Goal: Task Accomplishment & Management: Use online tool/utility

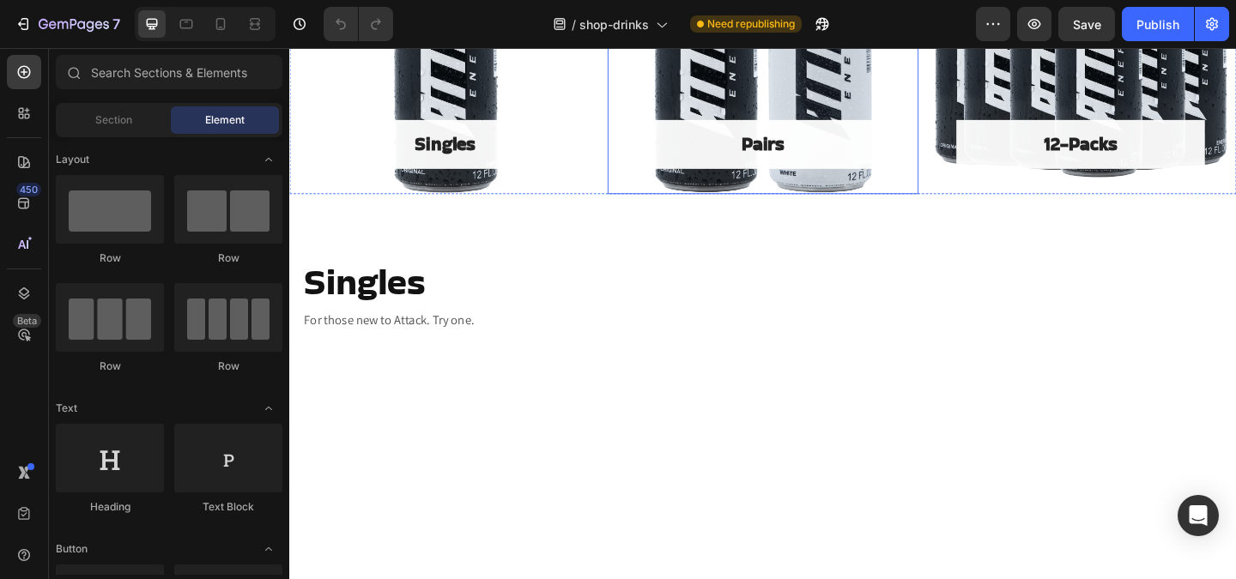
scroll to position [283, 0]
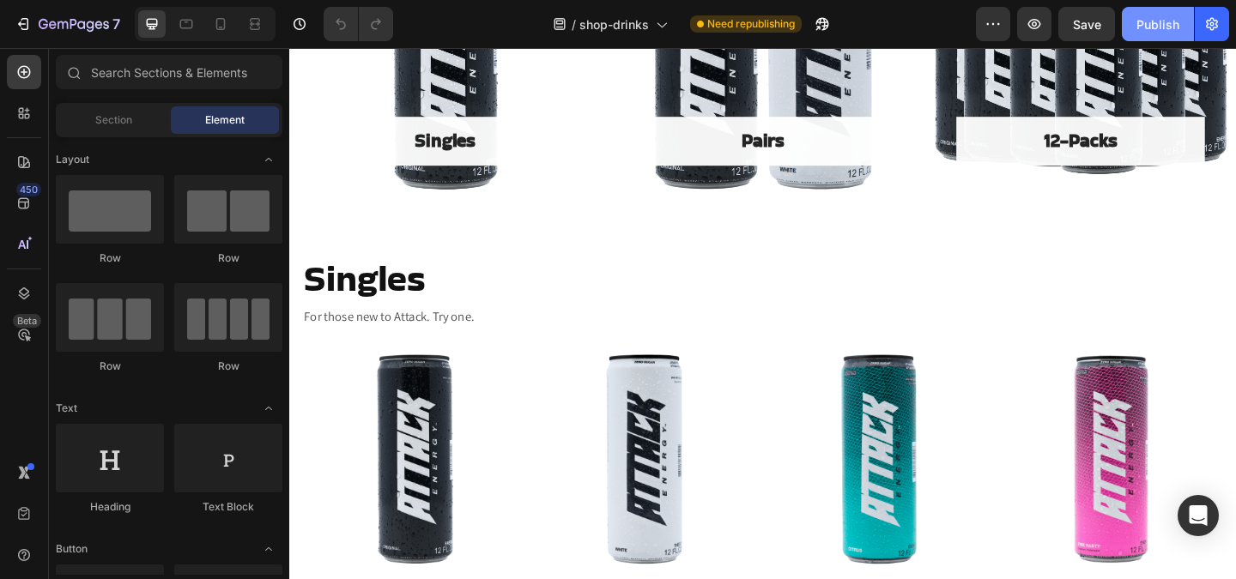
click at [1160, 34] on button "Publish" at bounding box center [1158, 24] width 72 height 34
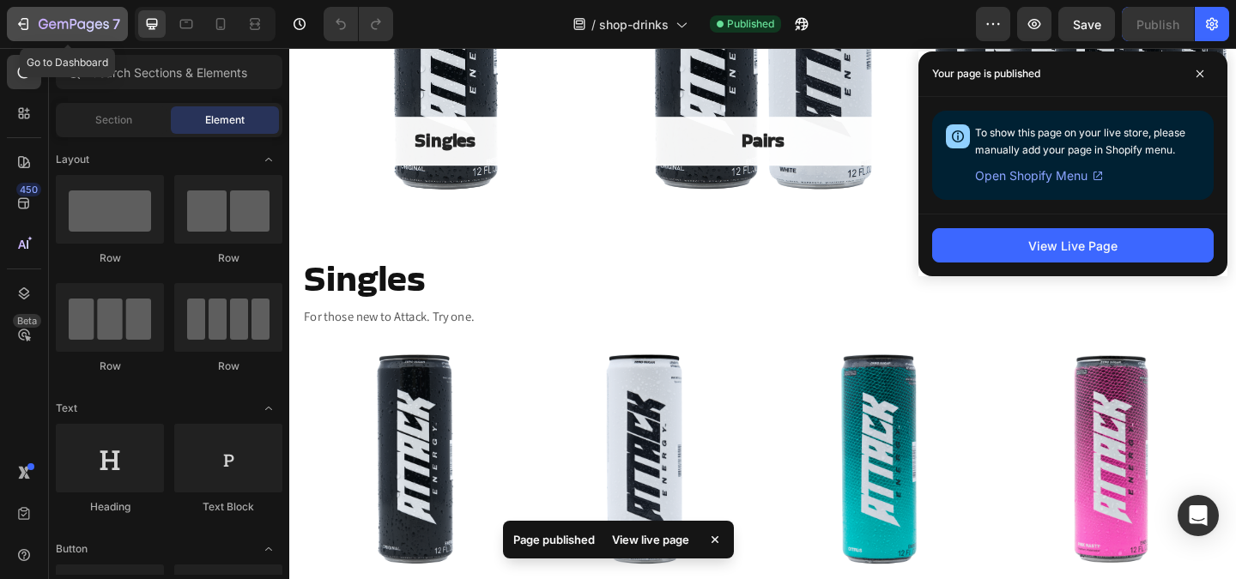
click at [70, 20] on icon "button" at bounding box center [74, 25] width 70 height 15
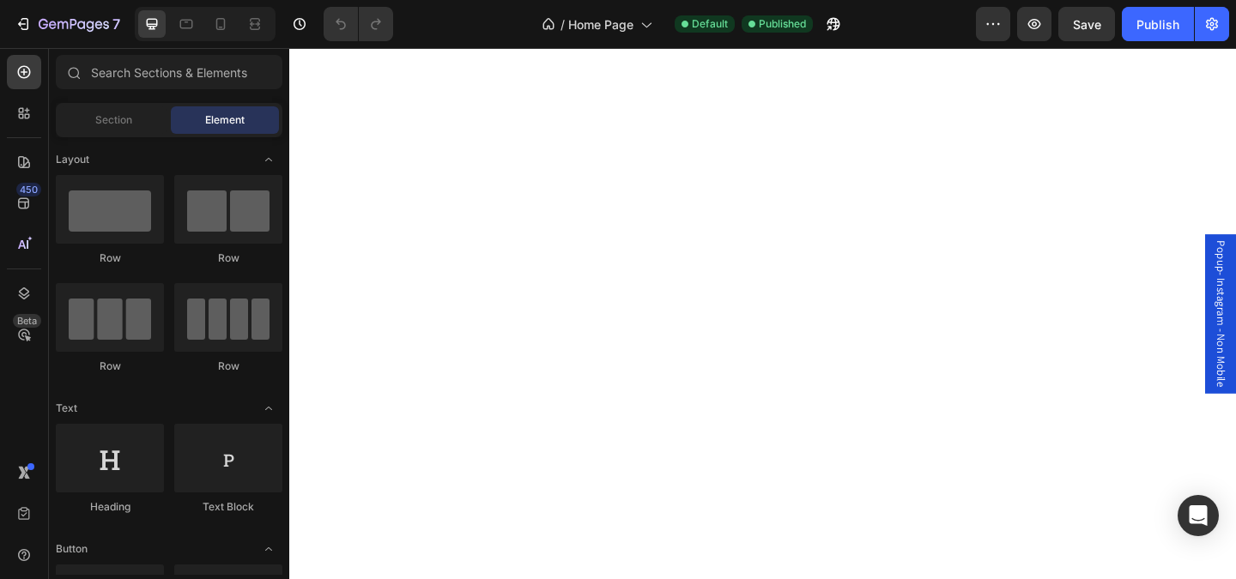
scroll to position [385, 0]
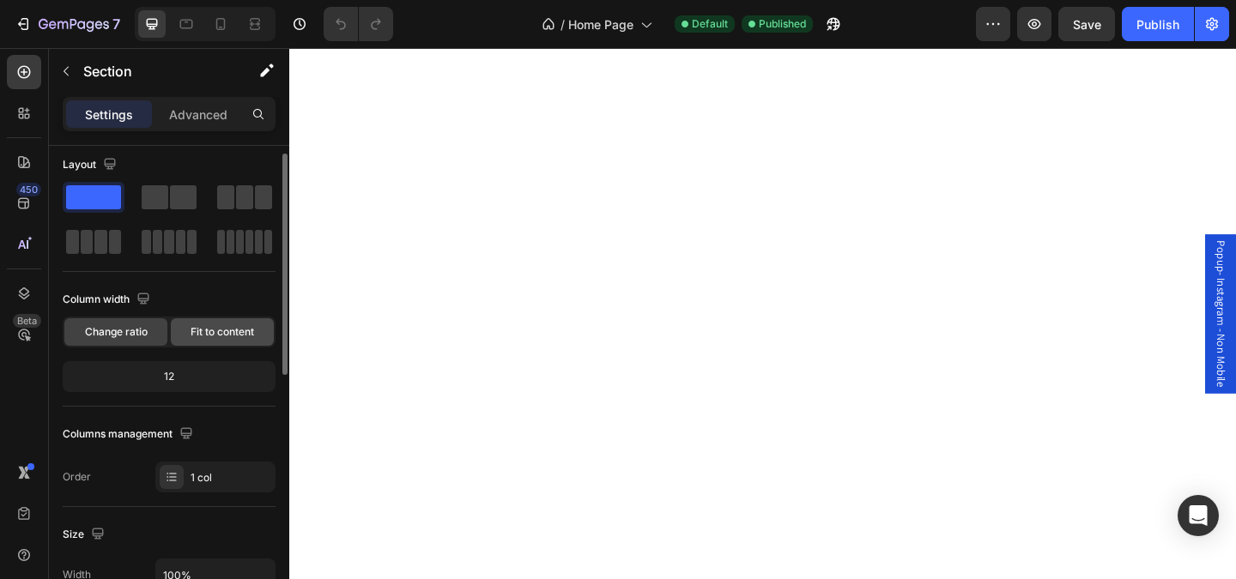
scroll to position [0, 0]
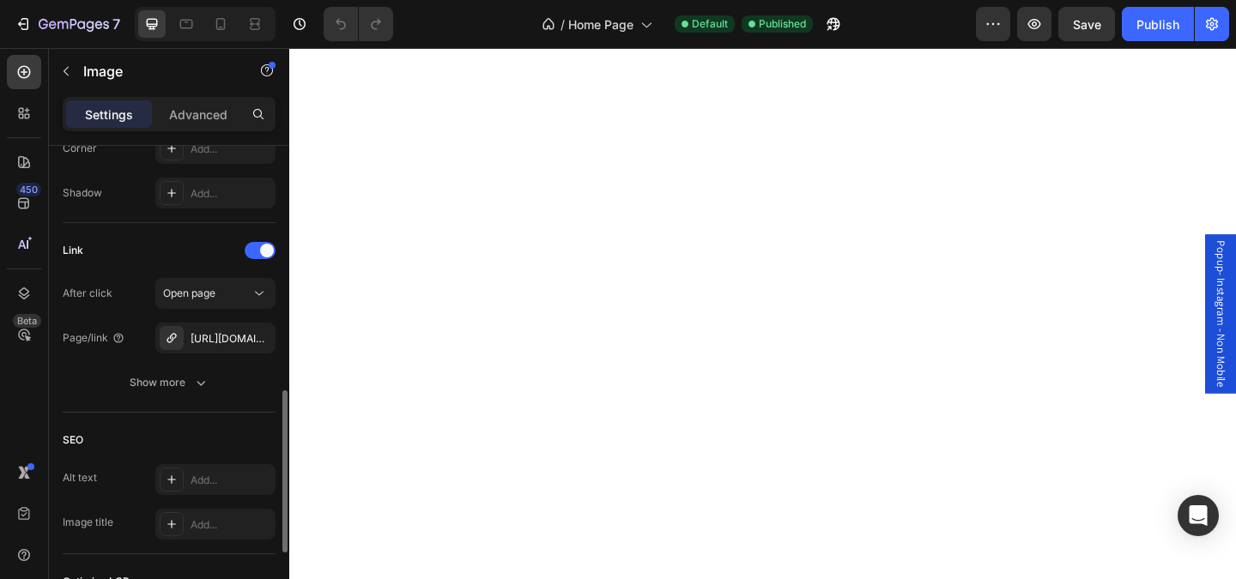
scroll to position [709, 0]
click at [222, 336] on div "https://attackhq.com/attack-energy-original-black-12-pack" at bounding box center [216, 333] width 50 height 15
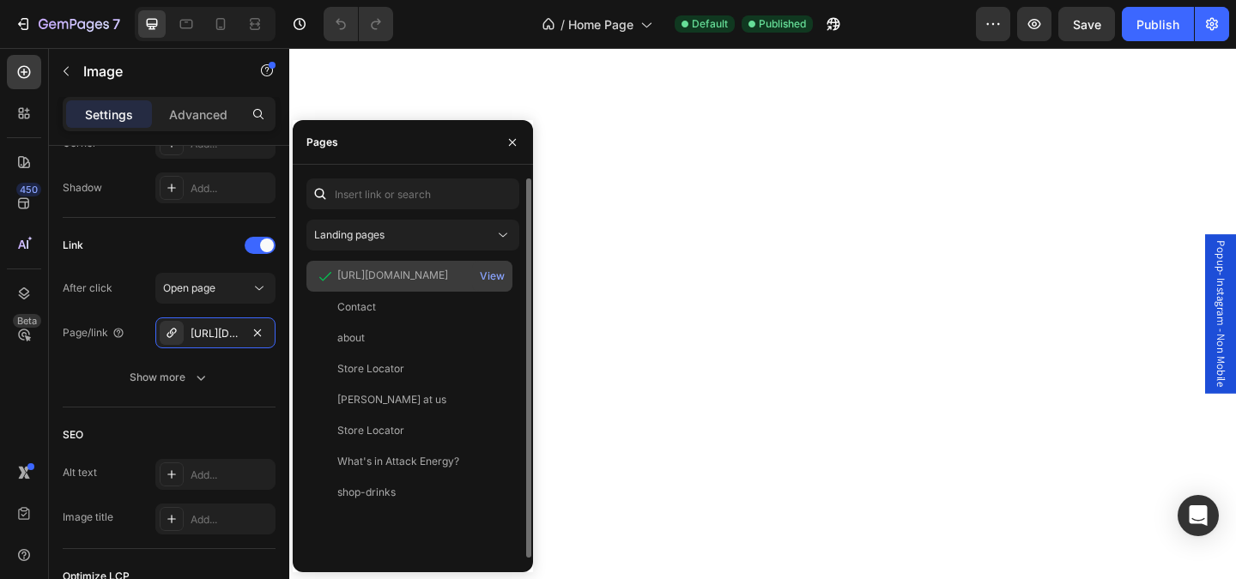
click at [378, 275] on div "https://attackhq.com/products/attack-energy-original-black-12-pack" at bounding box center [392, 275] width 111 height 15
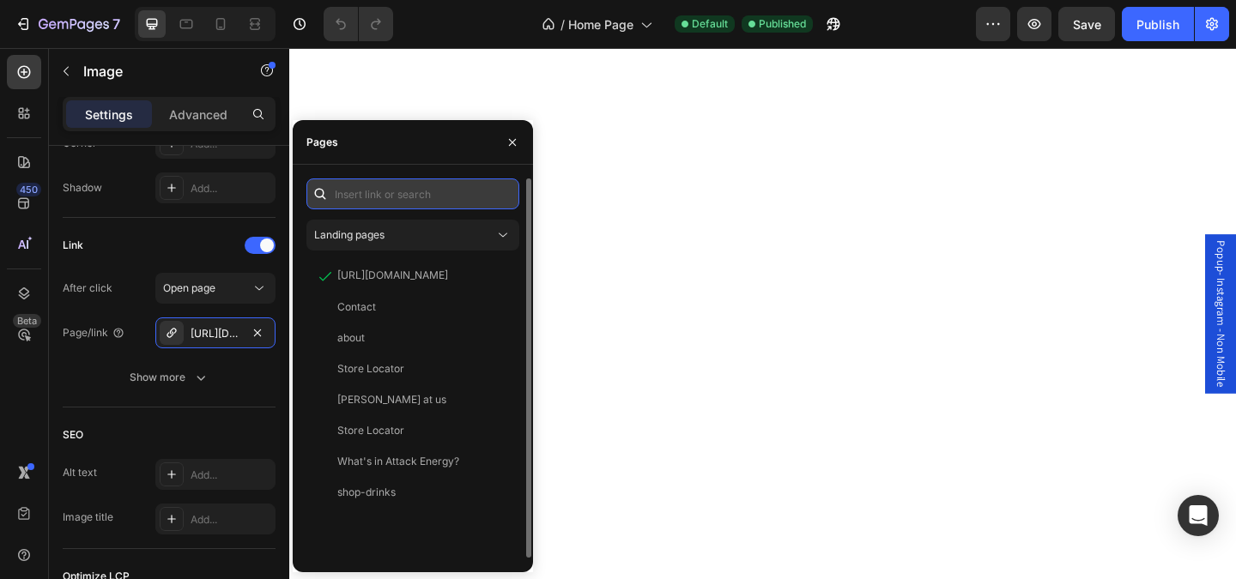
click at [412, 197] on input "text" at bounding box center [412, 194] width 213 height 31
paste input "https://attackhq.com/pages/shop-drinks"
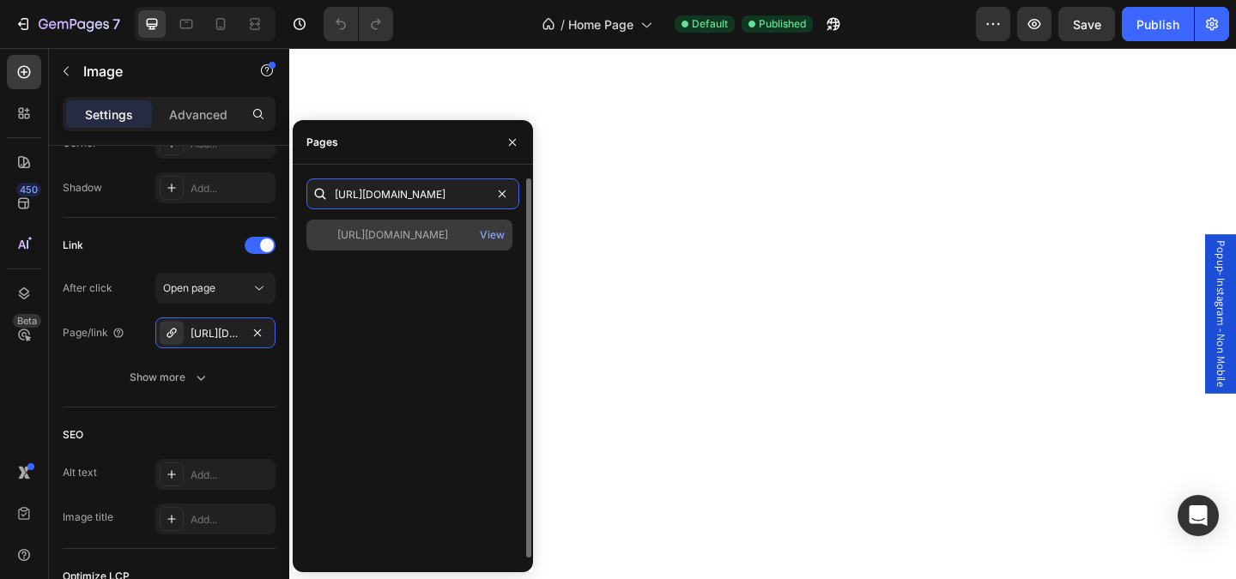
type input "https://attackhq.com/pages/shop-drinks"
click at [400, 239] on div "https://attackhq.com/pages/shop-drinks" at bounding box center [392, 234] width 111 height 15
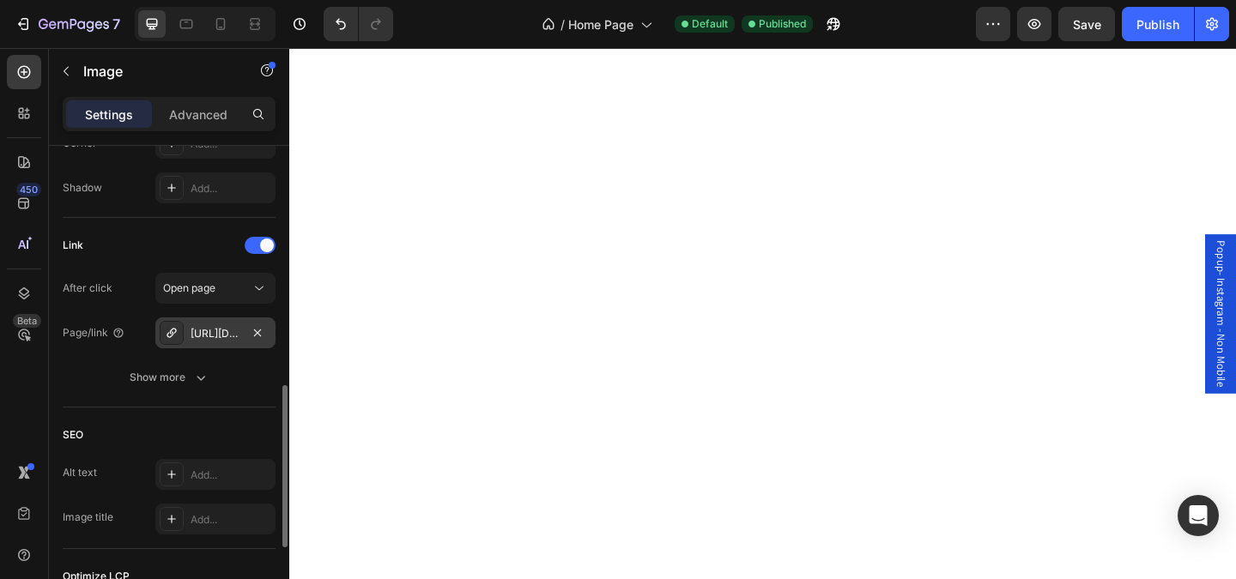
click at [228, 330] on div "https://attackhq.com/12-pack-of-attack-white-attack-energy" at bounding box center [216, 333] width 50 height 15
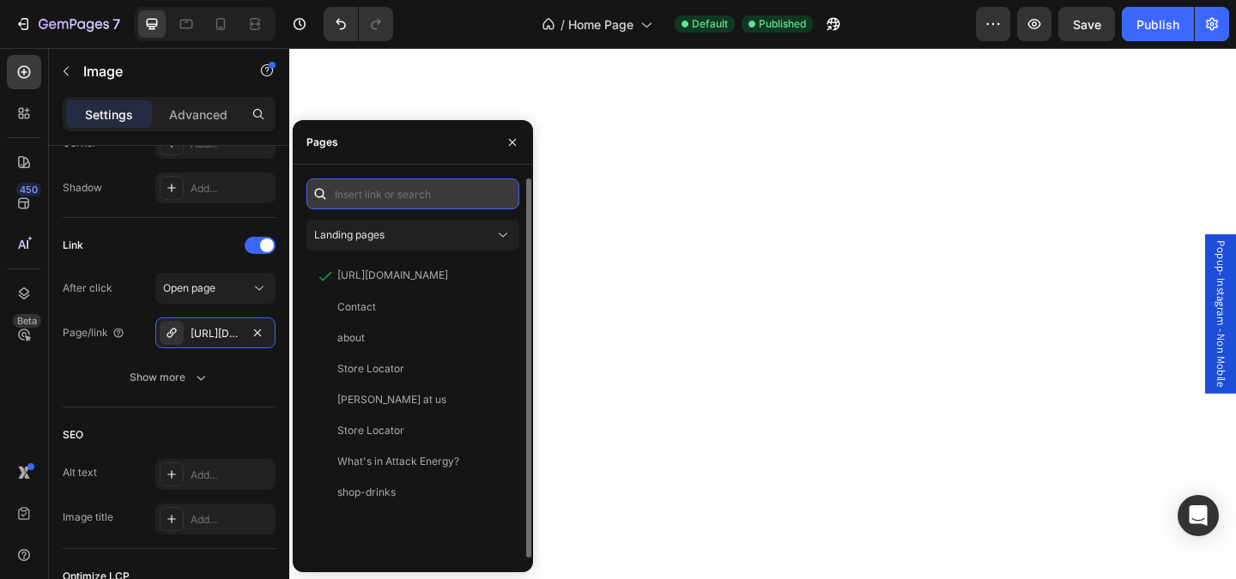
click at [390, 198] on input "text" at bounding box center [412, 194] width 213 height 31
paste input "https://attackhq.com/pages/shop-drinks"
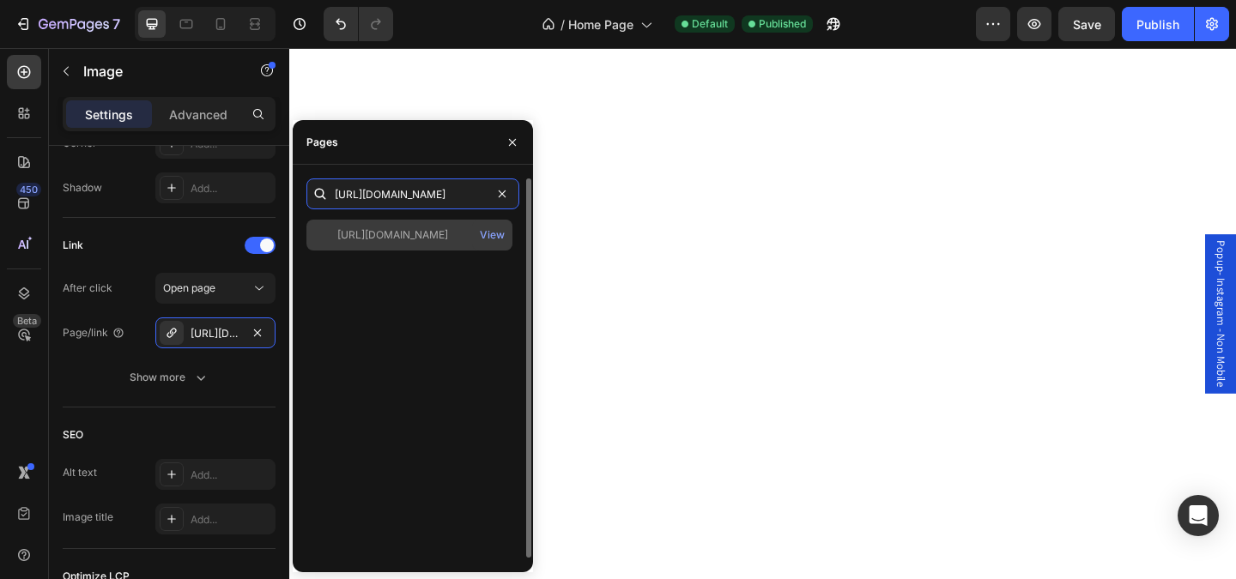
type input "https://attackhq.com/pages/shop-drinks"
click at [402, 239] on div "https://attackhq.com/pages/shop-drinks" at bounding box center [392, 234] width 111 height 15
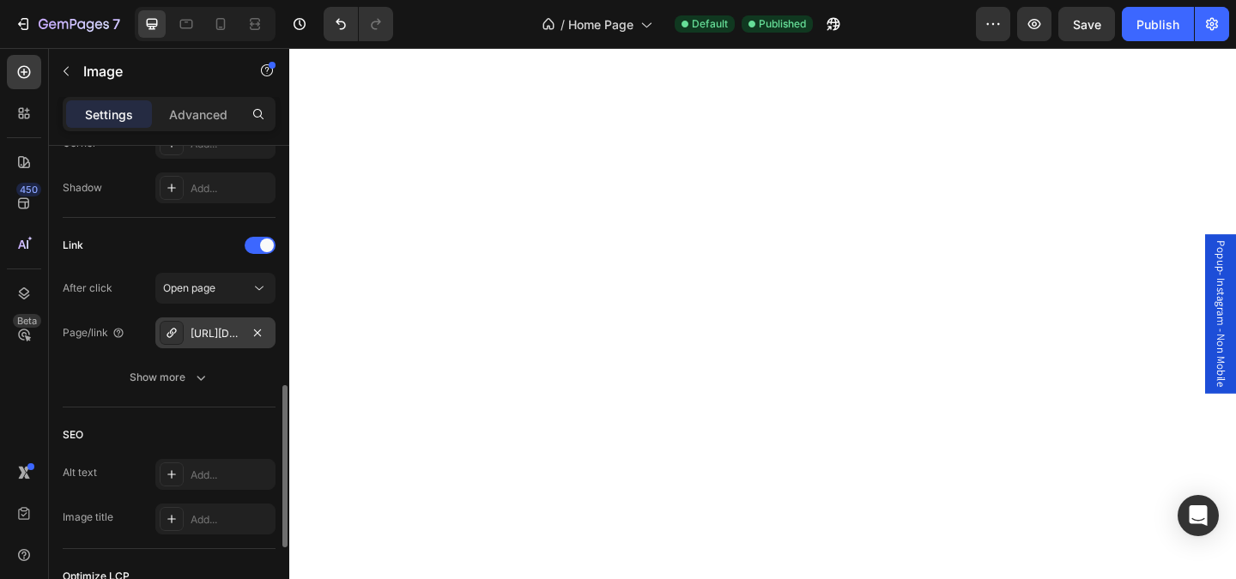
click at [211, 331] on div "https://attackhq.com/12-pack-of-attack-pink-nasty-attack-energy" at bounding box center [216, 333] width 50 height 15
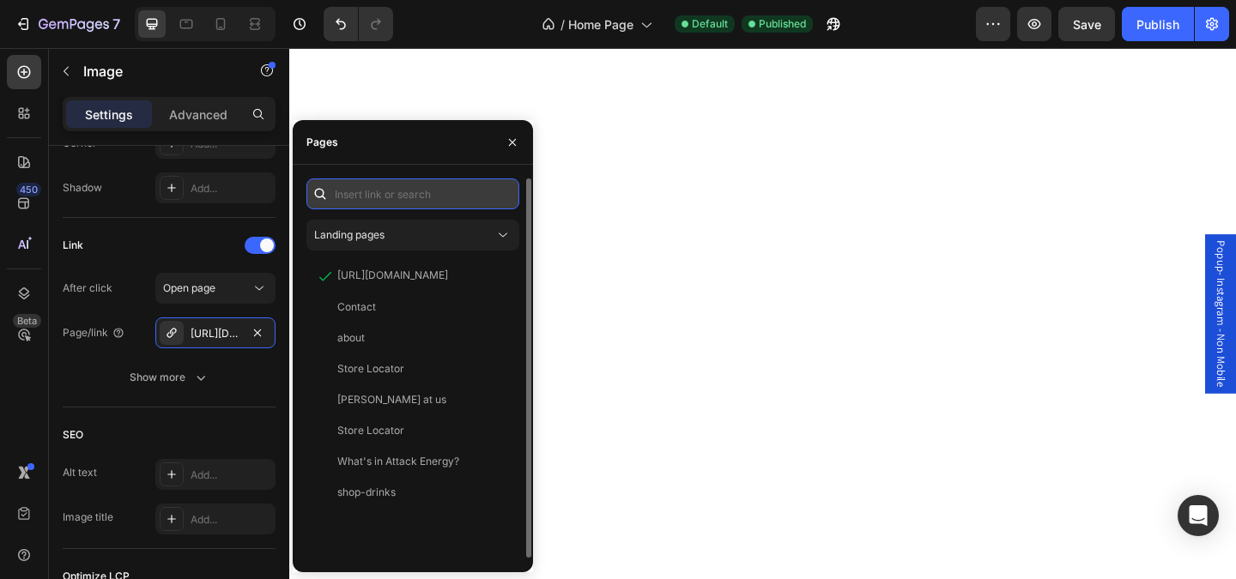
click at [373, 195] on input "text" at bounding box center [412, 194] width 213 height 31
paste input "https://attackhq.com/pages/shop-drinks"
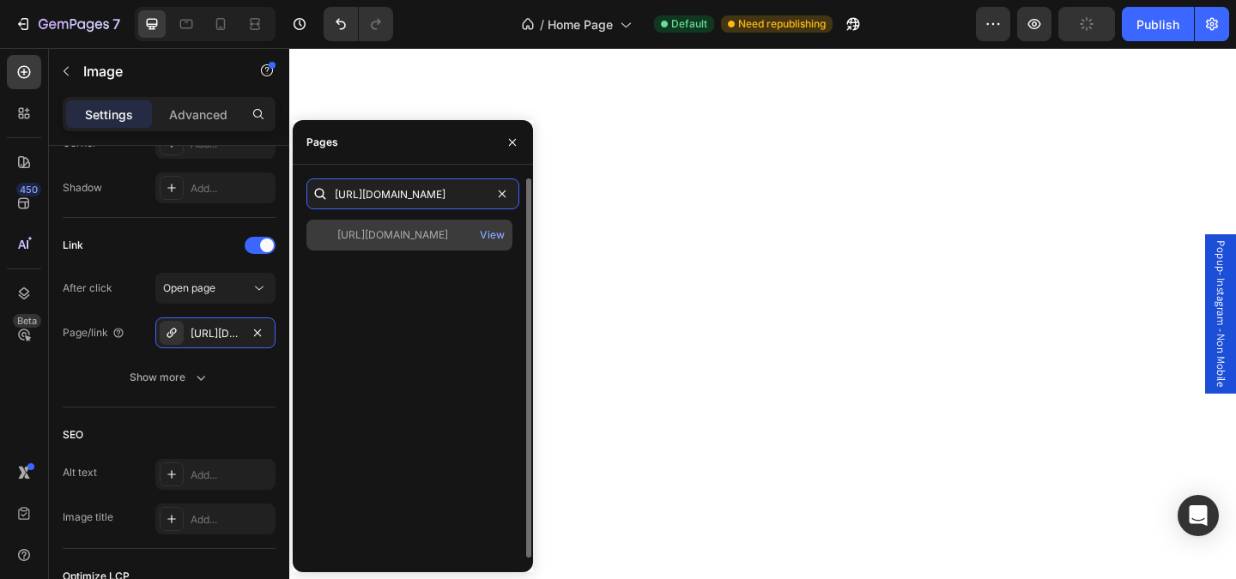
type input "https://attackhq.com/pages/shop-drinks"
click at [387, 228] on div "https://attackhq.com/pages/shop-drinks" at bounding box center [392, 234] width 111 height 15
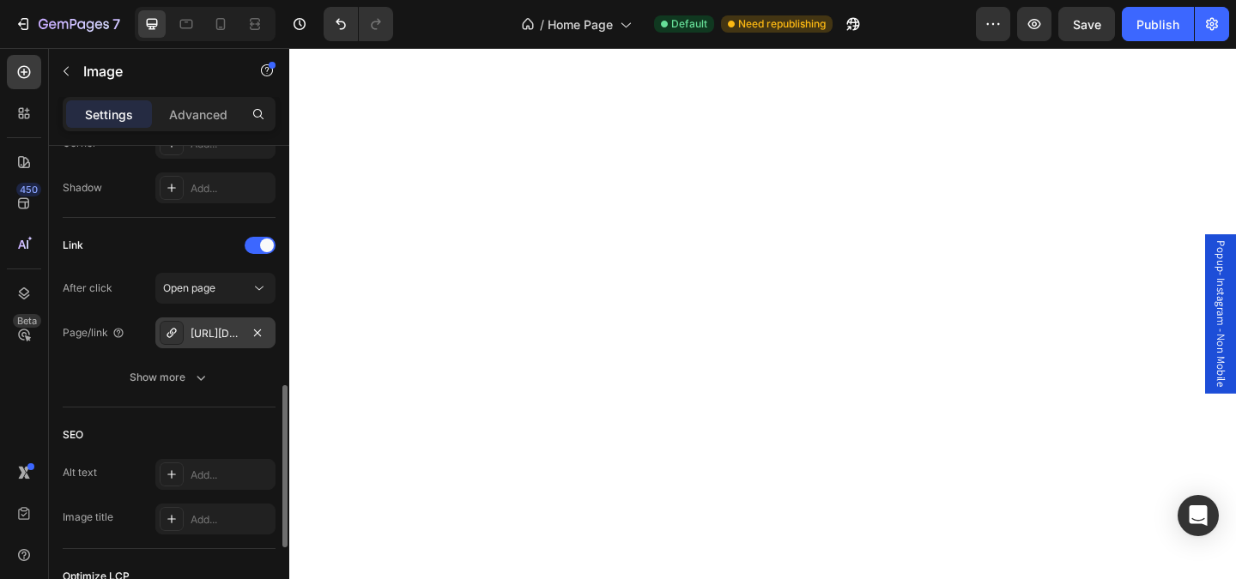
click at [239, 332] on div "https://attackhq.com/12-pack-of-attack-citrus-attack-energy" at bounding box center [216, 333] width 50 height 15
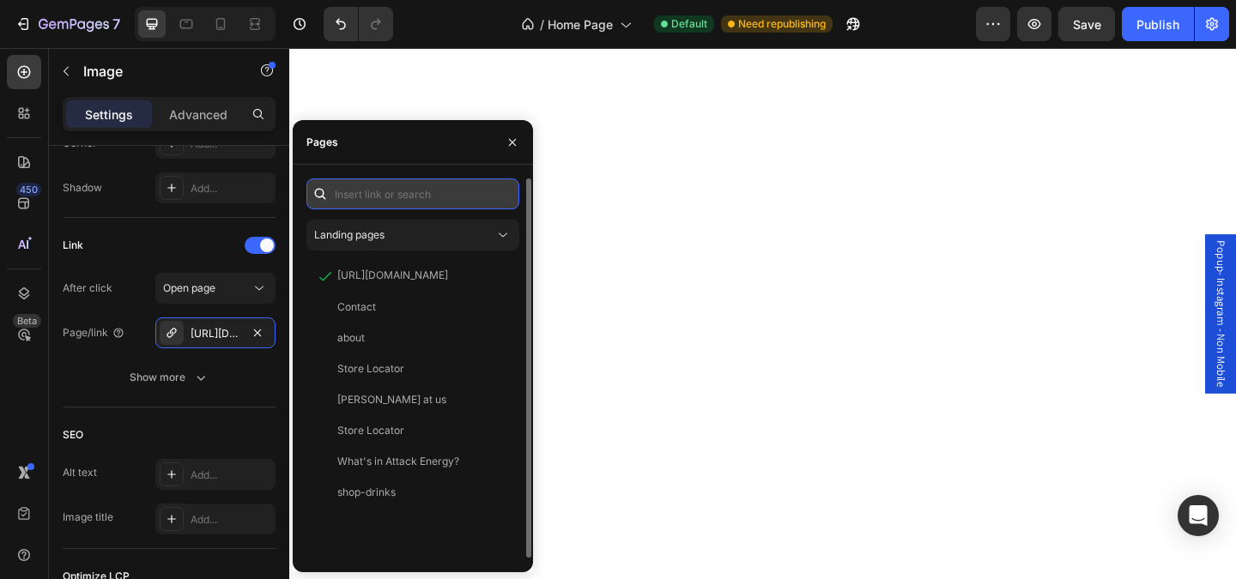
click at [361, 201] on input "text" at bounding box center [412, 194] width 213 height 31
paste input "https://attackhq.com/pages/shop-drinks"
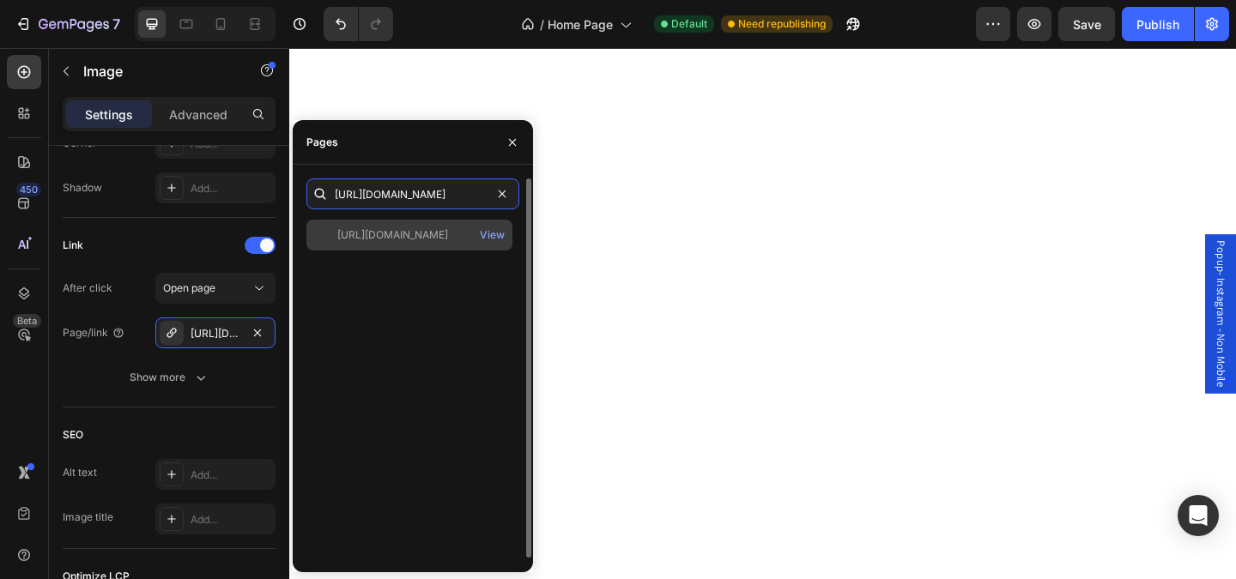
type input "https://attackhq.com/pages/shop-drinks"
click at [386, 227] on div "https://attackhq.com/pages/shop-drinks" at bounding box center [392, 234] width 111 height 15
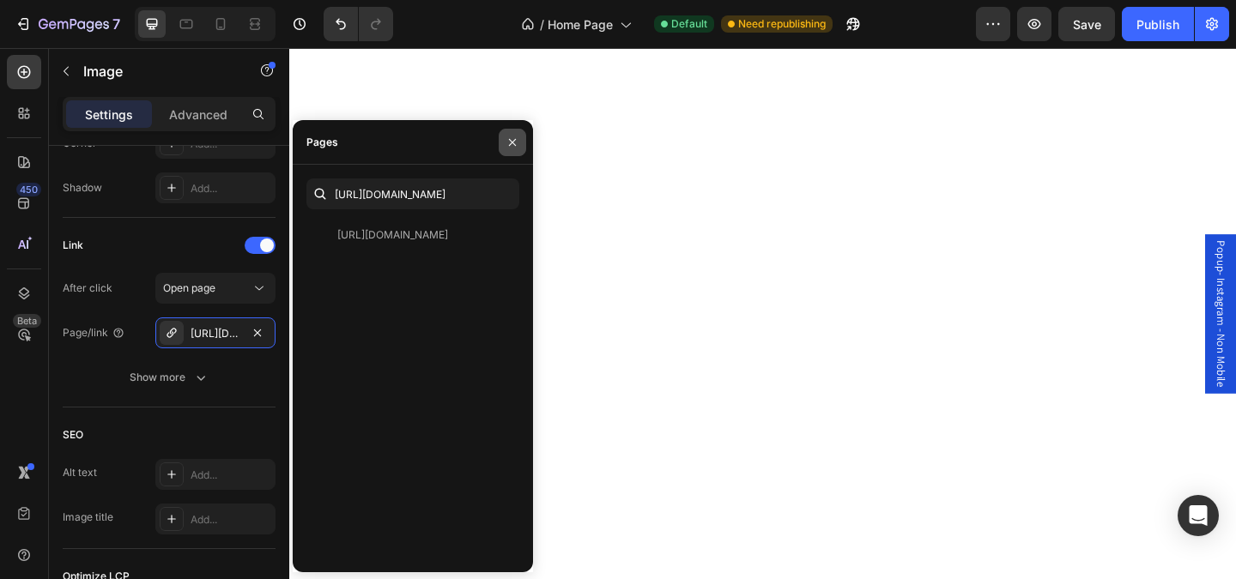
click at [514, 142] on icon "button" at bounding box center [513, 143] width 14 height 14
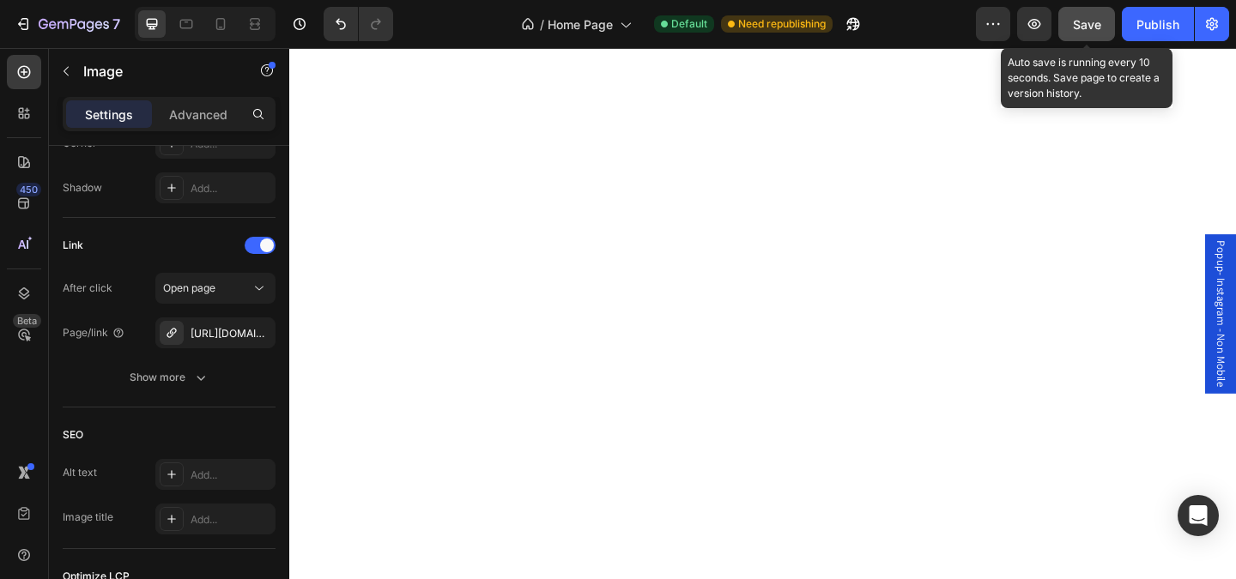
click at [1089, 20] on span "Save" at bounding box center [1087, 24] width 28 height 15
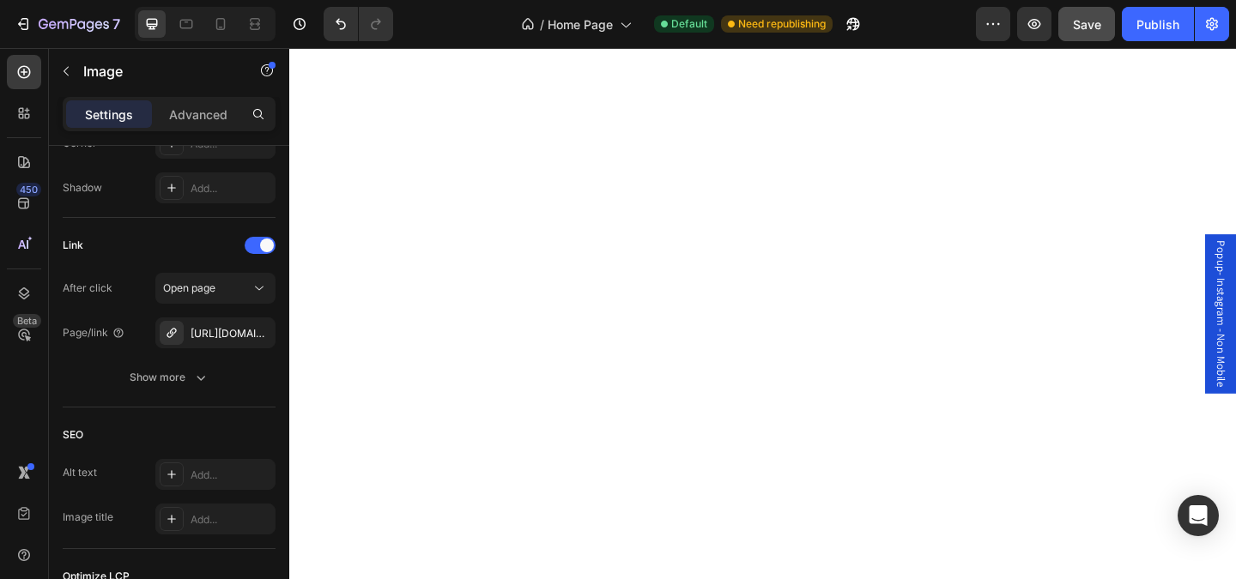
scroll to position [575, 0]
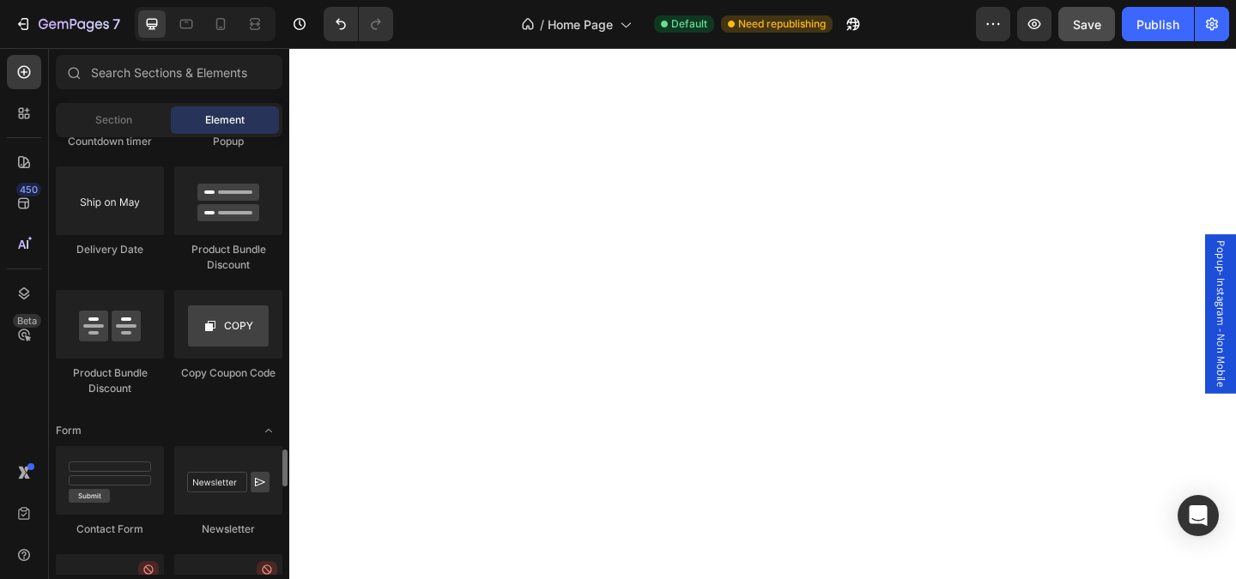
scroll to position [3675, 0]
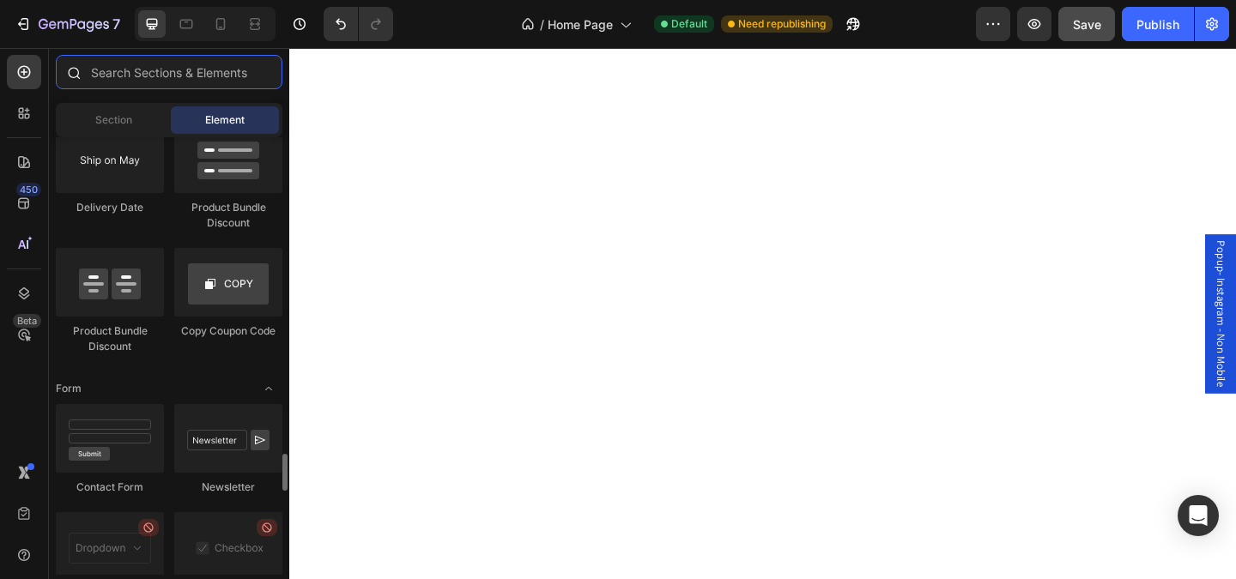
click at [159, 71] on input "text" at bounding box center [169, 72] width 227 height 34
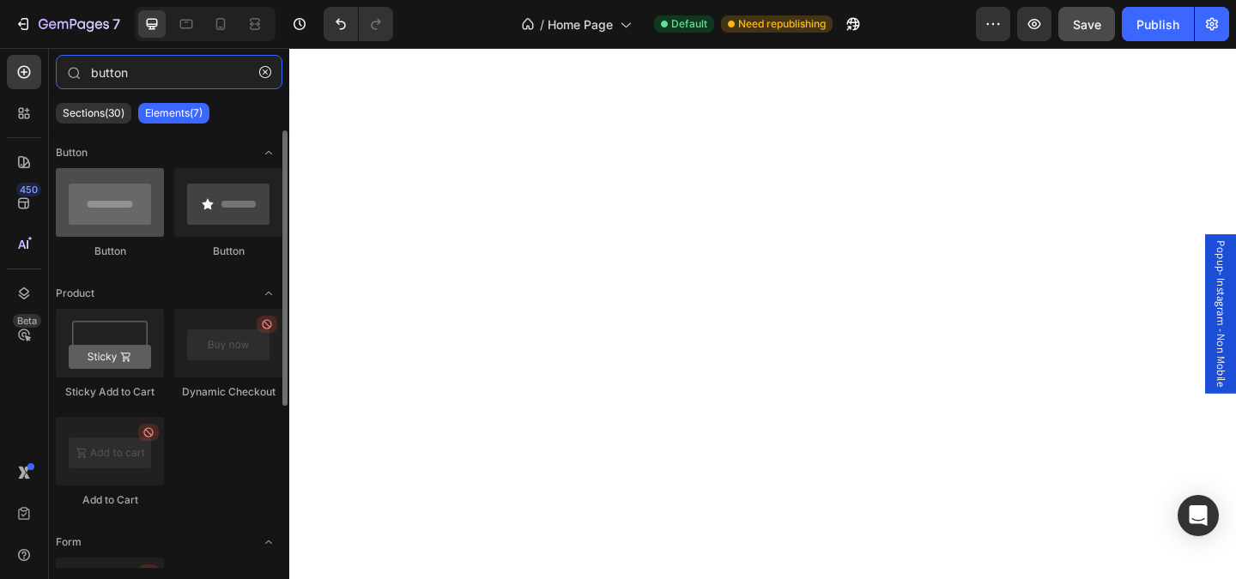
type input "button"
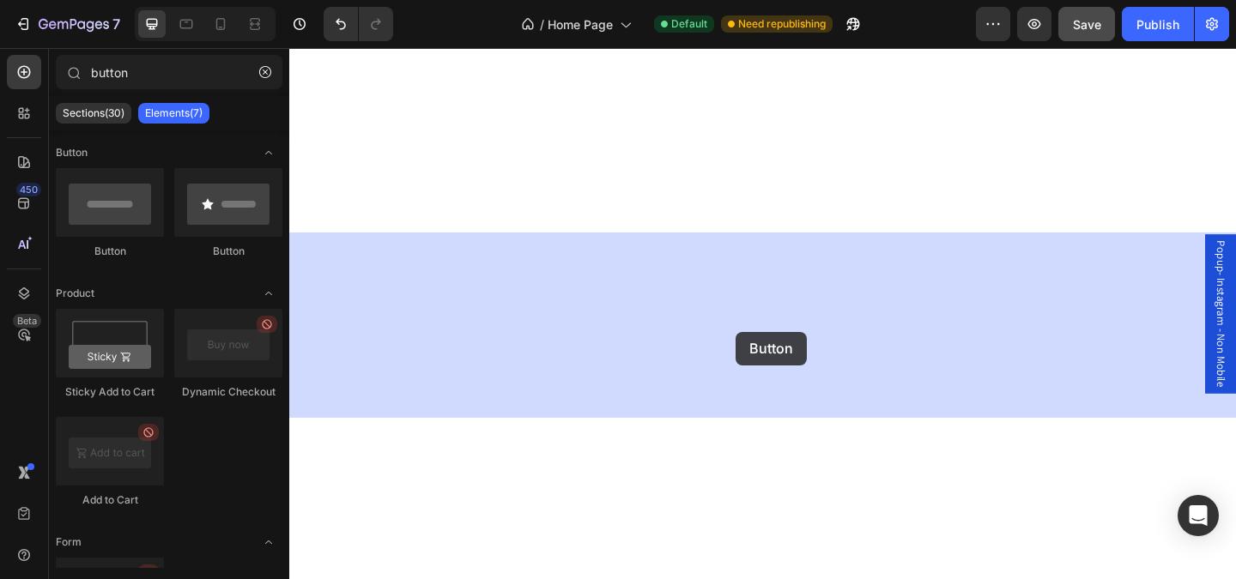
drag, startPoint x: 391, startPoint y: 252, endPoint x: 775, endPoint y: 353, distance: 396.6
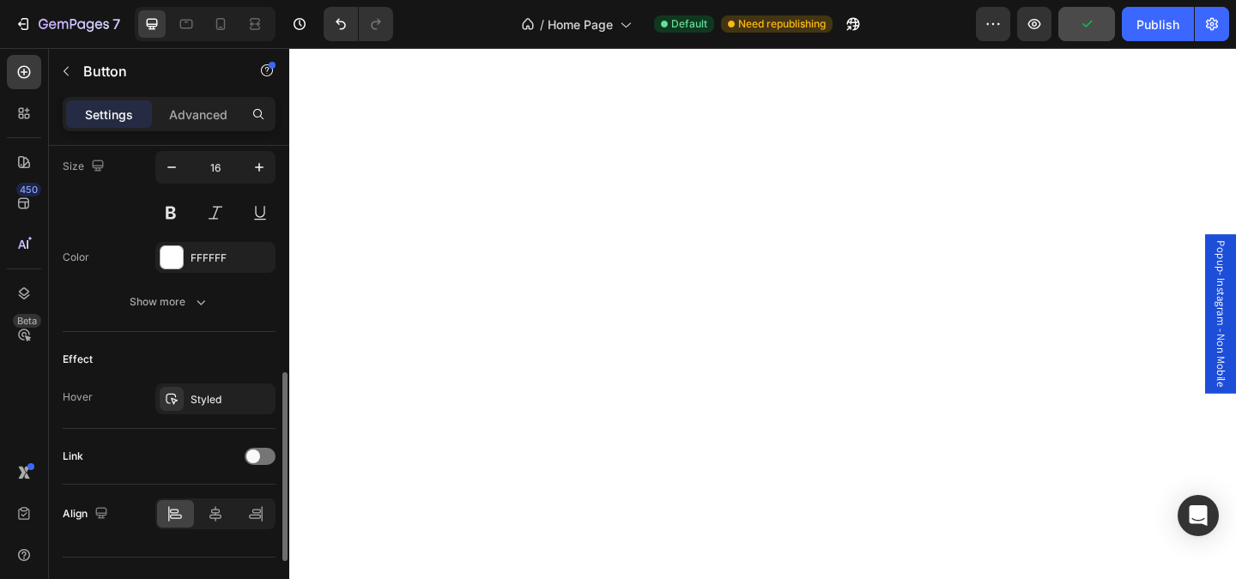
scroll to position [749, 0]
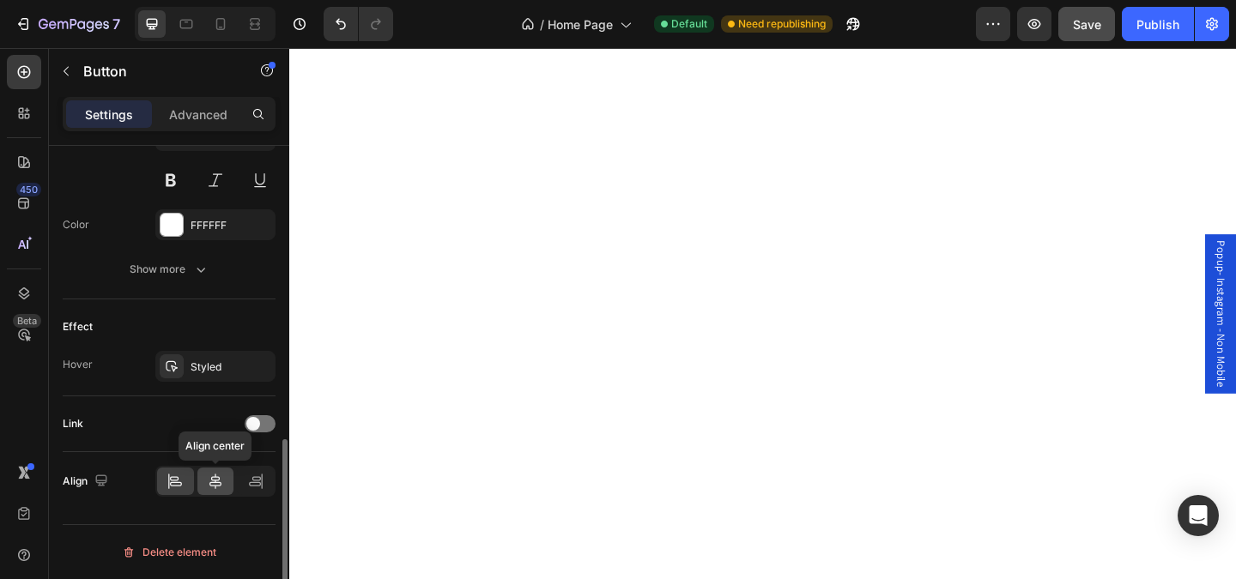
click at [226, 488] on div at bounding box center [215, 481] width 37 height 27
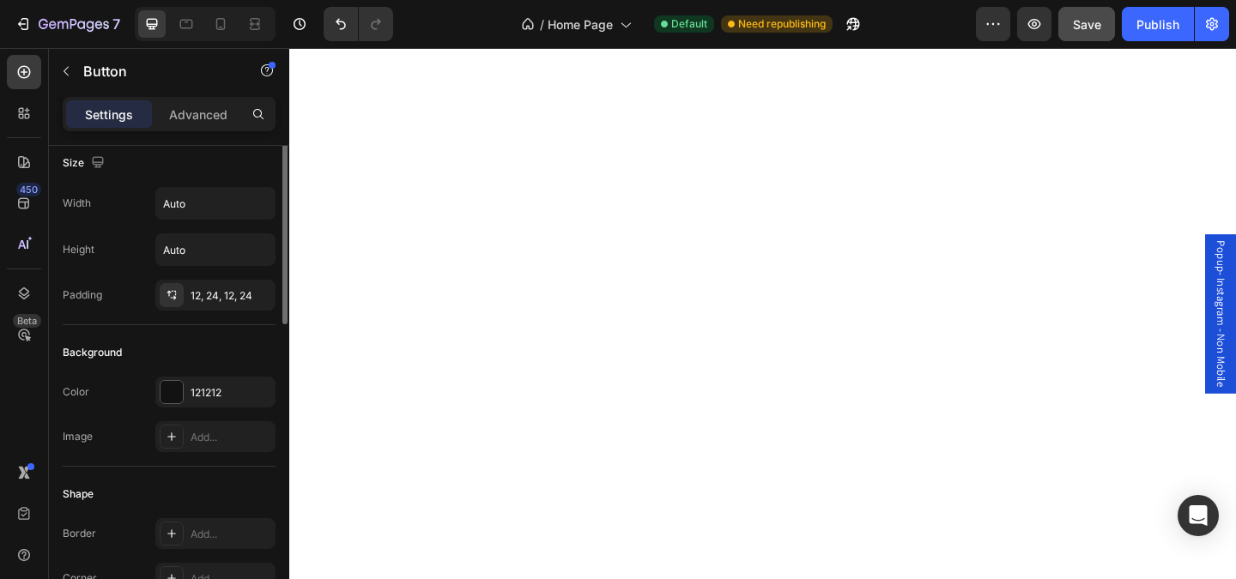
scroll to position [0, 0]
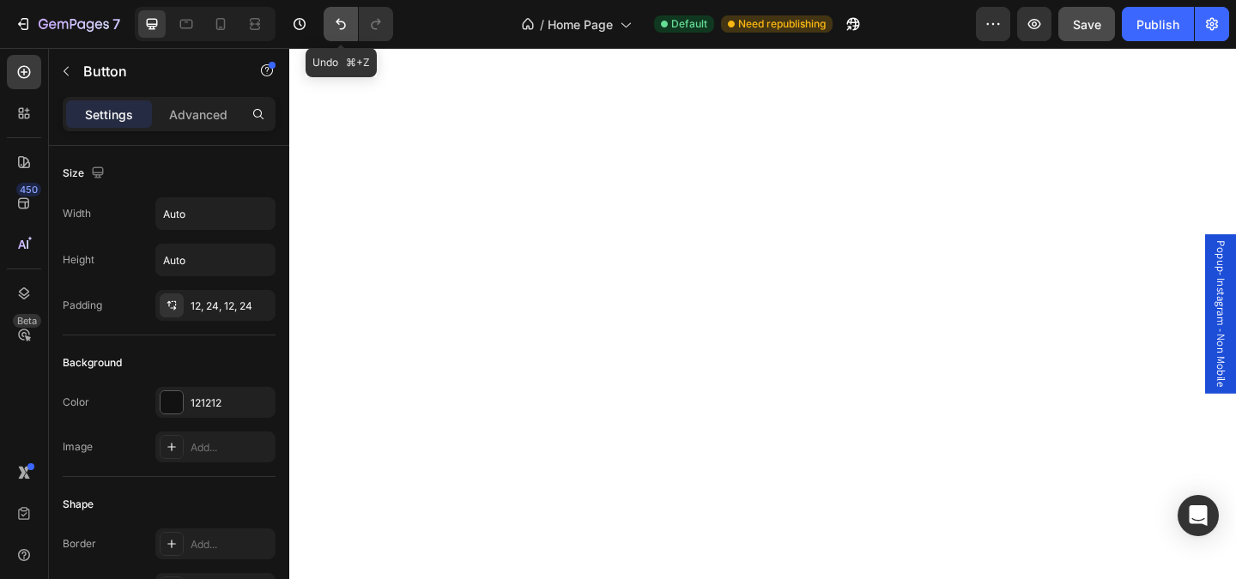
click at [335, 25] on icon "Undo/Redo" at bounding box center [340, 23] width 17 height 17
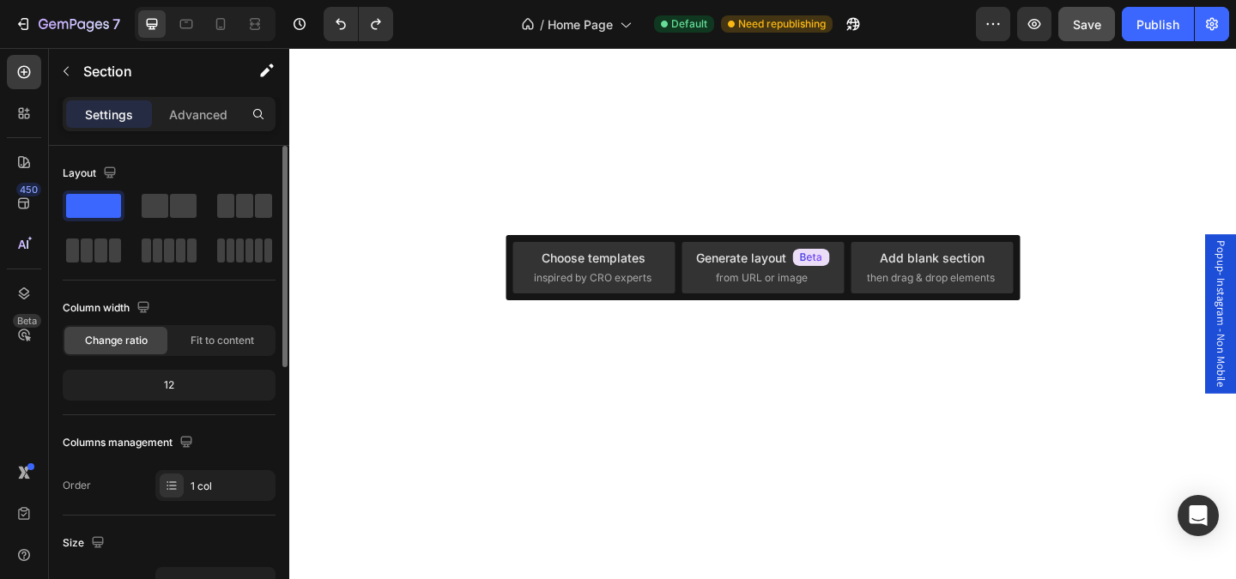
click at [200, 175] on div "Layout" at bounding box center [169, 173] width 213 height 27
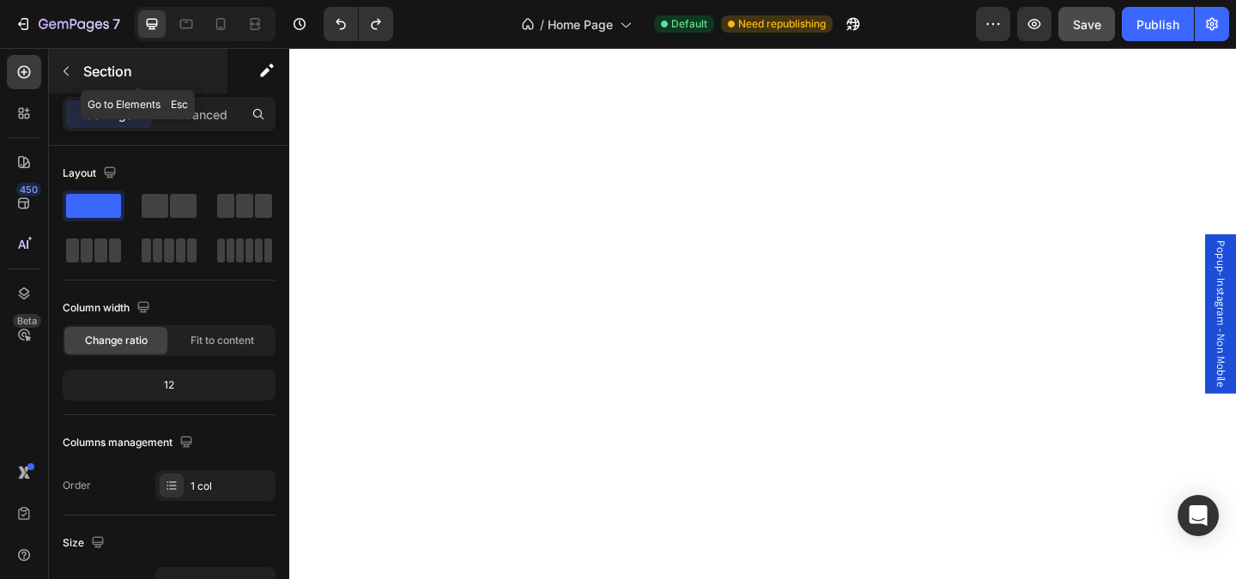
click at [65, 71] on icon "button" at bounding box center [66, 71] width 14 height 14
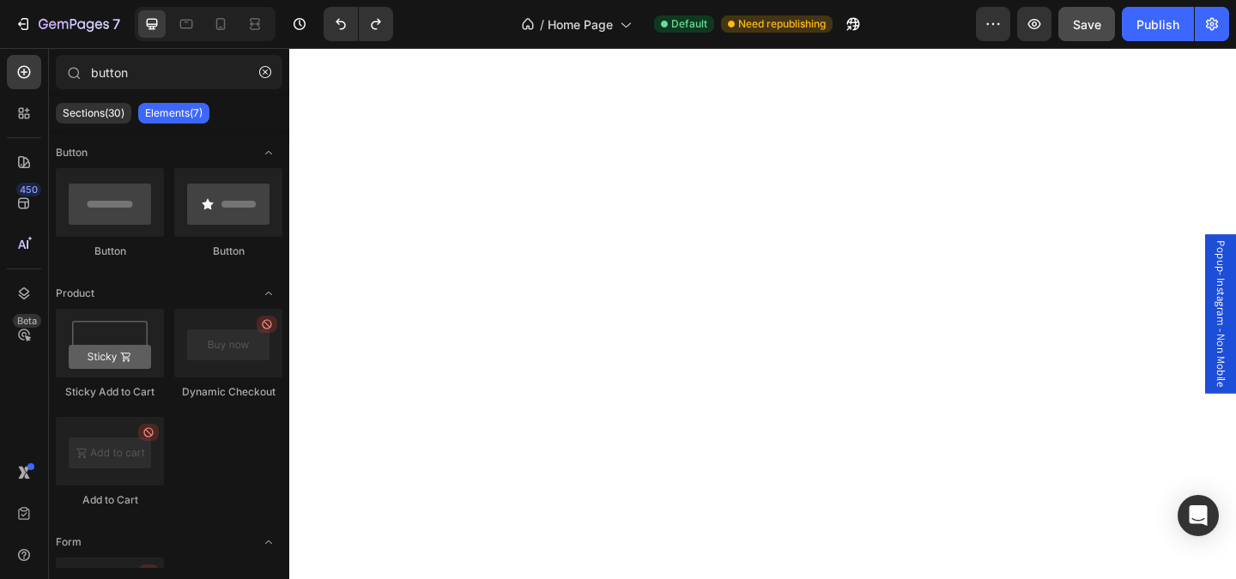
click at [65, 71] on div at bounding box center [73, 72] width 34 height 34
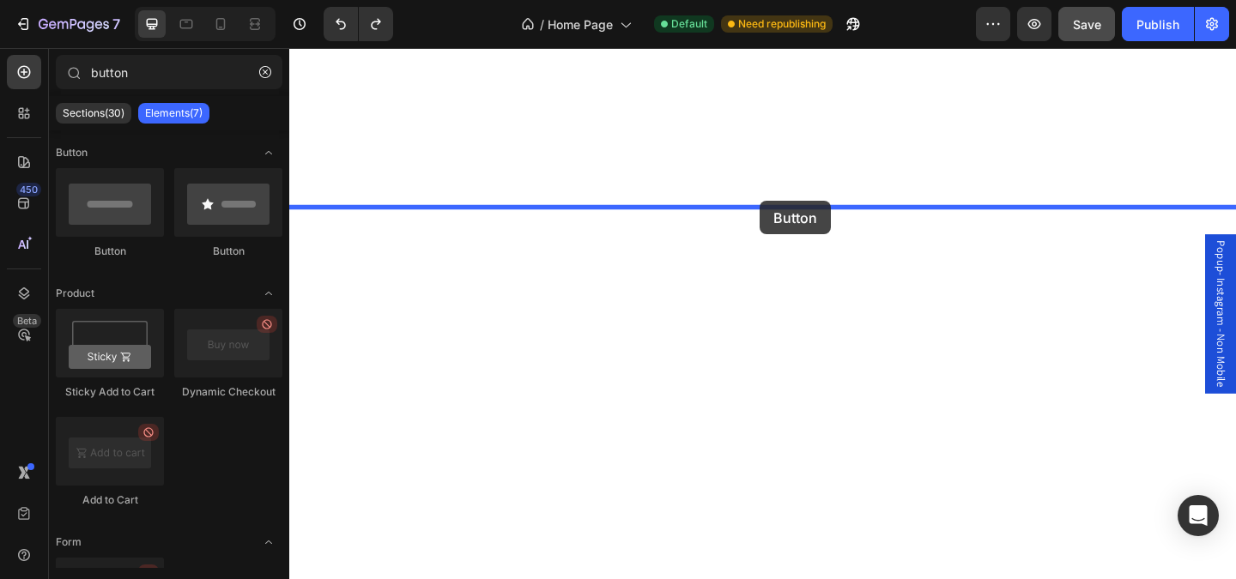
drag, startPoint x: 409, startPoint y: 267, endPoint x: 801, endPoint y: 215, distance: 394.9
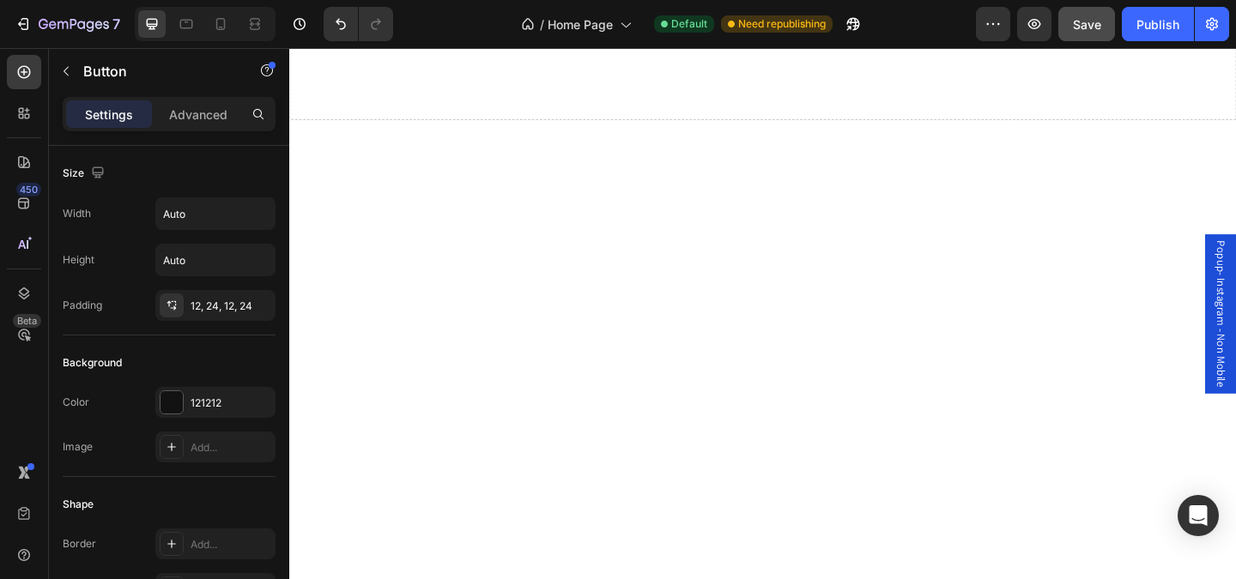
scroll to position [344, 0]
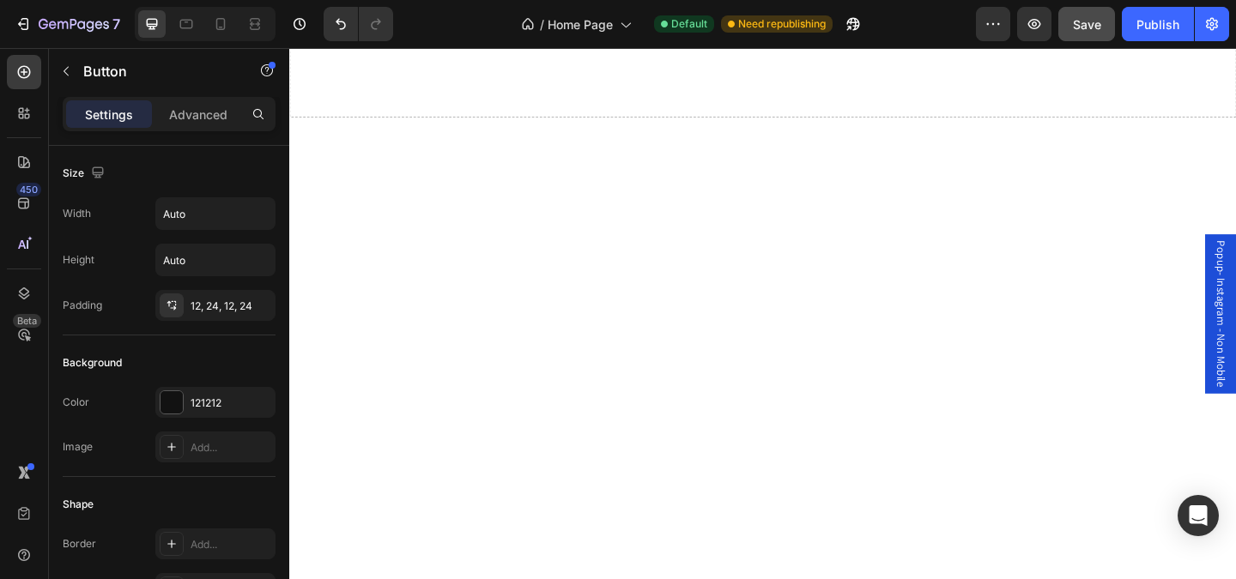
click at [334, 27] on icon "Undo/Redo" at bounding box center [340, 23] width 17 height 17
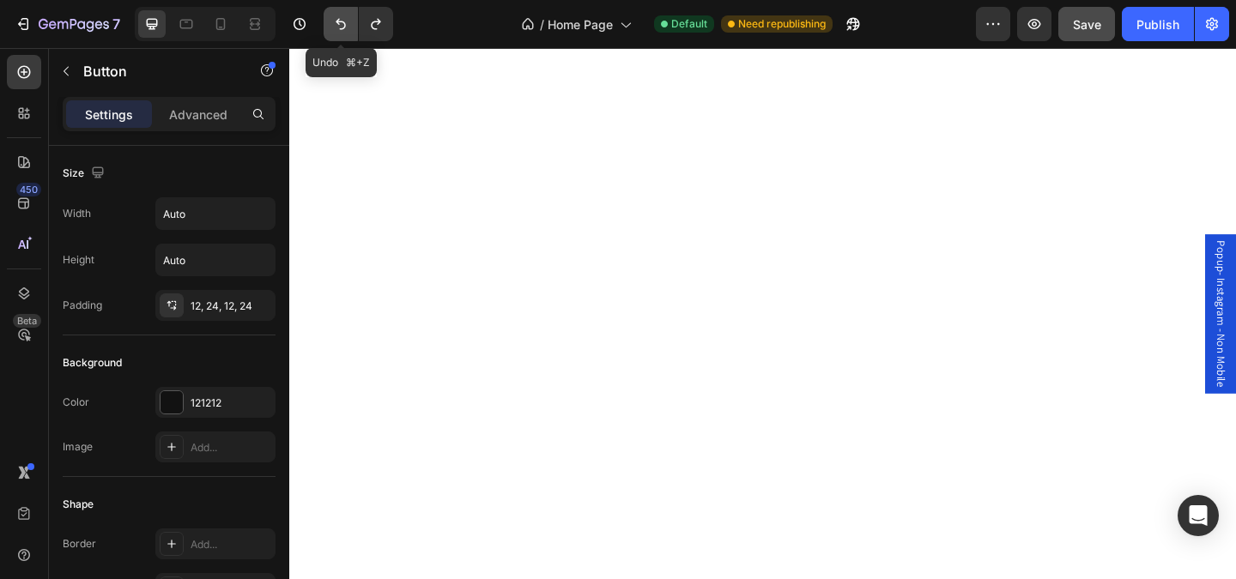
click at [334, 27] on icon "Undo/Redo" at bounding box center [340, 23] width 17 height 17
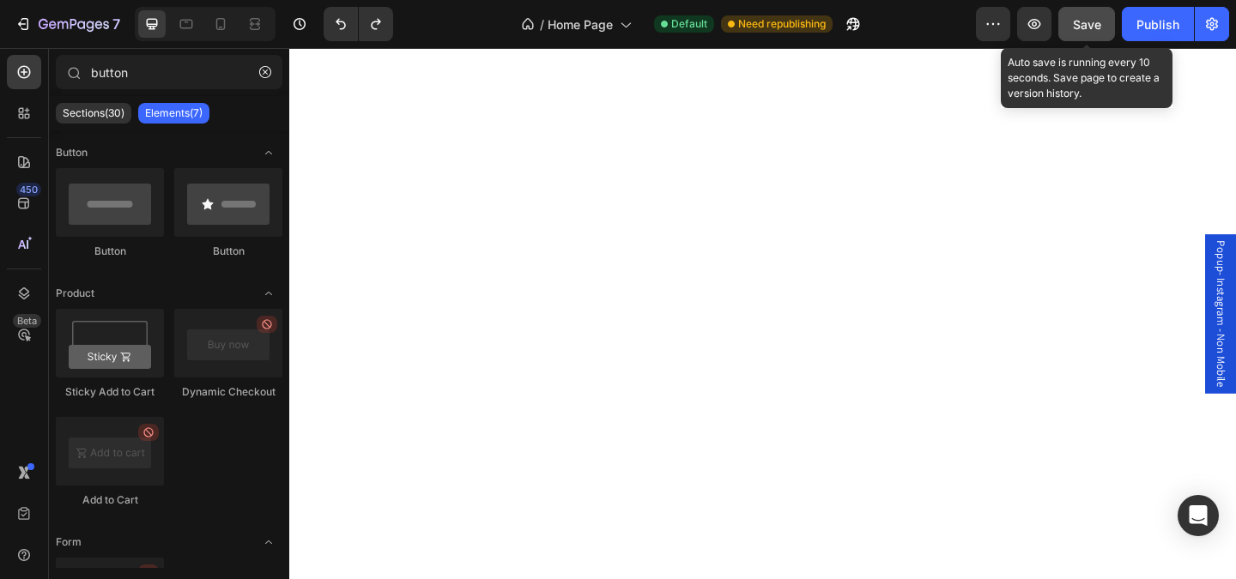
click at [1099, 16] on div "Save" at bounding box center [1087, 24] width 28 height 18
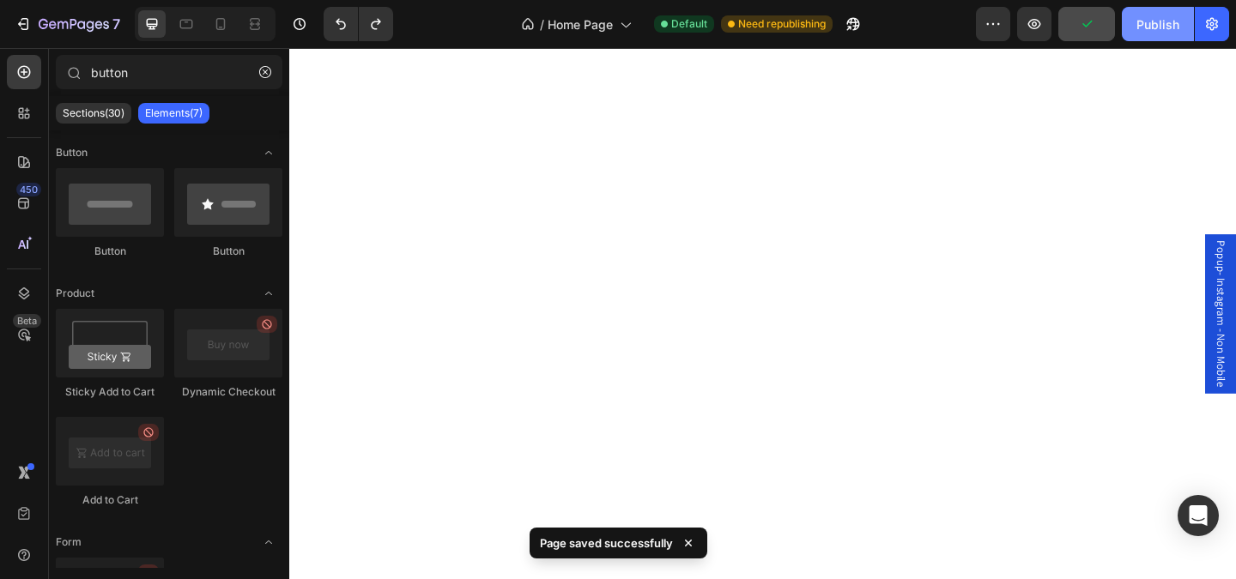
click at [1149, 26] on div "Publish" at bounding box center [1158, 24] width 43 height 18
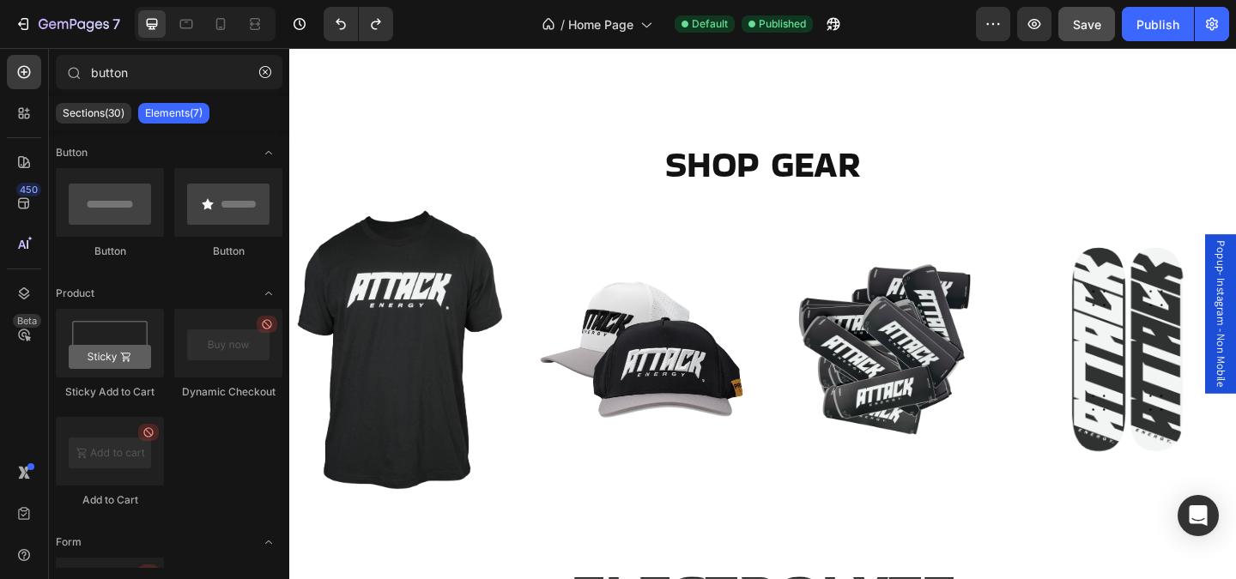
scroll to position [1614, 0]
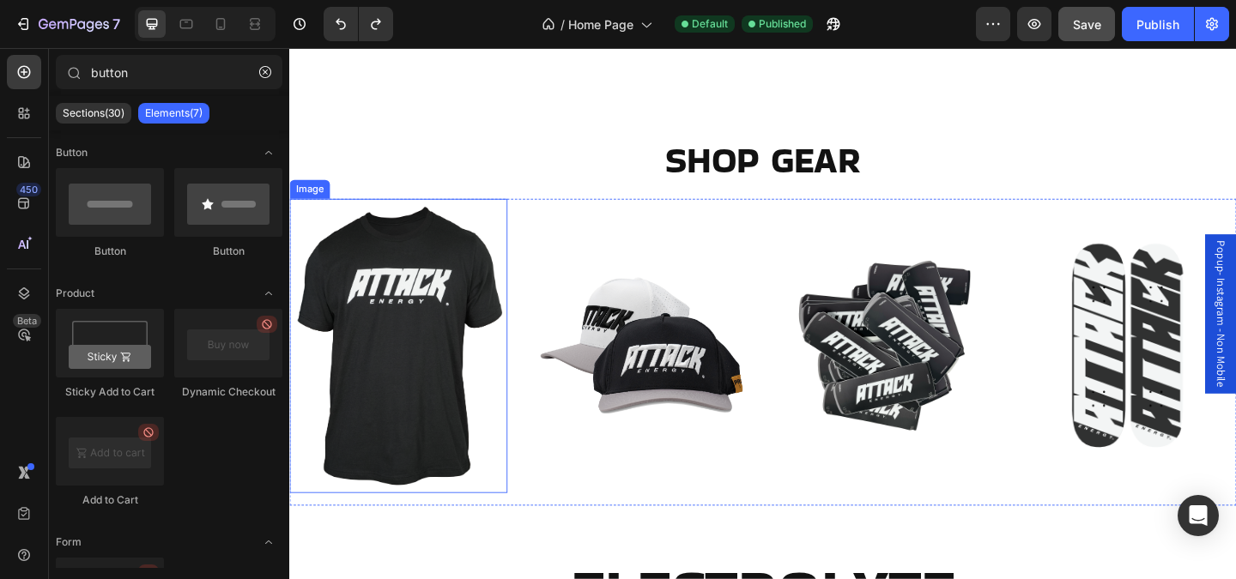
click at [425, 349] on img at bounding box center [407, 372] width 237 height 321
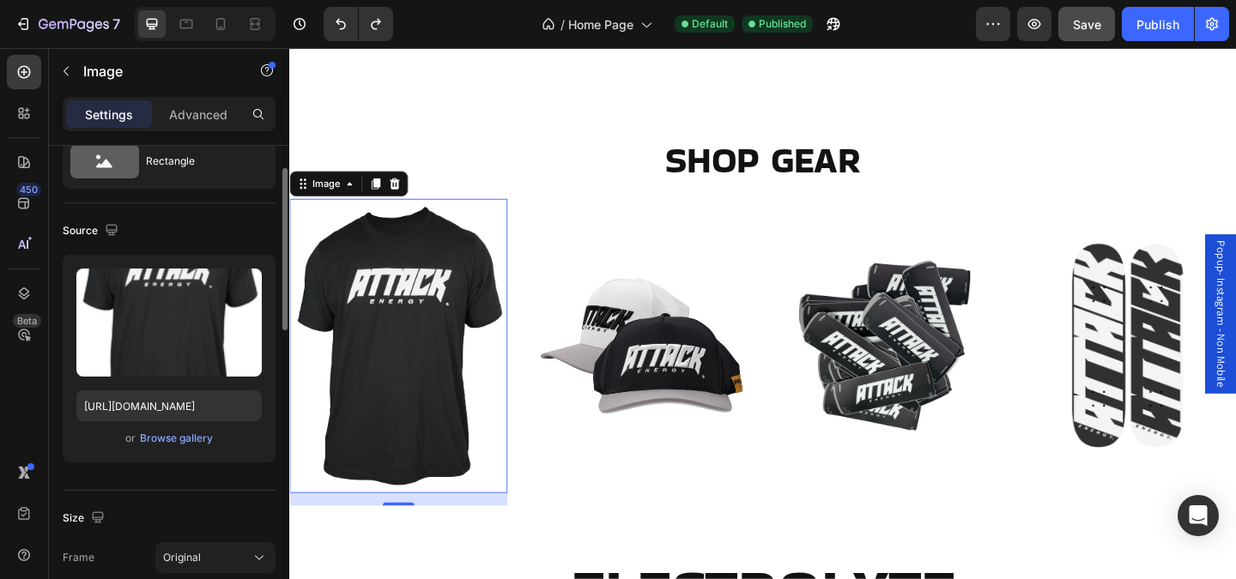
scroll to position [64, 0]
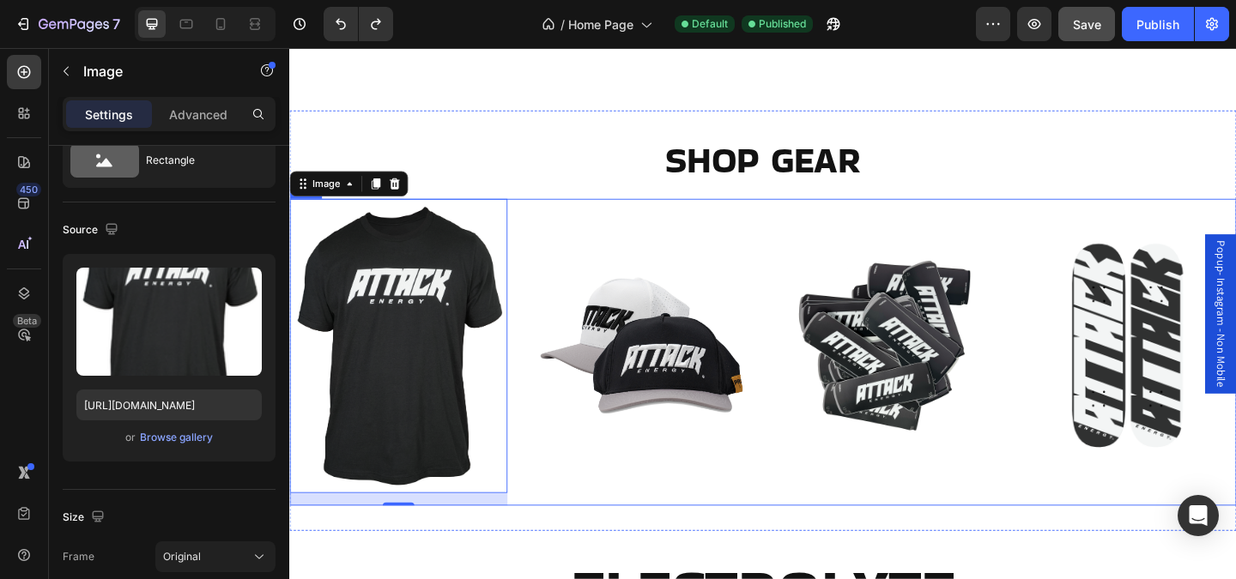
click at [624, 531] on div "Image" at bounding box center [672, 379] width 237 height 335
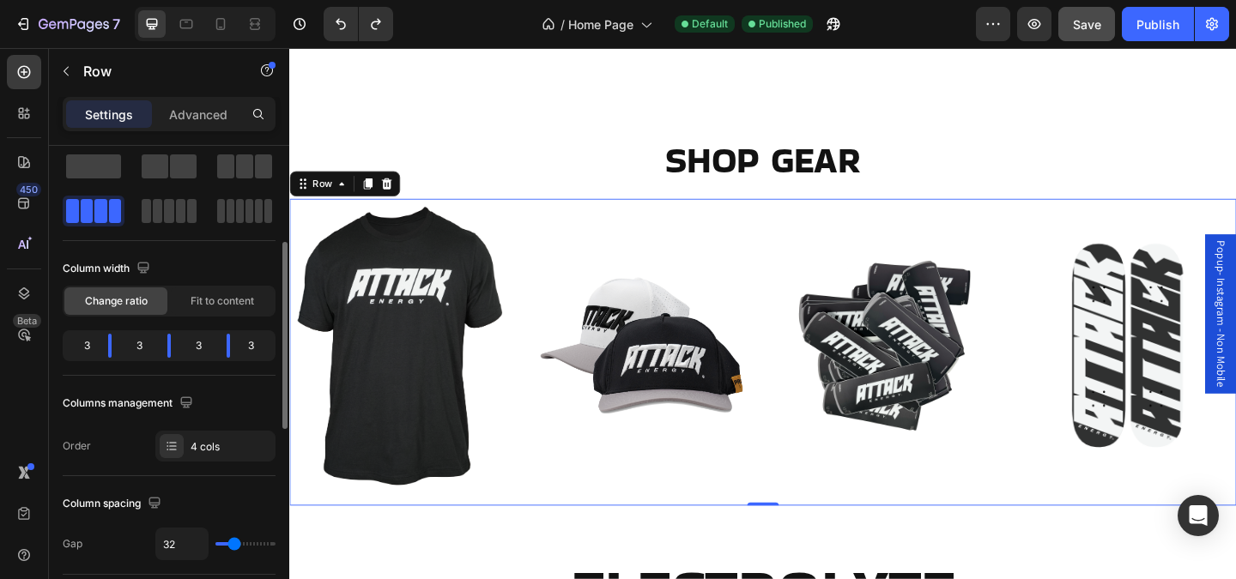
scroll to position [0, 0]
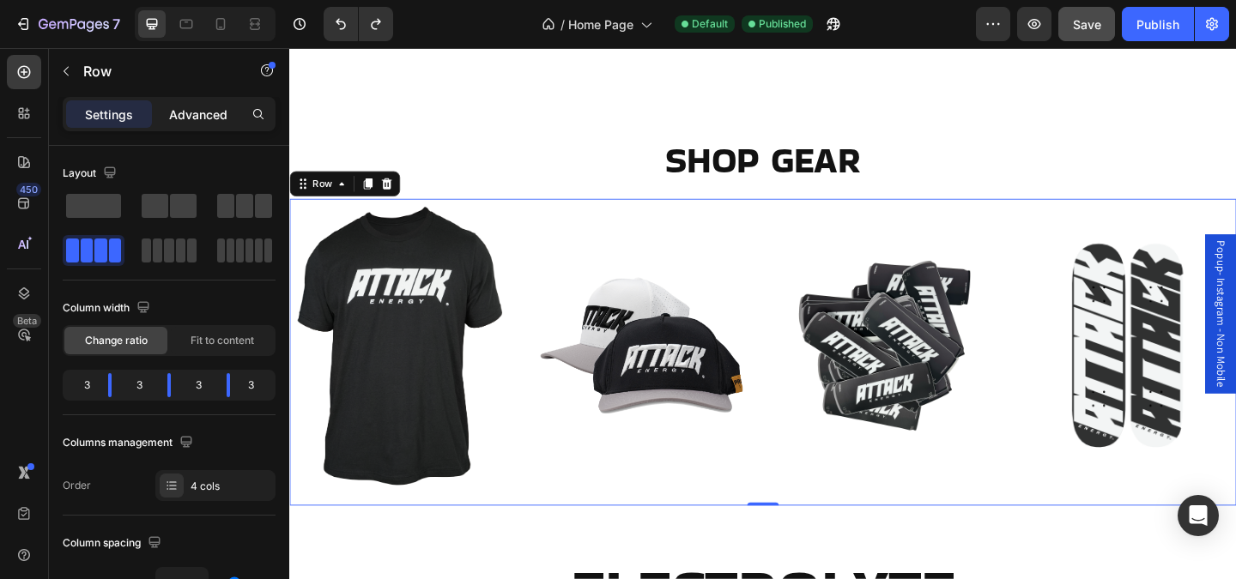
click at [197, 124] on div "Advanced" at bounding box center [198, 113] width 86 height 27
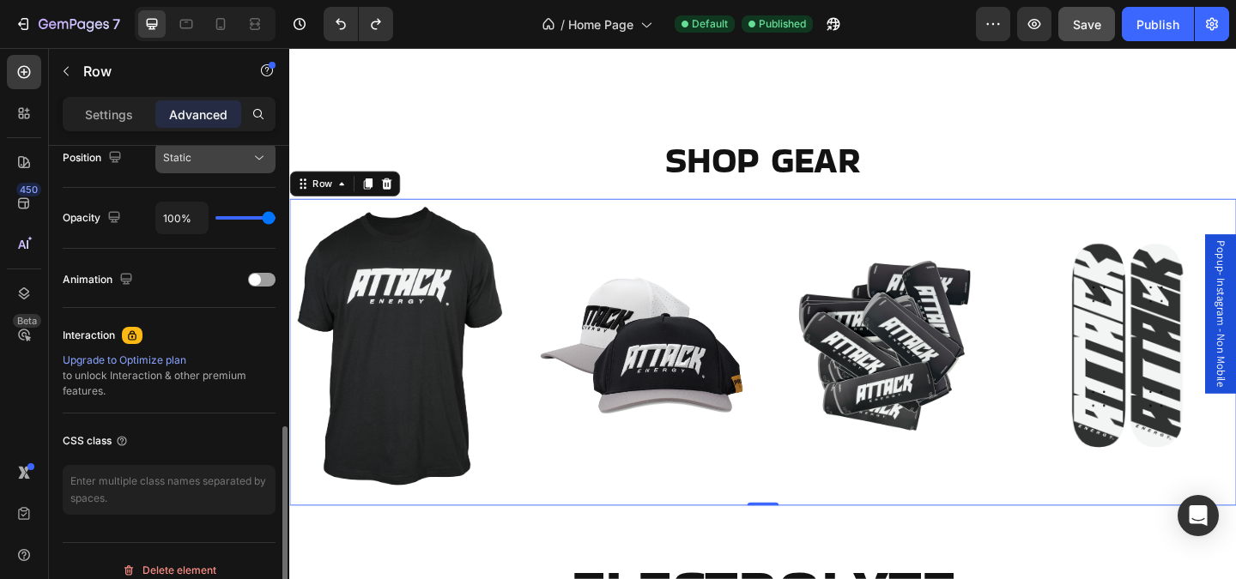
scroll to position [653, 0]
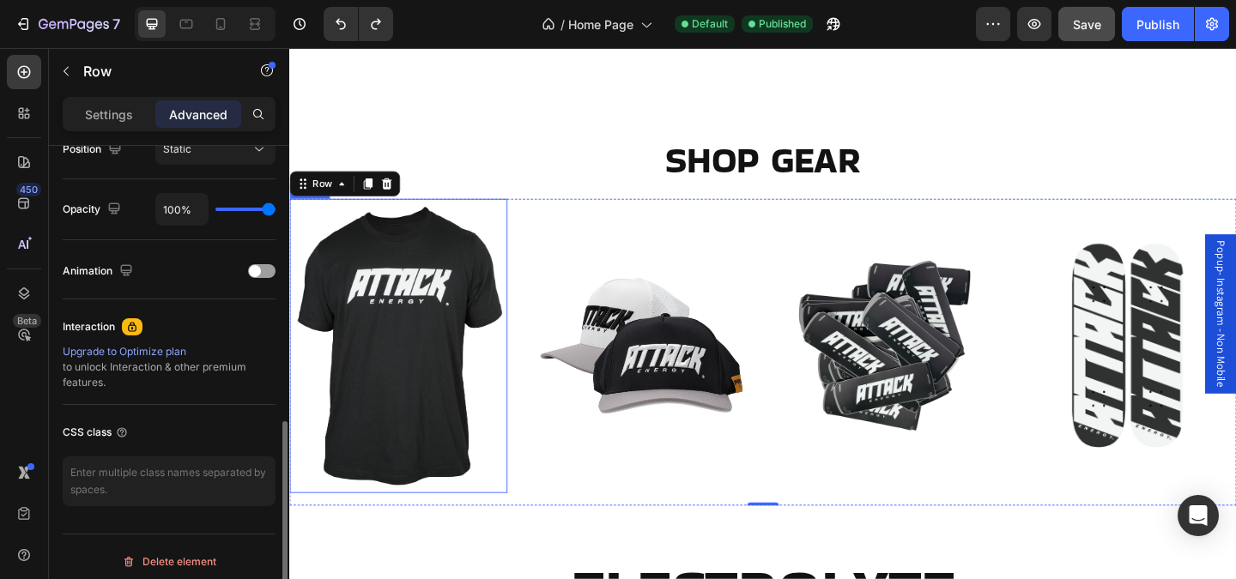
click at [374, 396] on img at bounding box center [407, 372] width 237 height 321
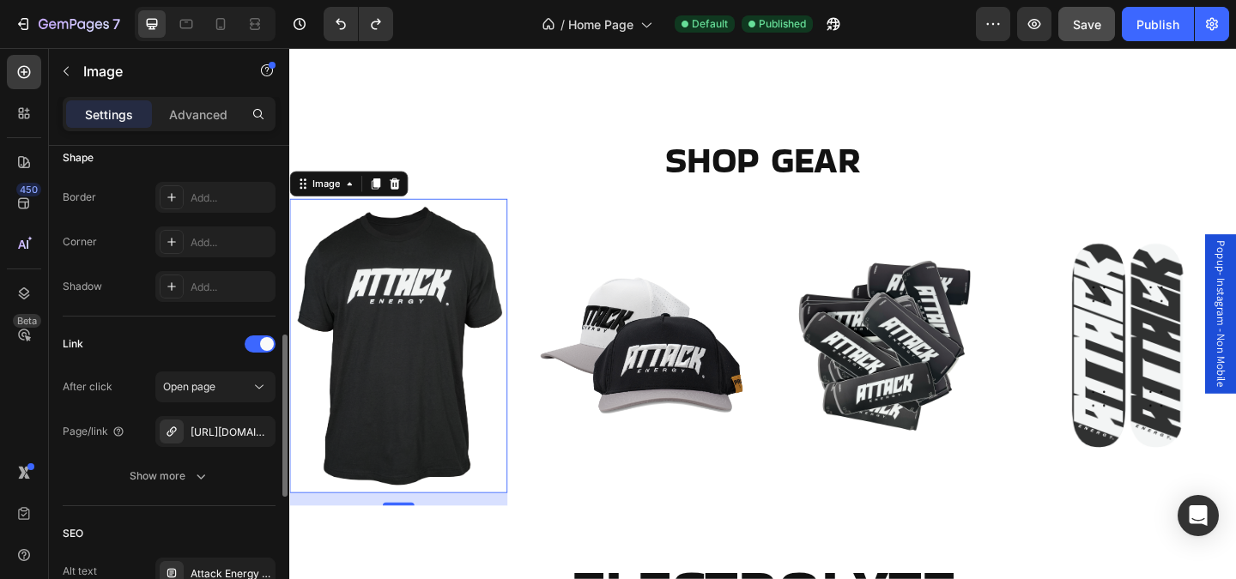
scroll to position [616, 0]
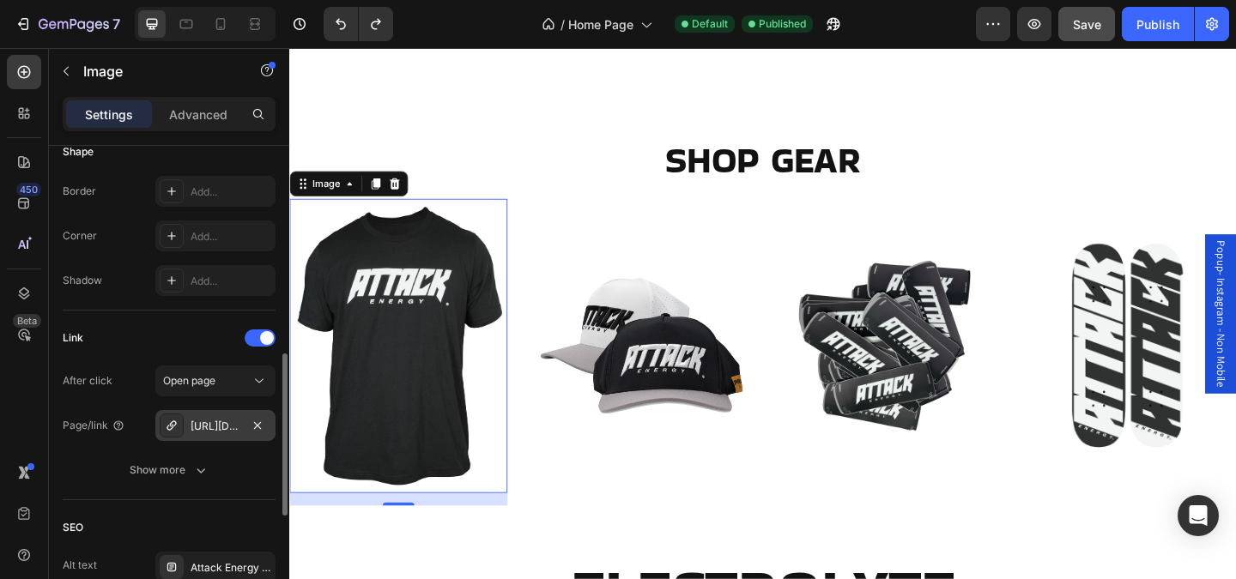
click at [227, 430] on div "https://attackhq.com/all" at bounding box center [216, 426] width 50 height 15
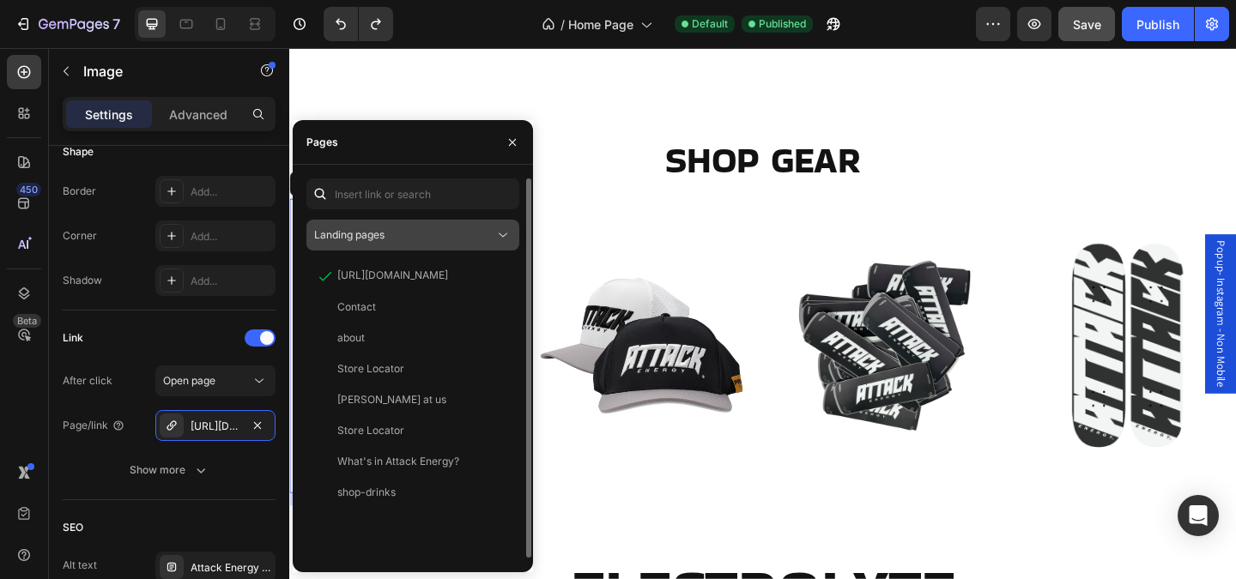
click at [381, 238] on span "Landing pages" at bounding box center [349, 234] width 70 height 13
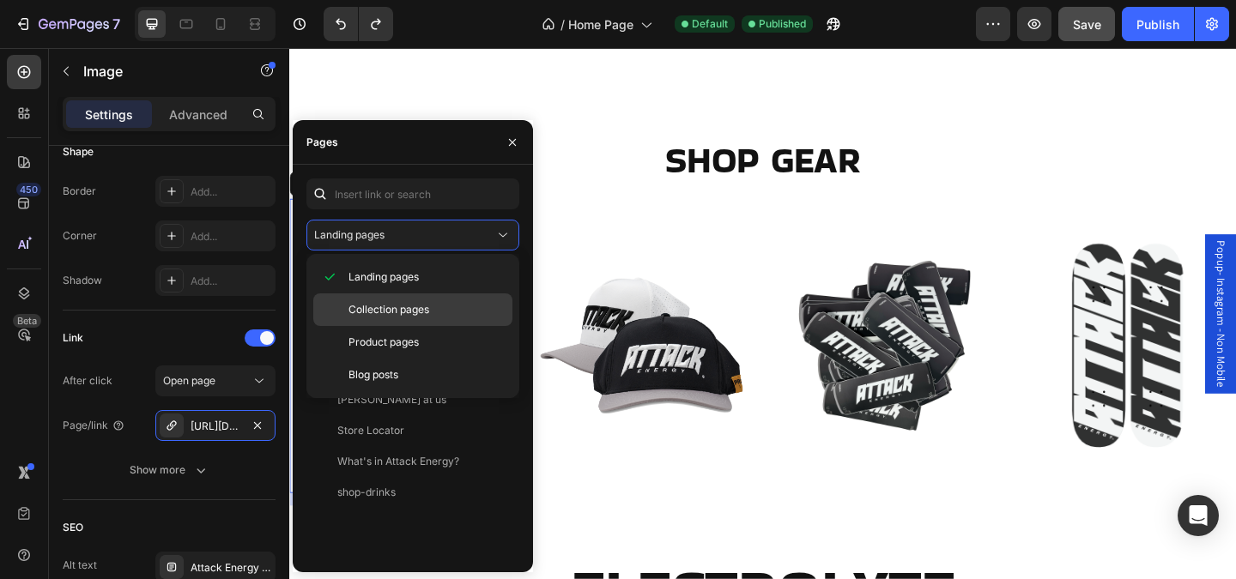
click at [385, 303] on span "Collection pages" at bounding box center [389, 309] width 81 height 15
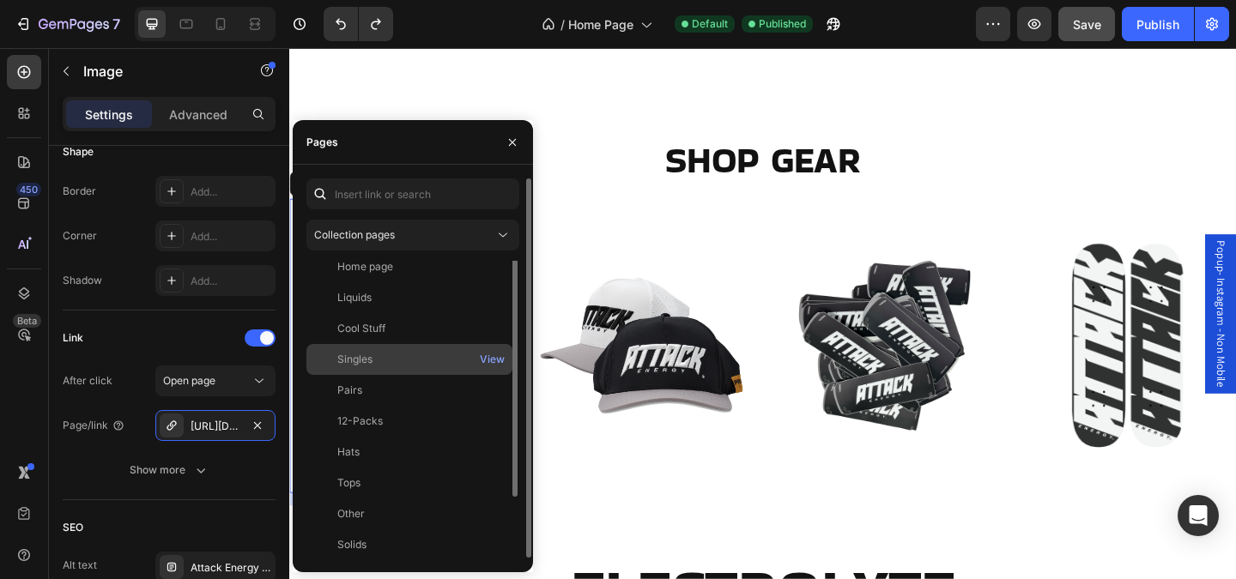
scroll to position [1, 0]
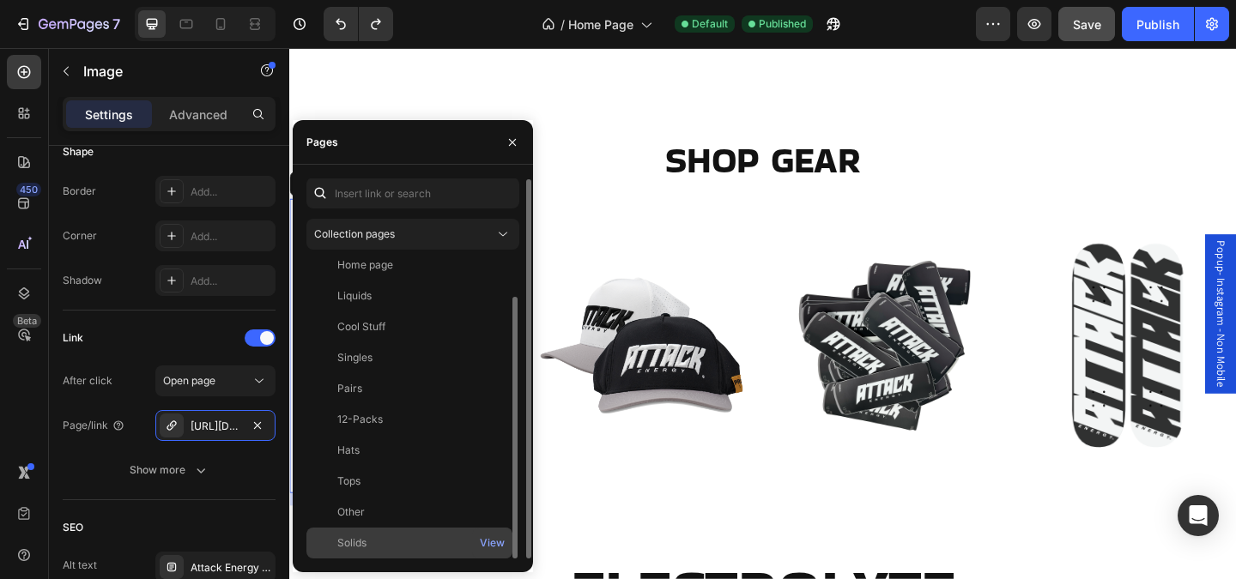
click at [402, 549] on div "Solids" at bounding box center [409, 543] width 192 height 15
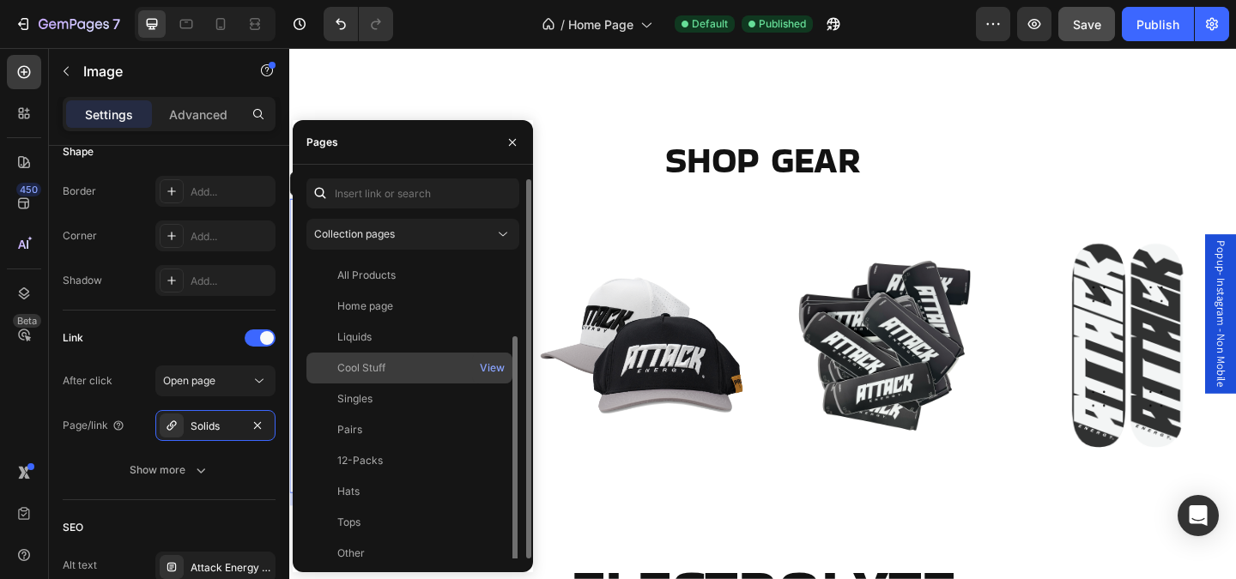
scroll to position [0, 0]
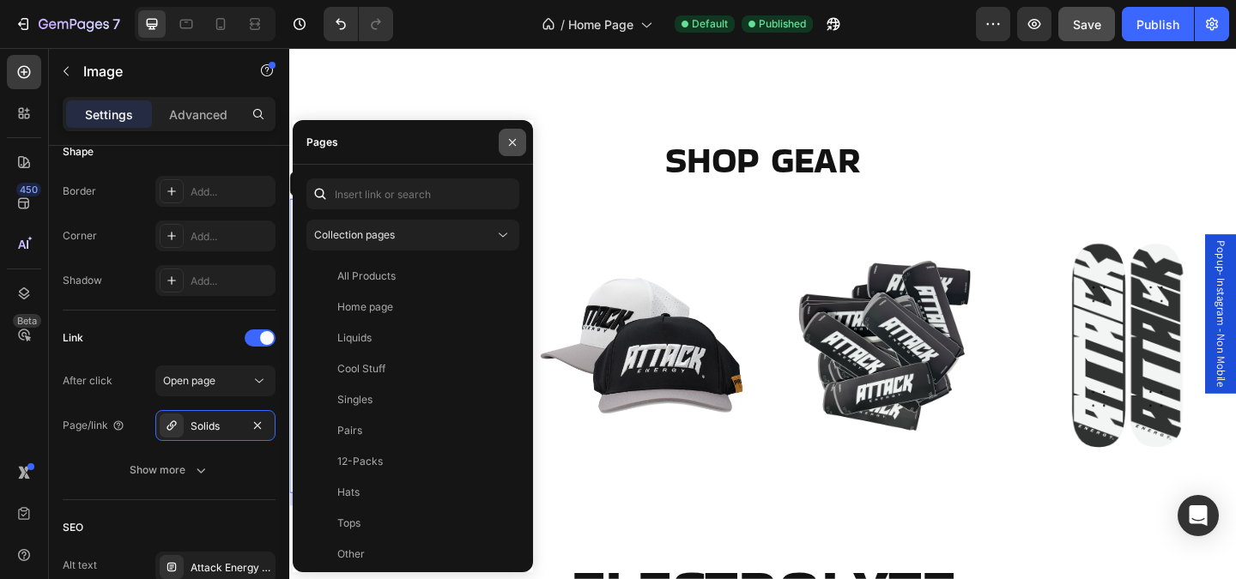
click at [517, 142] on icon "button" at bounding box center [513, 143] width 14 height 14
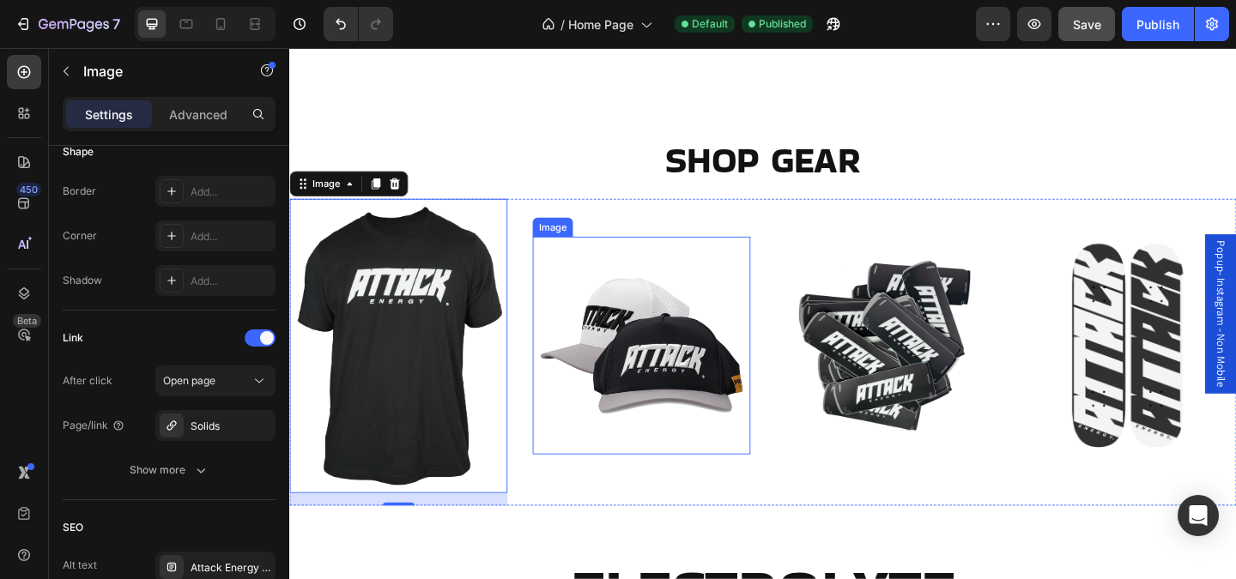
click at [714, 355] on img at bounding box center [672, 371] width 237 height 237
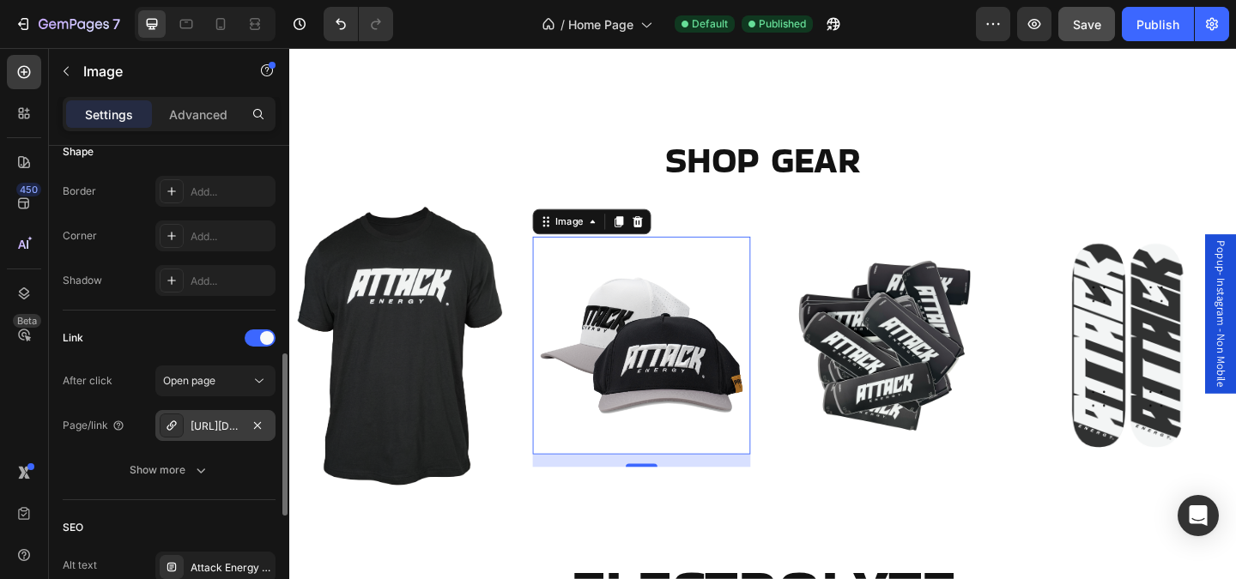
click at [233, 429] on div "https://attackhq.com/all" at bounding box center [216, 426] width 50 height 15
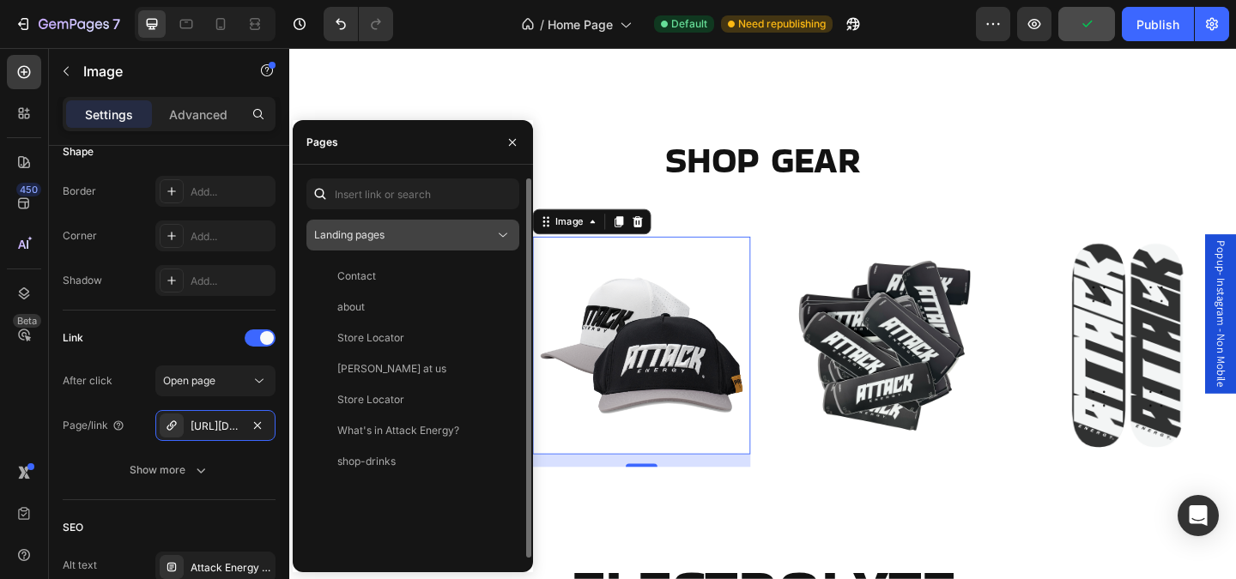
click at [372, 236] on span "Landing pages" at bounding box center [349, 234] width 70 height 13
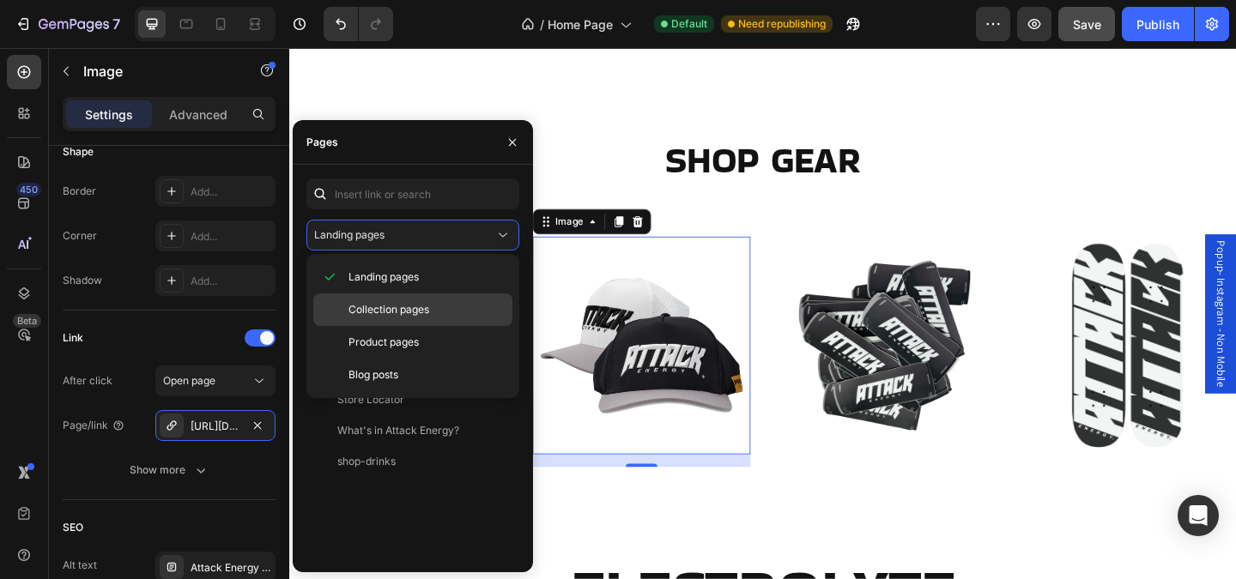
click at [381, 311] on span "Collection pages" at bounding box center [389, 309] width 81 height 15
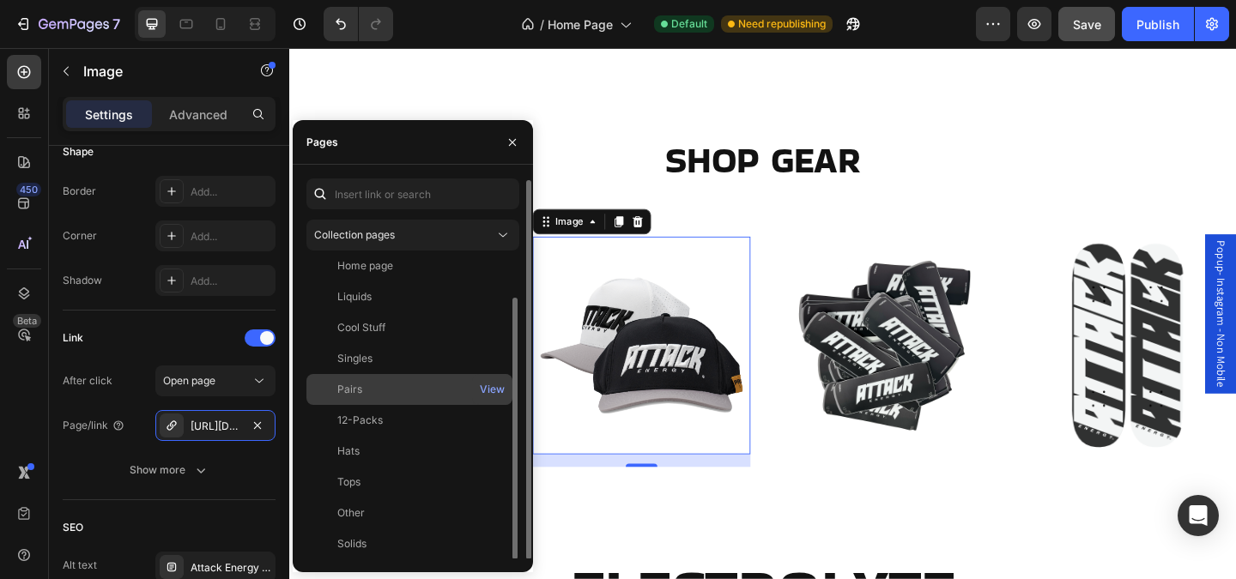
scroll to position [1, 0]
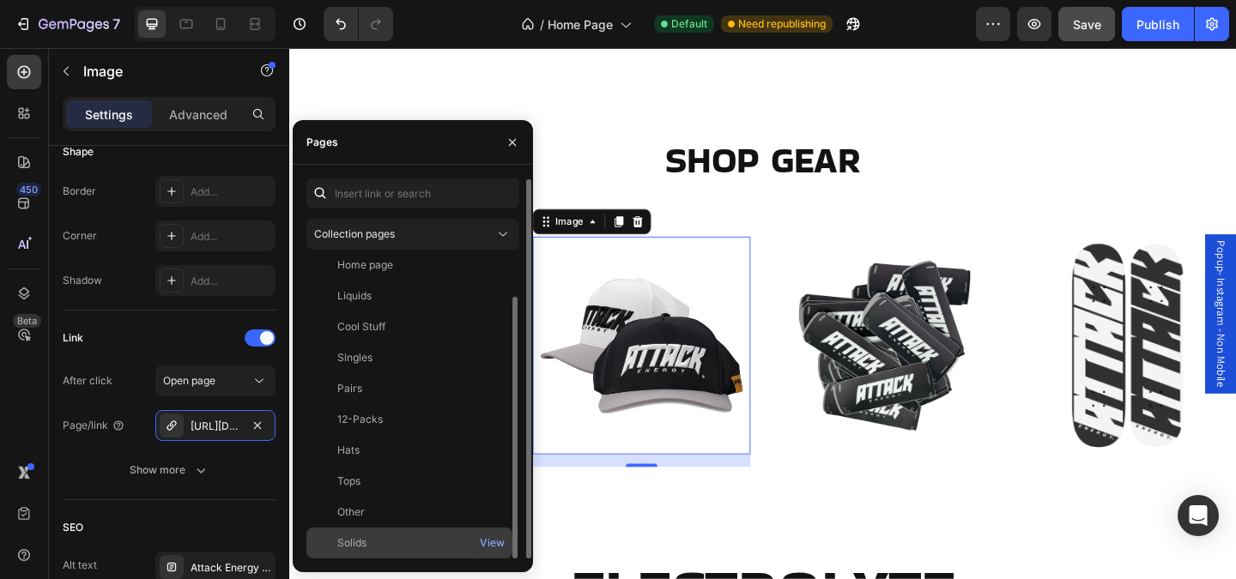
click at [389, 537] on div "Solids" at bounding box center [409, 543] width 192 height 15
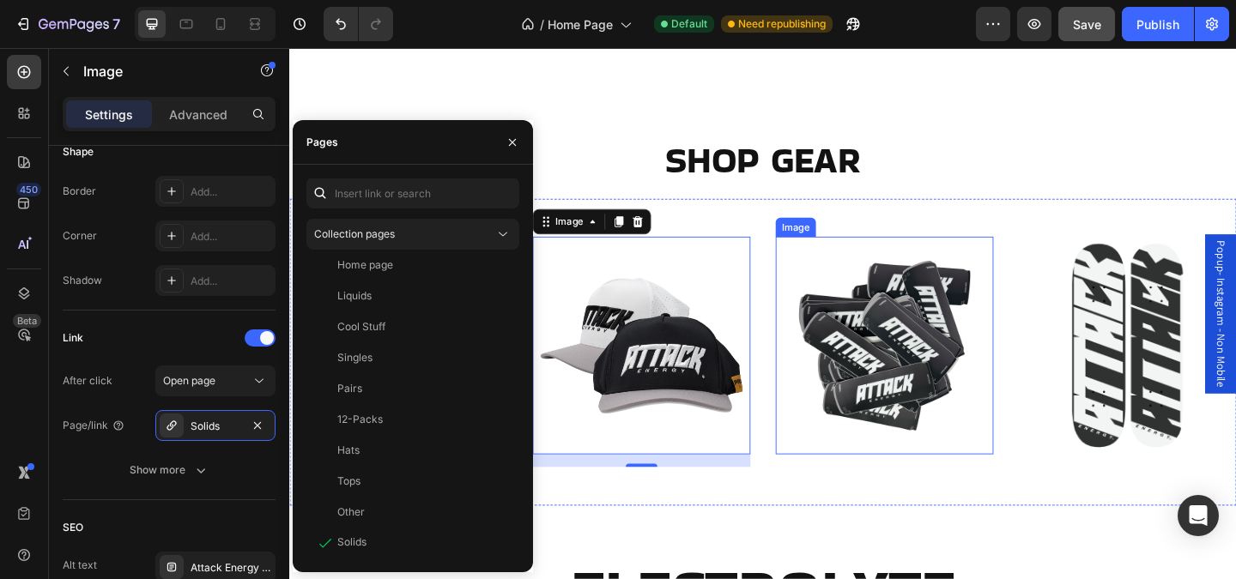
click at [918, 386] on img at bounding box center [936, 371] width 237 height 237
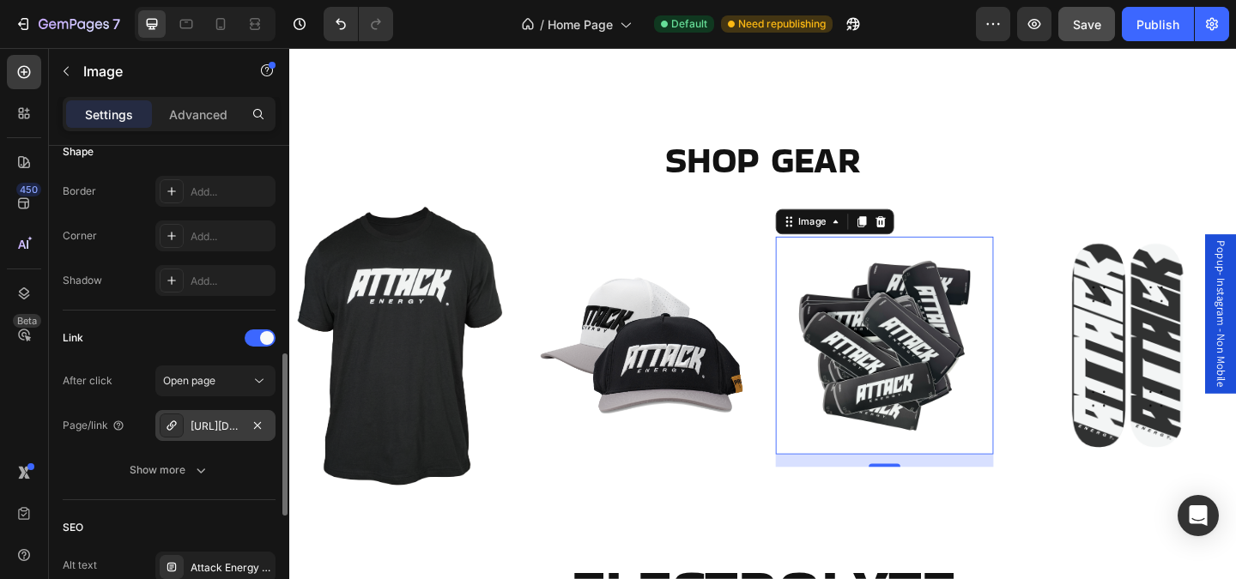
click at [221, 435] on div "https://attackhq.com/all" at bounding box center [215, 425] width 120 height 31
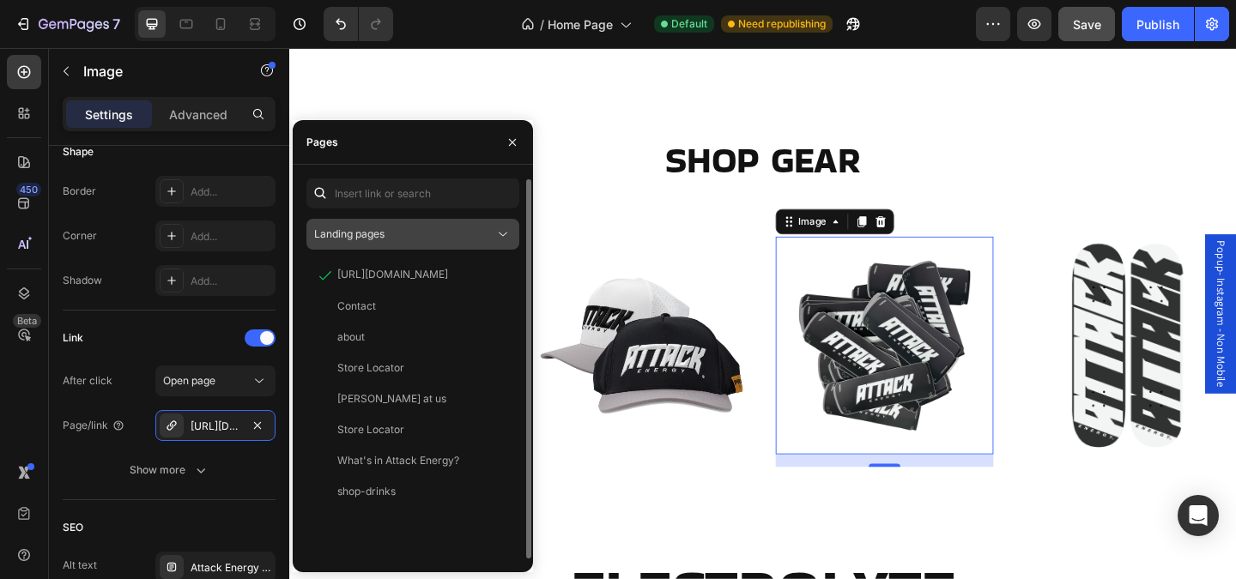
click at [403, 237] on div "Landing pages" at bounding box center [404, 234] width 180 height 15
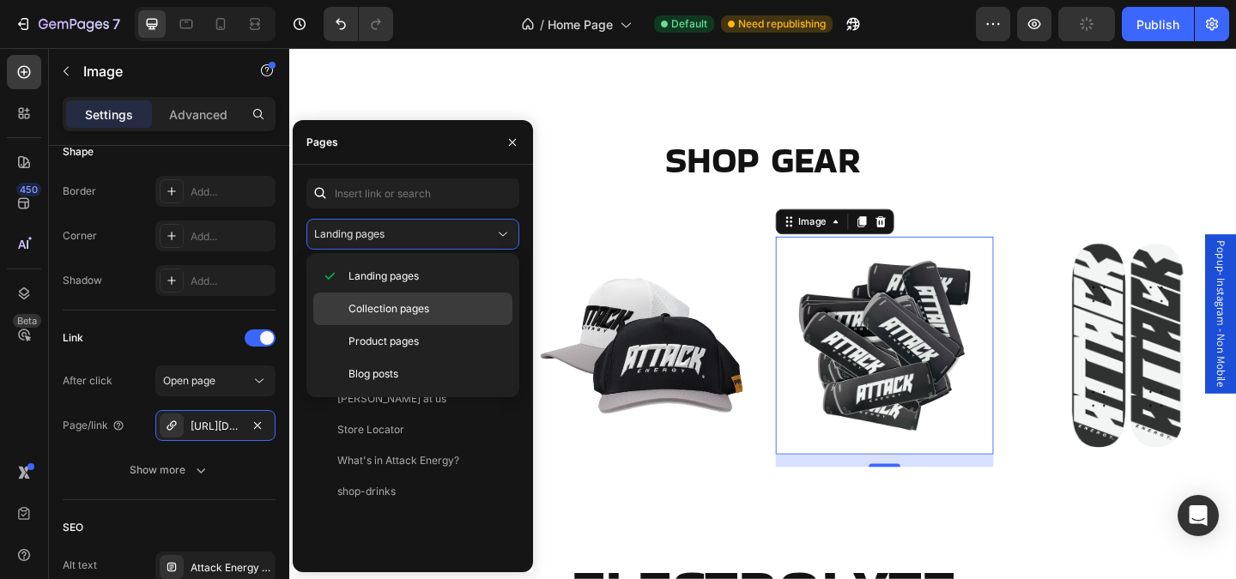
click at [409, 308] on span "Collection pages" at bounding box center [389, 308] width 81 height 15
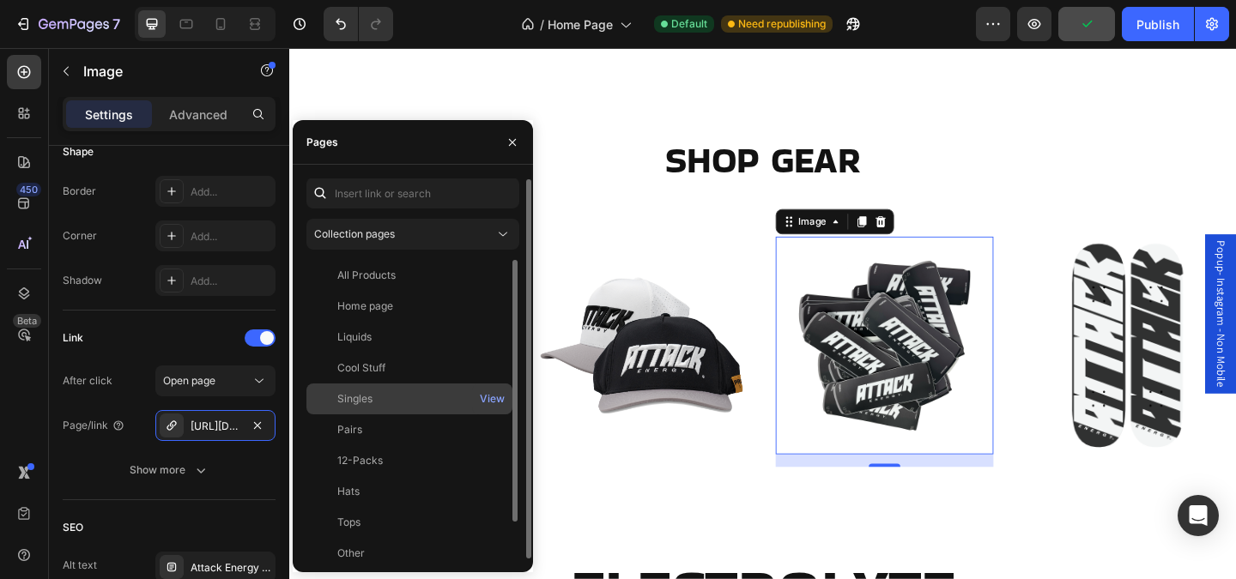
scroll to position [41, 0]
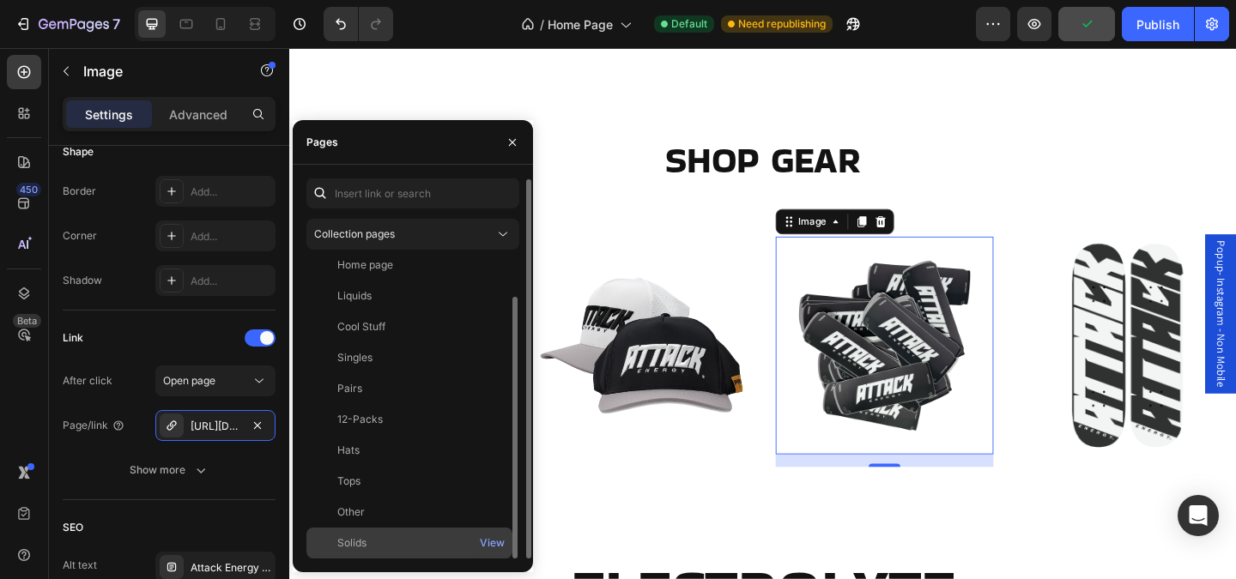
click at [397, 539] on div "Solids" at bounding box center [409, 543] width 192 height 15
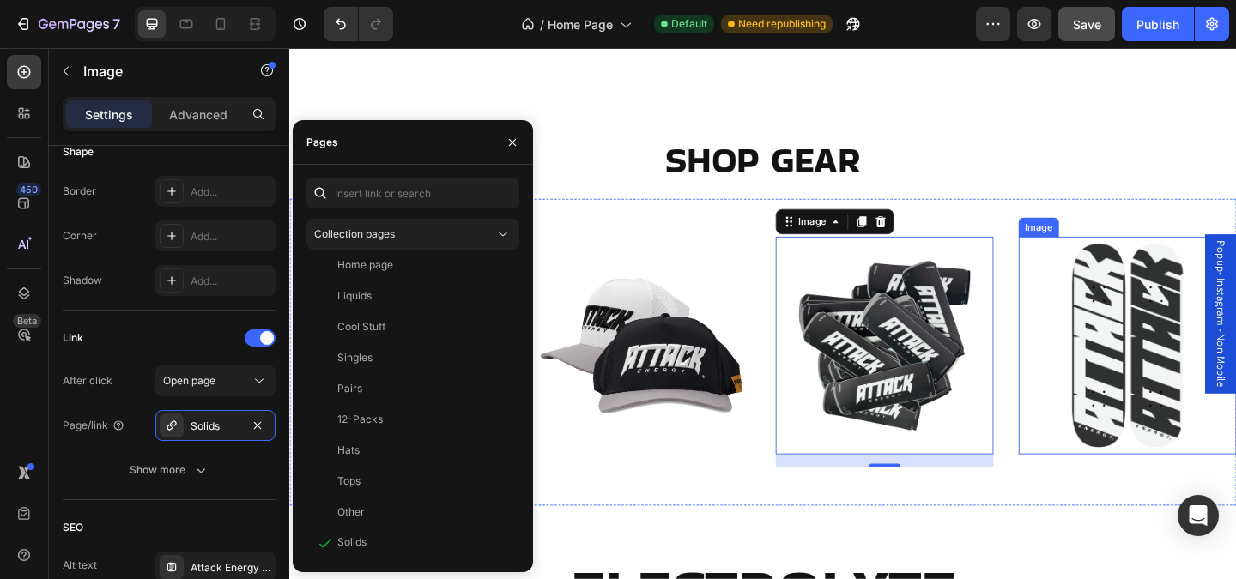
click at [1162, 380] on img at bounding box center [1200, 371] width 237 height 237
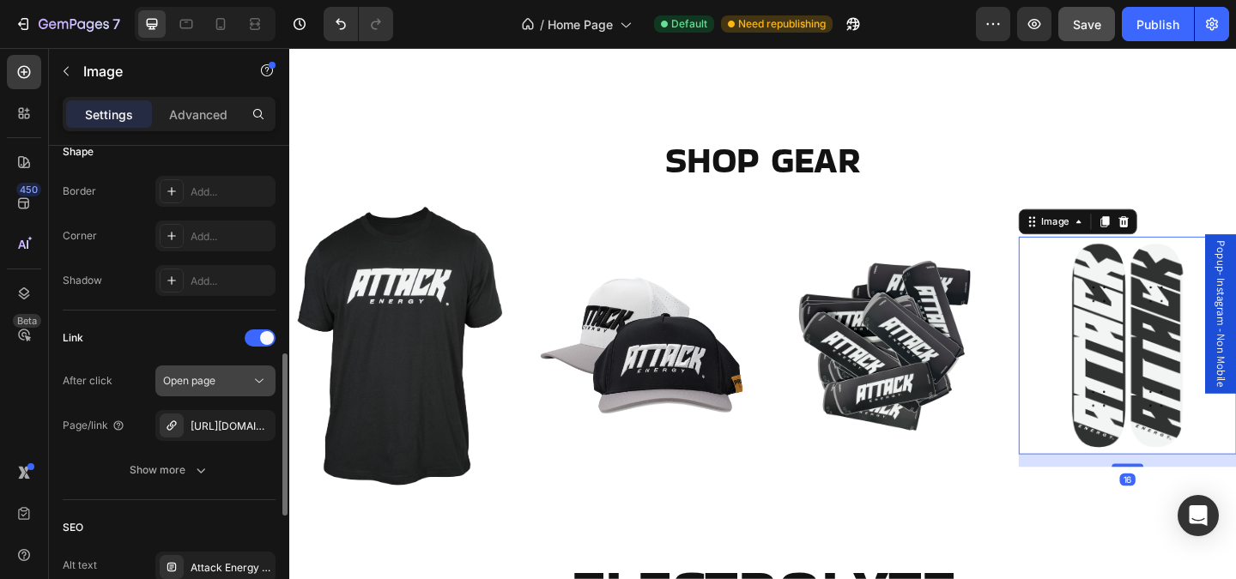
click at [223, 393] on button "Open page" at bounding box center [215, 381] width 120 height 31
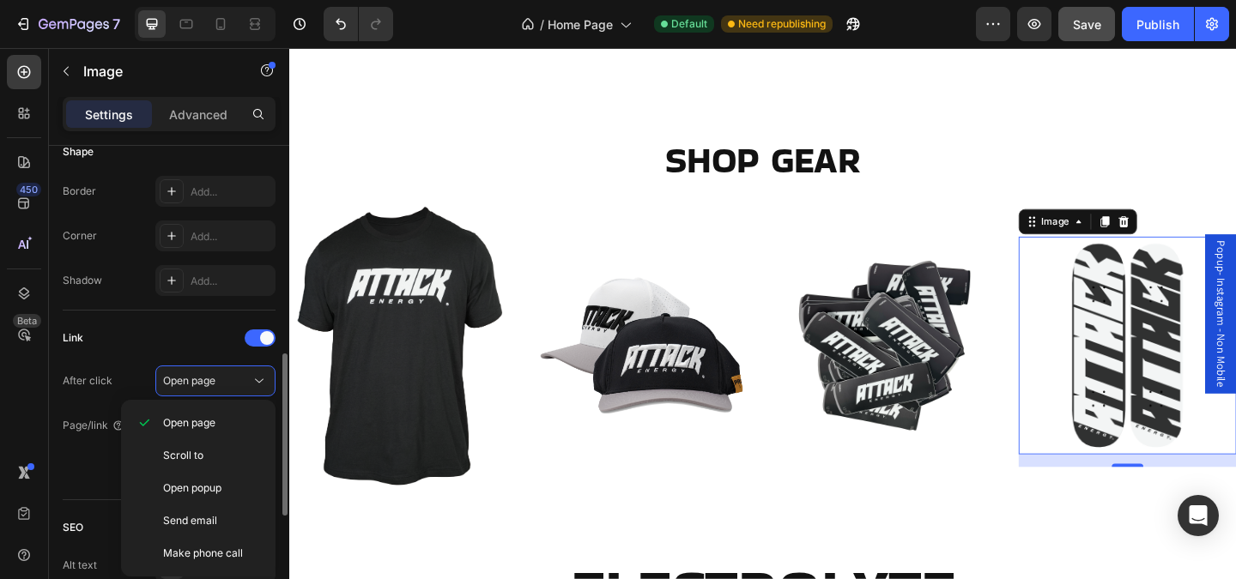
click at [196, 343] on div "Link" at bounding box center [169, 337] width 213 height 27
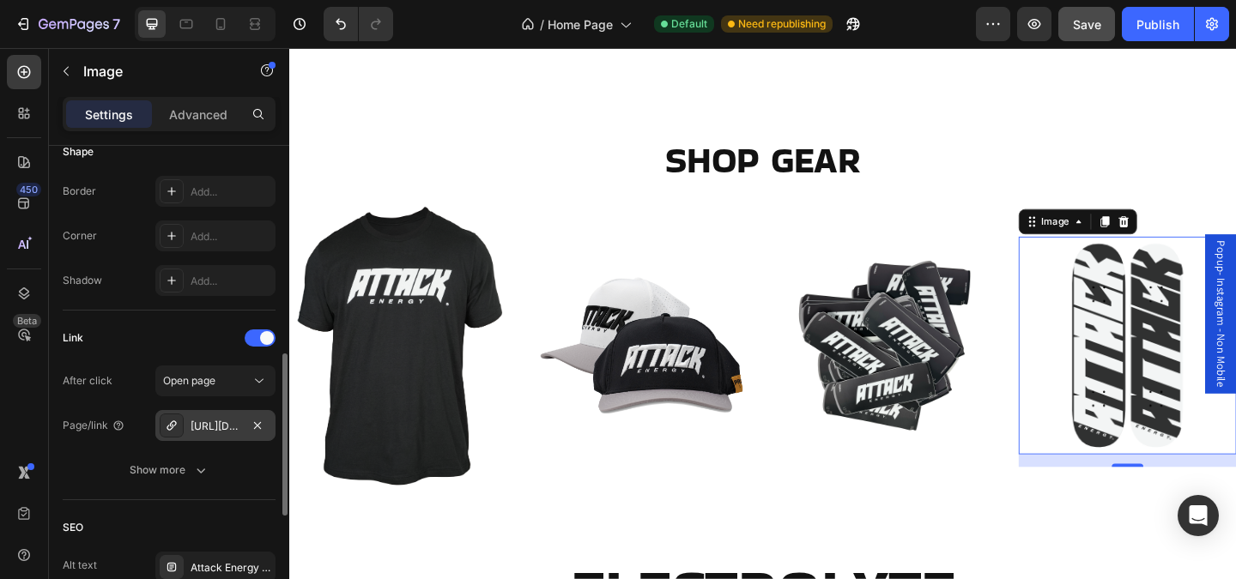
click at [206, 427] on div "https://attackhq.com/attack-energy-skateboard-decks" at bounding box center [216, 426] width 50 height 15
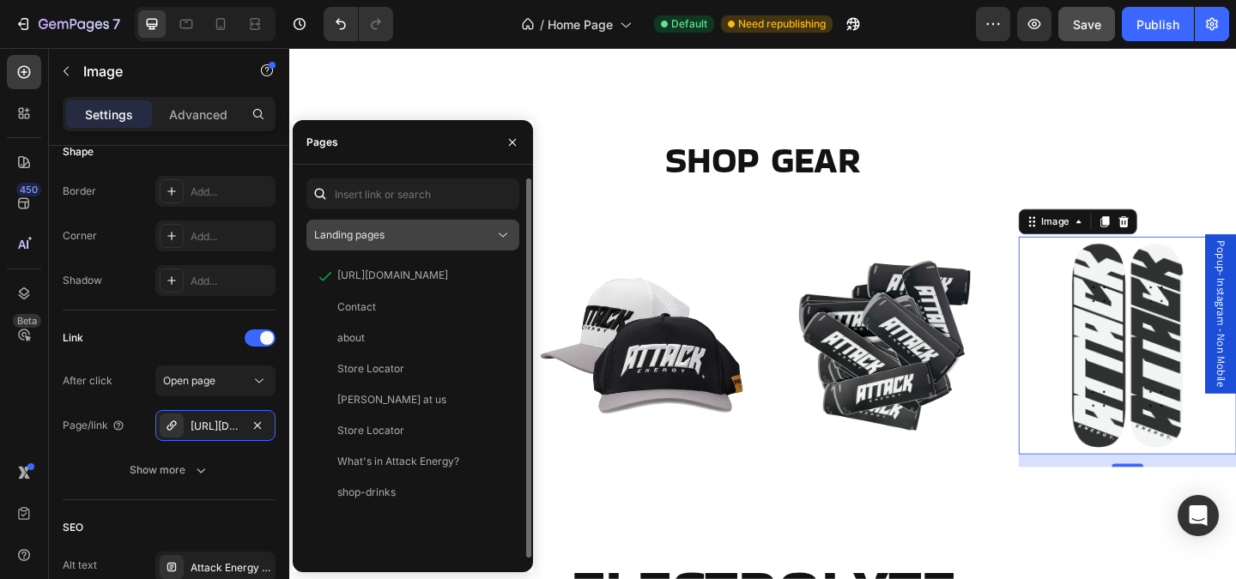
click at [367, 222] on button "Landing pages" at bounding box center [412, 235] width 213 height 31
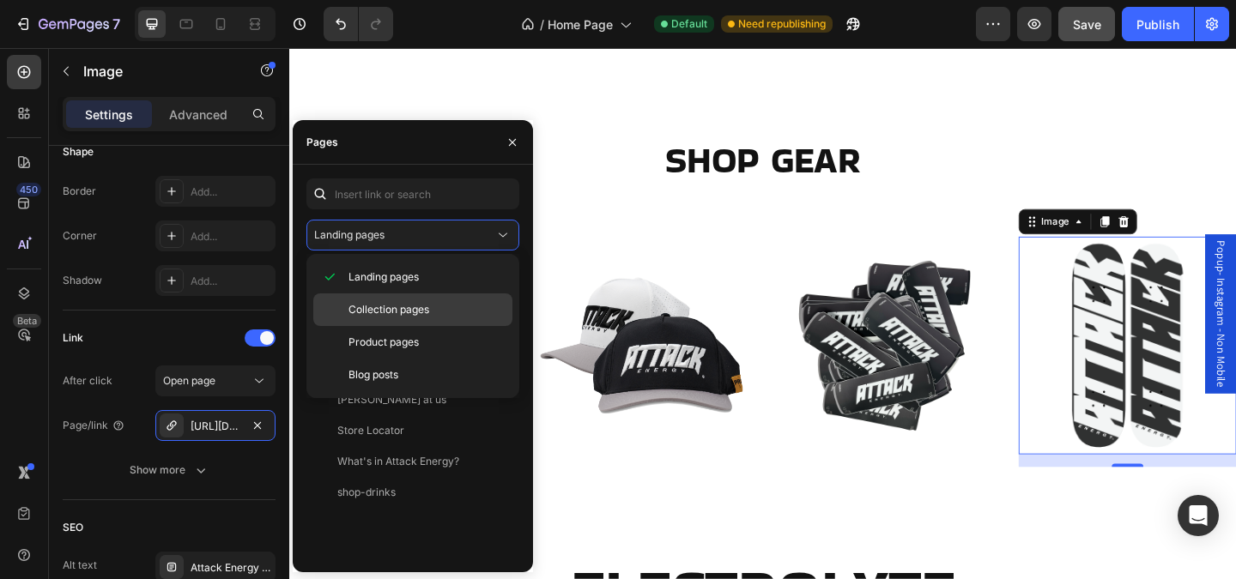
click at [376, 309] on span "Collection pages" at bounding box center [389, 309] width 81 height 15
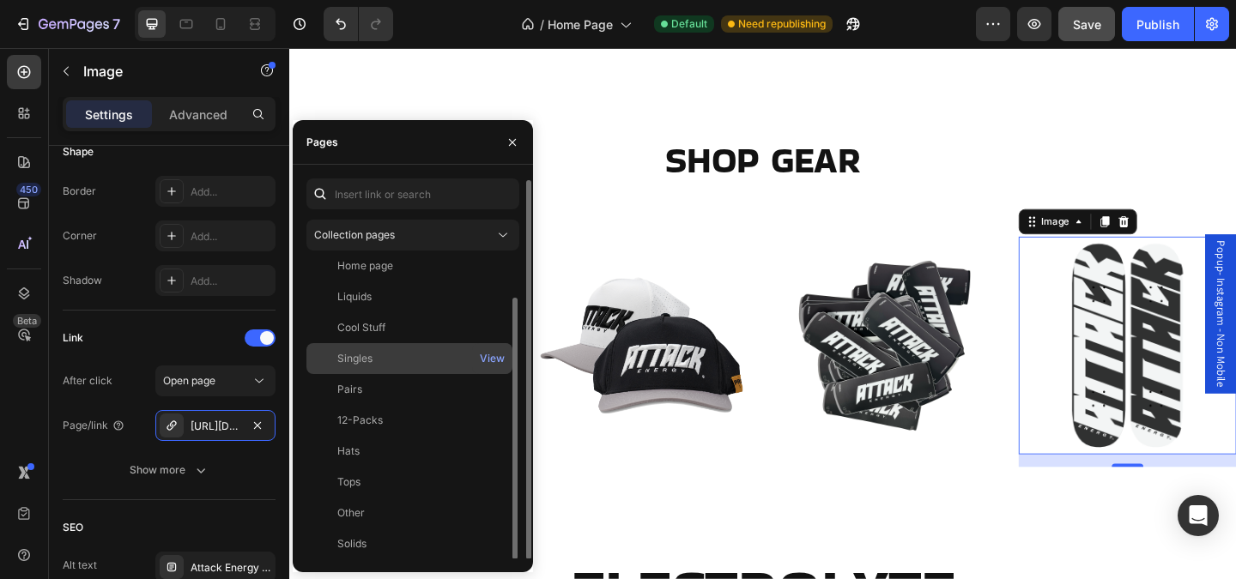
scroll to position [1, 0]
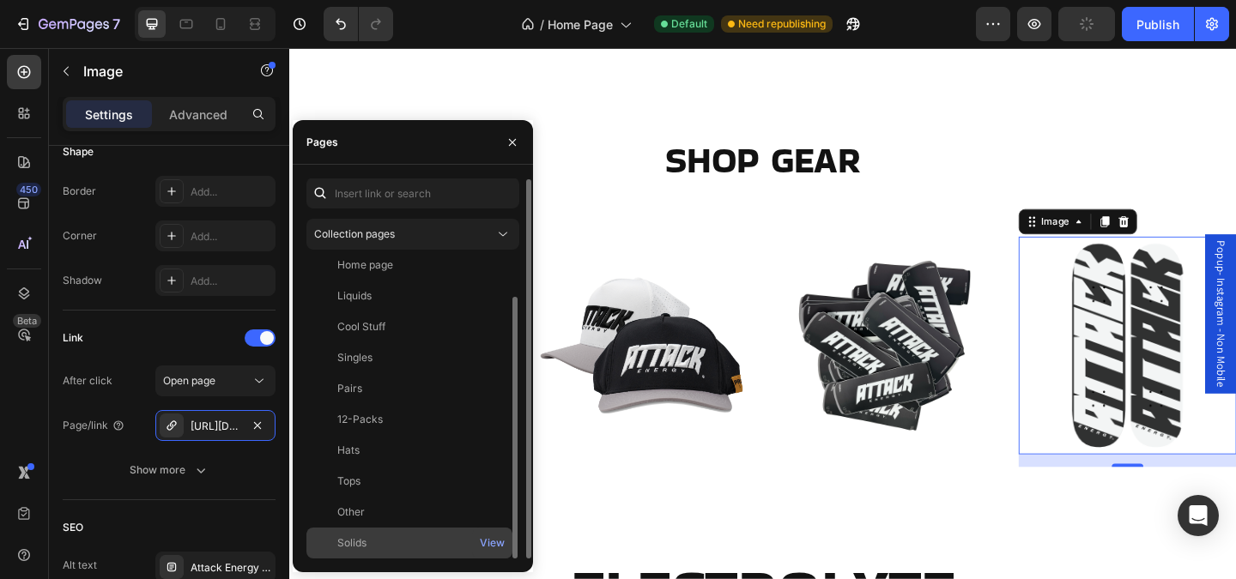
click at [378, 534] on div "Solids View" at bounding box center [409, 543] width 206 height 31
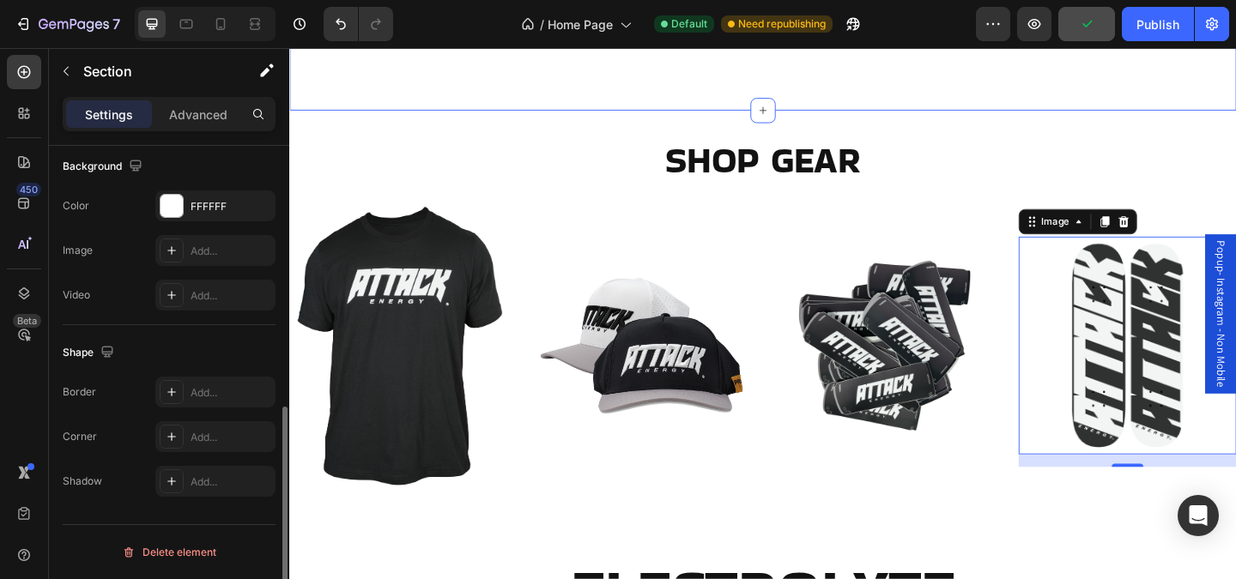
scroll to position [0, 0]
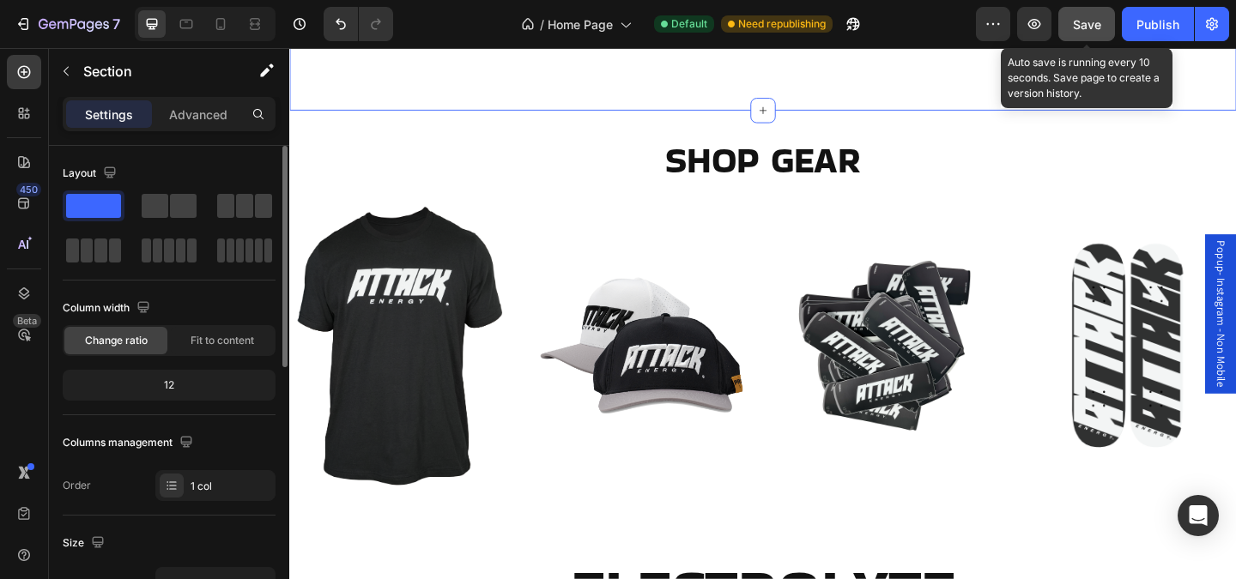
click at [1103, 16] on button "Save" at bounding box center [1086, 24] width 57 height 34
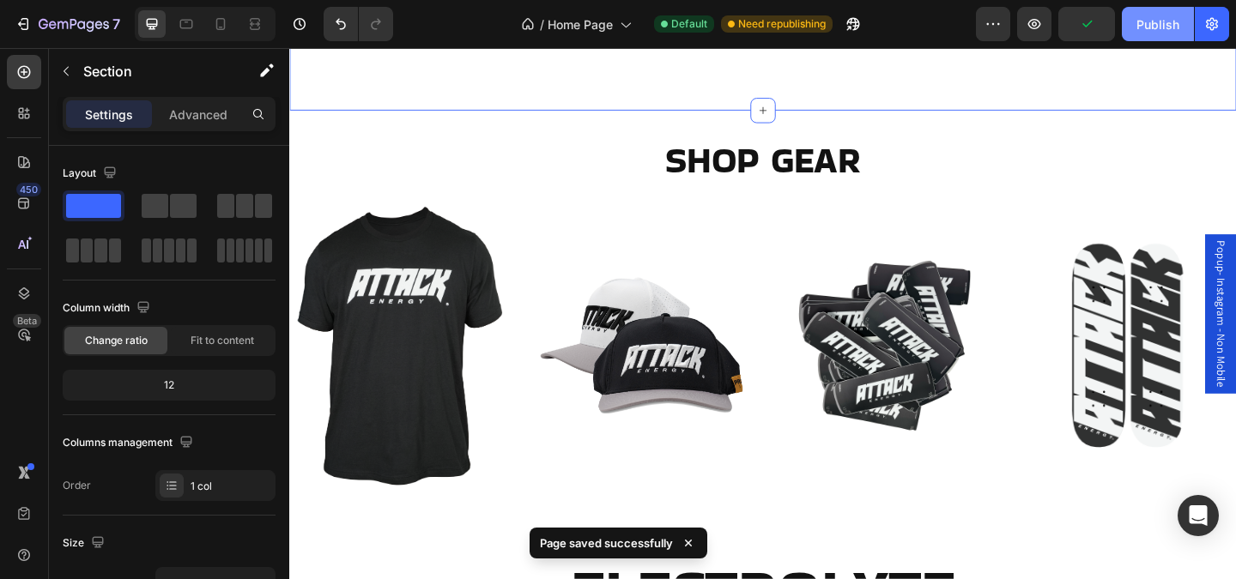
click at [1148, 21] on div "Publish" at bounding box center [1158, 24] width 43 height 18
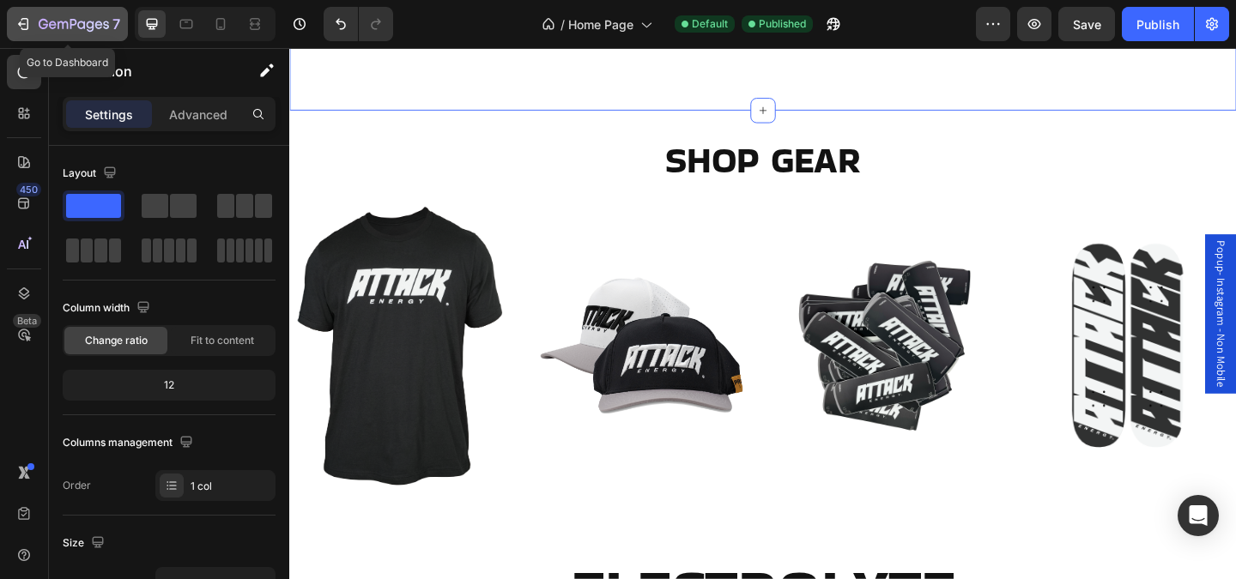
click at [71, 33] on div "7" at bounding box center [80, 24] width 82 height 21
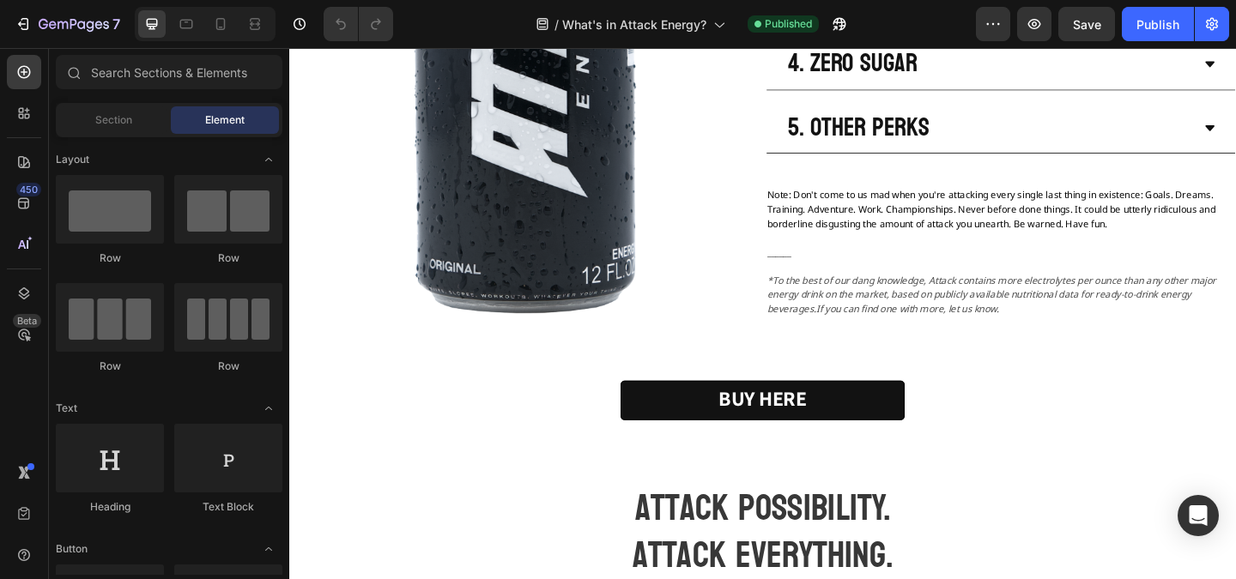
scroll to position [771, 0]
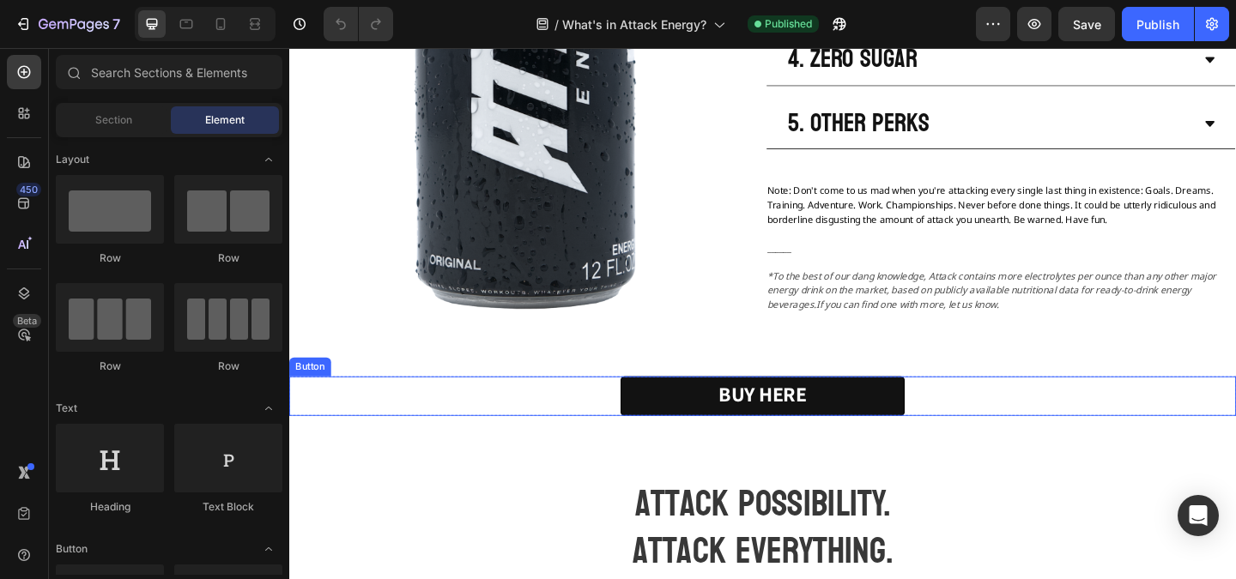
click at [570, 405] on div "BUY HERE Button" at bounding box center [804, 426] width 1030 height 43
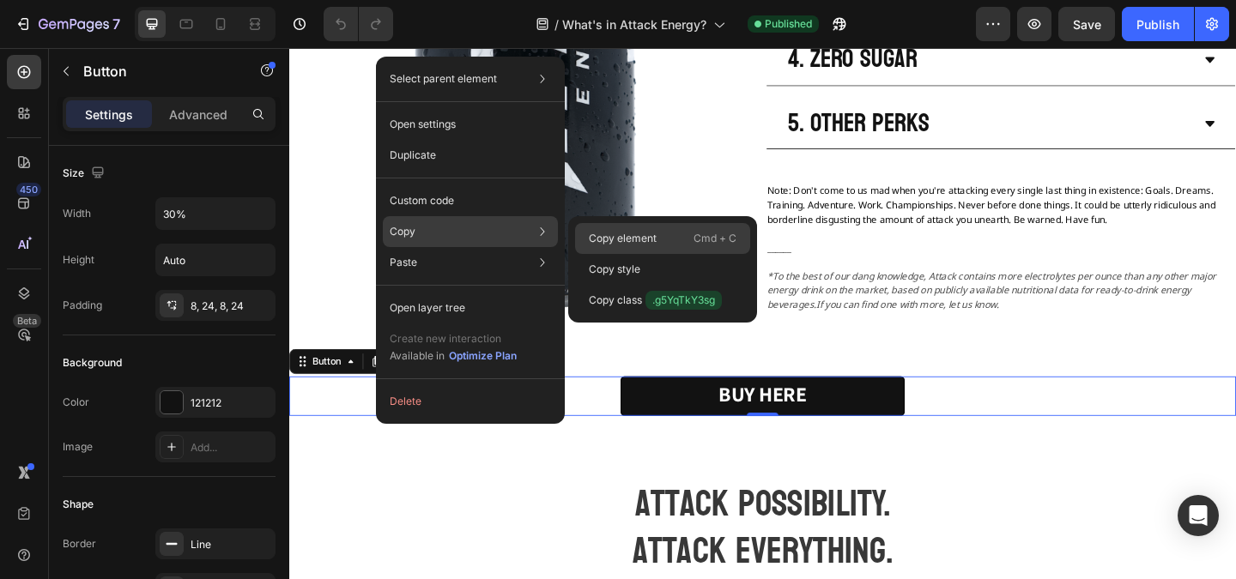
click at [619, 239] on p "Copy element" at bounding box center [623, 238] width 68 height 15
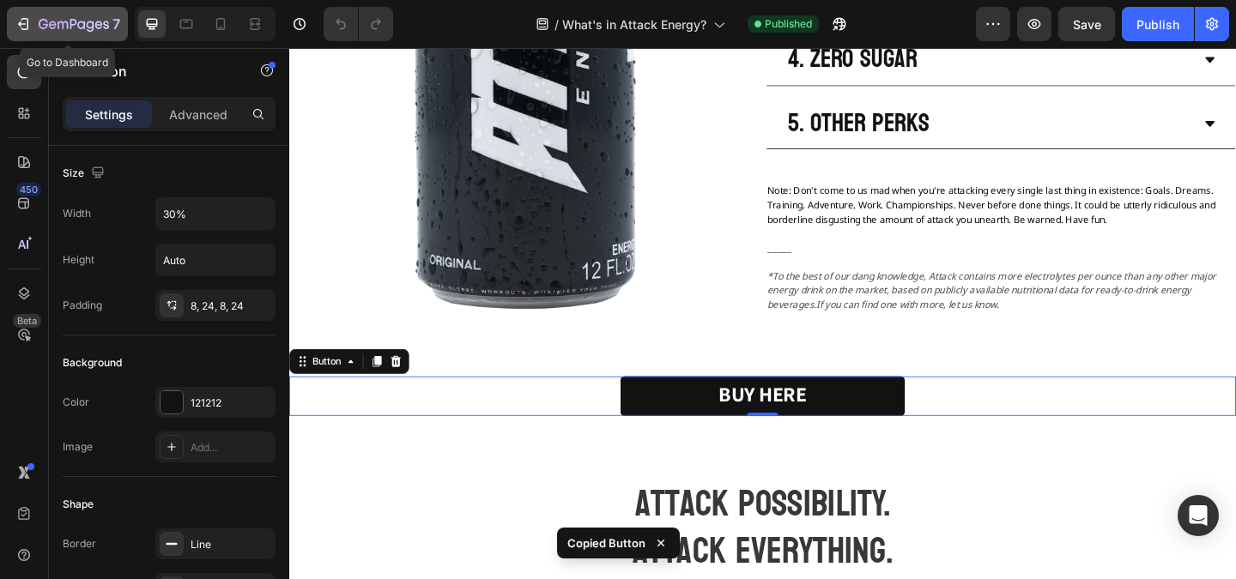
click at [52, 26] on icon "button" at bounding box center [74, 25] width 70 height 15
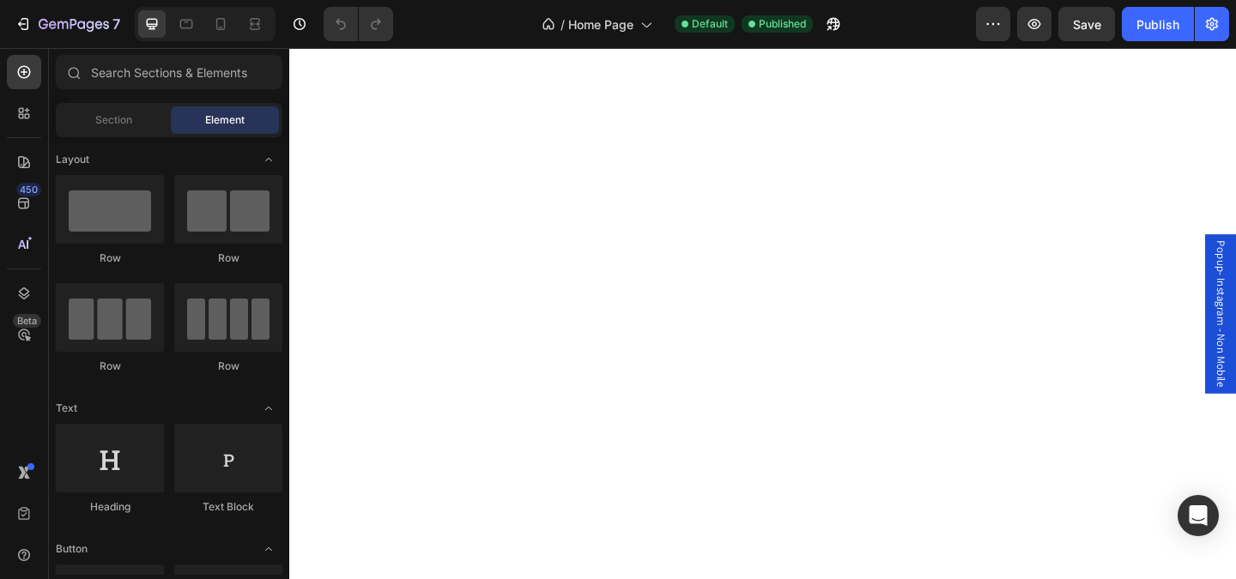
scroll to position [502, 0]
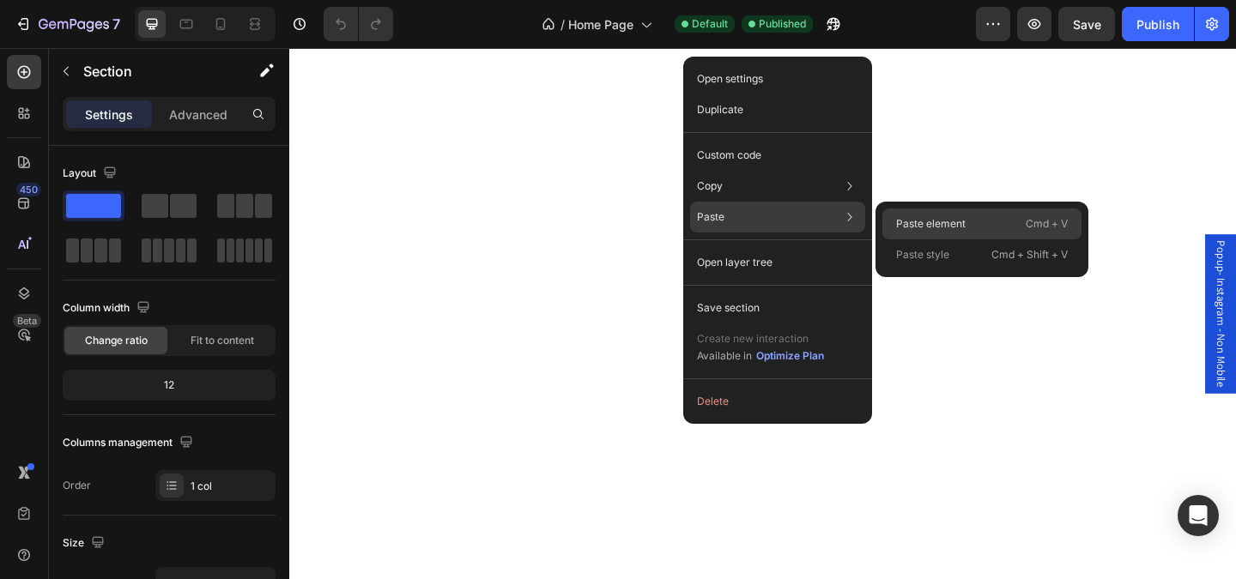
click at [910, 217] on p "Paste element" at bounding box center [931, 223] width 70 height 15
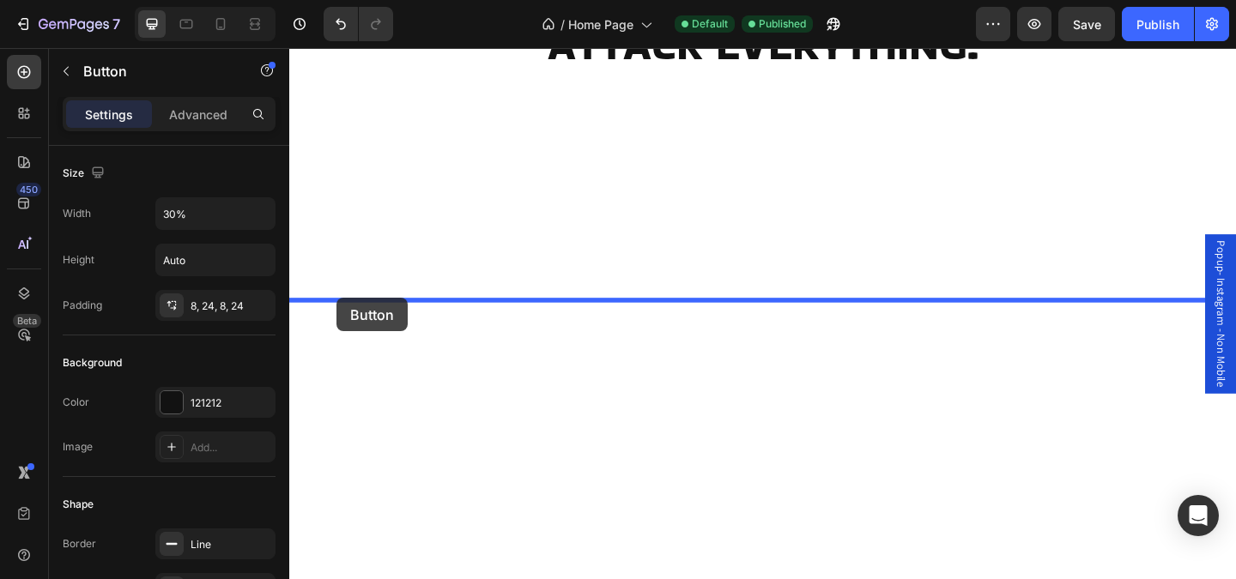
drag, startPoint x: 318, startPoint y: 511, endPoint x: 341, endPoint y: 320, distance: 191.9
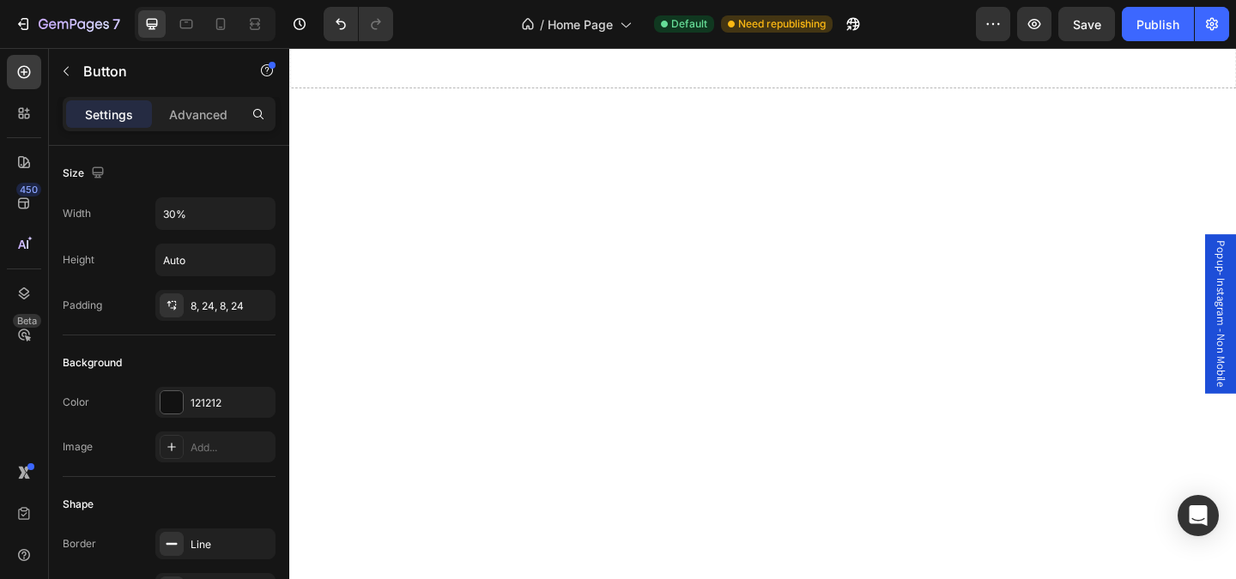
scroll to position [361, 0]
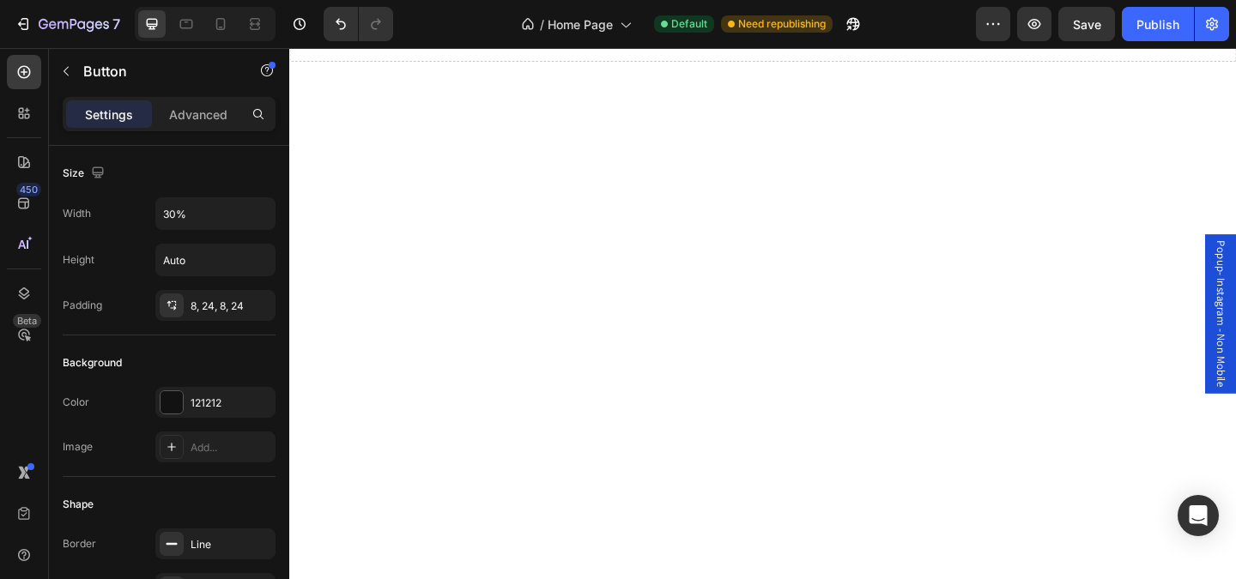
drag, startPoint x: 874, startPoint y: 482, endPoint x: 776, endPoint y: 482, distance: 97.9
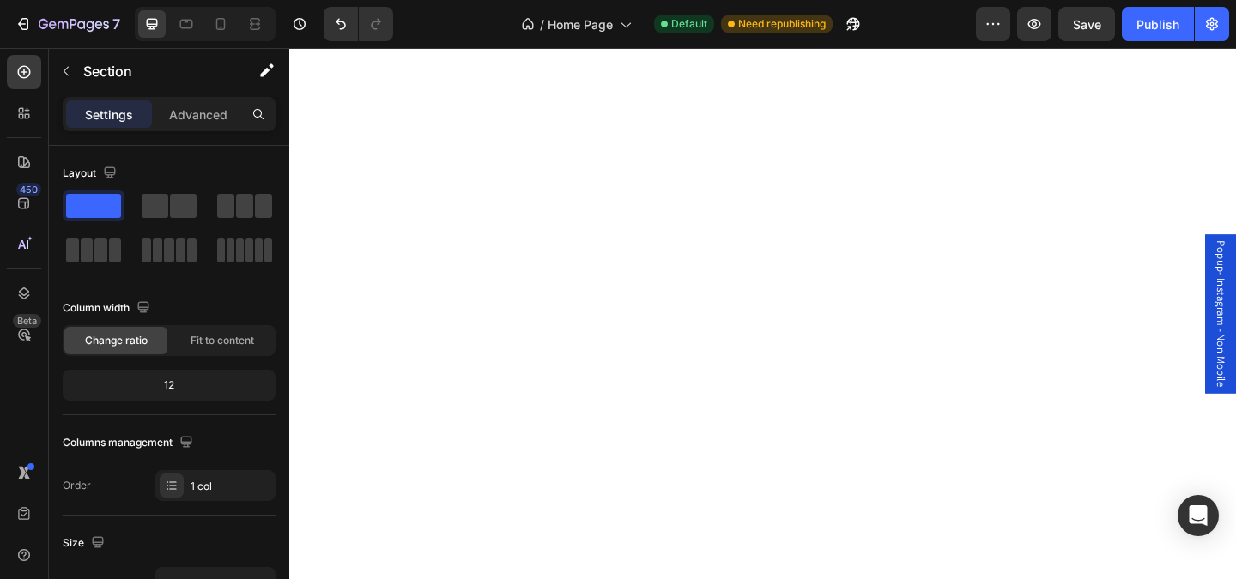
scroll to position [627, 0]
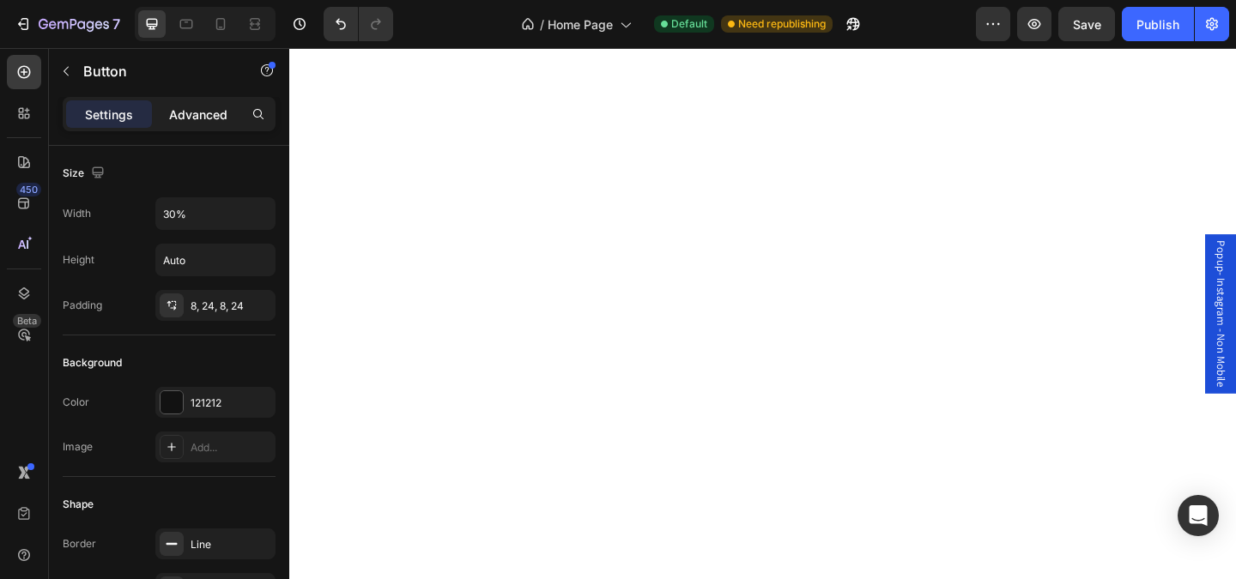
click at [191, 122] on p "Advanced" at bounding box center [198, 115] width 58 height 18
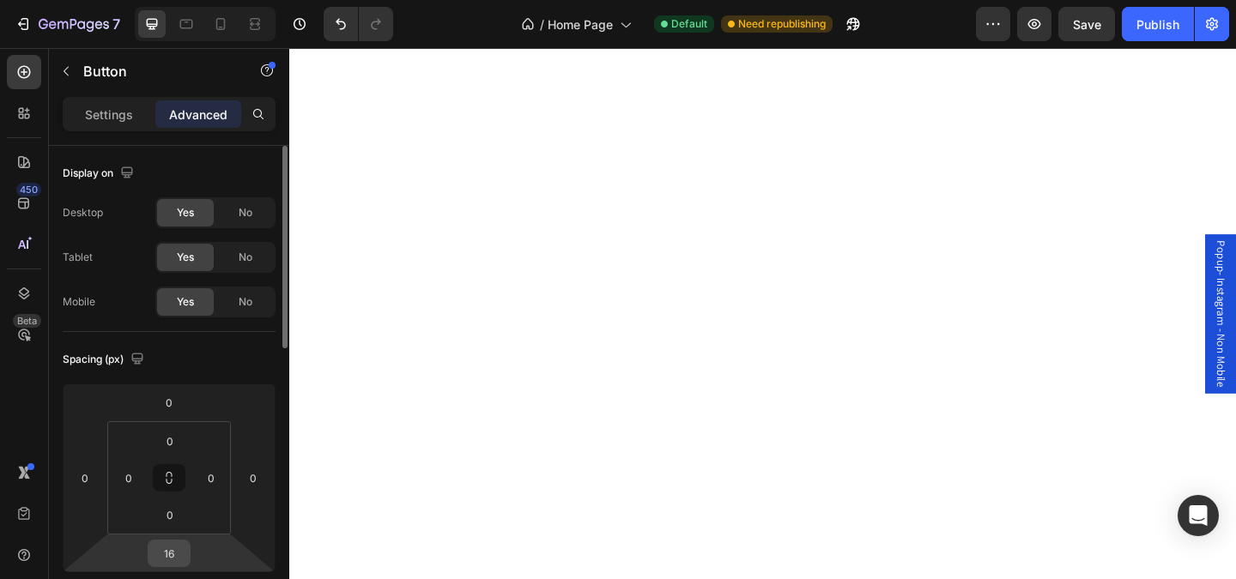
click at [174, 557] on input "16" at bounding box center [169, 554] width 34 height 26
type input "32"
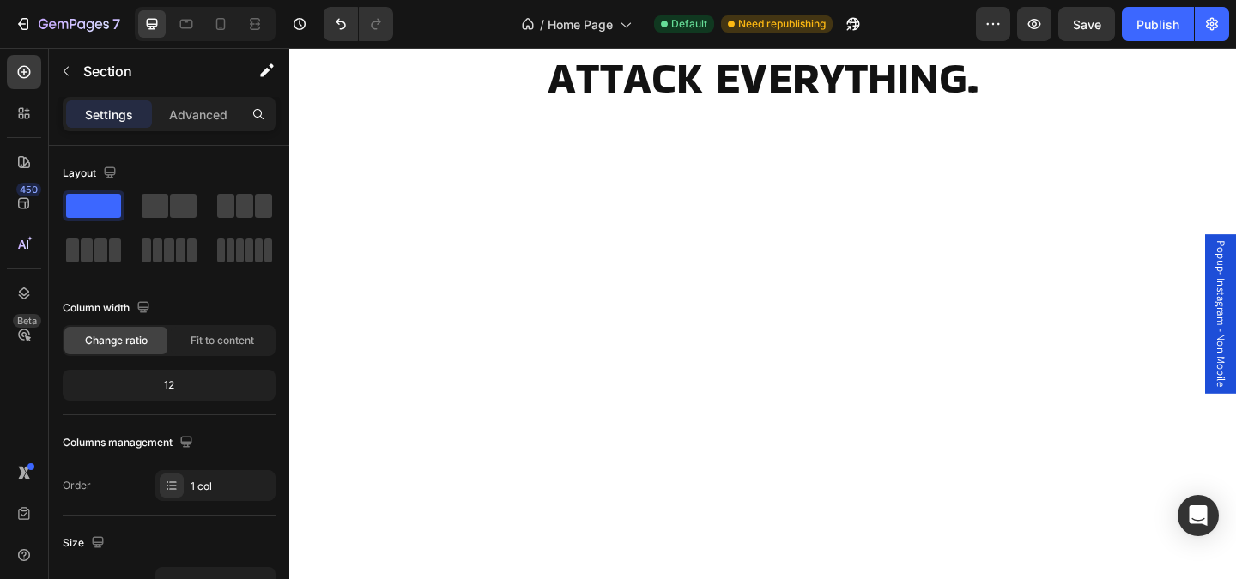
scroll to position [531, 0]
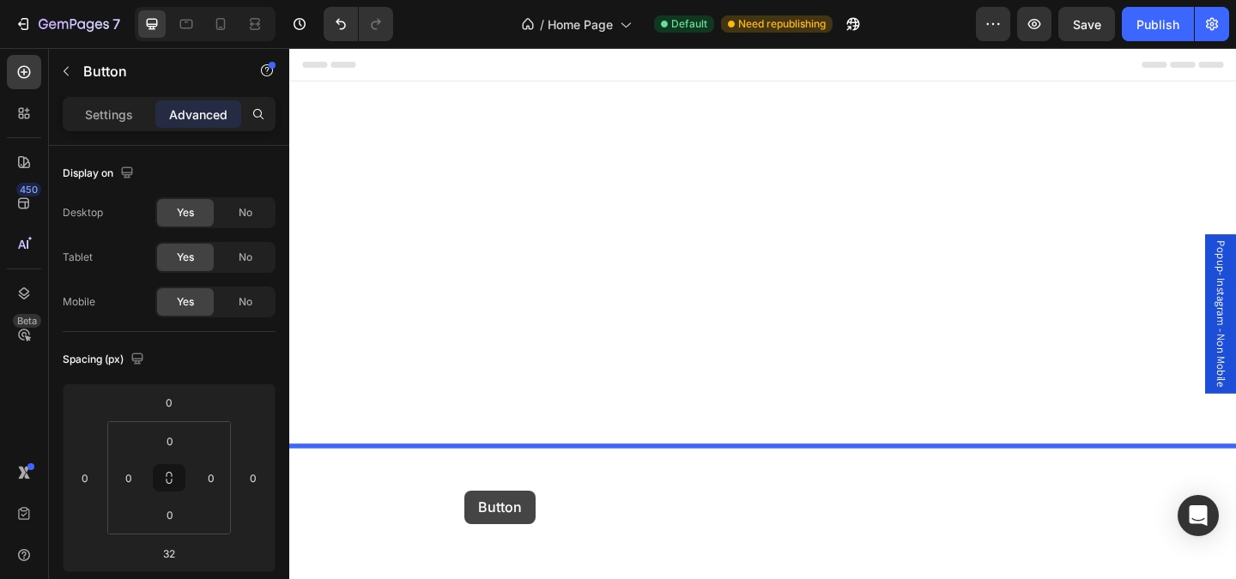
scroll to position [3878, 0]
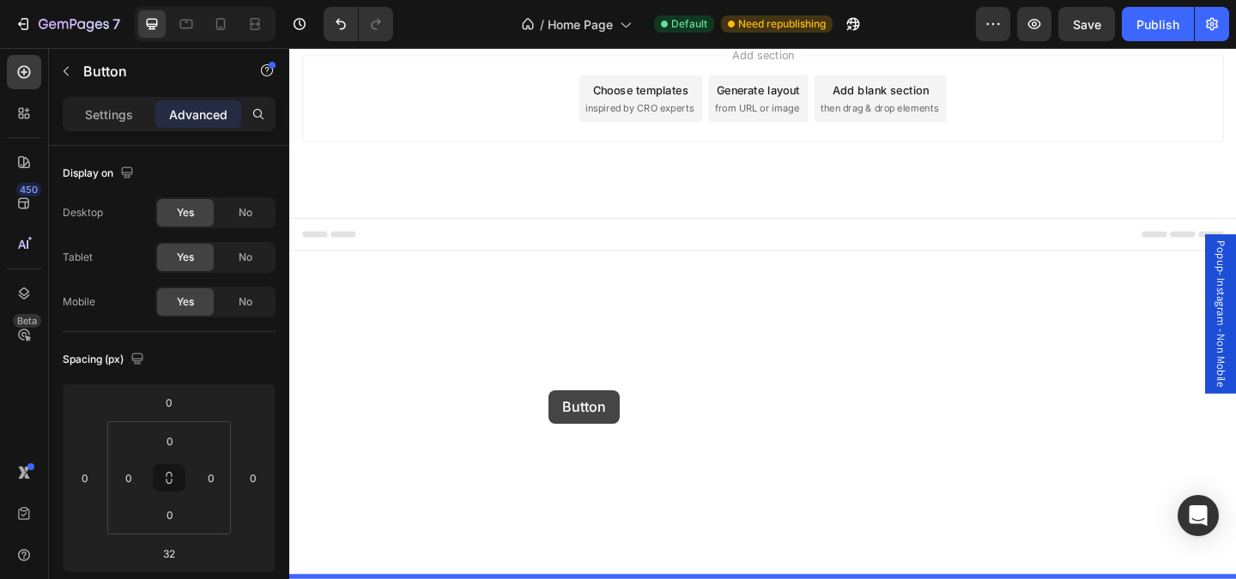
drag, startPoint x: 318, startPoint y: 349, endPoint x: 572, endPoint y: 421, distance: 263.9
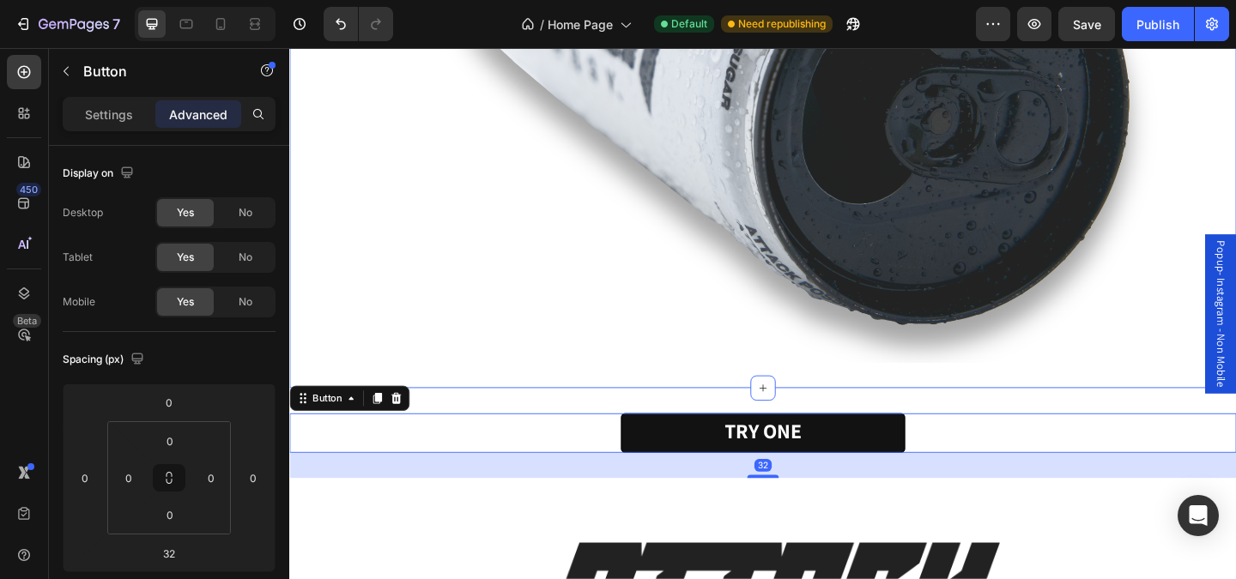
click at [551, 408] on div "Image Row Section 13" at bounding box center [804, 47] width 1030 height 743
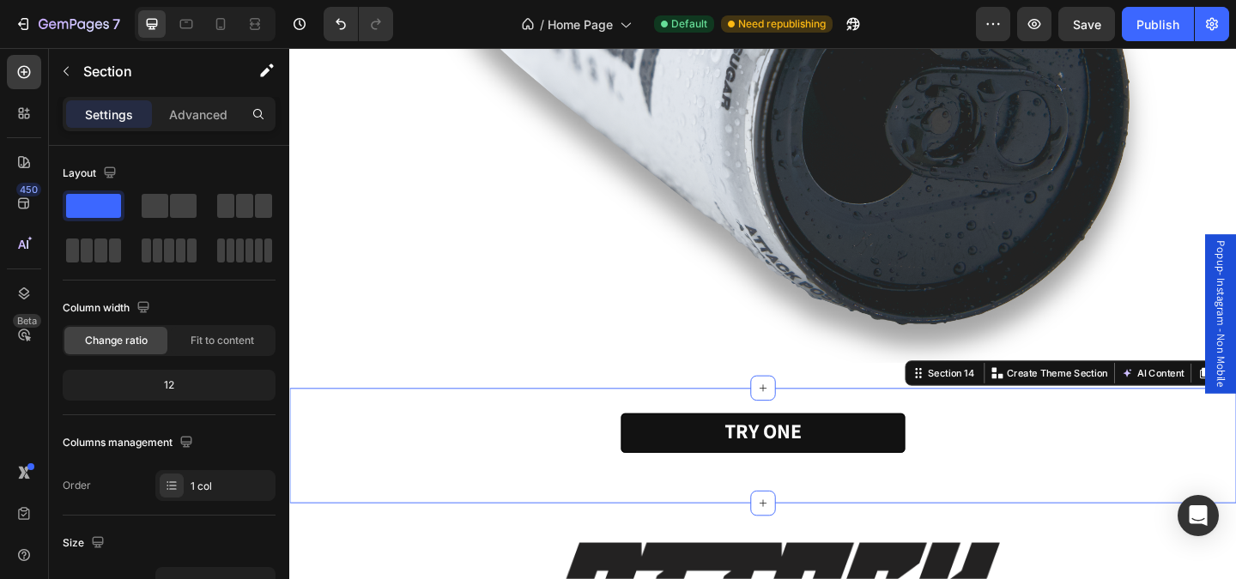
click at [471, 509] on div "TRY ONE Button" at bounding box center [804, 481] width 1030 height 70
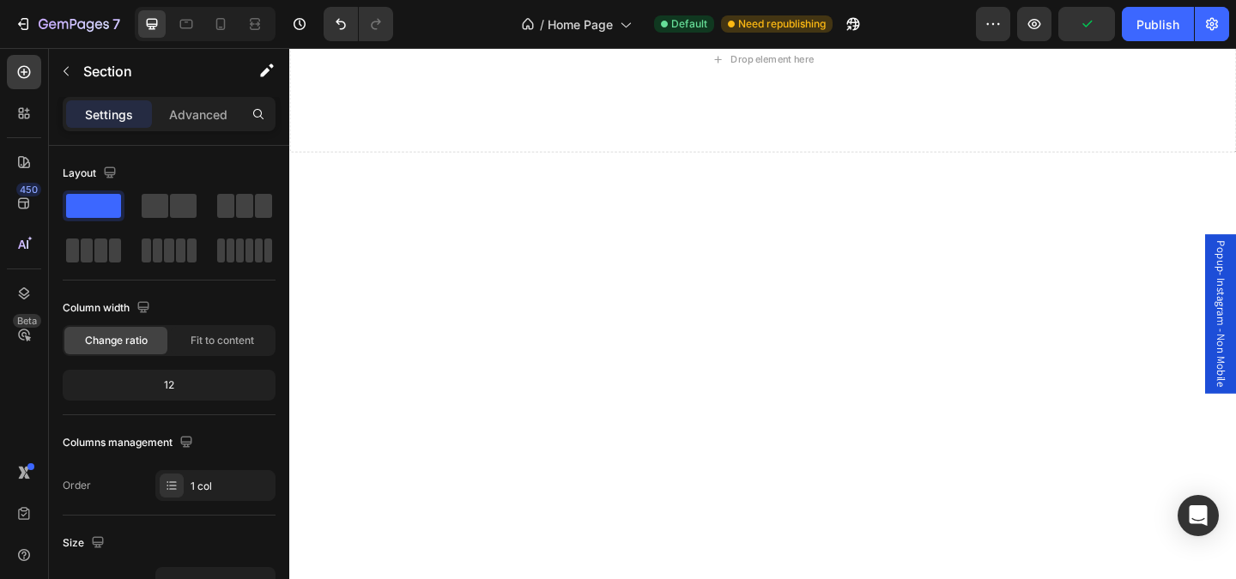
scroll to position [303, 0]
click at [220, 22] on icon at bounding box center [220, 23] width 17 height 17
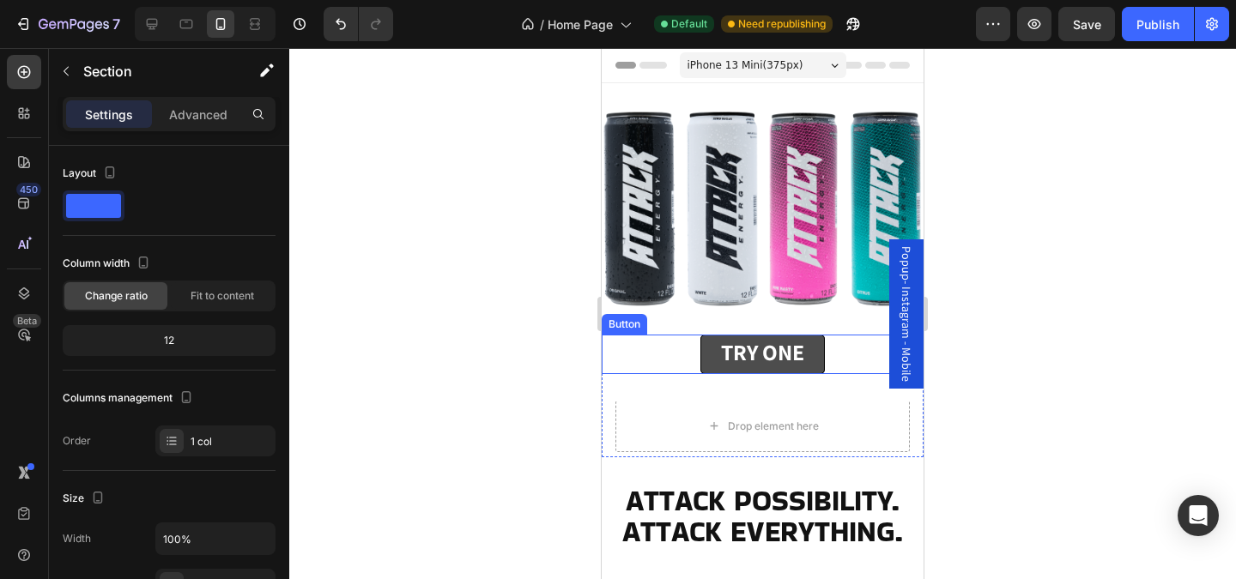
click at [704, 355] on link "TRY ONE" at bounding box center [762, 354] width 124 height 39
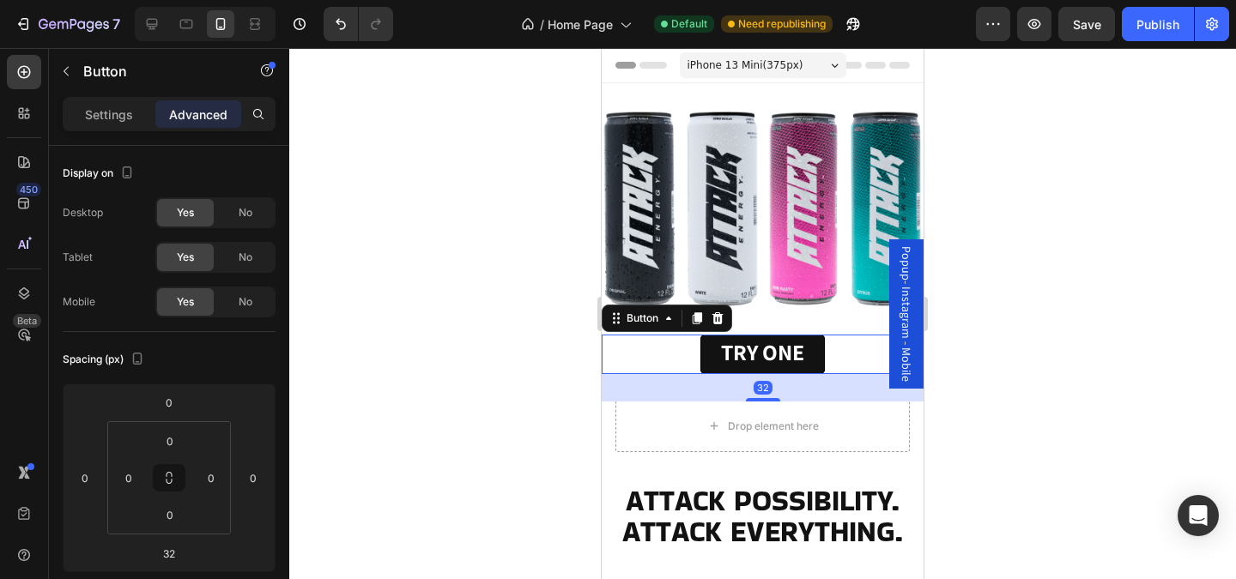
click at [109, 136] on div "Settings Advanced" at bounding box center [169, 121] width 240 height 49
click at [106, 117] on p "Settings" at bounding box center [109, 115] width 48 height 18
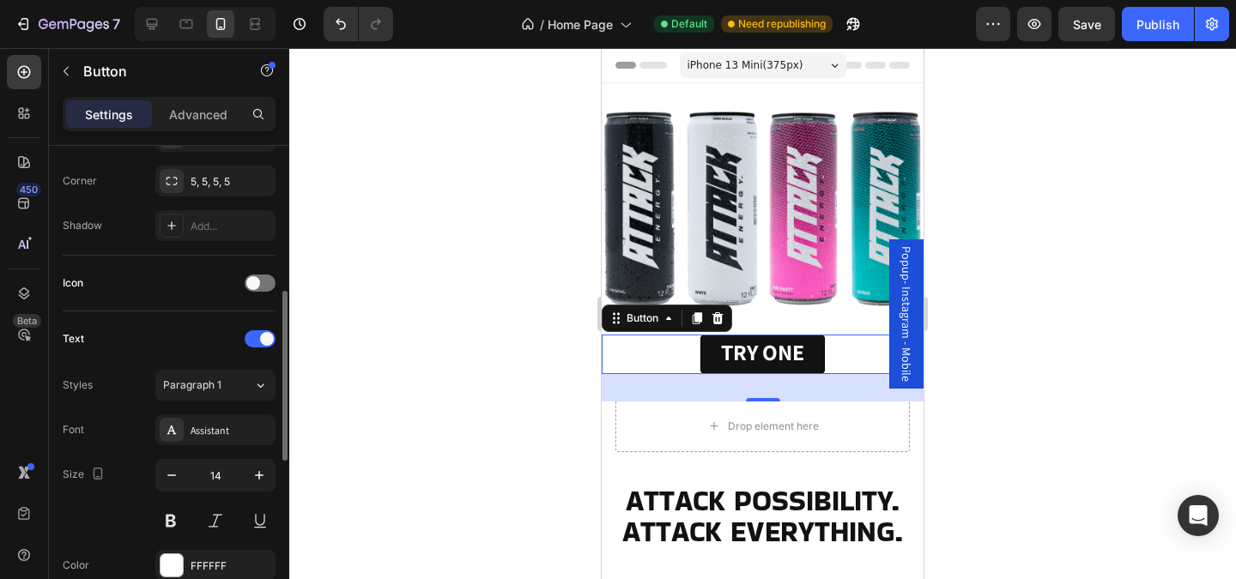
scroll to position [405, 0]
click at [175, 481] on icon "button" at bounding box center [171, 478] width 17 height 17
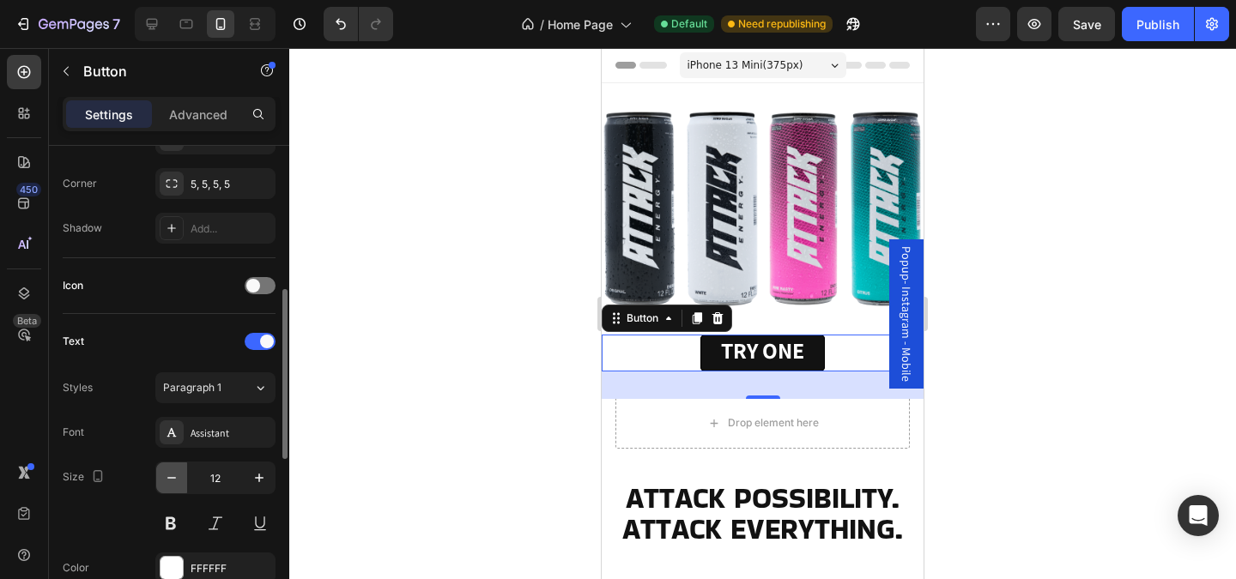
click at [175, 481] on icon "button" at bounding box center [171, 478] width 17 height 17
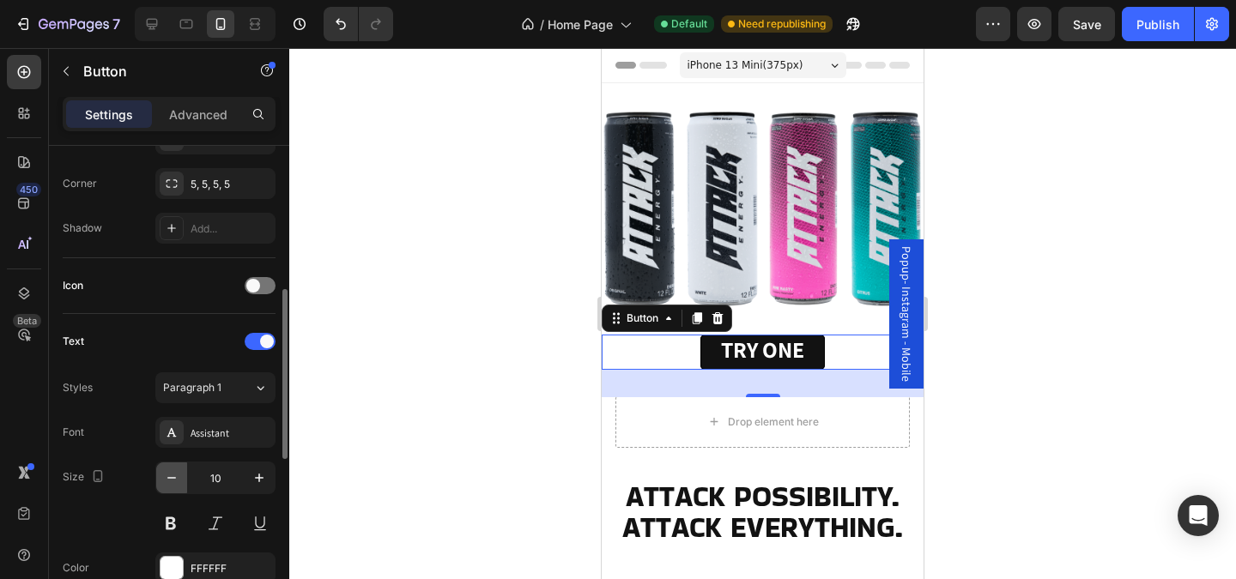
click at [175, 481] on icon "button" at bounding box center [171, 478] width 17 height 17
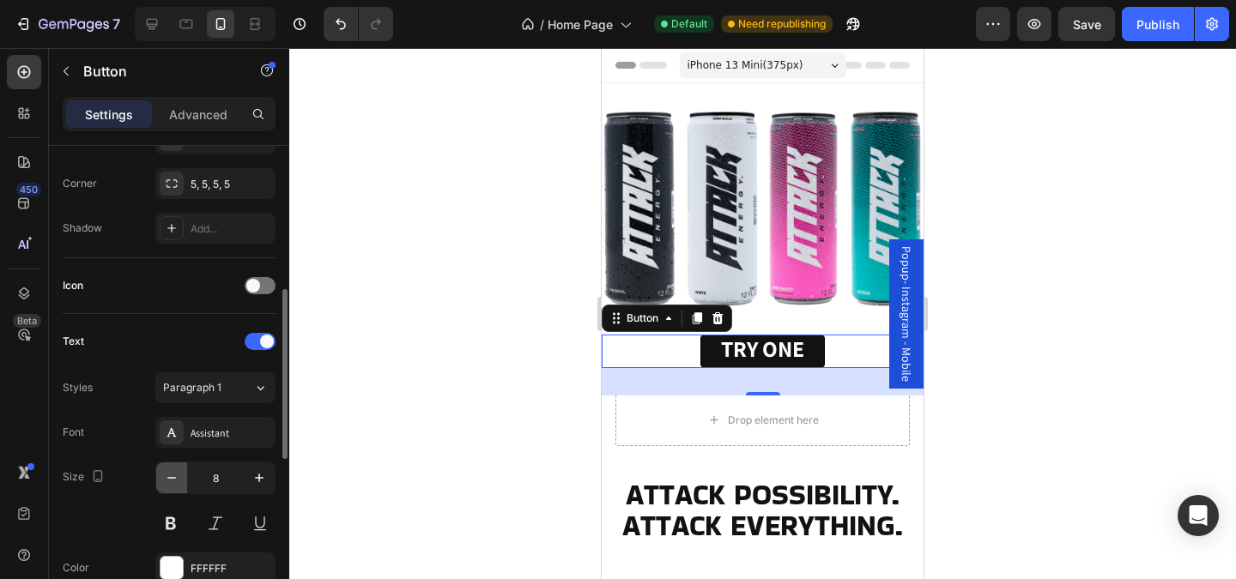
click at [175, 481] on icon "button" at bounding box center [171, 478] width 17 height 17
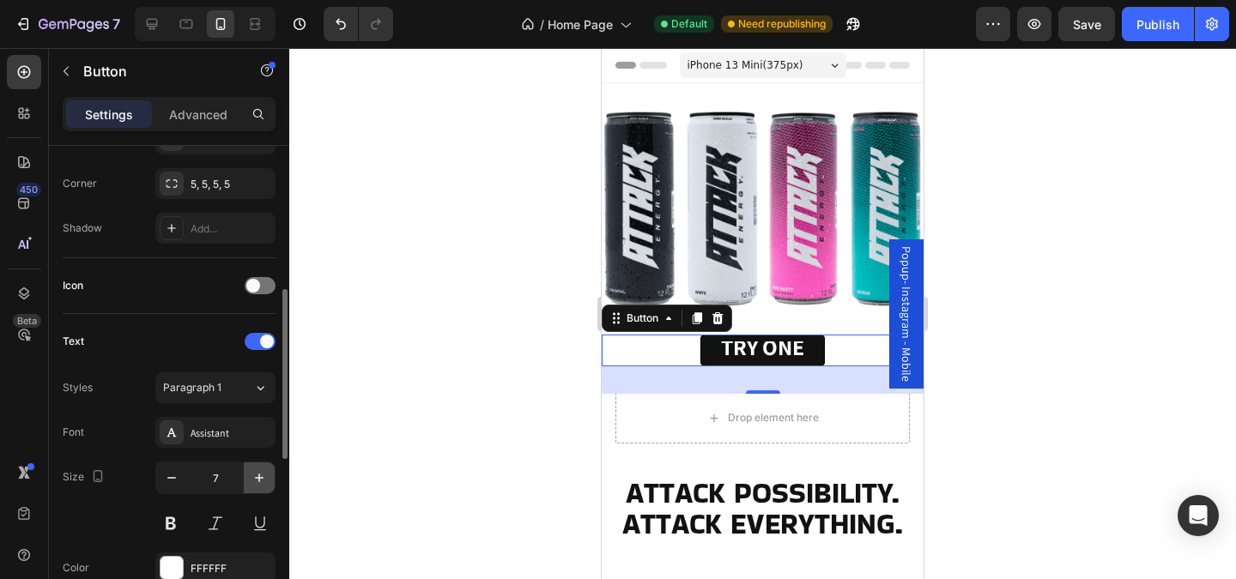
click at [252, 472] on icon "button" at bounding box center [259, 478] width 17 height 17
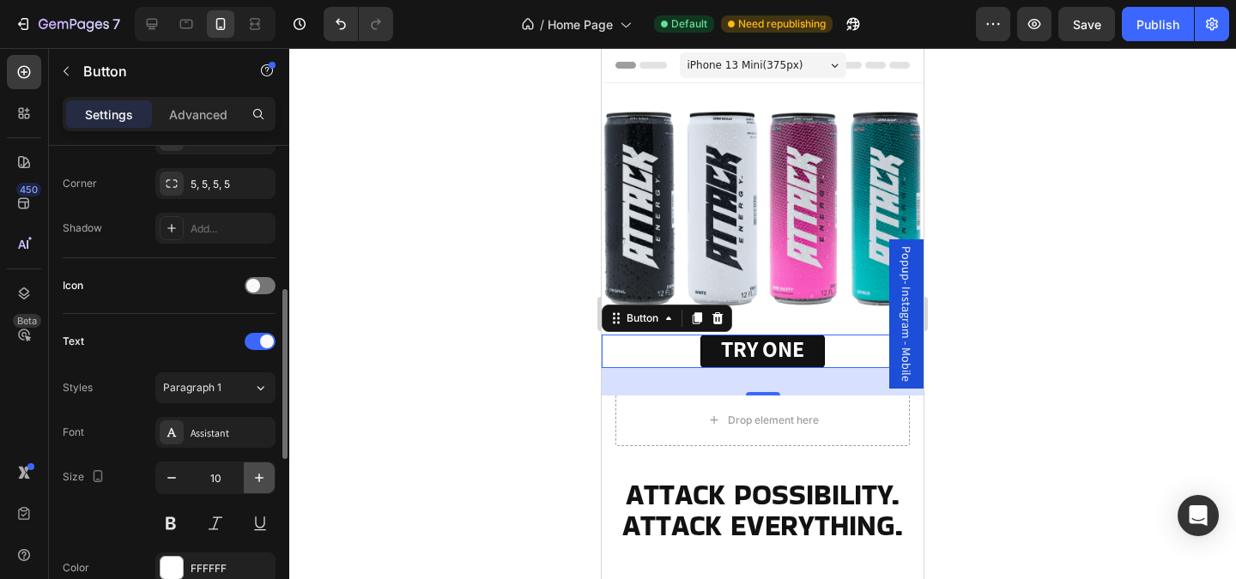
click at [252, 472] on icon "button" at bounding box center [259, 478] width 17 height 17
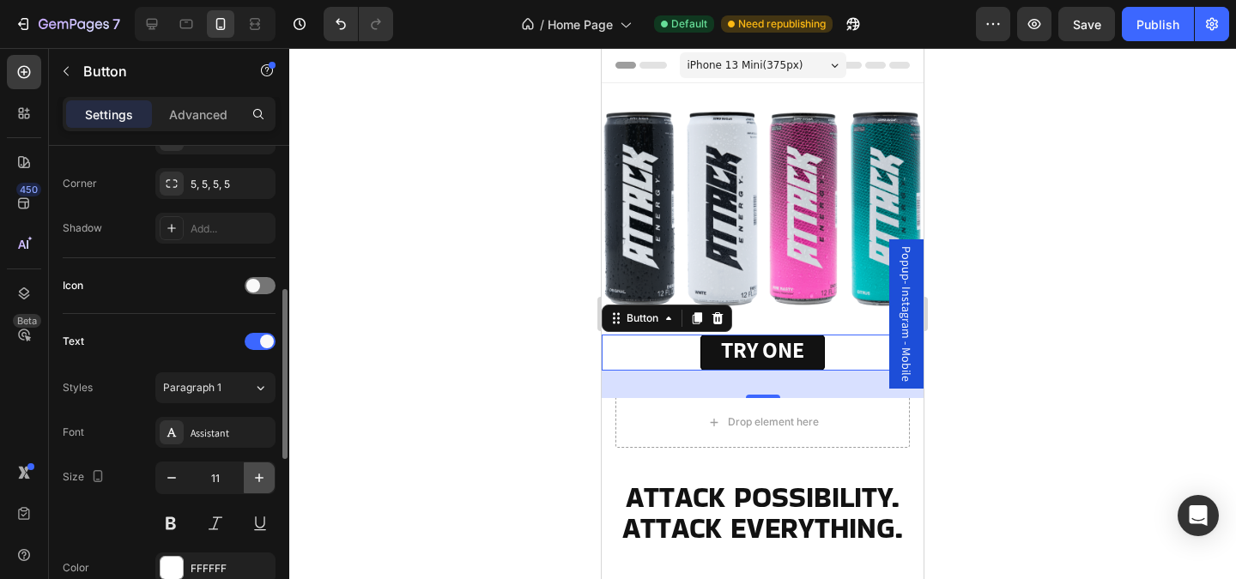
click at [252, 472] on icon "button" at bounding box center [259, 478] width 17 height 17
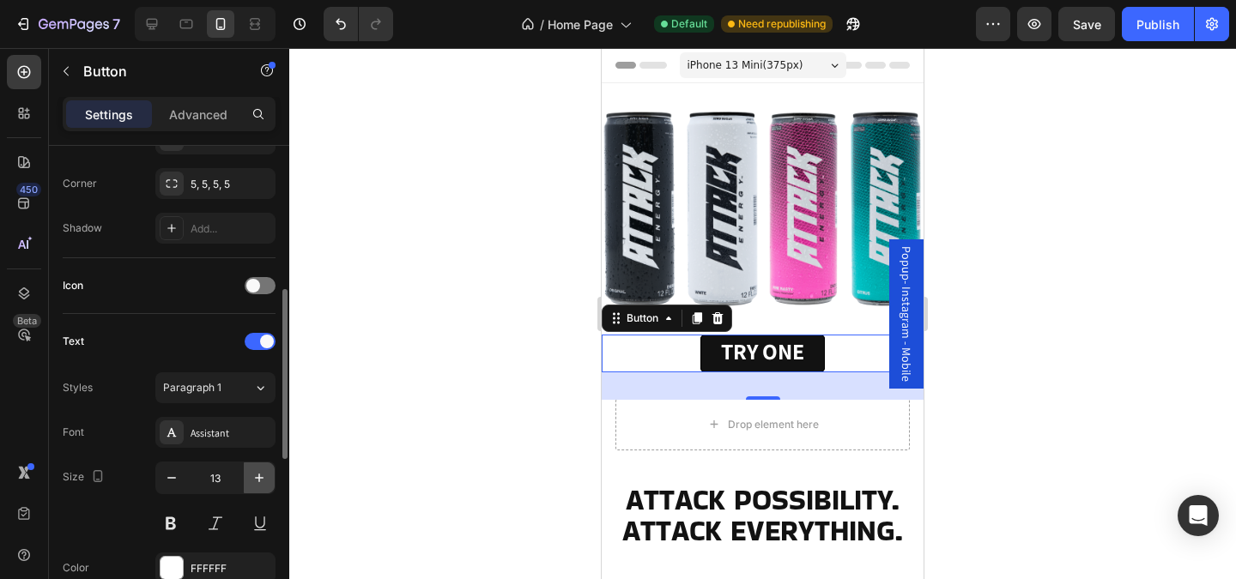
click at [252, 472] on icon "button" at bounding box center [259, 478] width 17 height 17
type input "14"
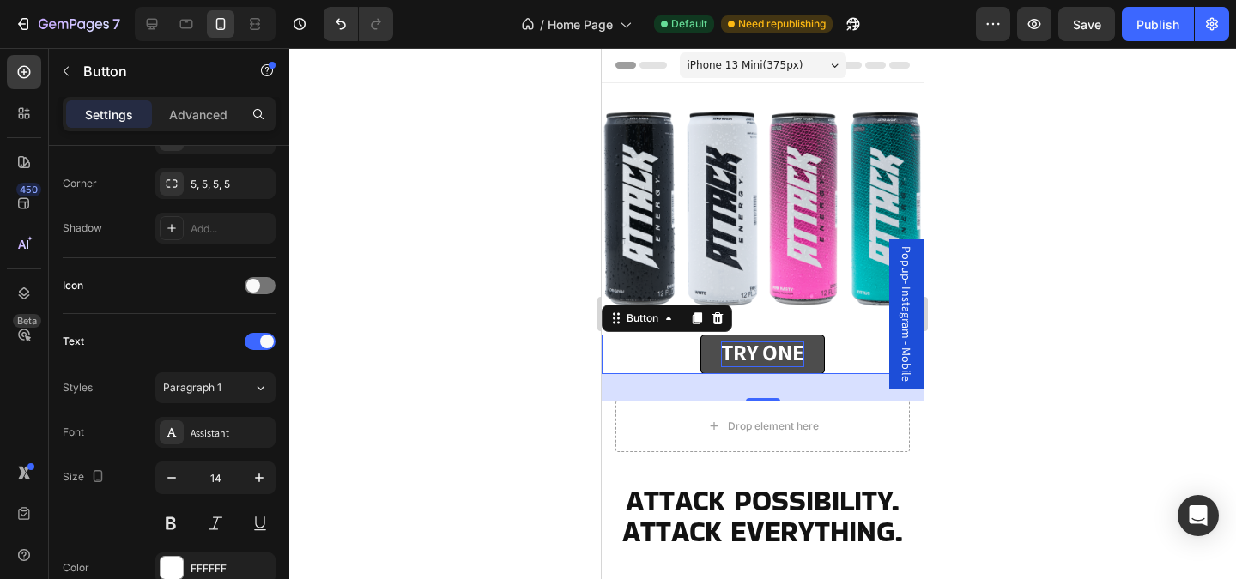
click at [761, 354] on strong "TRY ONE" at bounding box center [762, 351] width 83 height 29
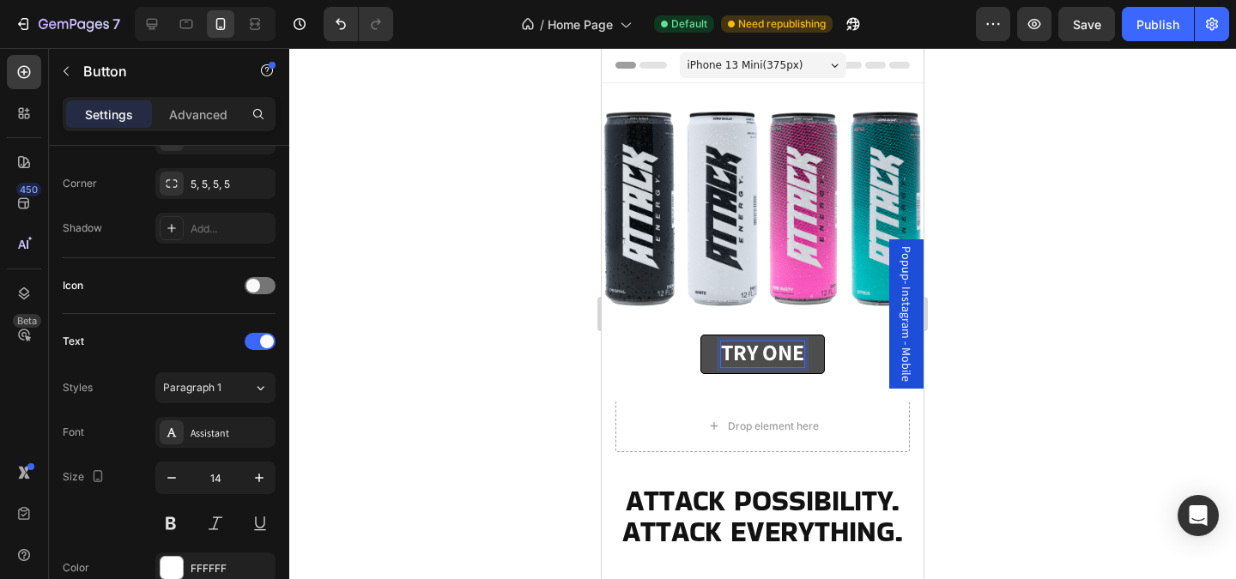
click at [761, 354] on strong "TRY ONE" at bounding box center [762, 351] width 83 height 29
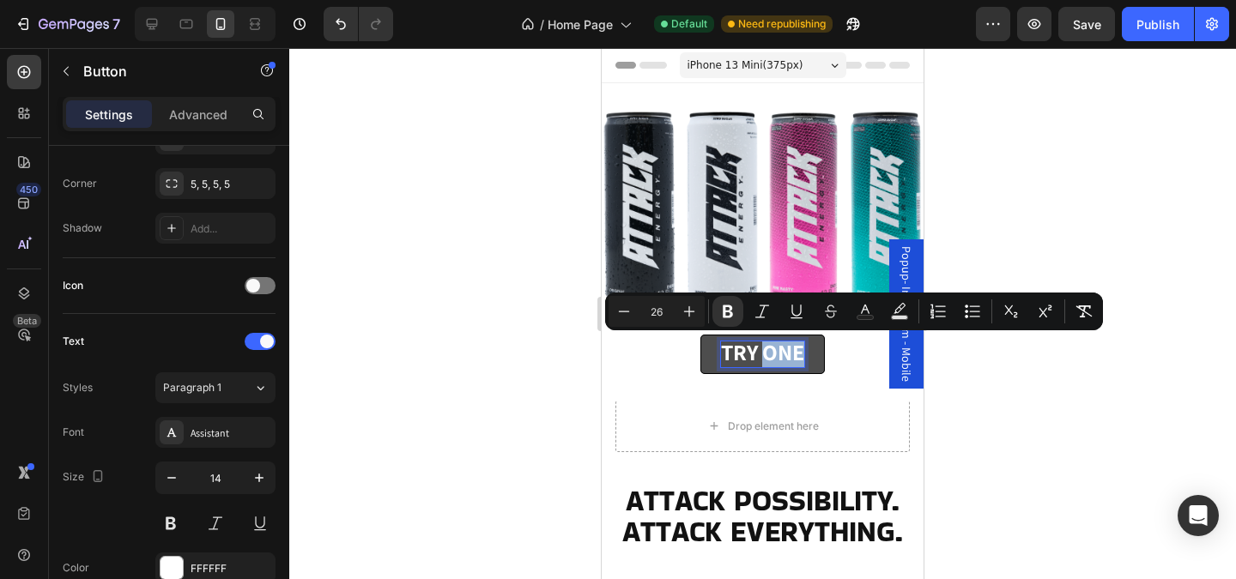
click at [761, 354] on strong "TRY ONE" at bounding box center [762, 351] width 83 height 29
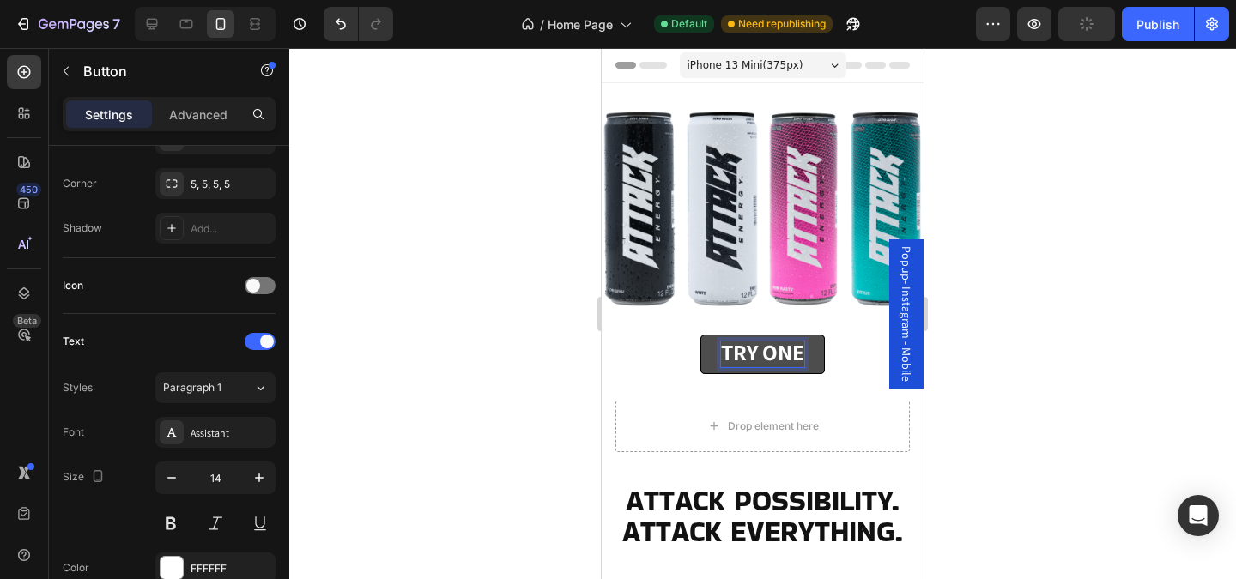
click at [761, 354] on strong "TRY ONE" at bounding box center [762, 351] width 83 height 29
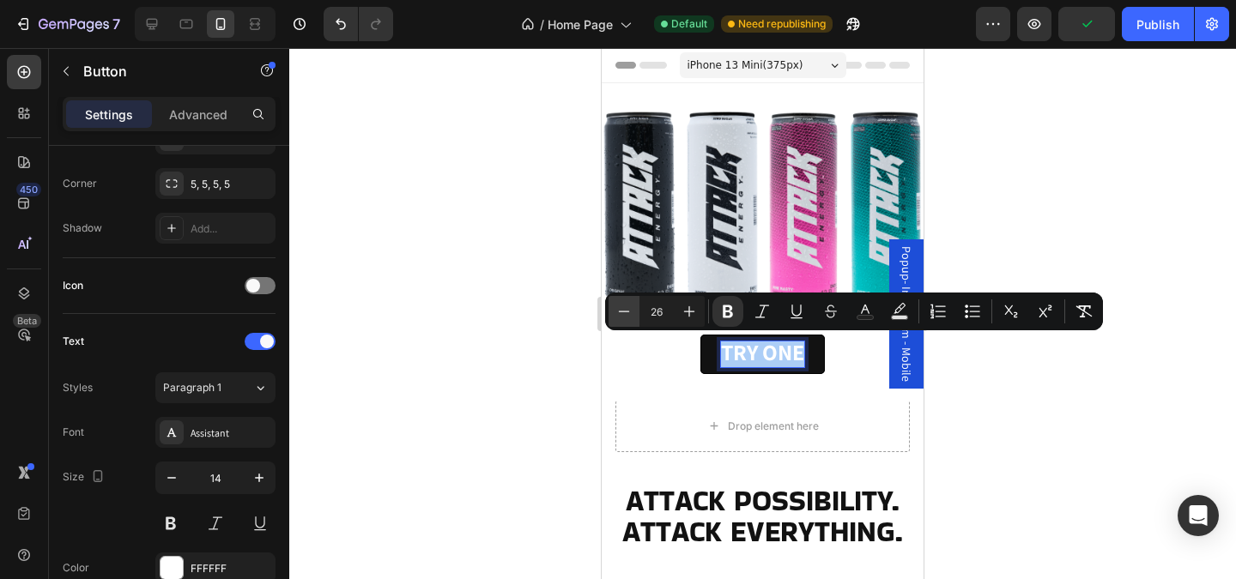
click at [628, 315] on icon "Editor contextual toolbar" at bounding box center [623, 311] width 17 height 17
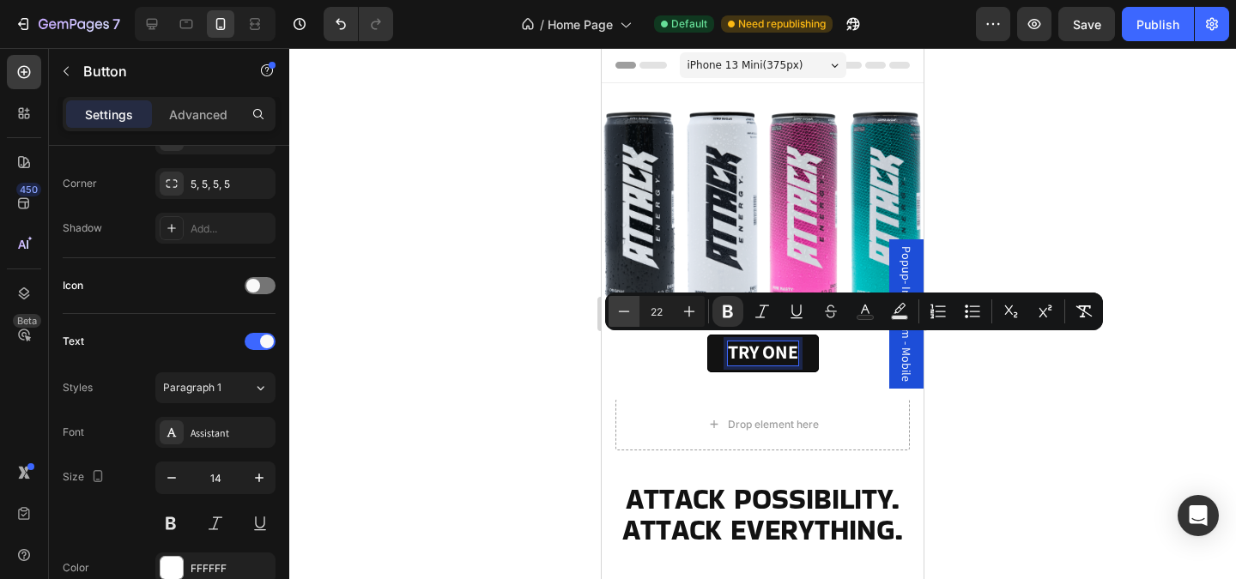
click at [628, 315] on icon "Editor contextual toolbar" at bounding box center [623, 311] width 17 height 17
type input "18"
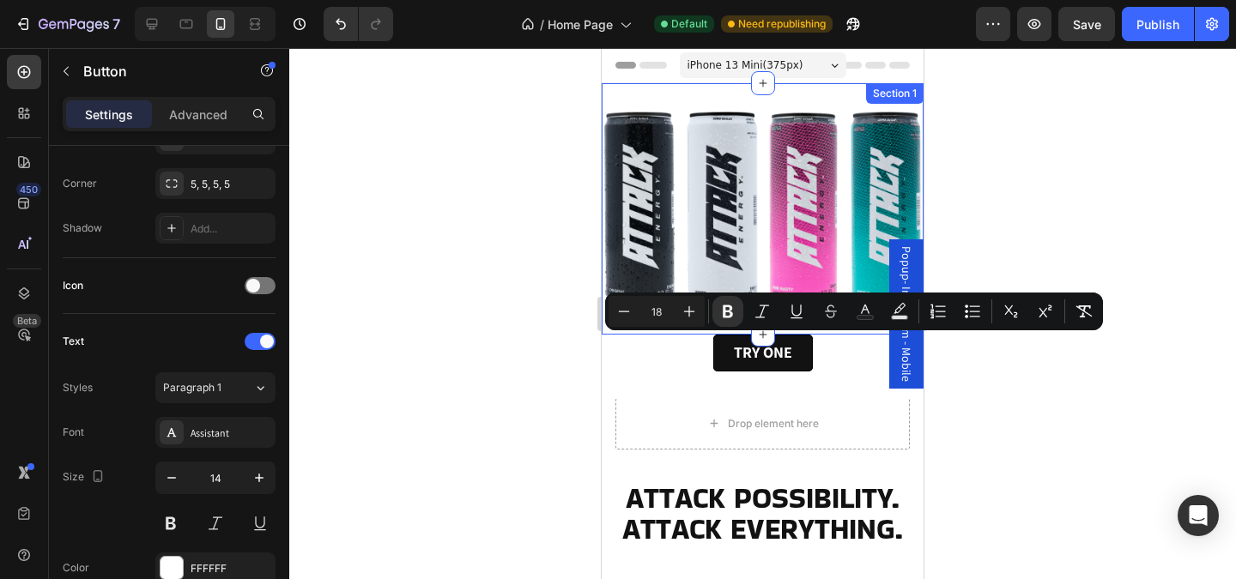
click at [571, 341] on div at bounding box center [762, 313] width 947 height 531
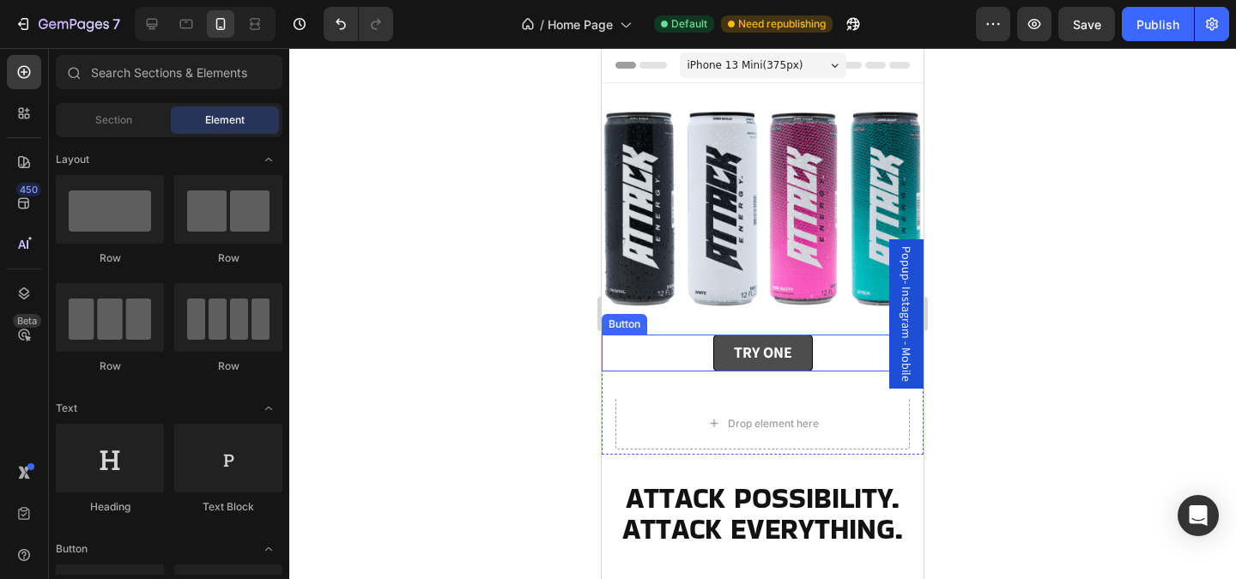
click at [719, 356] on link "TRY ONE" at bounding box center [763, 353] width 100 height 37
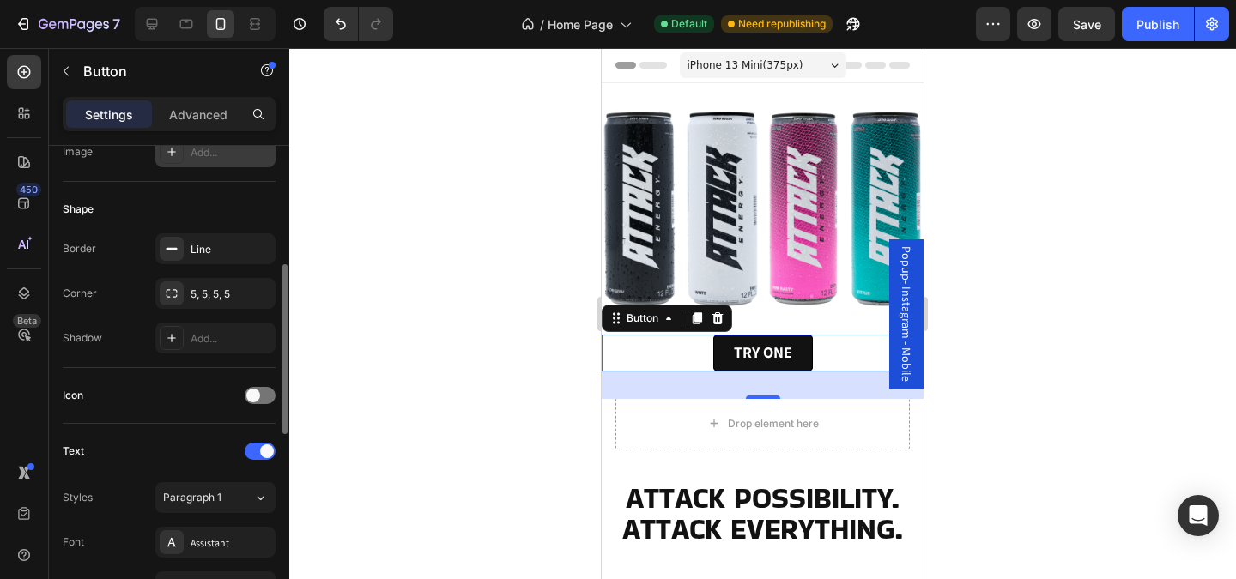
scroll to position [312, 0]
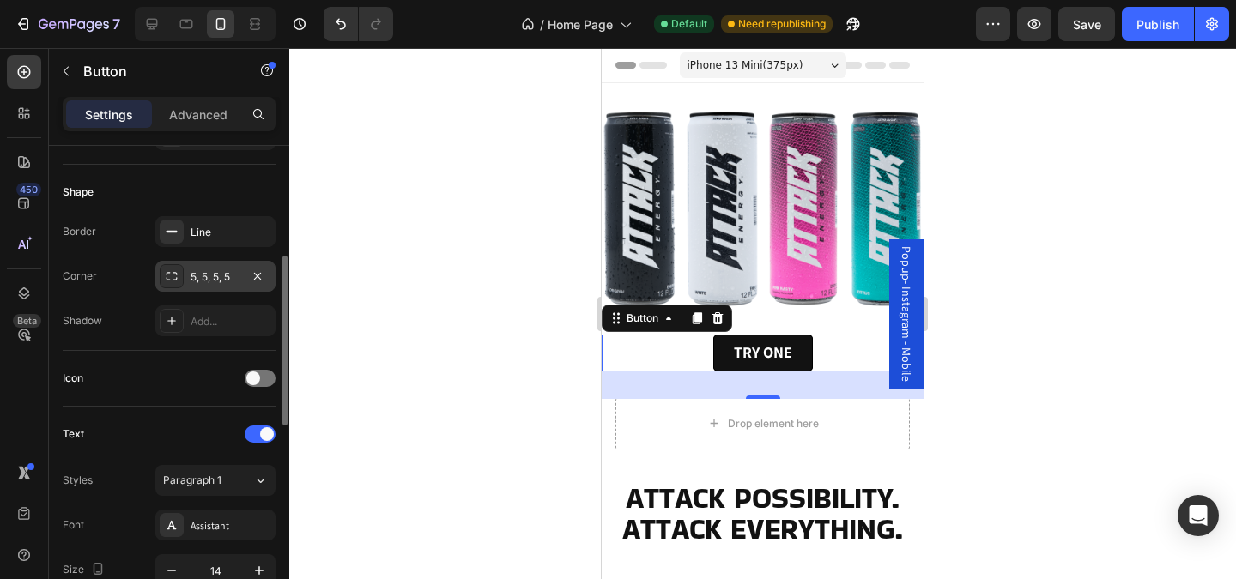
click at [208, 275] on div "5, 5, 5, 5" at bounding box center [216, 277] width 50 height 15
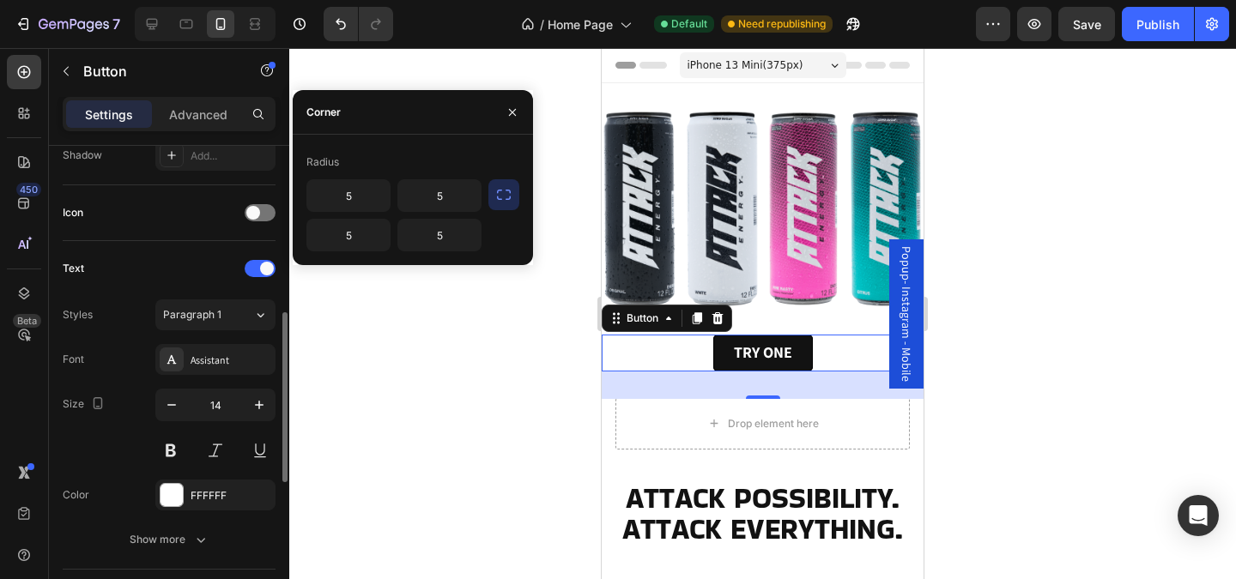
scroll to position [479, 0]
click at [223, 356] on div "Assistant" at bounding box center [231, 359] width 81 height 15
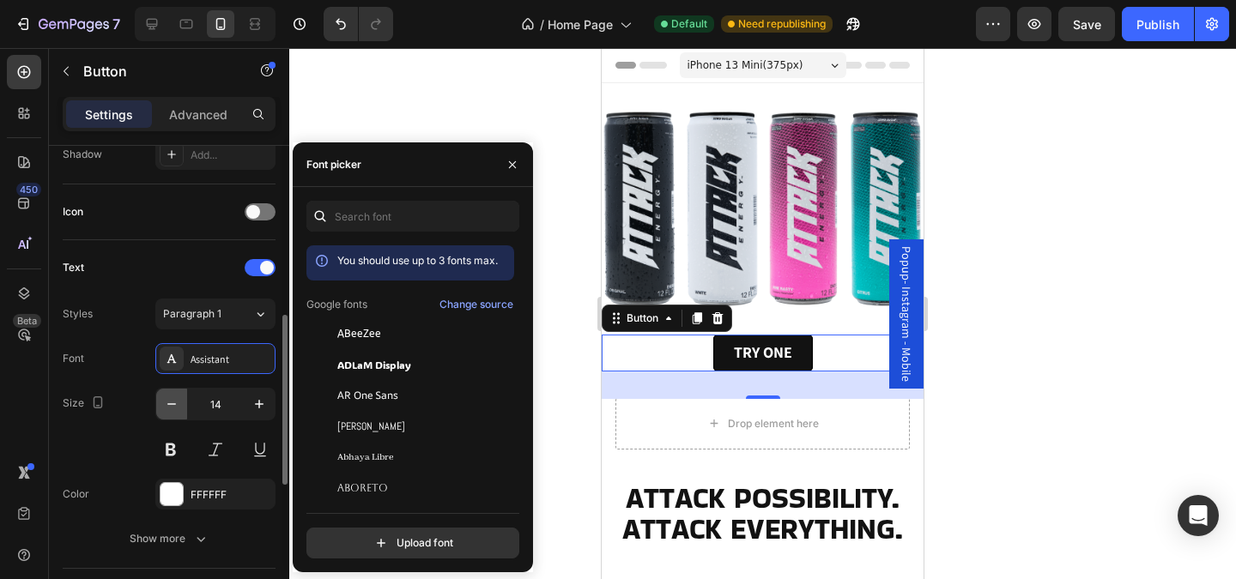
click at [173, 408] on icon "button" at bounding box center [171, 404] width 17 height 17
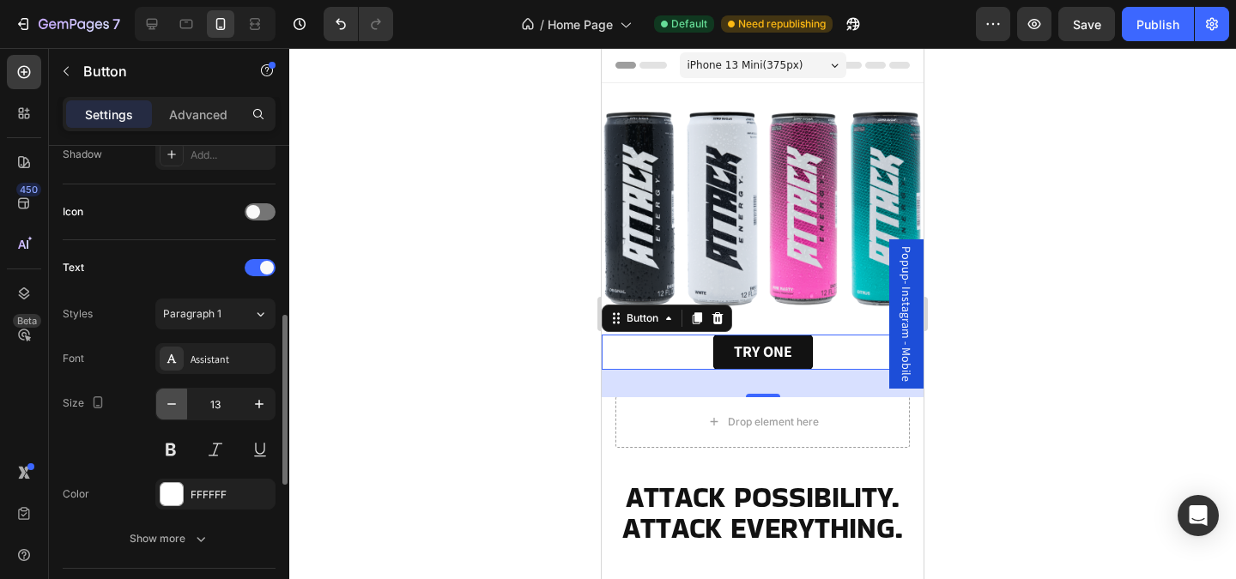
click at [173, 408] on icon "button" at bounding box center [171, 404] width 17 height 17
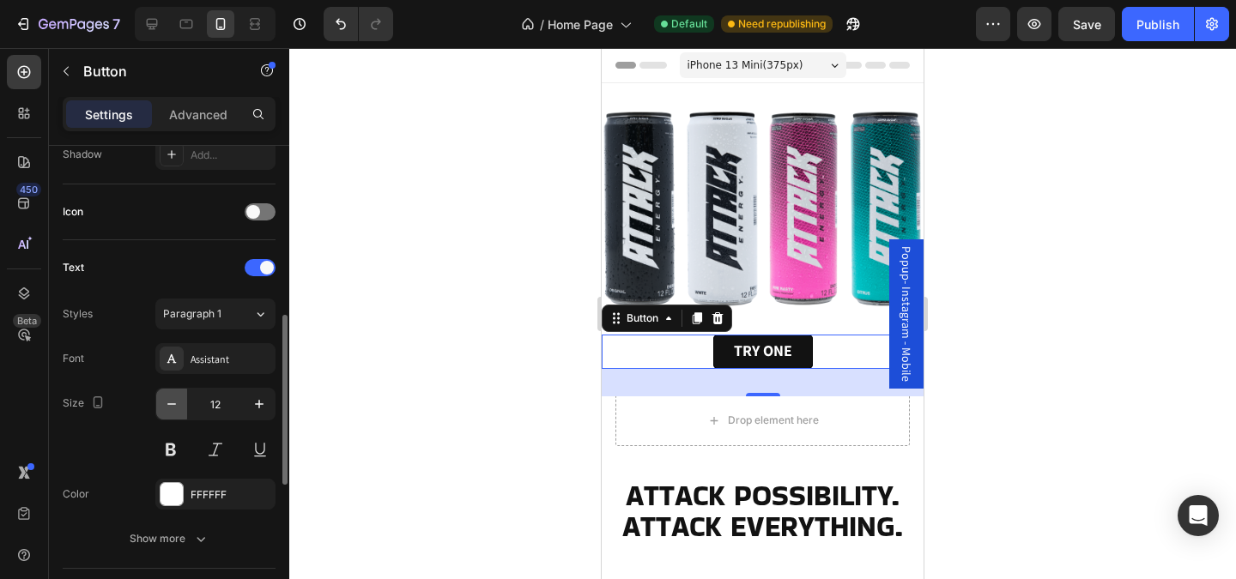
click at [173, 408] on icon "button" at bounding box center [171, 404] width 17 height 17
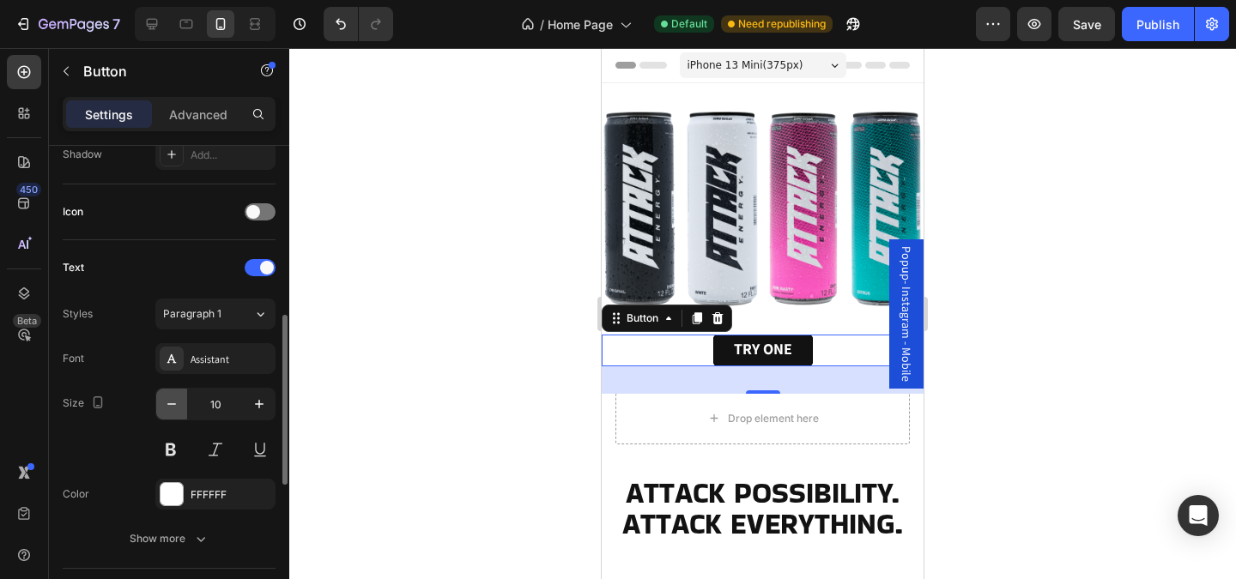
click at [173, 408] on icon "button" at bounding box center [171, 404] width 17 height 17
type input "9"
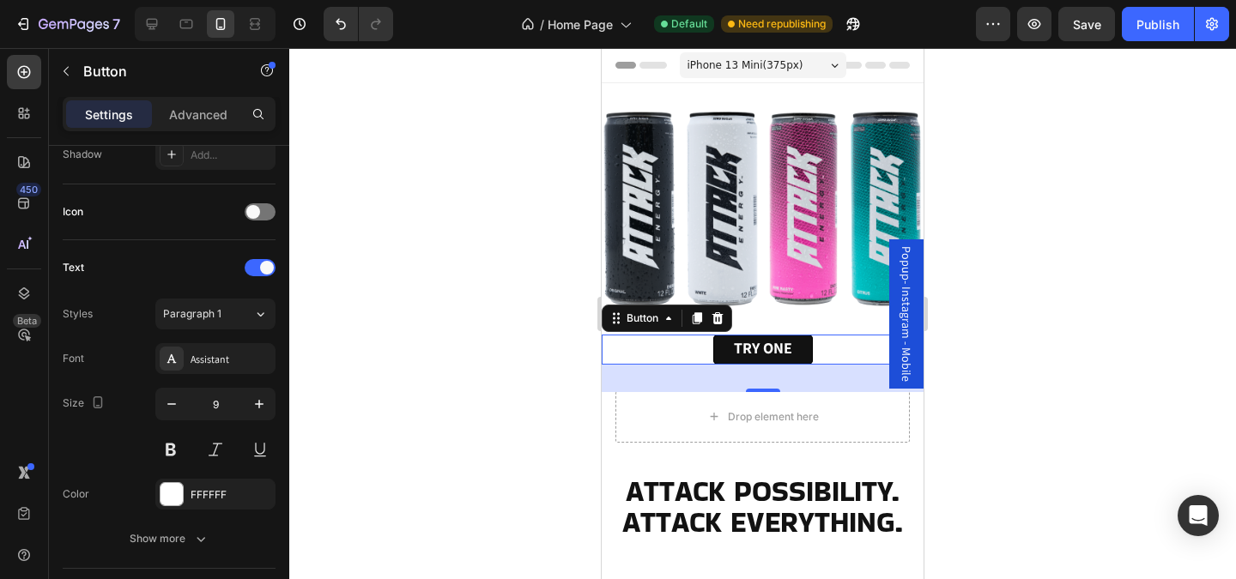
click at [382, 401] on div at bounding box center [762, 313] width 947 height 531
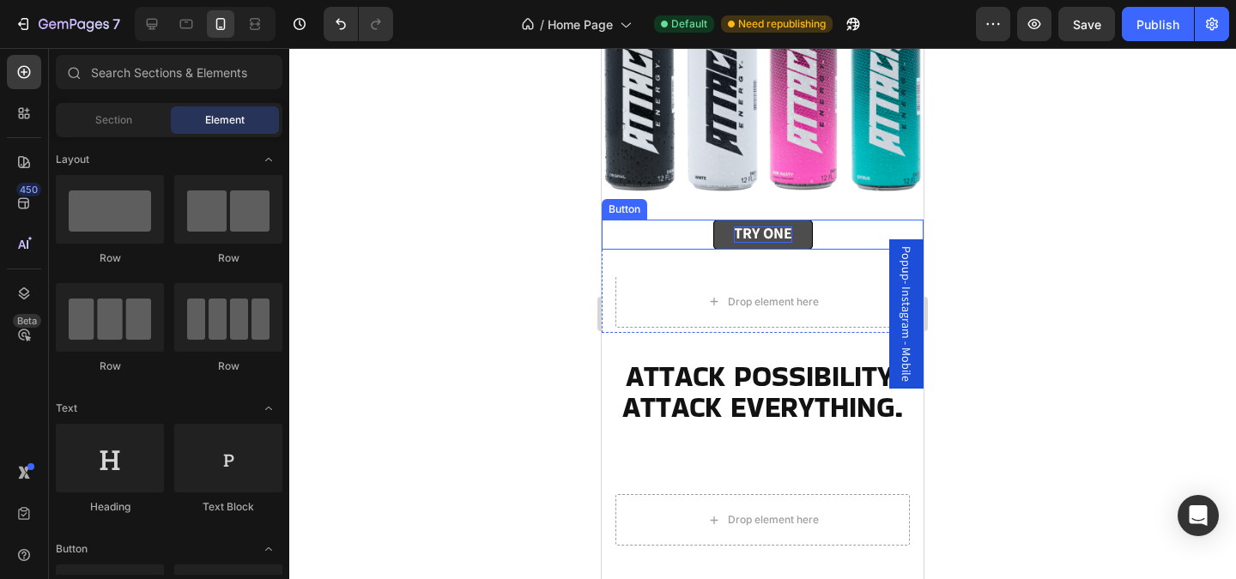
scroll to position [56, 0]
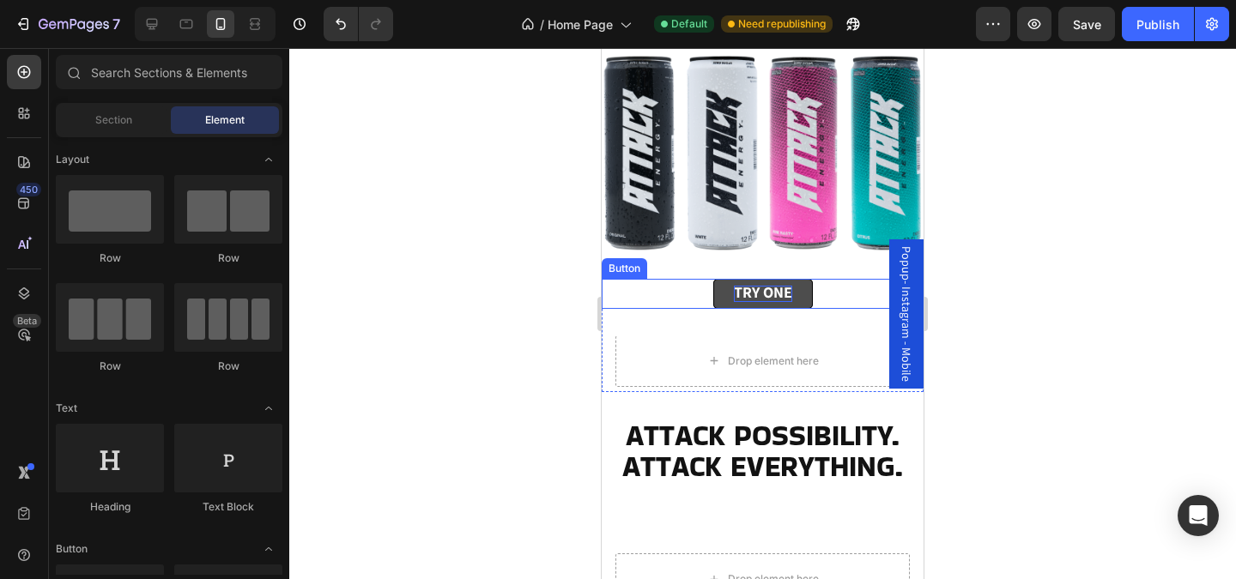
click at [749, 292] on strong "TRY ONE" at bounding box center [763, 292] width 58 height 20
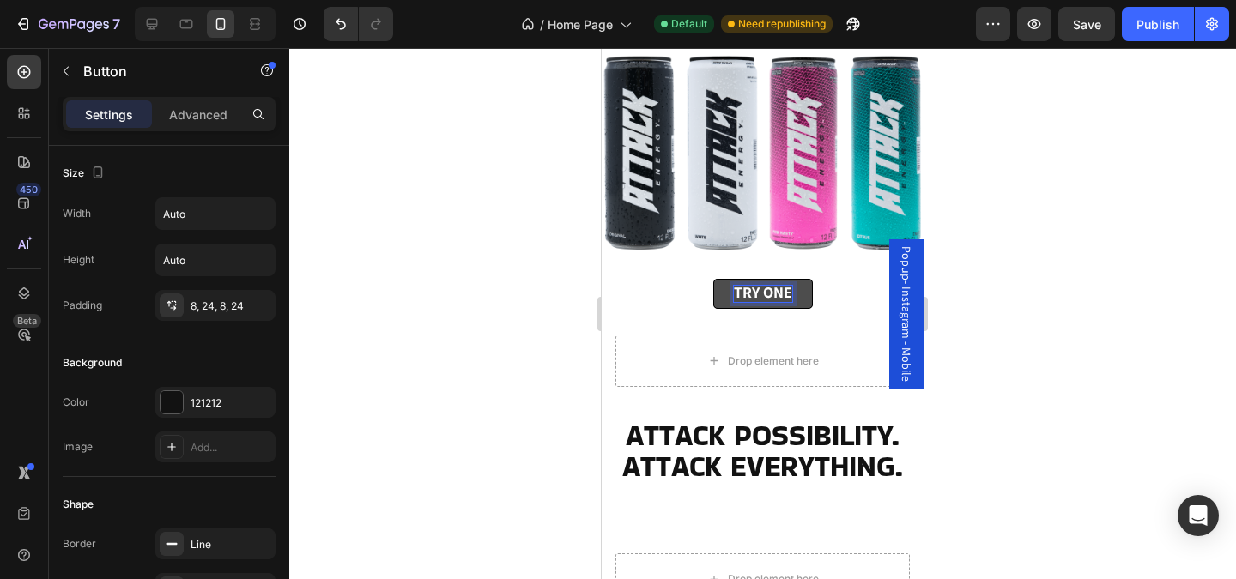
click at [749, 292] on strong "TRY ONE" at bounding box center [763, 292] width 58 height 20
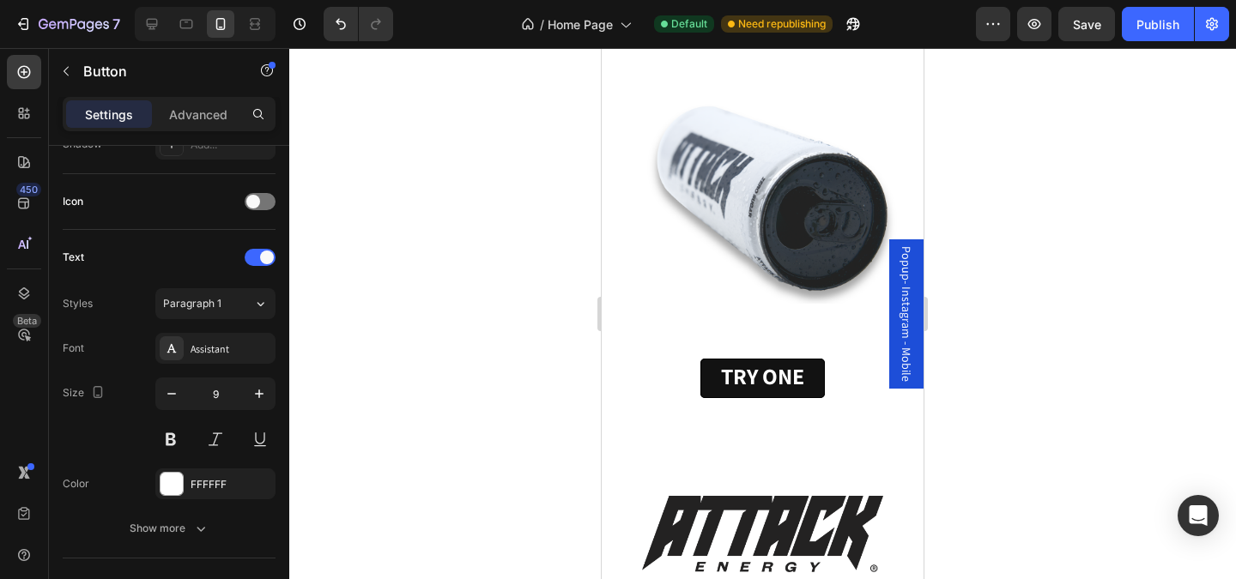
scroll to position [1557, 0]
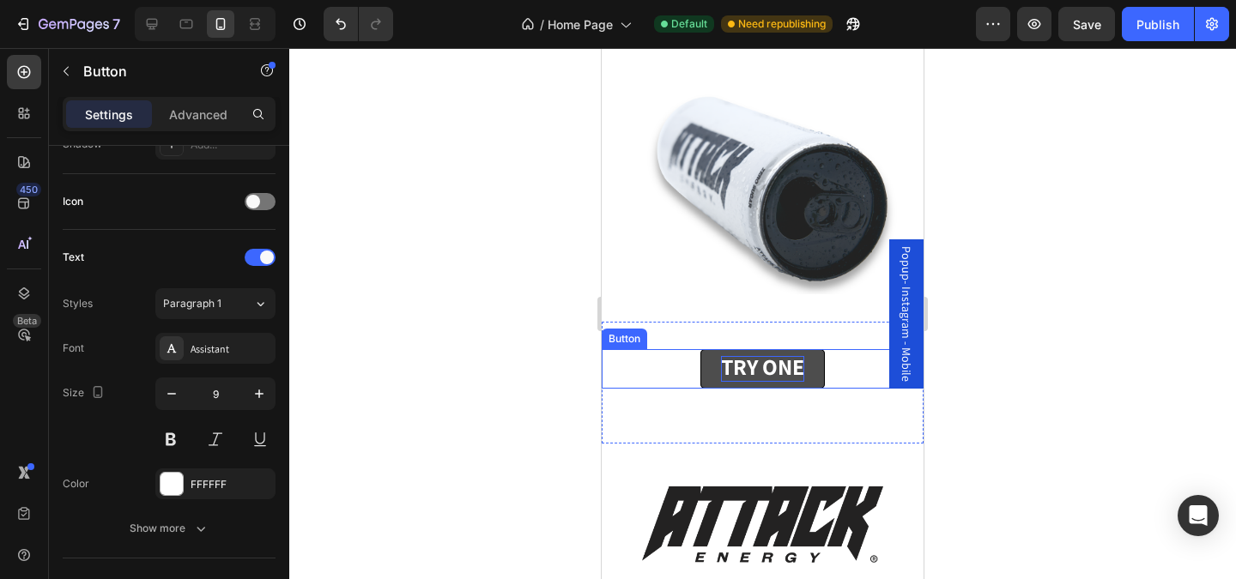
click at [746, 367] on strong "TRY ONE" at bounding box center [762, 366] width 83 height 29
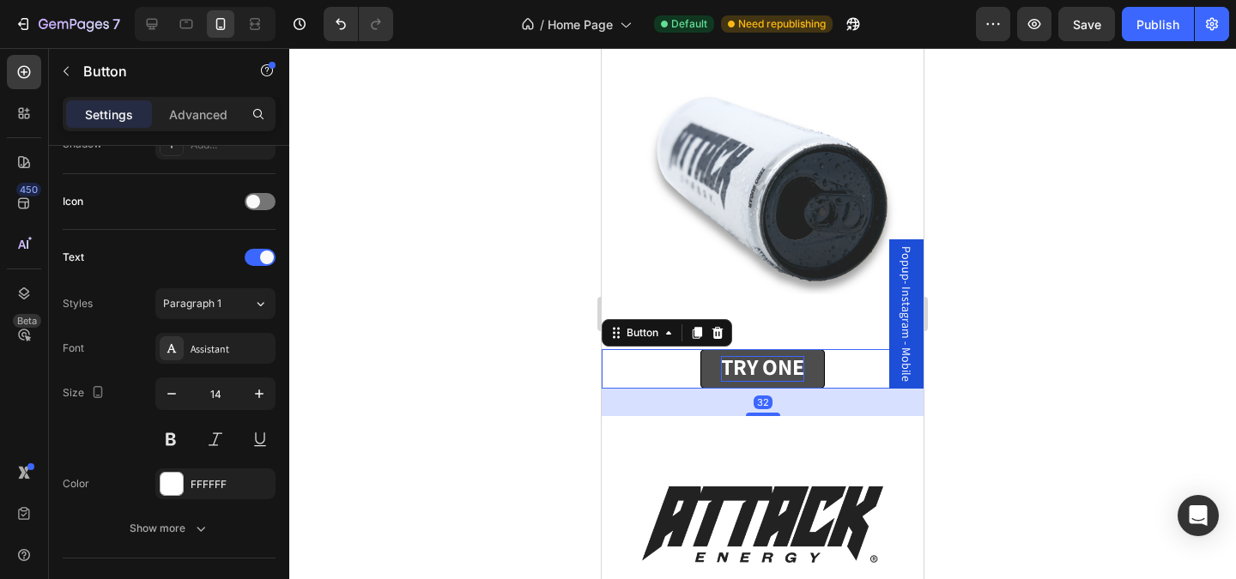
click at [746, 367] on strong "TRY ONE" at bounding box center [762, 366] width 83 height 29
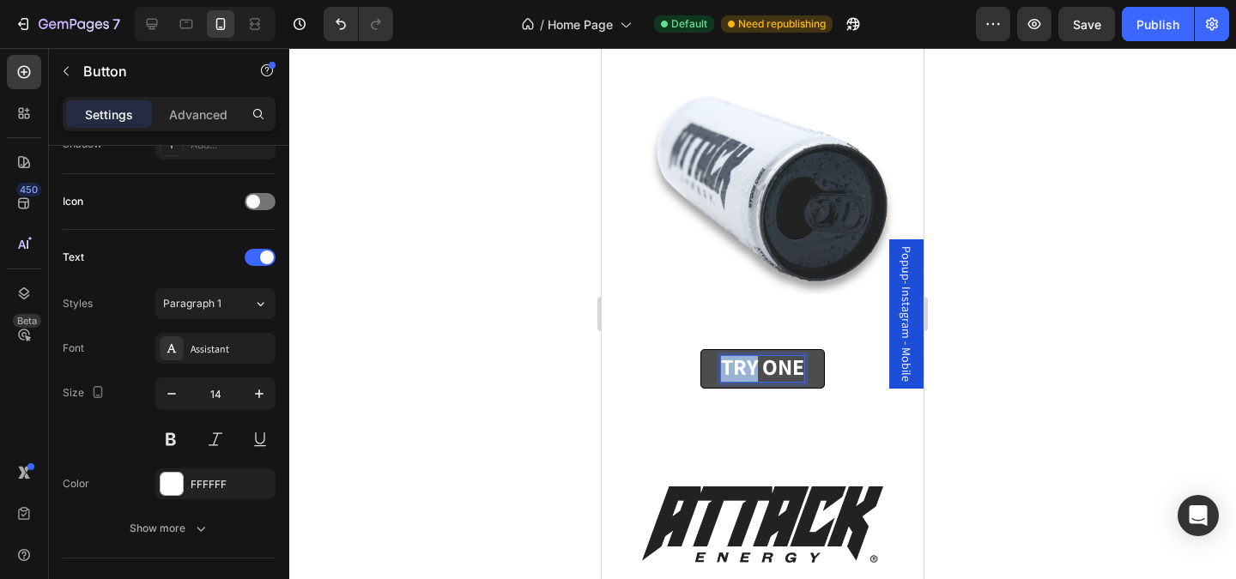
click at [746, 367] on strong "TRY ONE" at bounding box center [762, 366] width 83 height 29
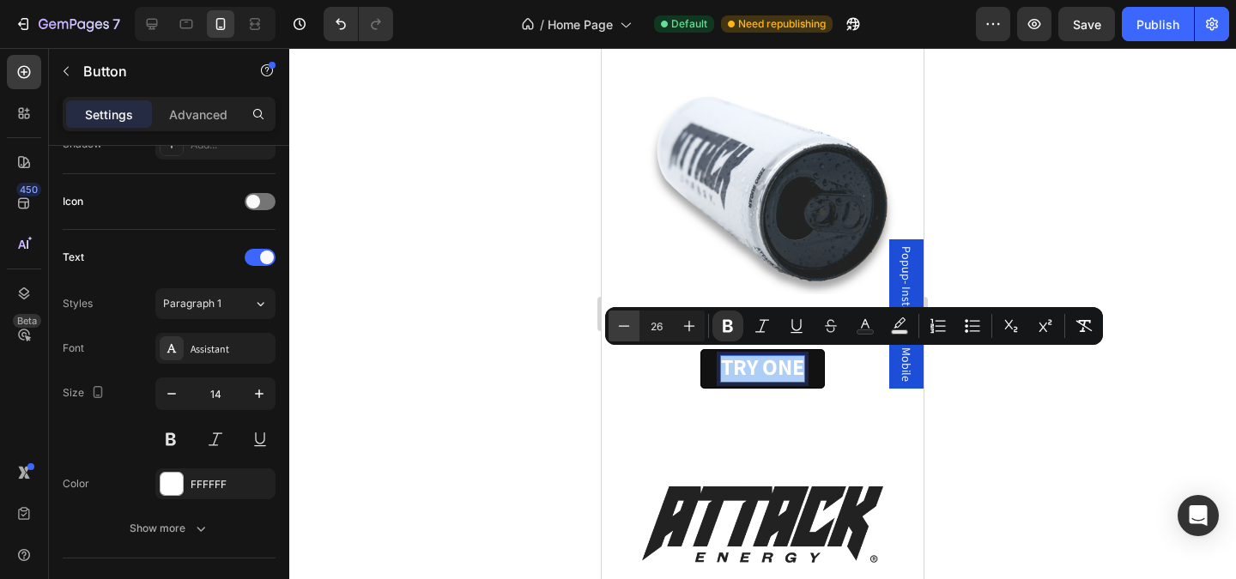
click at [626, 324] on icon "Editor contextual toolbar" at bounding box center [623, 326] width 17 height 17
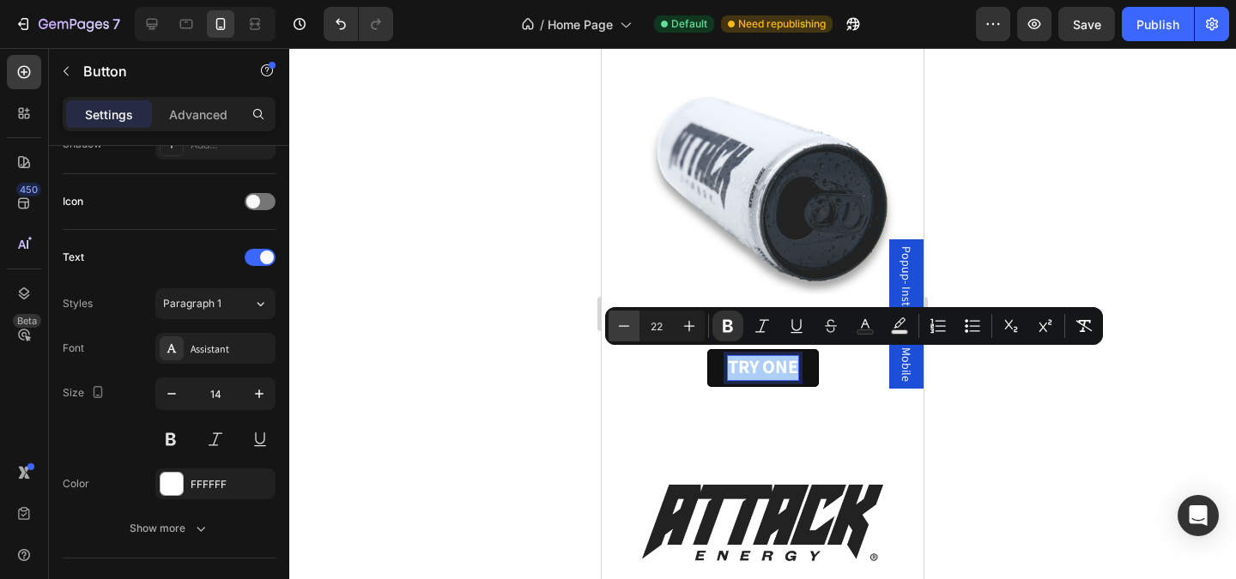
click at [626, 324] on icon "Editor contextual toolbar" at bounding box center [623, 326] width 17 height 17
type input "18"
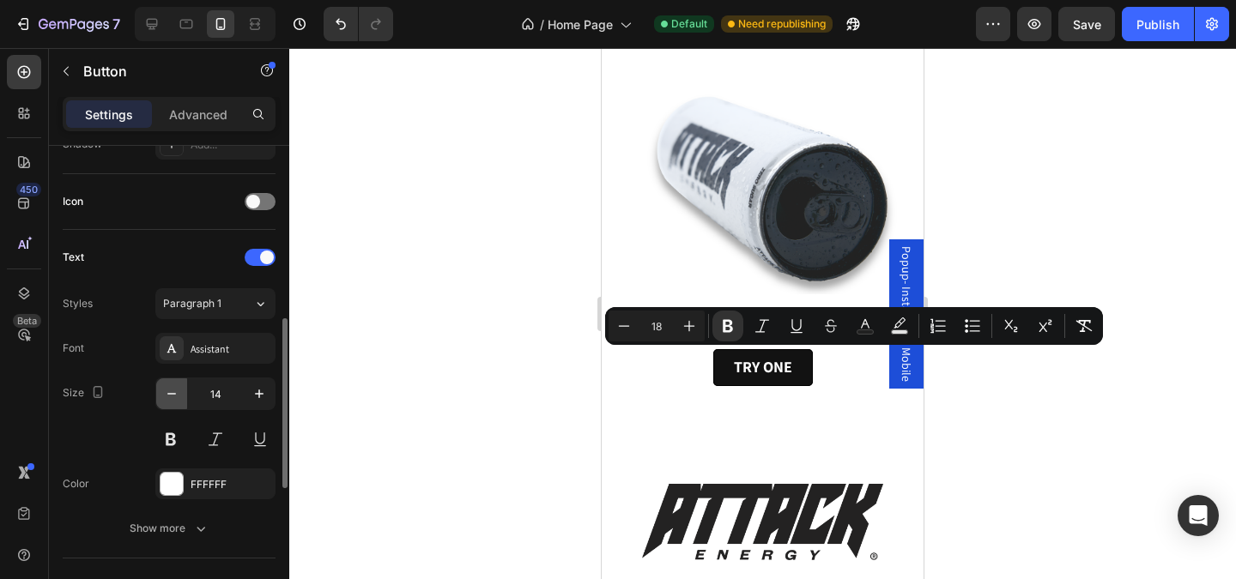
click at [173, 395] on icon "button" at bounding box center [171, 393] width 17 height 17
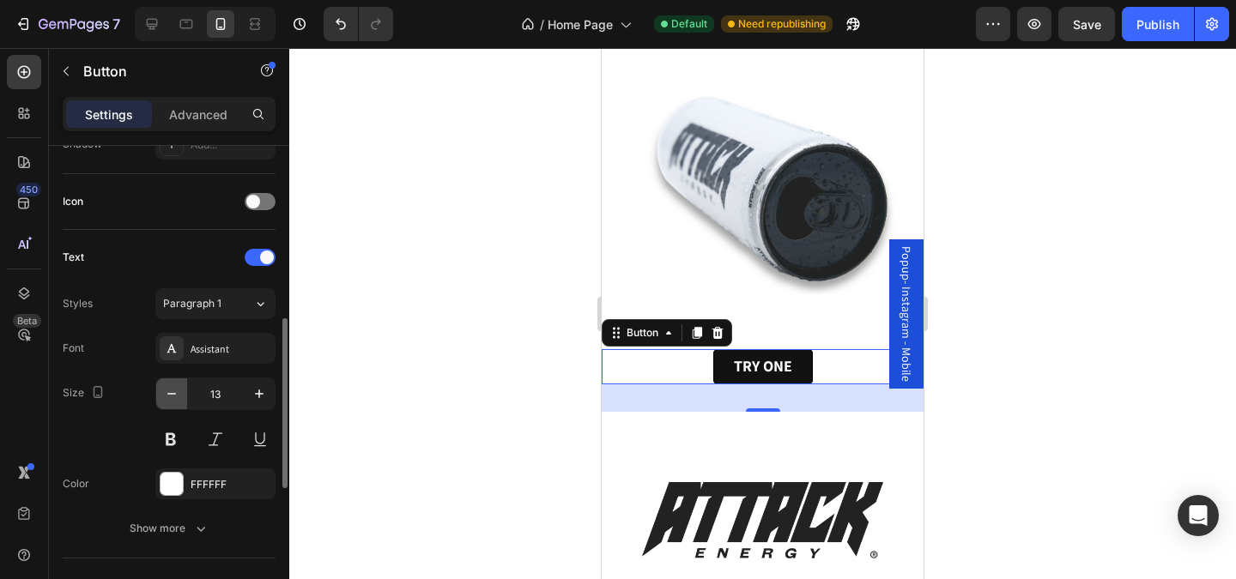
click at [173, 395] on icon "button" at bounding box center [171, 393] width 17 height 17
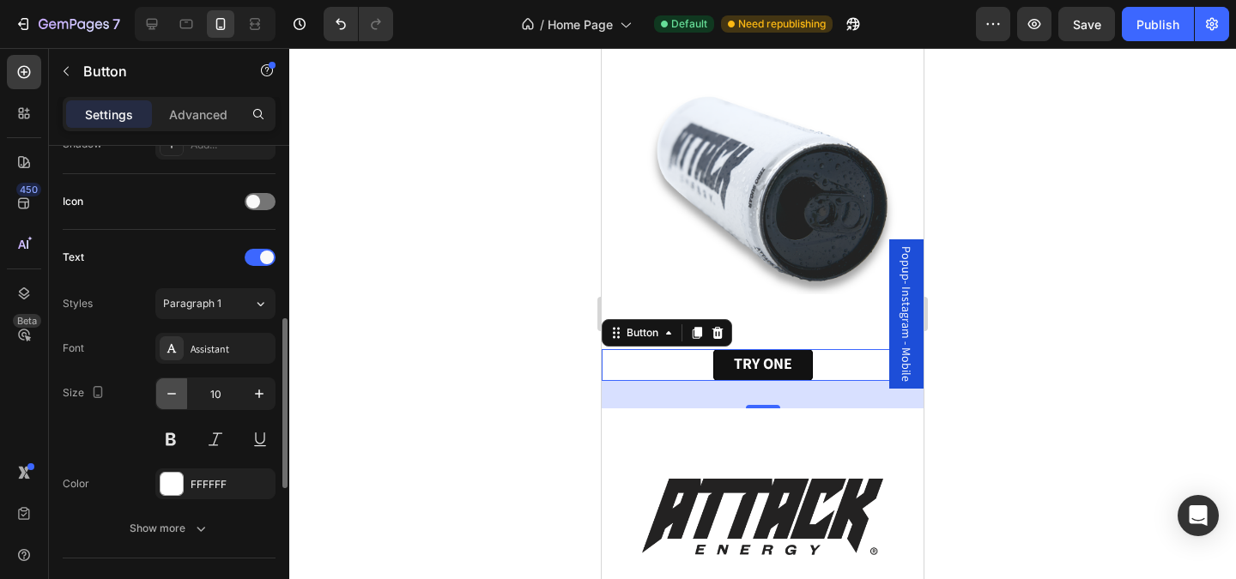
click at [173, 395] on icon "button" at bounding box center [171, 393] width 17 height 17
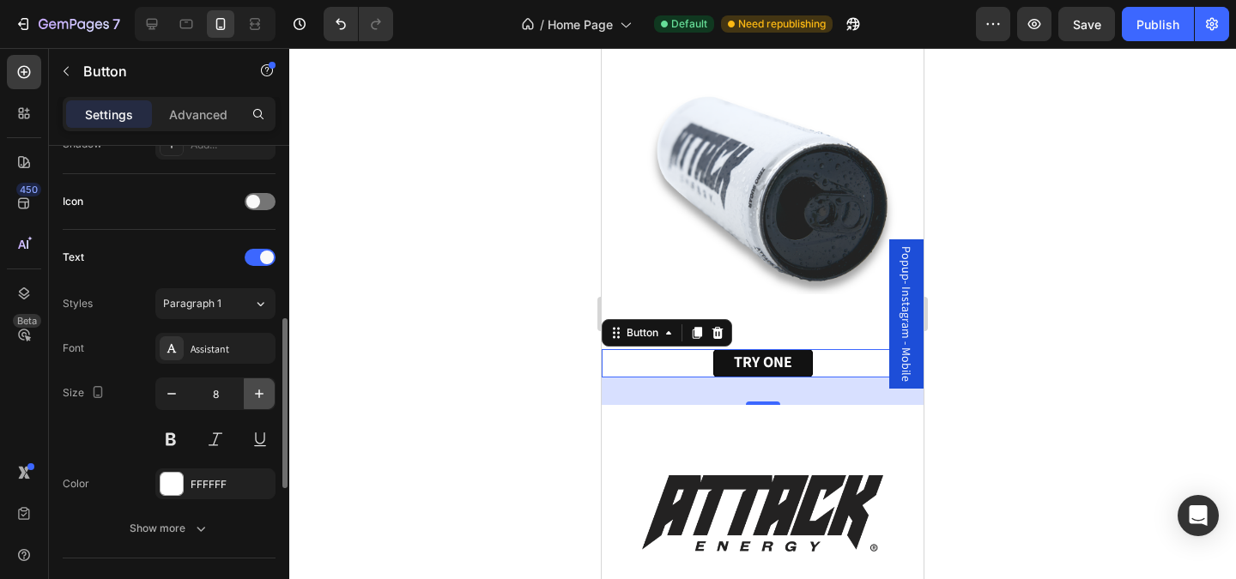
click at [260, 391] on icon "button" at bounding box center [259, 393] width 17 height 17
type input "9"
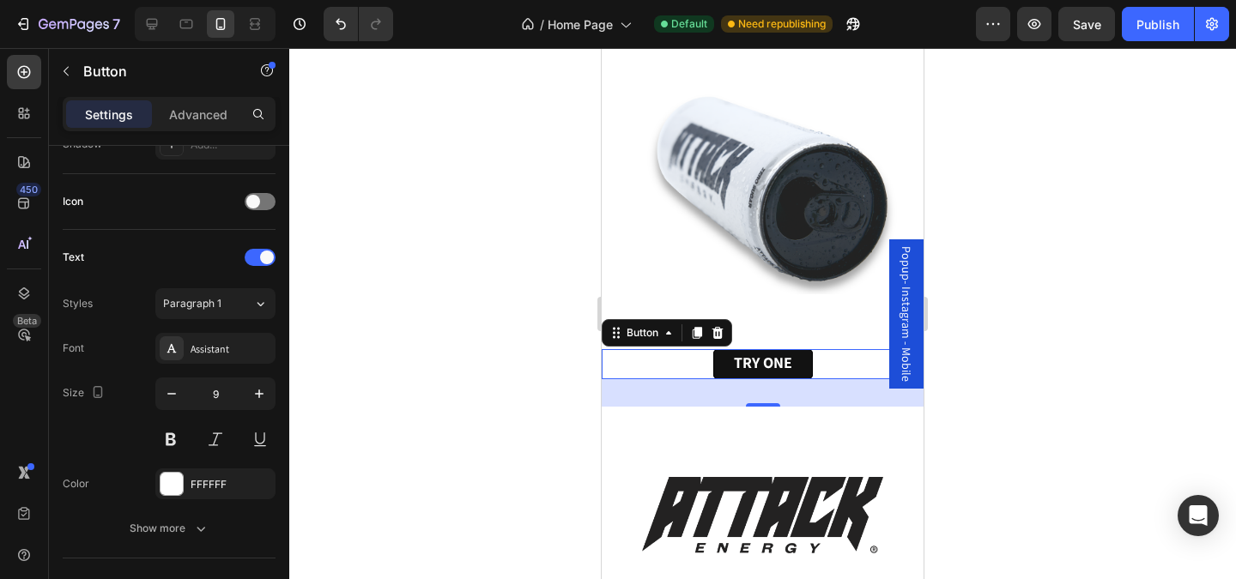
click at [480, 387] on div at bounding box center [762, 313] width 947 height 531
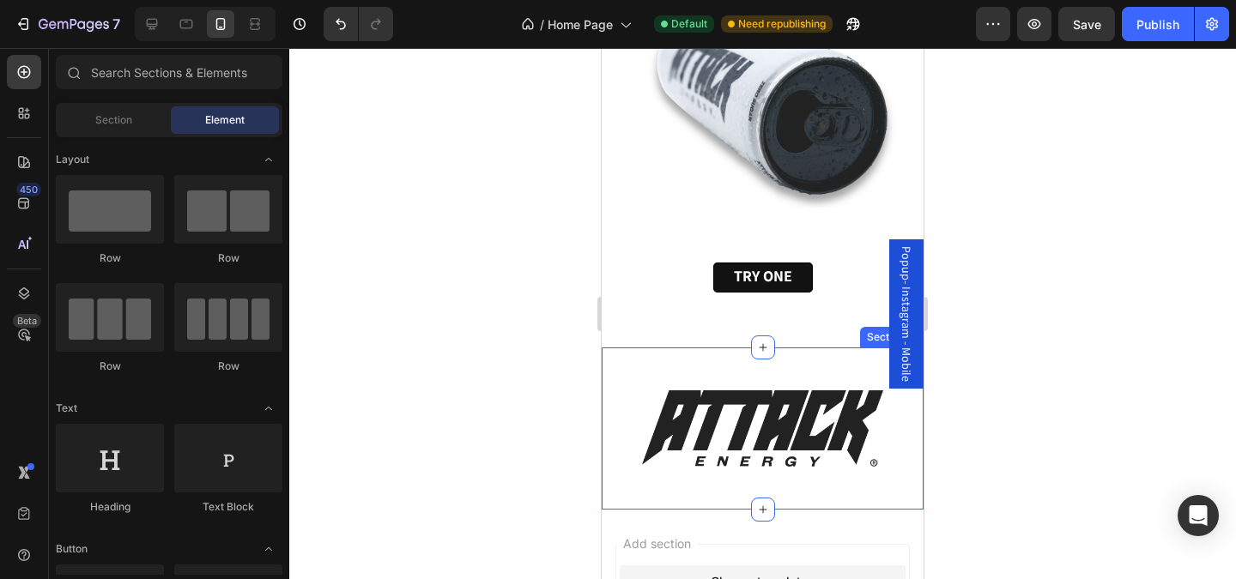
scroll to position [1446, 0]
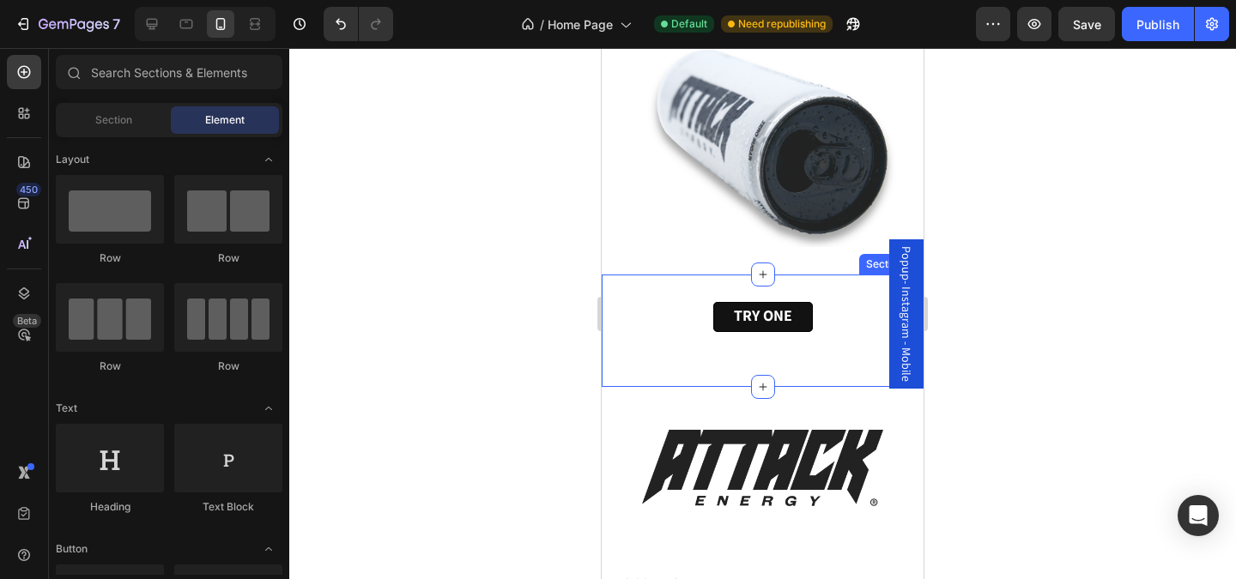
click at [783, 352] on div "TRY ONE Button" at bounding box center [763, 331] width 322 height 58
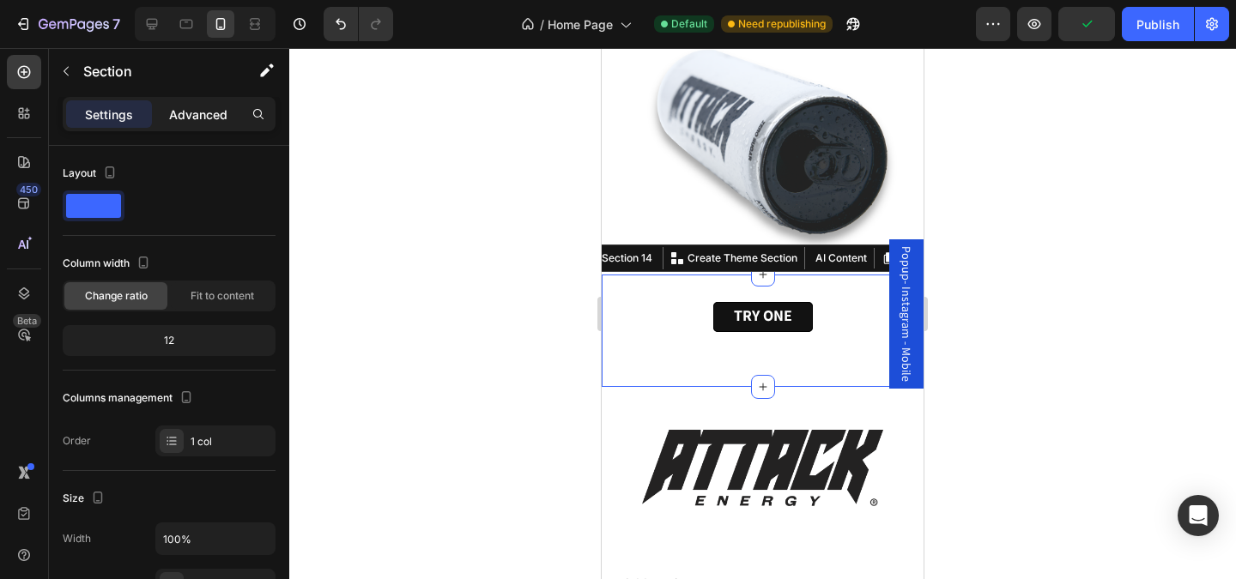
click at [192, 121] on p "Advanced" at bounding box center [198, 115] width 58 height 18
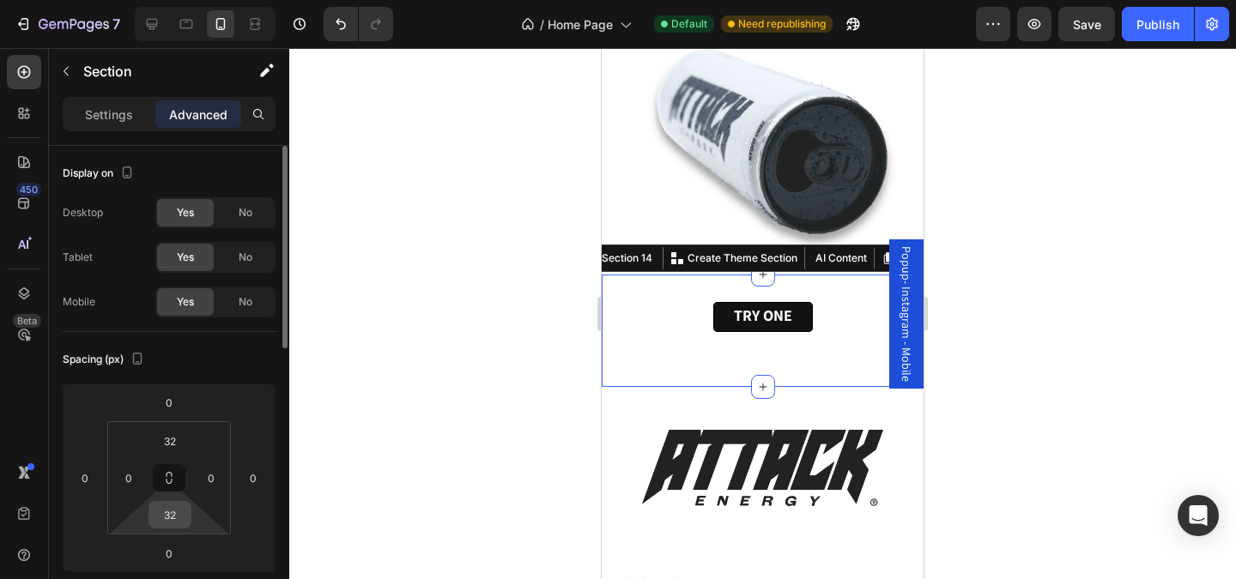
click at [176, 512] on input "32" at bounding box center [170, 515] width 34 height 26
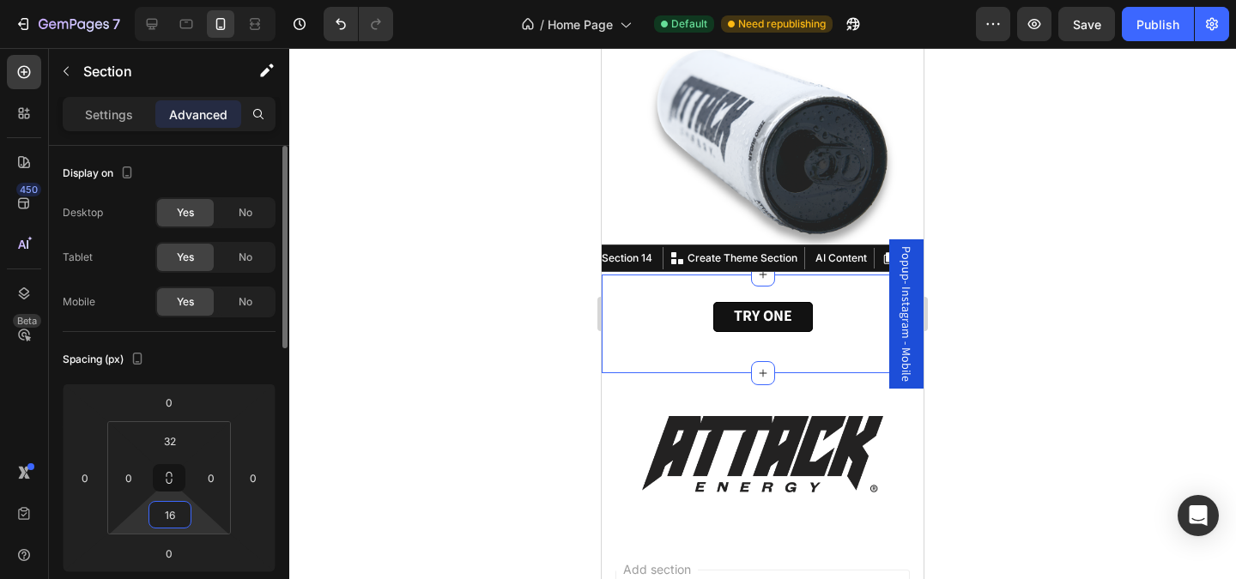
type input "1"
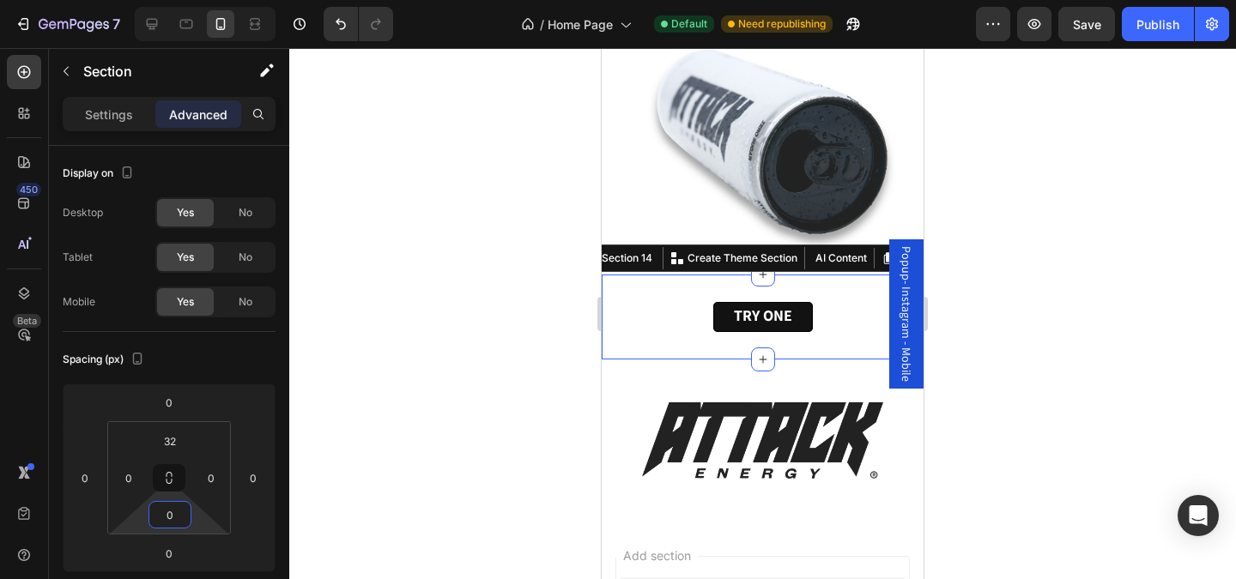
click at [492, 480] on div at bounding box center [762, 313] width 947 height 531
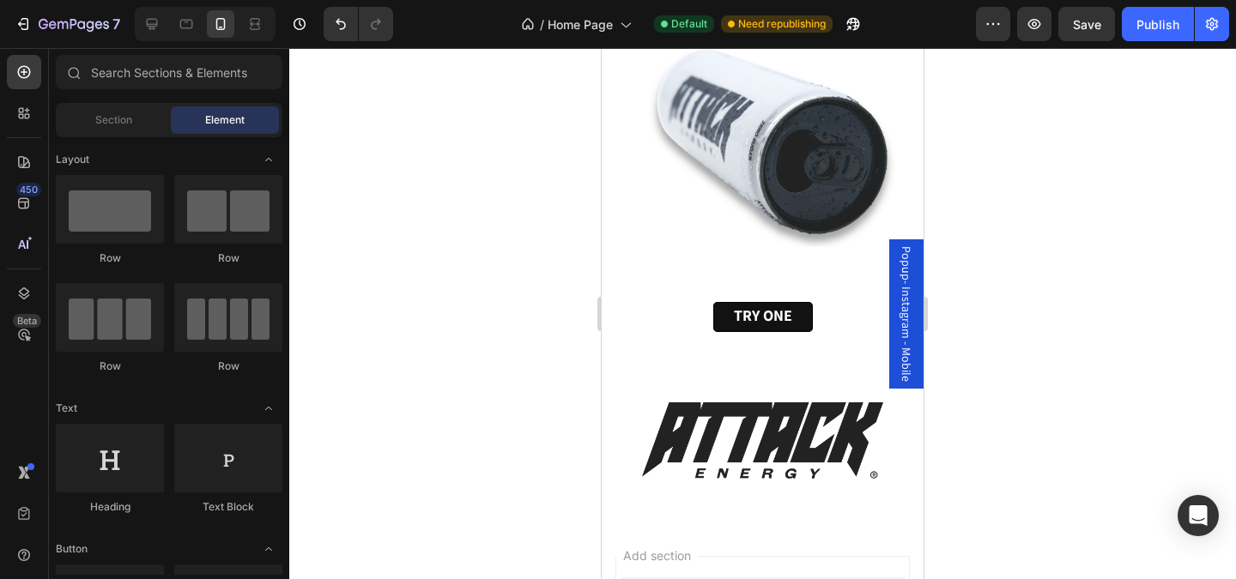
click at [490, 399] on div at bounding box center [762, 313] width 947 height 531
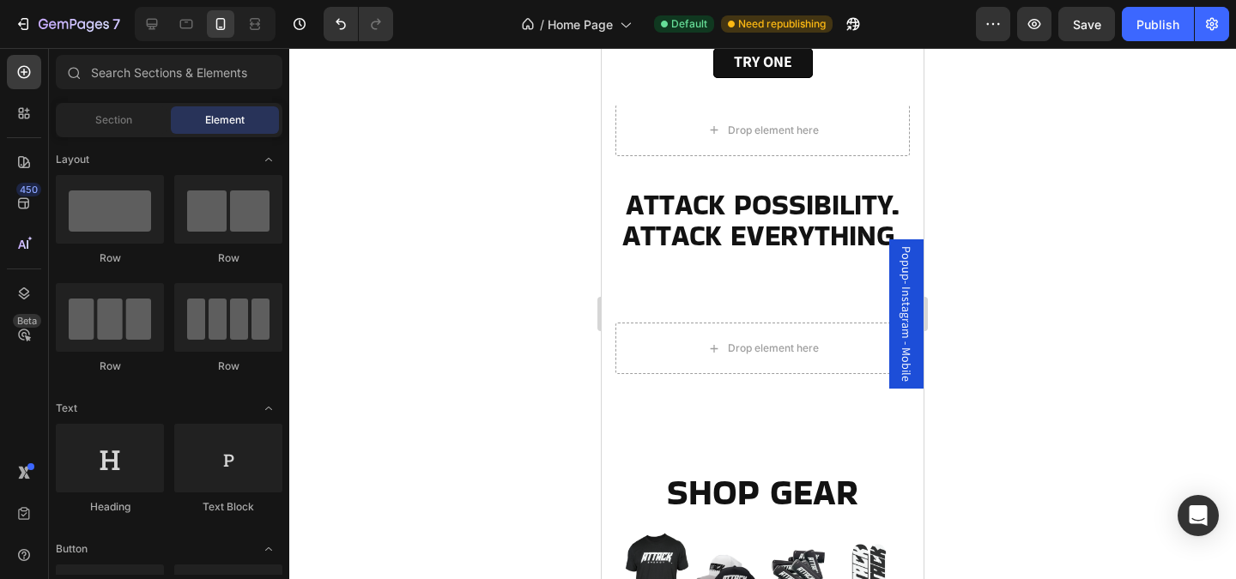
scroll to position [0, 0]
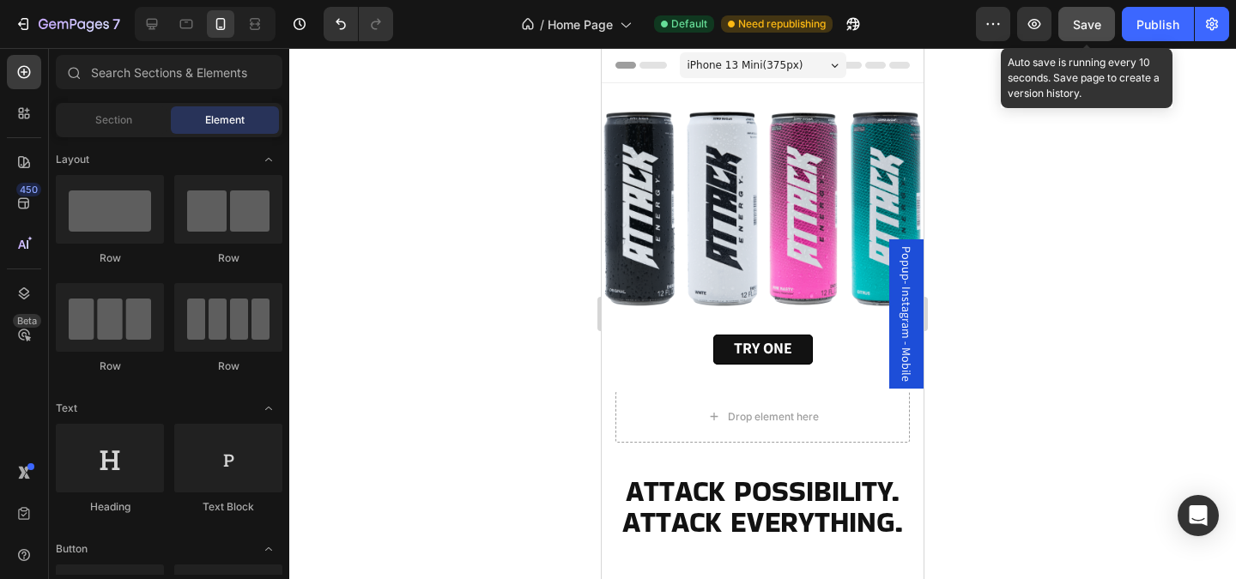
click at [1089, 20] on span "Save" at bounding box center [1087, 24] width 28 height 15
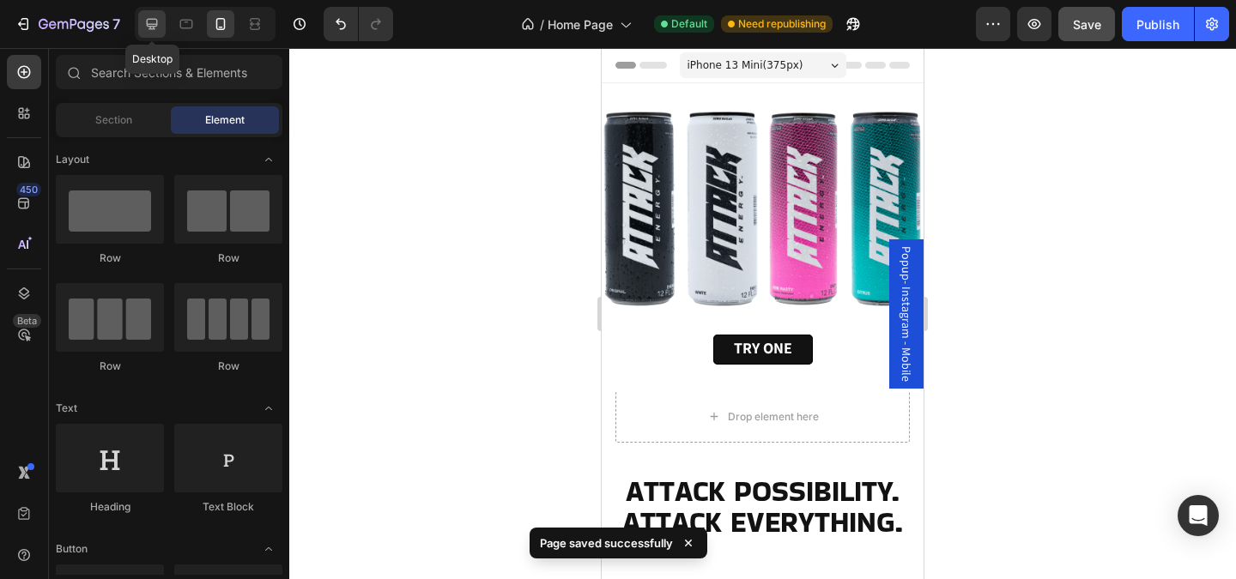
click at [153, 25] on icon at bounding box center [151, 23] width 17 height 17
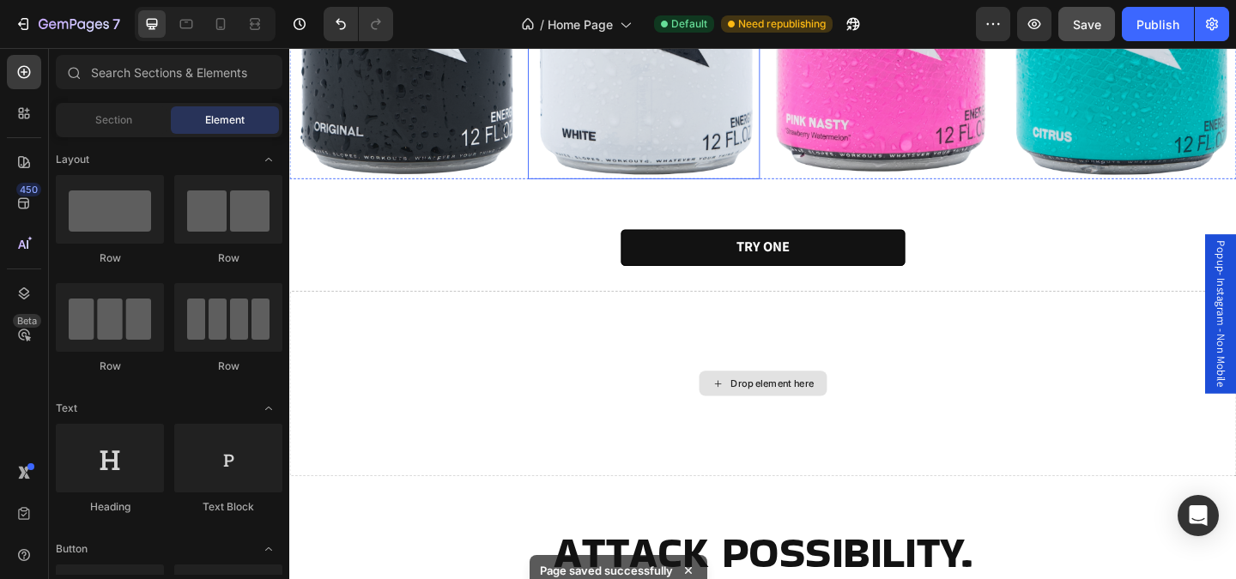
scroll to position [593, 0]
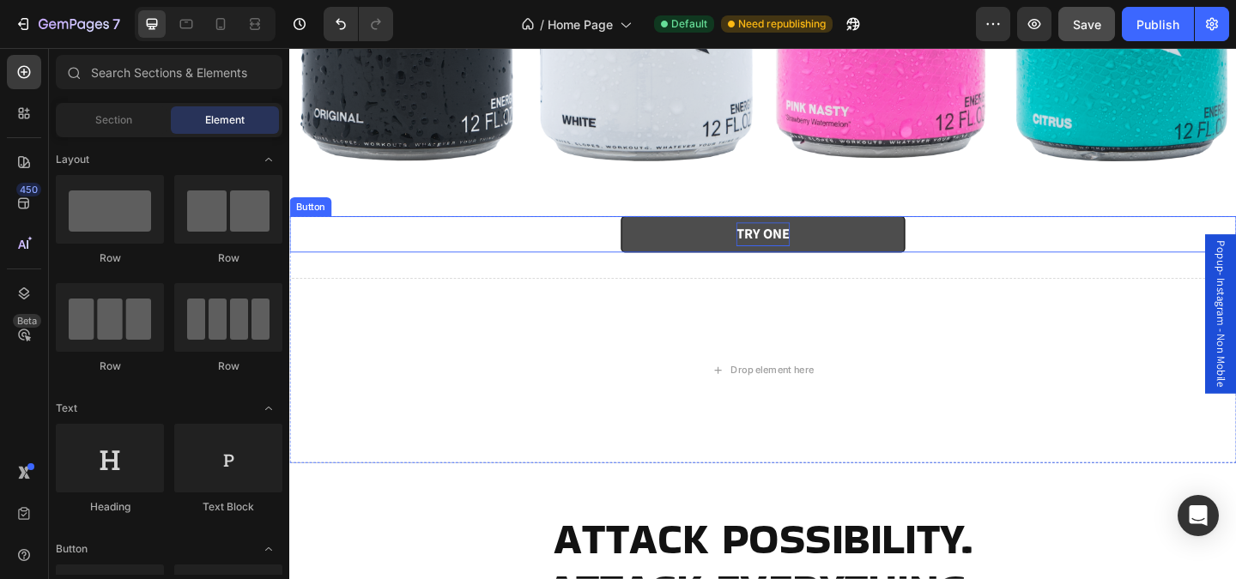
click at [809, 245] on strong "TRY ONE" at bounding box center [804, 249] width 58 height 20
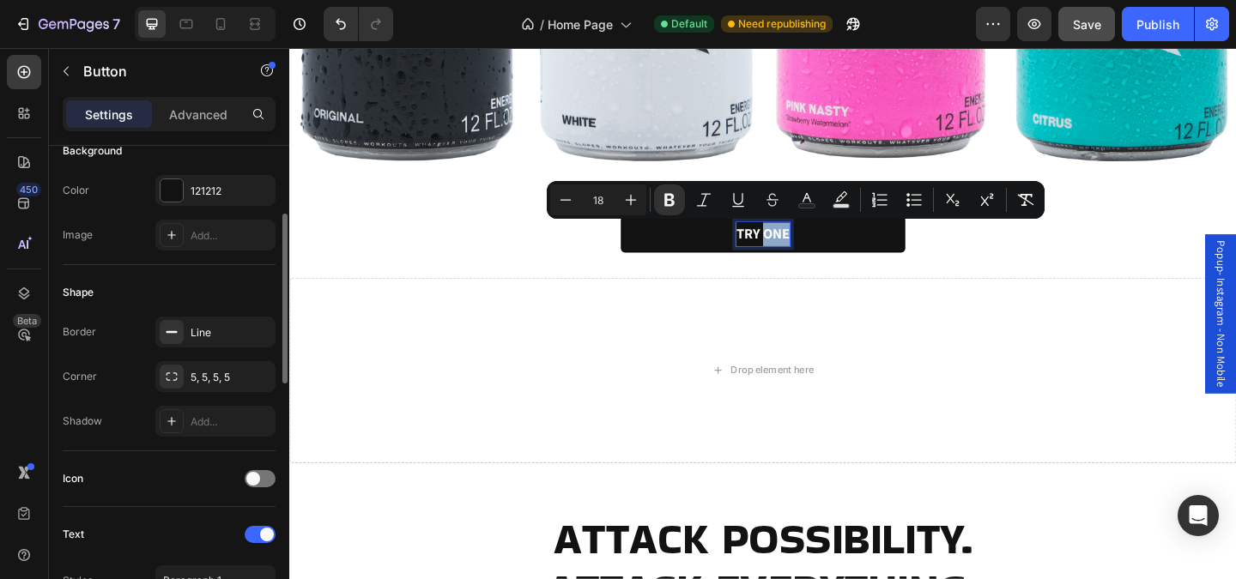
scroll to position [215, 0]
click at [355, 264] on div "TRY ONE Button 32" at bounding box center [804, 250] width 1030 height 39
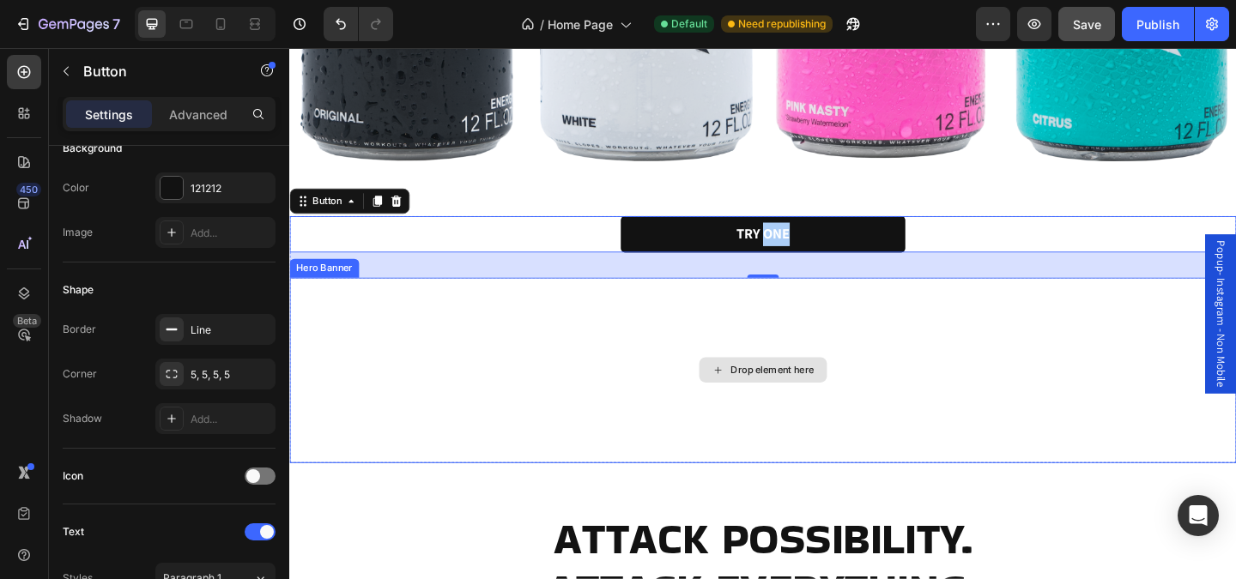
click at [484, 349] on div "Drop element here" at bounding box center [804, 399] width 1030 height 202
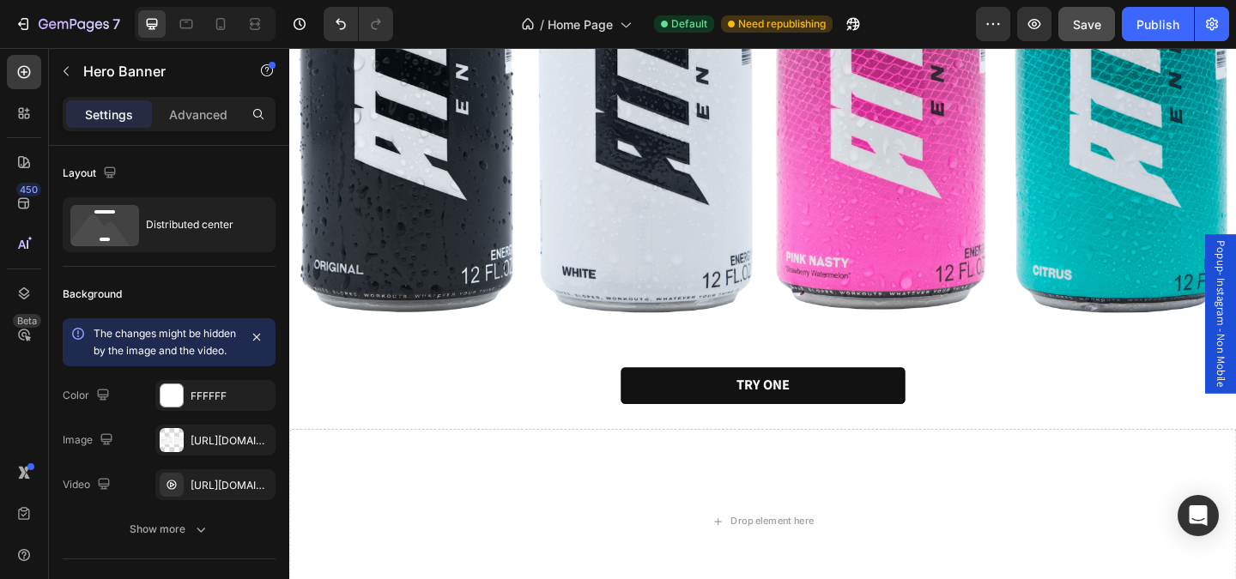
scroll to position [454, 0]
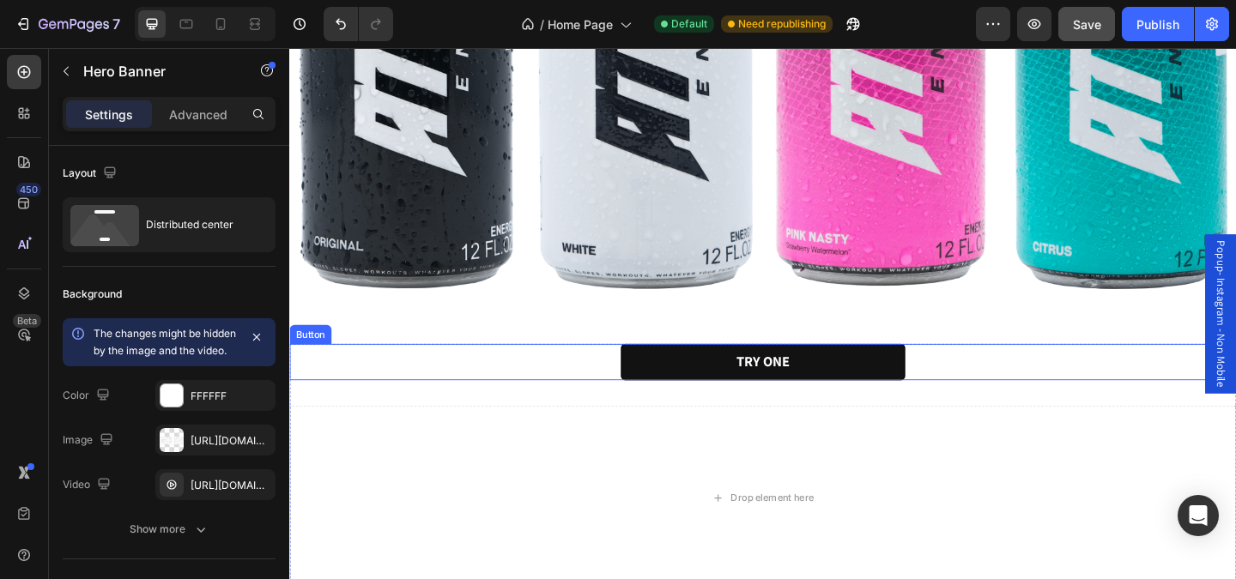
click at [598, 390] on div "TRY ONE Button" at bounding box center [804, 389] width 1030 height 39
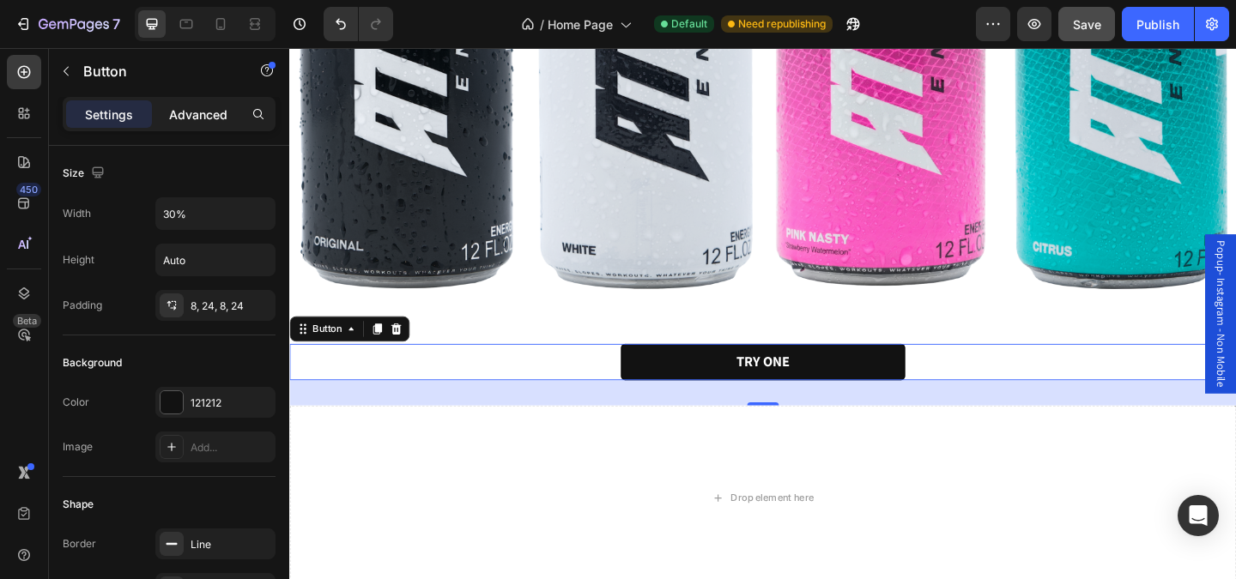
click at [222, 115] on p "Advanced" at bounding box center [198, 115] width 58 height 18
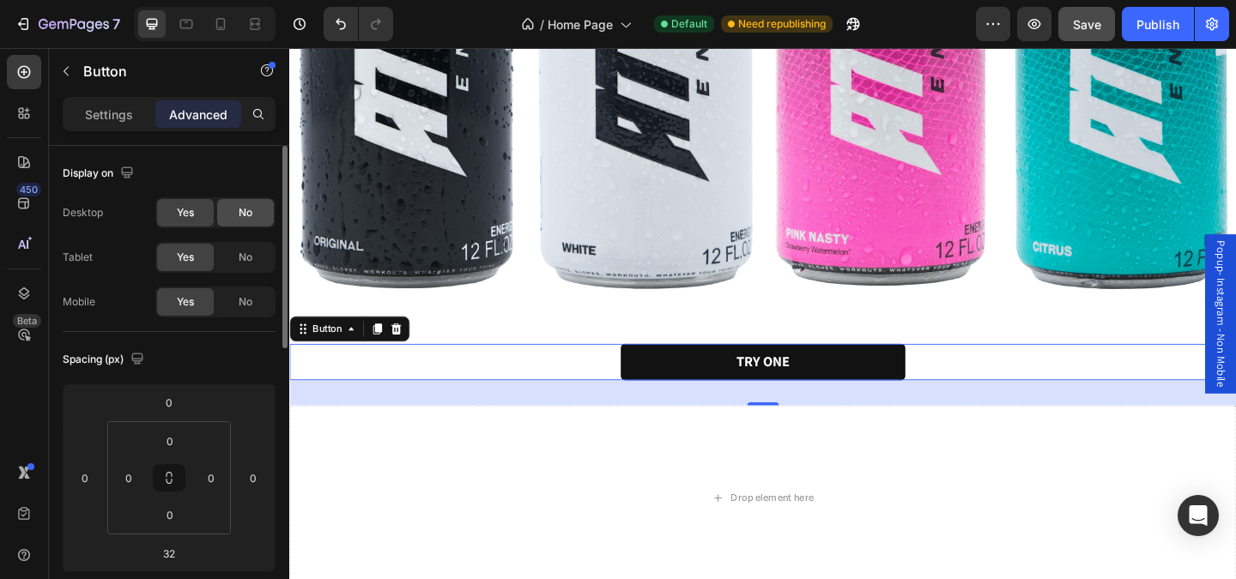
click at [242, 218] on span "No" at bounding box center [246, 212] width 14 height 15
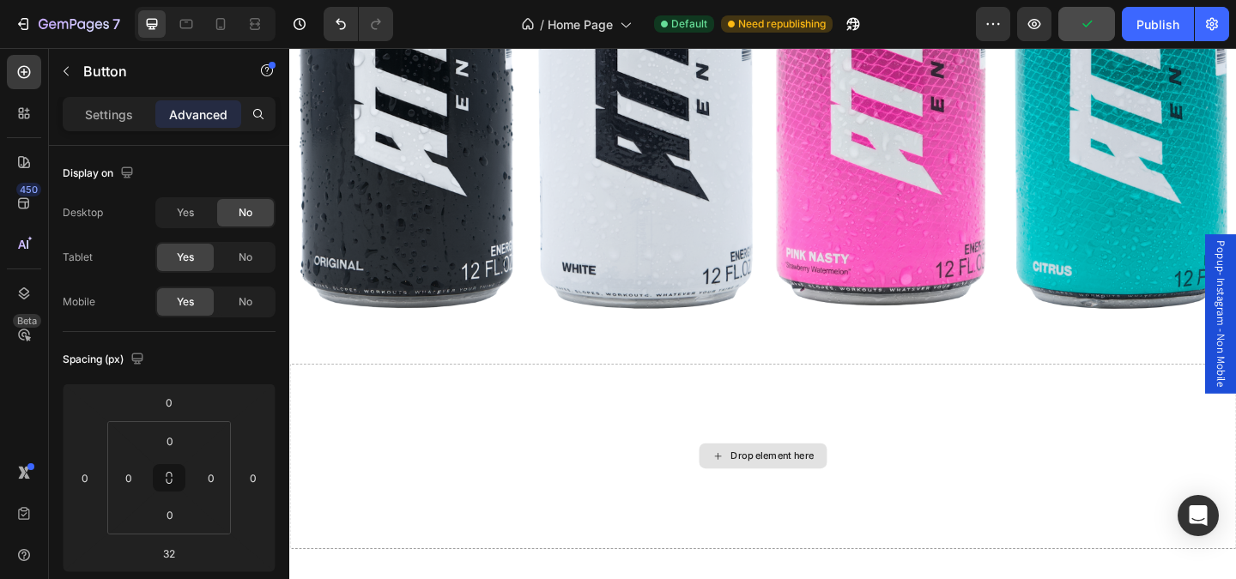
scroll to position [435, 0]
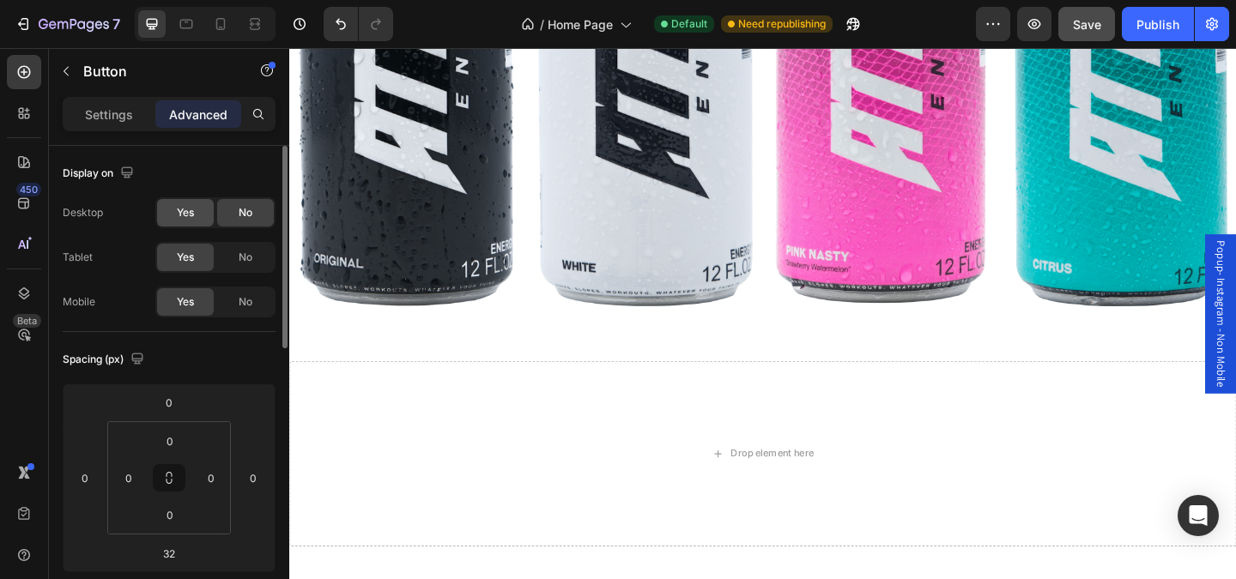
click at [189, 219] on span "Yes" at bounding box center [185, 212] width 17 height 15
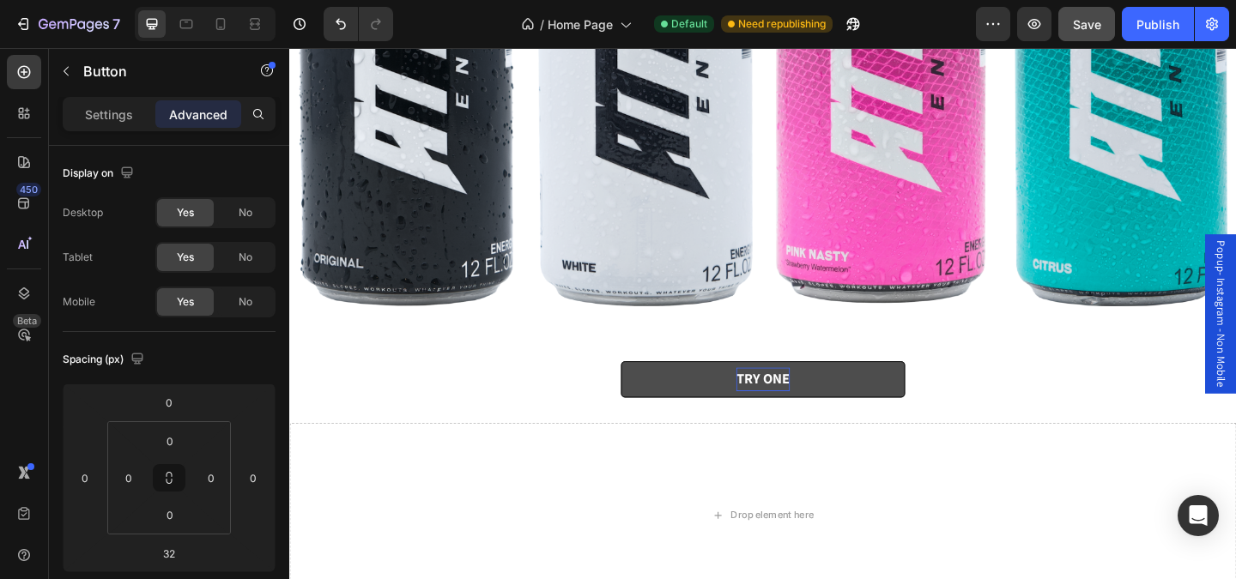
click at [791, 411] on strong "TRY ONE" at bounding box center [804, 407] width 58 height 20
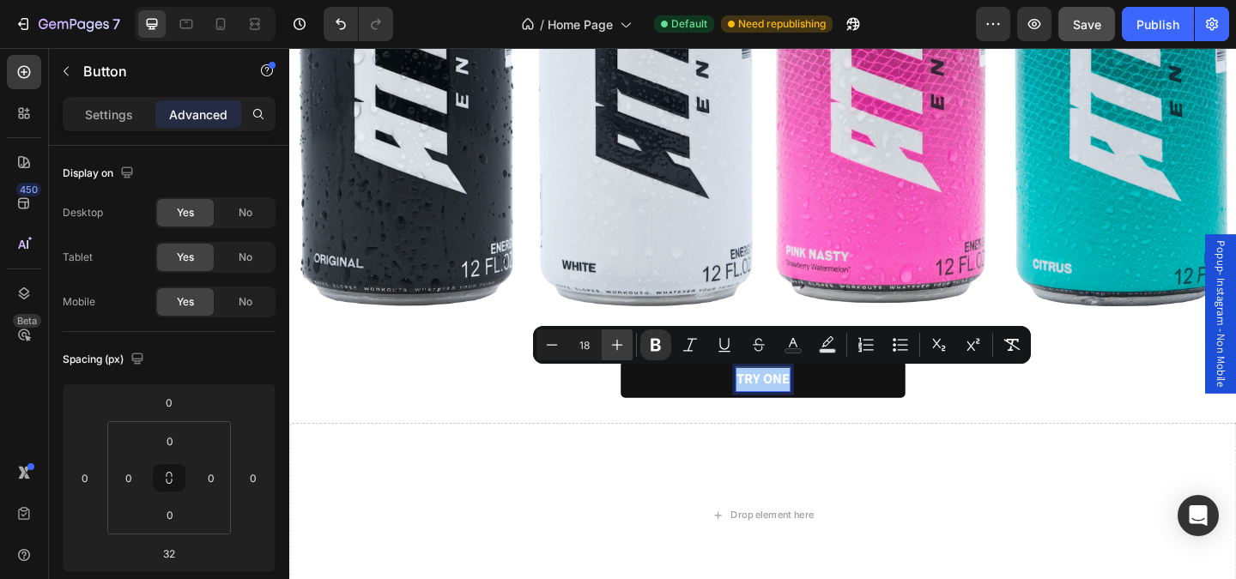
click at [620, 347] on icon "Editor contextual toolbar" at bounding box center [617, 344] width 17 height 17
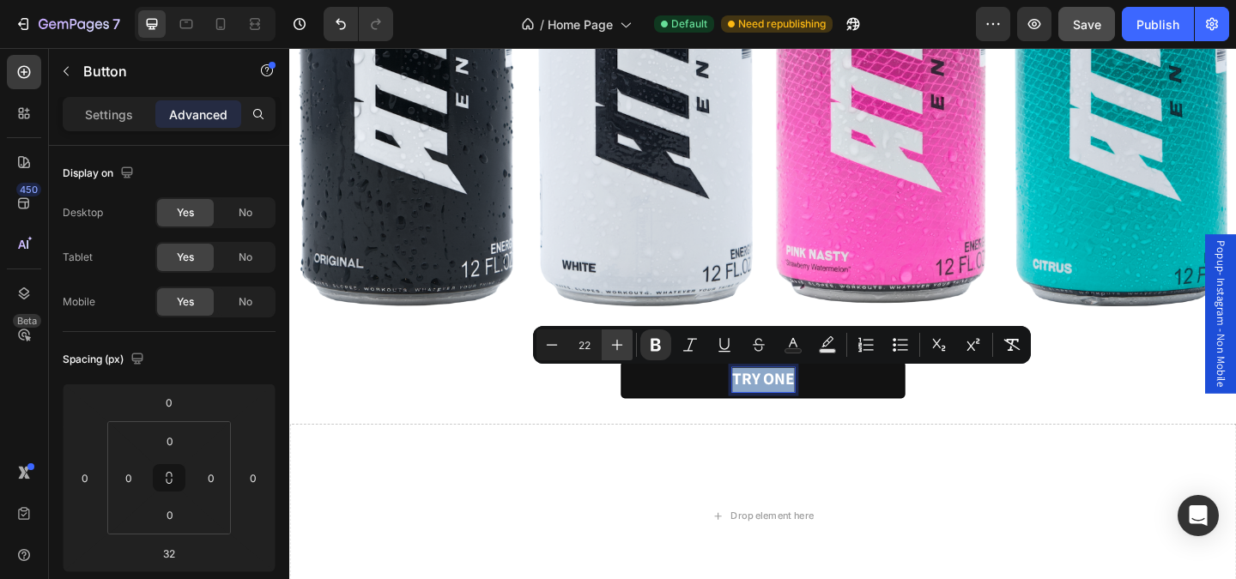
type input "23"
click at [625, 418] on div "TRY ONE Button" at bounding box center [804, 409] width 1030 height 41
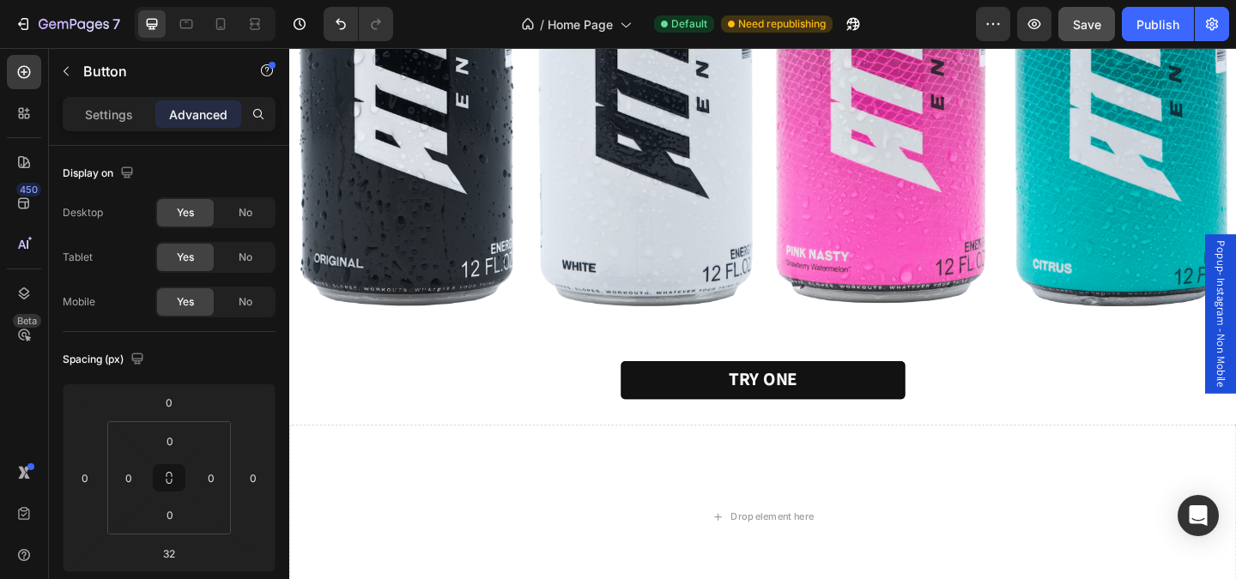
click at [625, 418] on div "TRY ONE Button" at bounding box center [804, 409] width 1030 height 41
click at [693, 360] on div "Image Image Image Image Row Section 1" at bounding box center [804, 4] width 1030 height 713
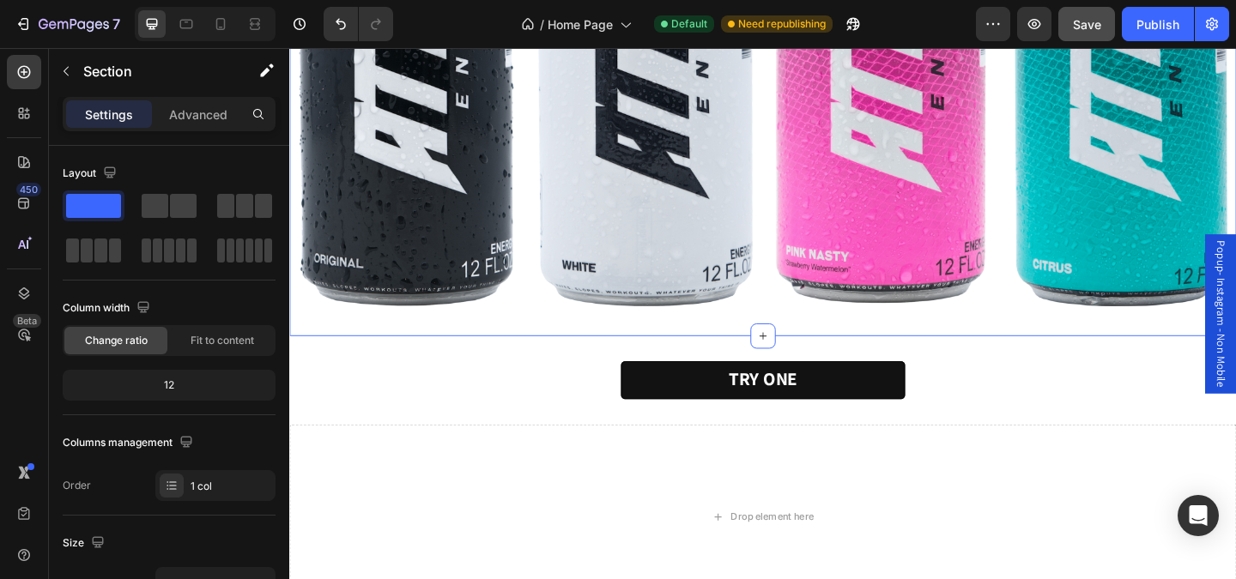
click at [693, 360] on div "Image Image Image Image Row Section 1 You can create reusable sections Create T…" at bounding box center [804, 4] width 1030 height 713
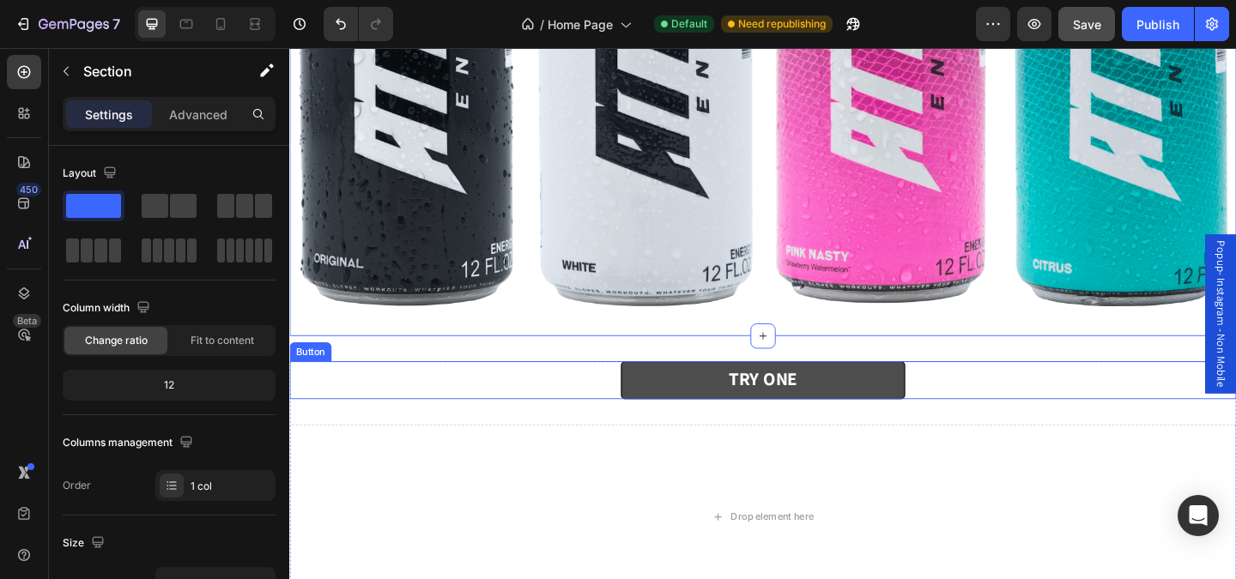
click at [683, 410] on link "TRY ONE" at bounding box center [804, 409] width 309 height 41
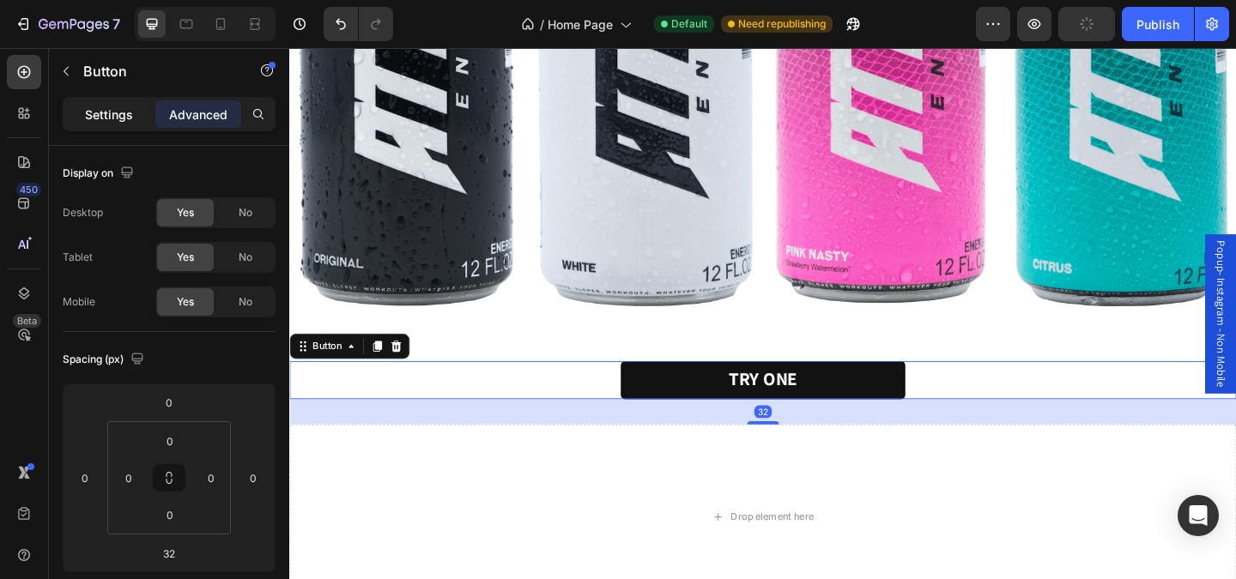
click at [127, 104] on div "Settings" at bounding box center [109, 113] width 86 height 27
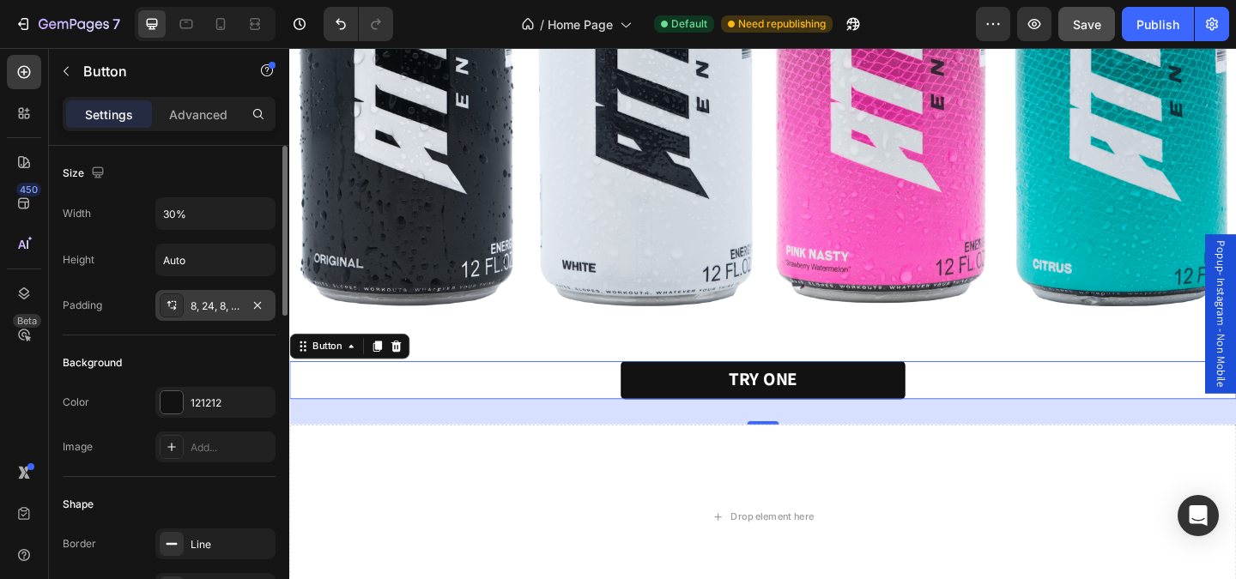
click at [224, 307] on div "8, 24, 8, 24" at bounding box center [216, 306] width 50 height 15
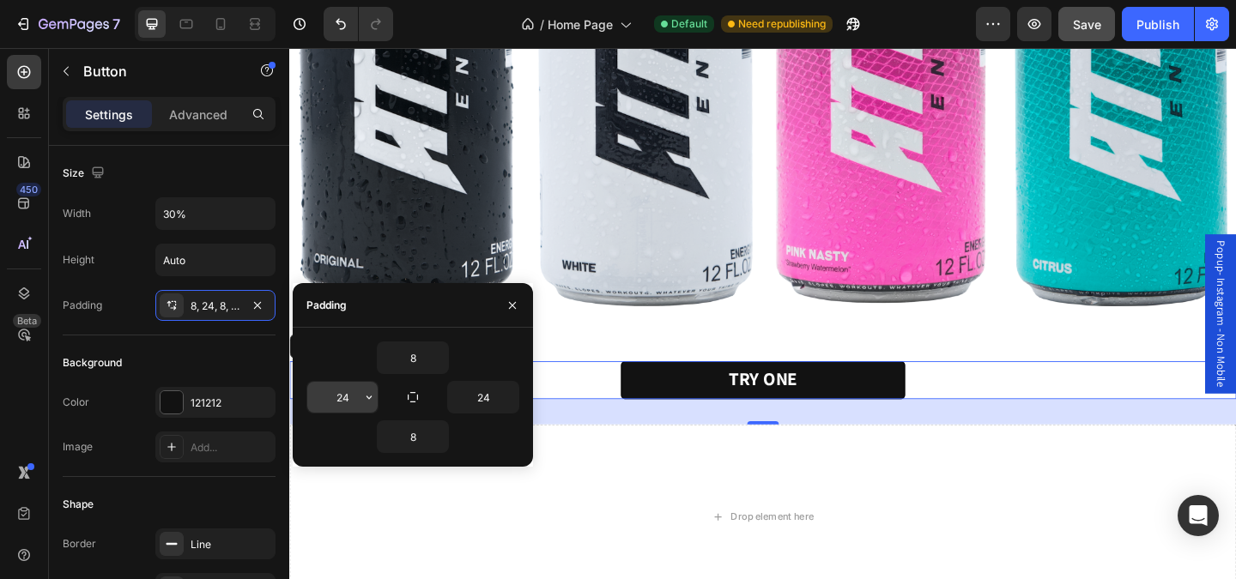
click at [351, 402] on input "24" at bounding box center [342, 397] width 70 height 31
type input "8"
click at [482, 407] on input "24" at bounding box center [483, 397] width 70 height 31
type input "8"
type input "24"
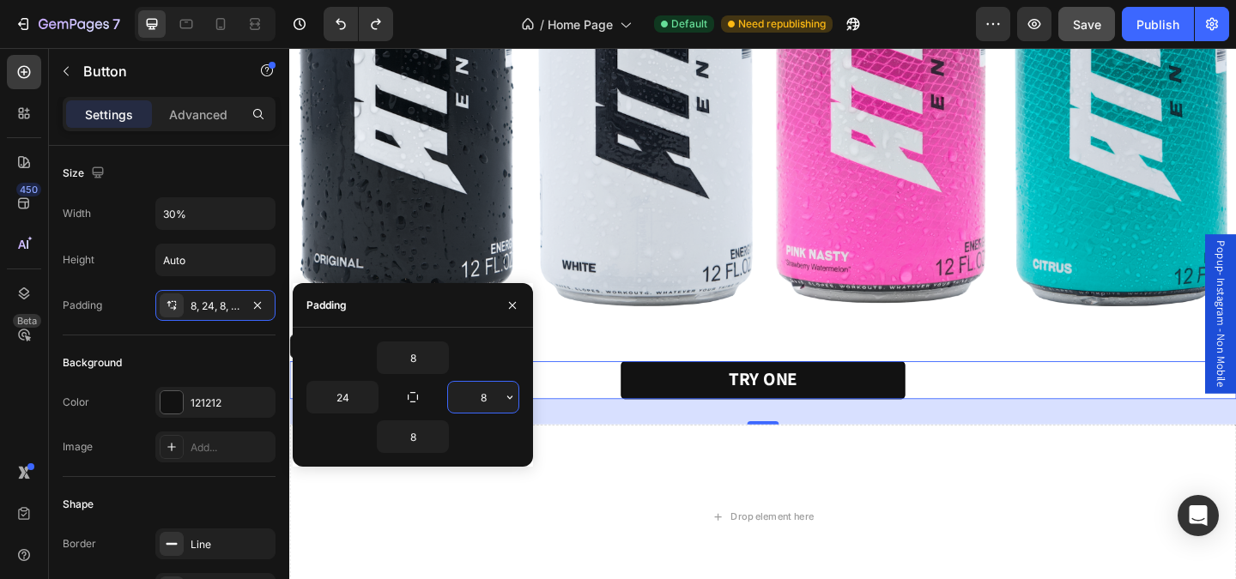
type input "24"
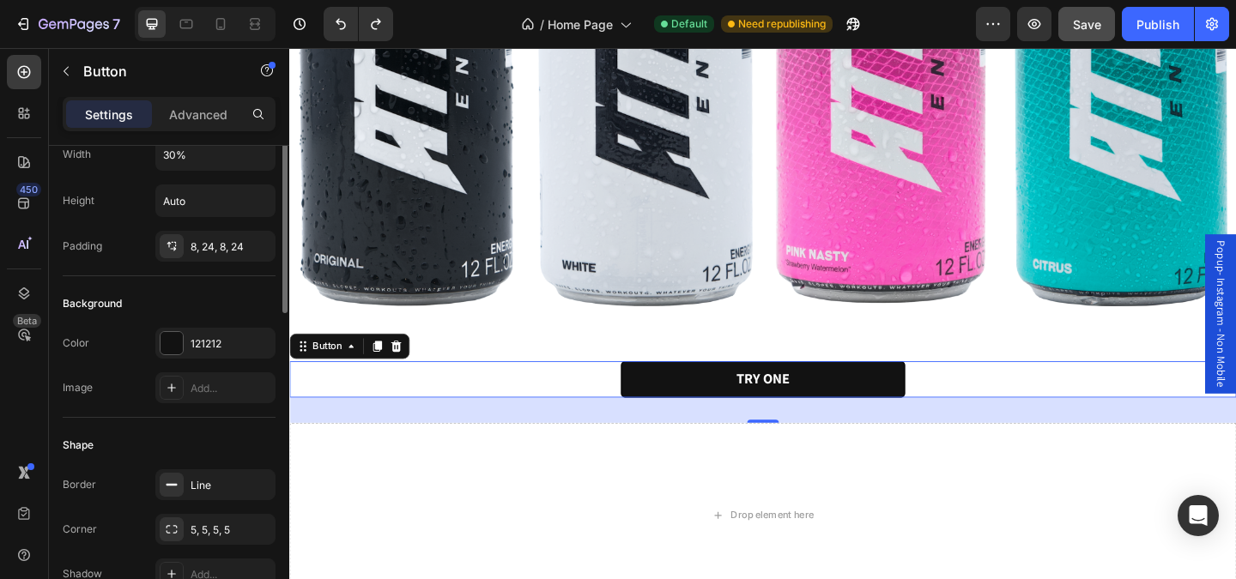
scroll to position [0, 0]
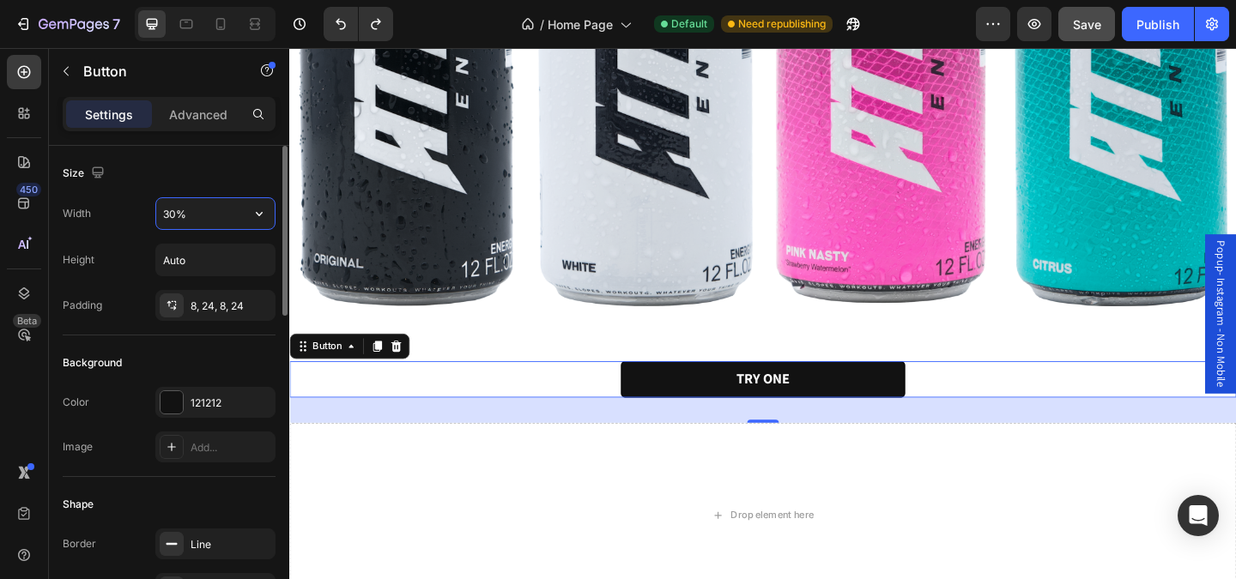
click at [199, 220] on input "30%" at bounding box center [215, 213] width 118 height 31
click at [266, 219] on icon "button" at bounding box center [259, 213] width 17 height 17
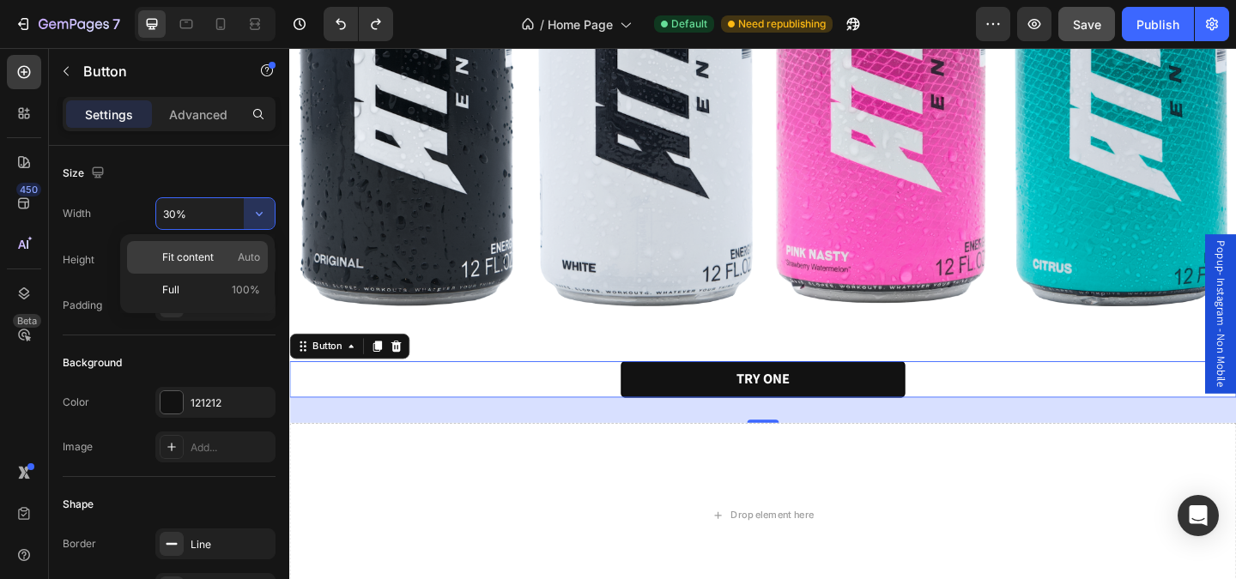
click at [218, 262] on p "Fit content Auto" at bounding box center [211, 257] width 98 height 15
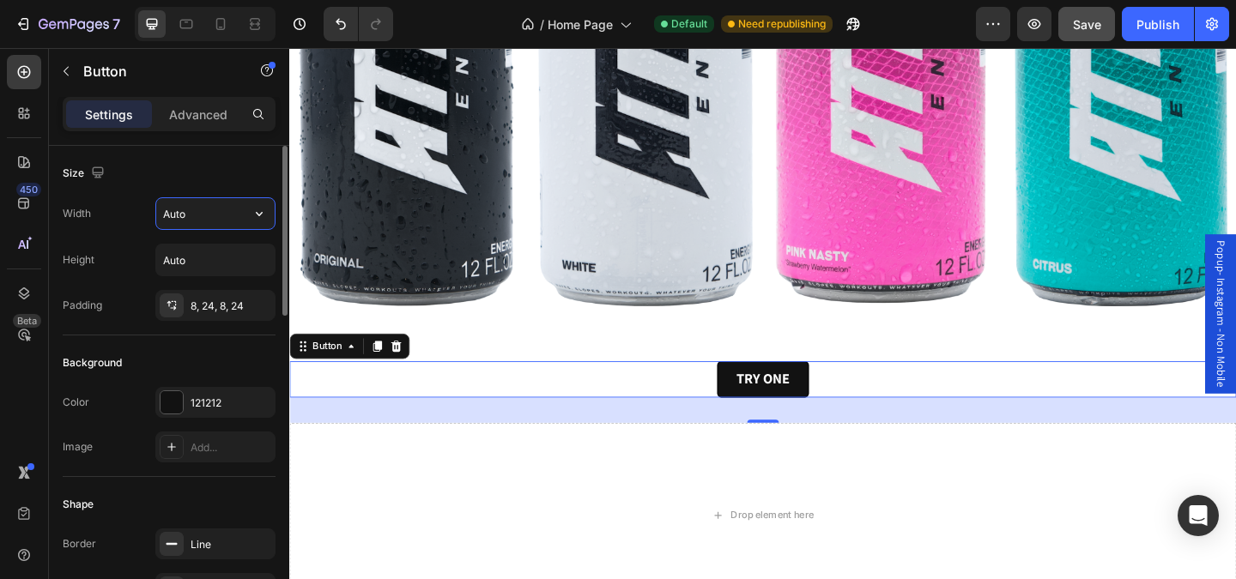
click at [215, 219] on input "Auto" at bounding box center [215, 213] width 118 height 31
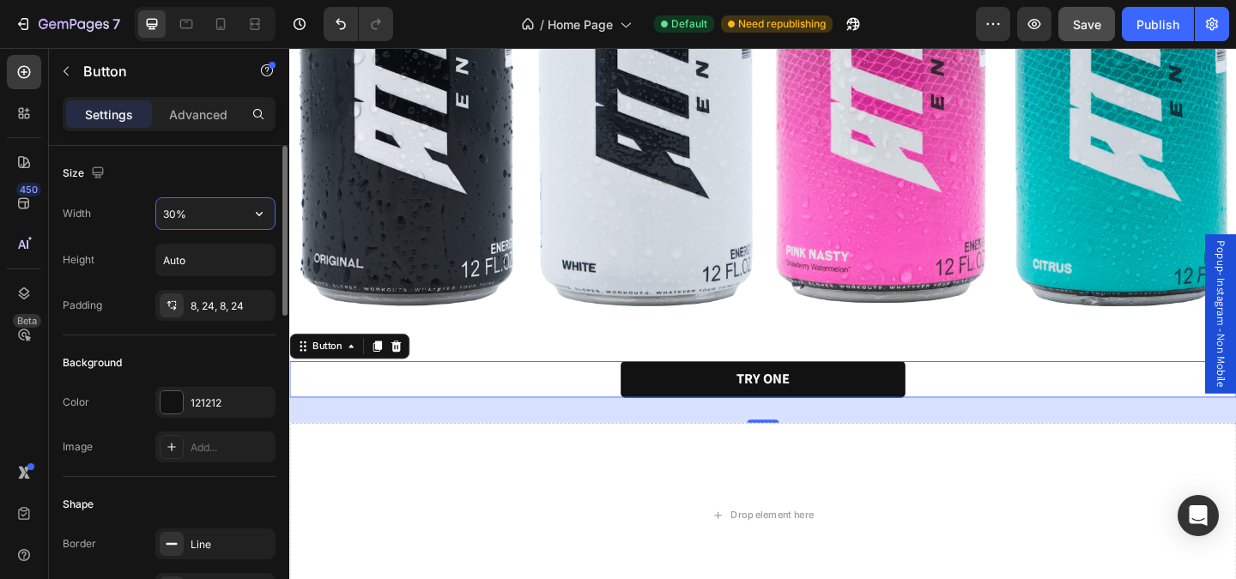
click at [169, 217] on input "30%" at bounding box center [215, 213] width 118 height 31
type input "20%"
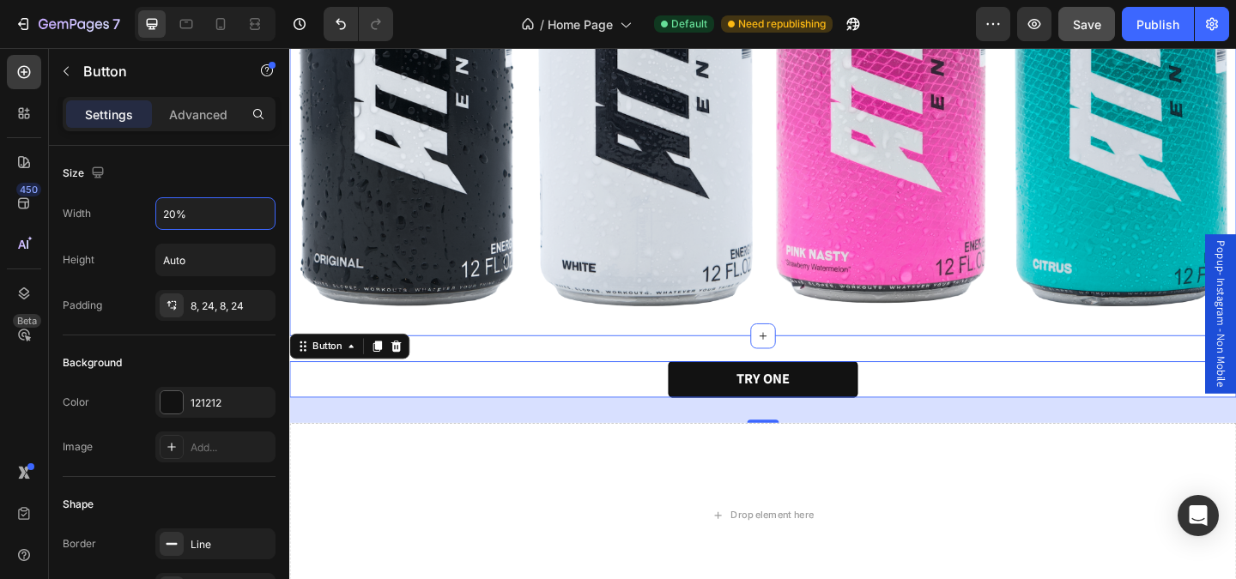
click at [465, 344] on div "Image Image Image Image Row Section 1" at bounding box center [804, 4] width 1030 height 713
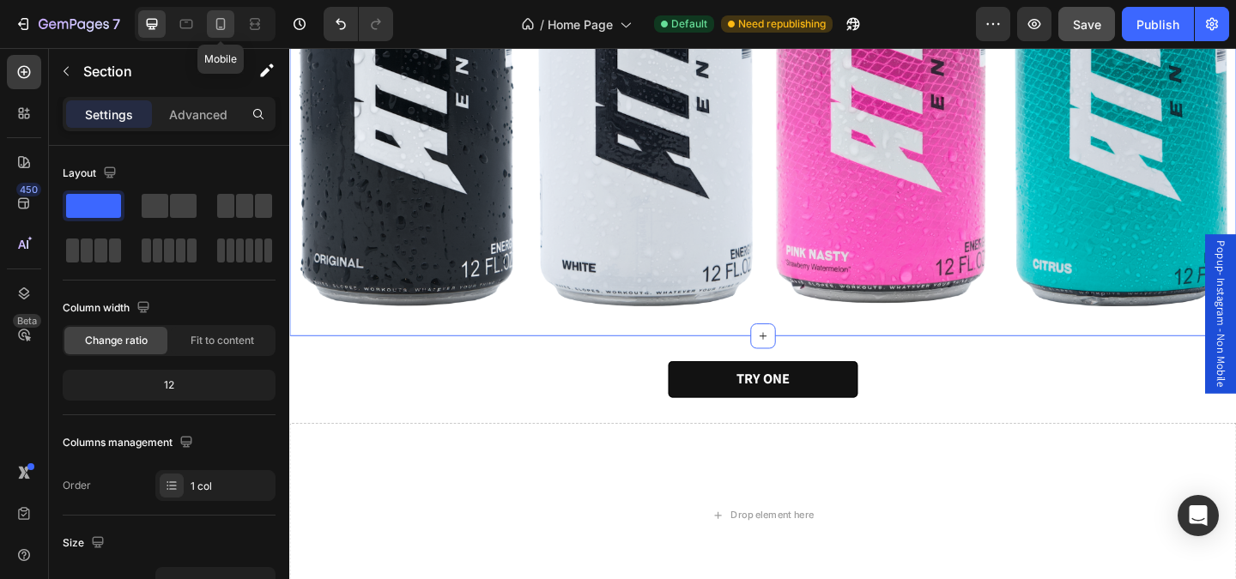
click at [221, 24] on icon at bounding box center [220, 23] width 17 height 17
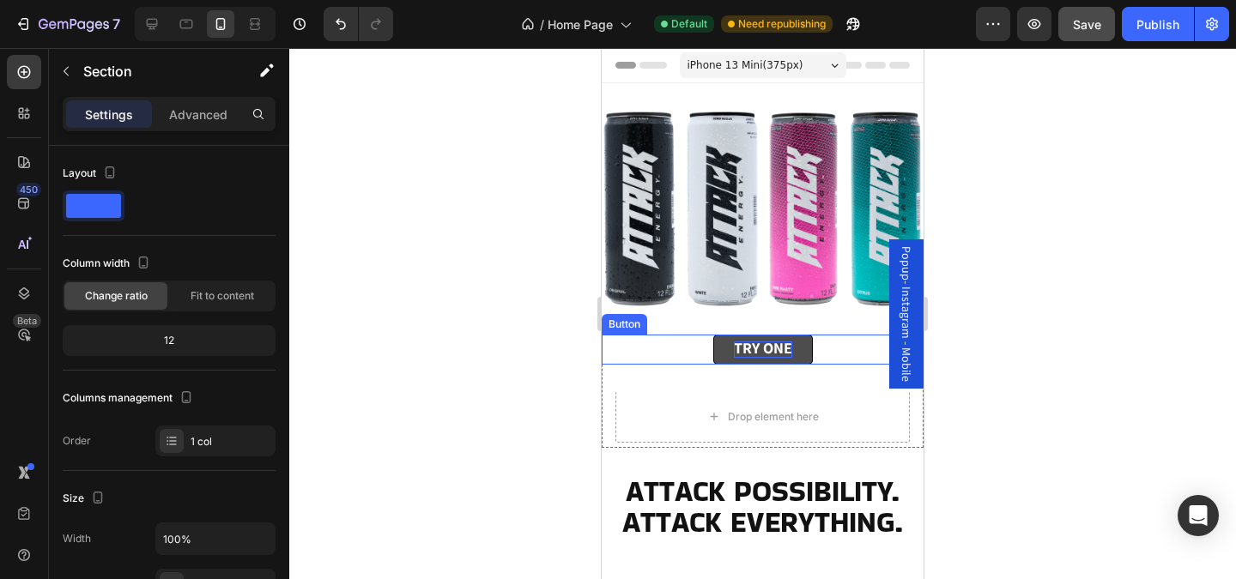
click at [741, 345] on strong "TRY ONE" at bounding box center [763, 348] width 58 height 20
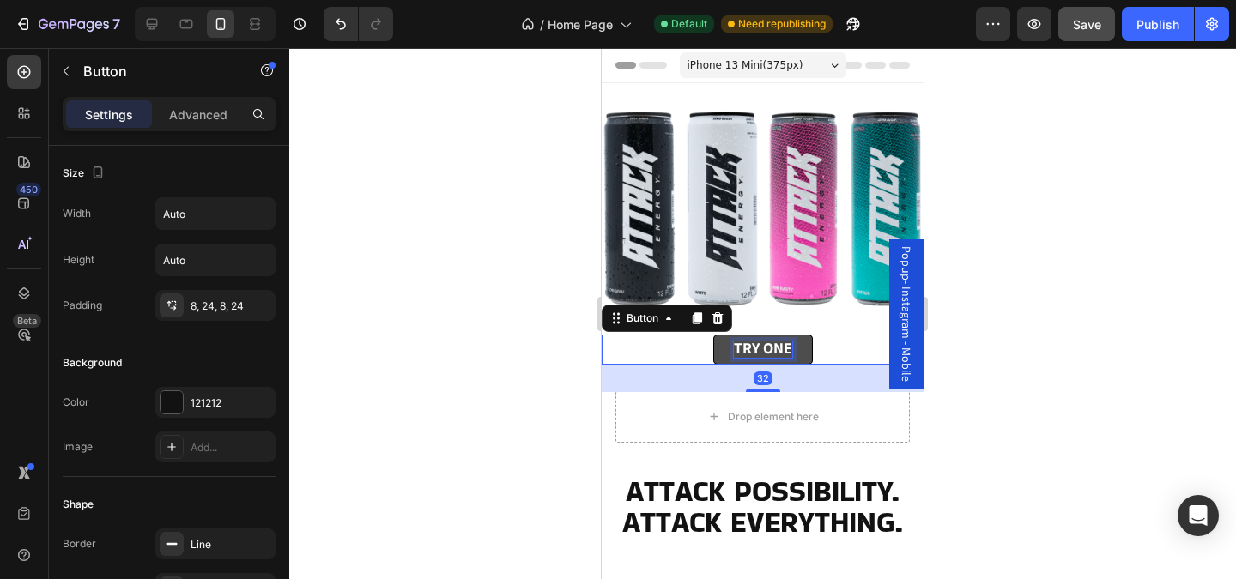
click at [741, 345] on strong "TRY ONE" at bounding box center [763, 348] width 58 height 20
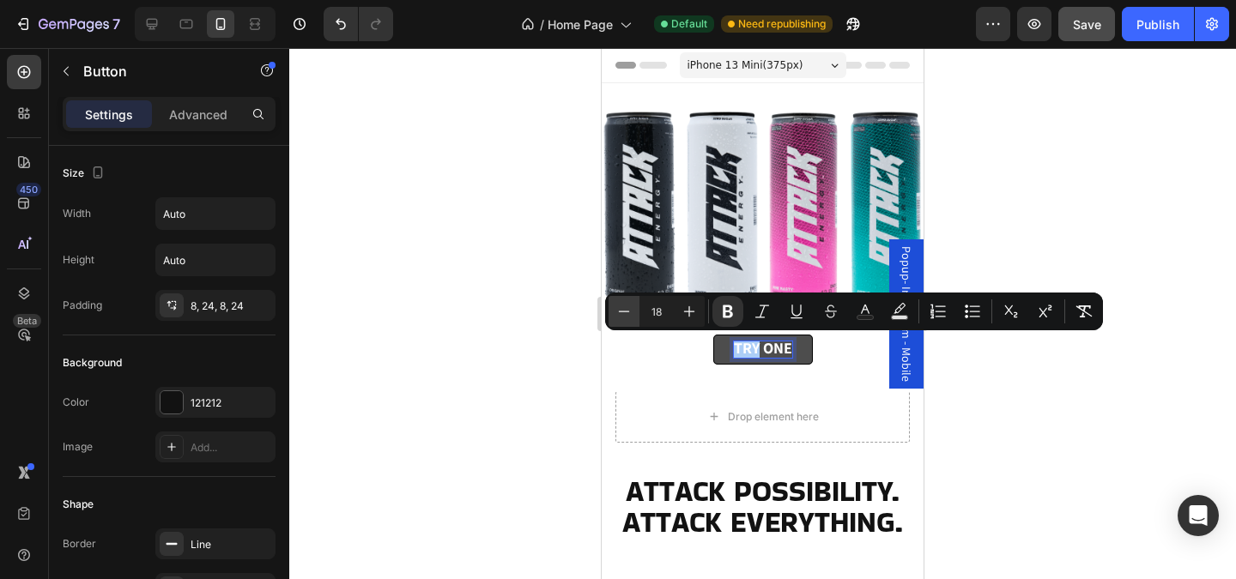
click at [624, 317] on icon "Editor contextual toolbar" at bounding box center [623, 311] width 17 height 17
type input "18"
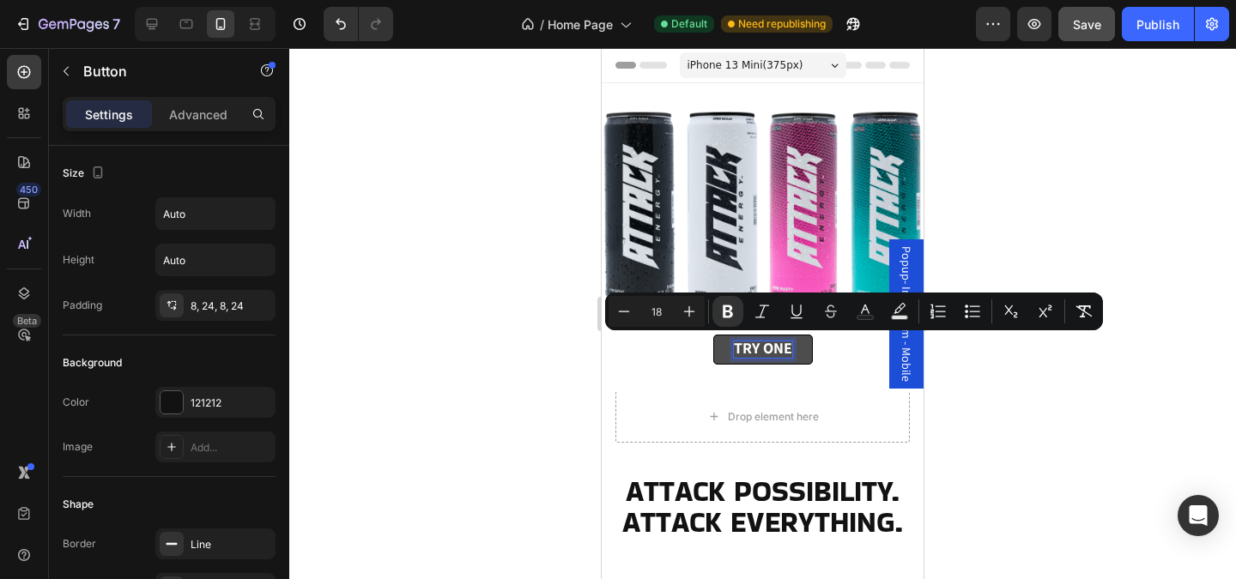
click at [778, 348] on strong "TRY ONE" at bounding box center [763, 348] width 58 height 20
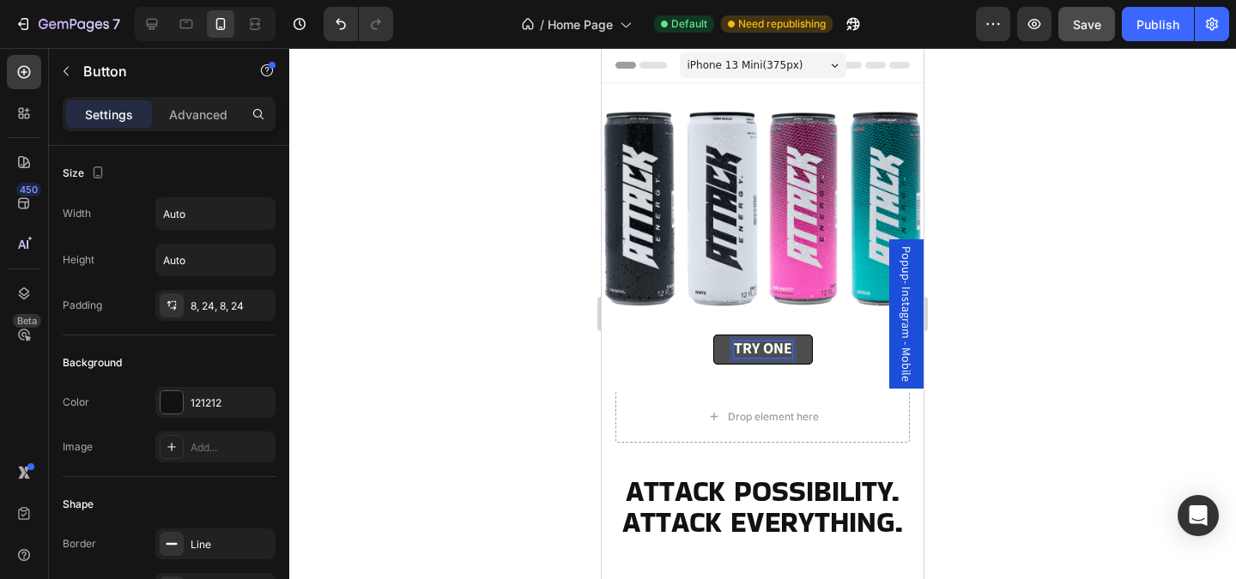
click at [778, 348] on strong "TRY ONE" at bounding box center [763, 348] width 58 height 20
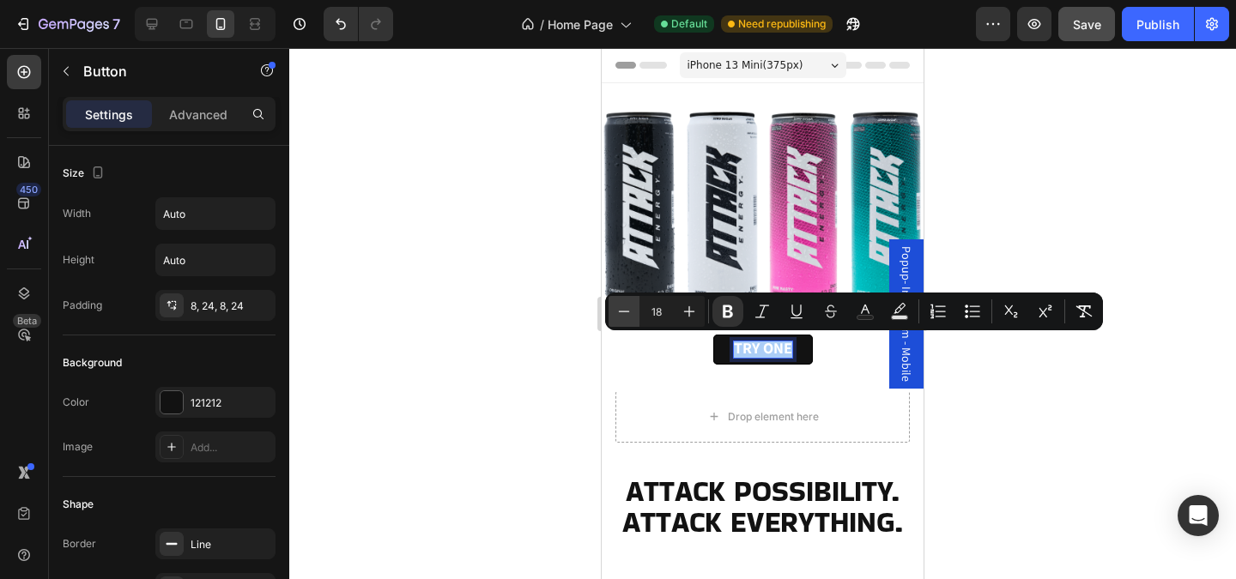
click at [627, 314] on icon "Editor contextual toolbar" at bounding box center [623, 311] width 17 height 17
type input "15"
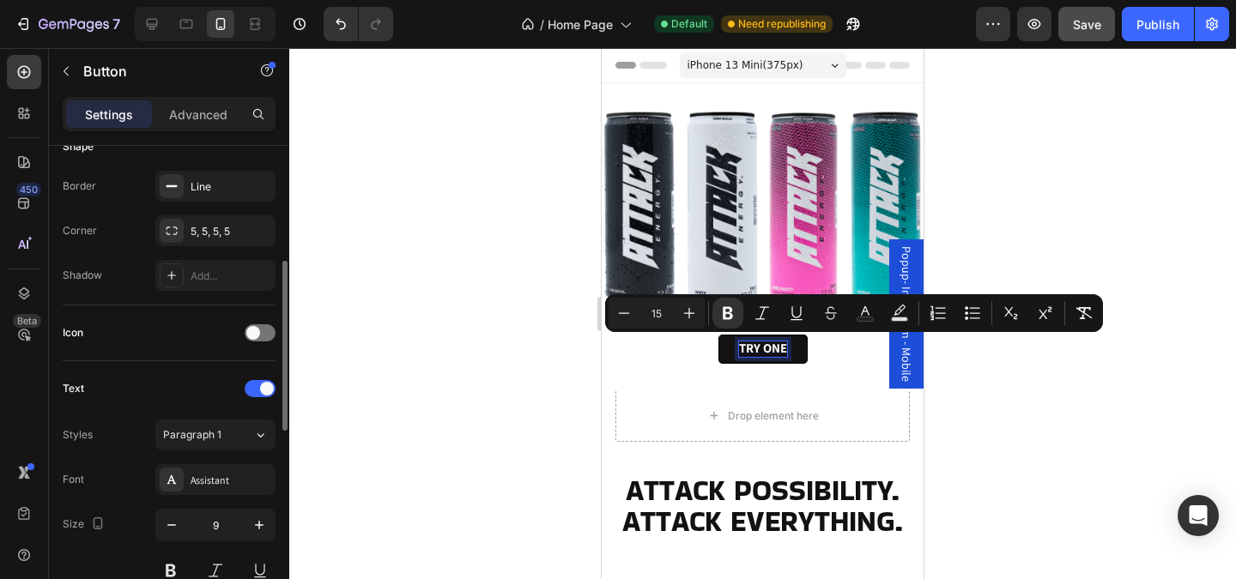
scroll to position [361, 0]
click at [172, 524] on icon "button" at bounding box center [171, 522] width 17 height 17
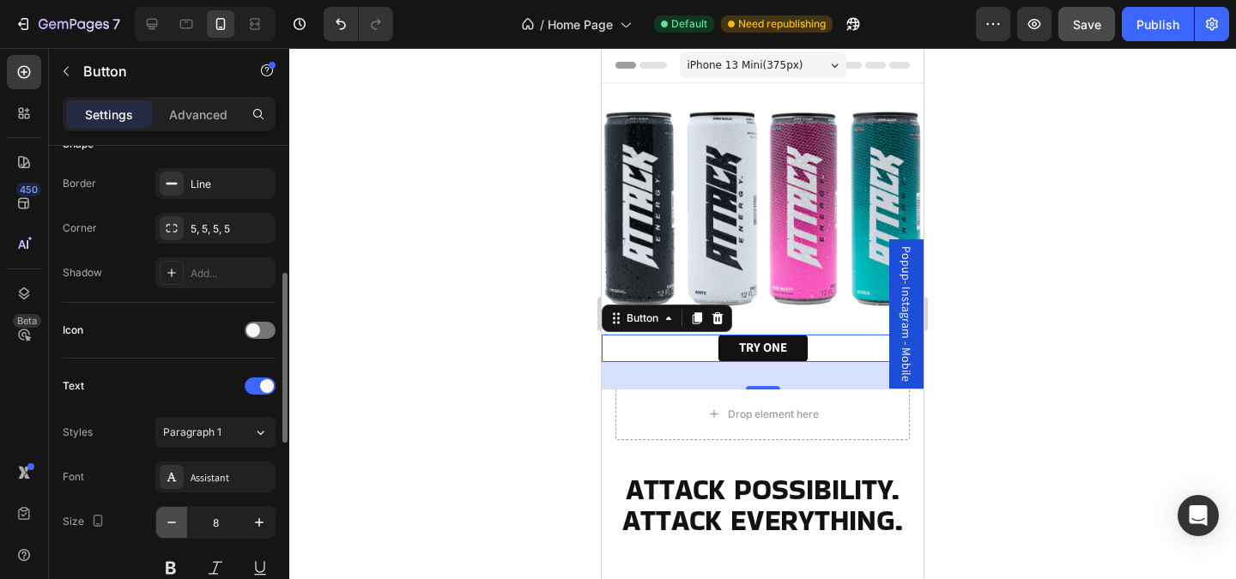
click at [172, 524] on icon "button" at bounding box center [171, 522] width 17 height 17
type input "6"
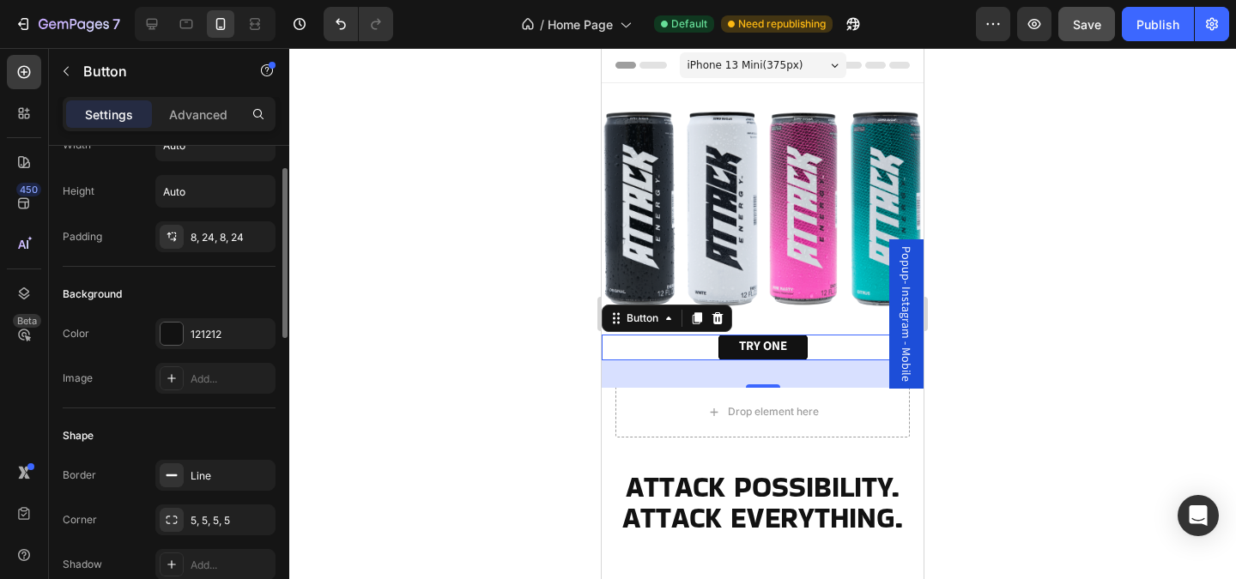
scroll to position [0, 0]
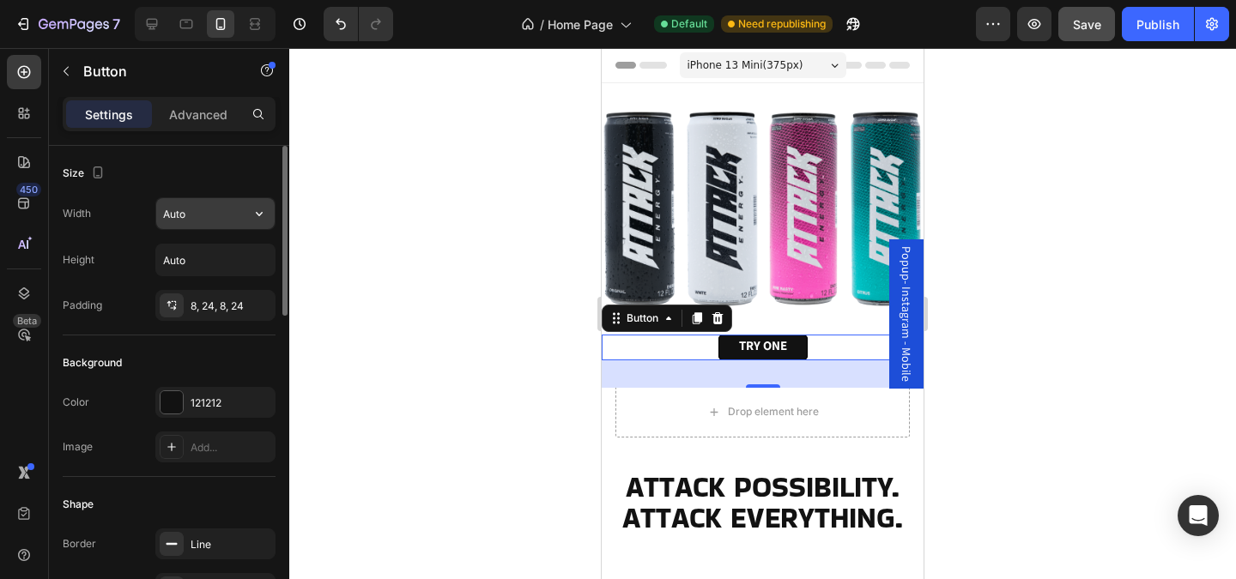
click at [203, 217] on input "Auto" at bounding box center [215, 213] width 118 height 31
click at [261, 215] on icon "button" at bounding box center [259, 213] width 17 height 17
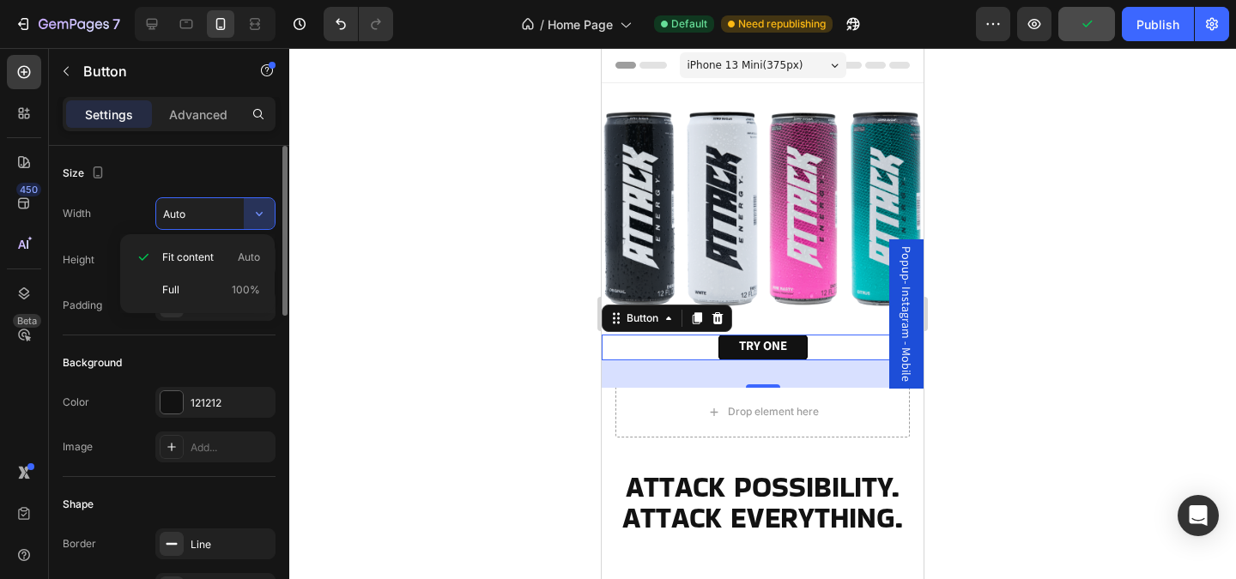
click at [206, 217] on input "Auto" at bounding box center [215, 213] width 118 height 31
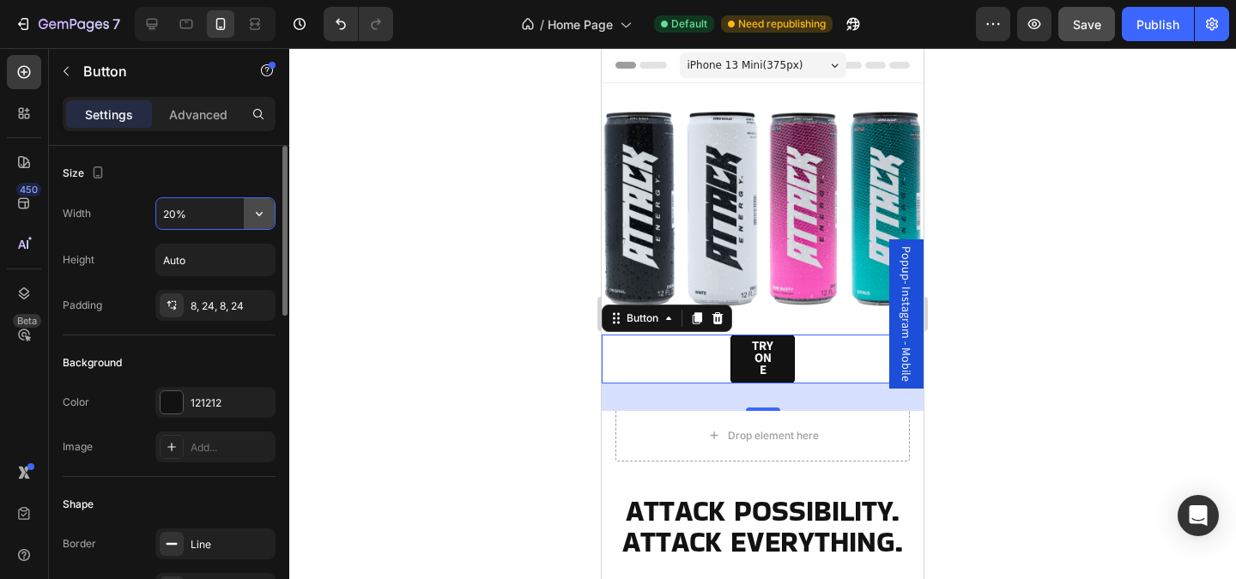
click at [258, 215] on icon "button" at bounding box center [259, 213] width 17 height 17
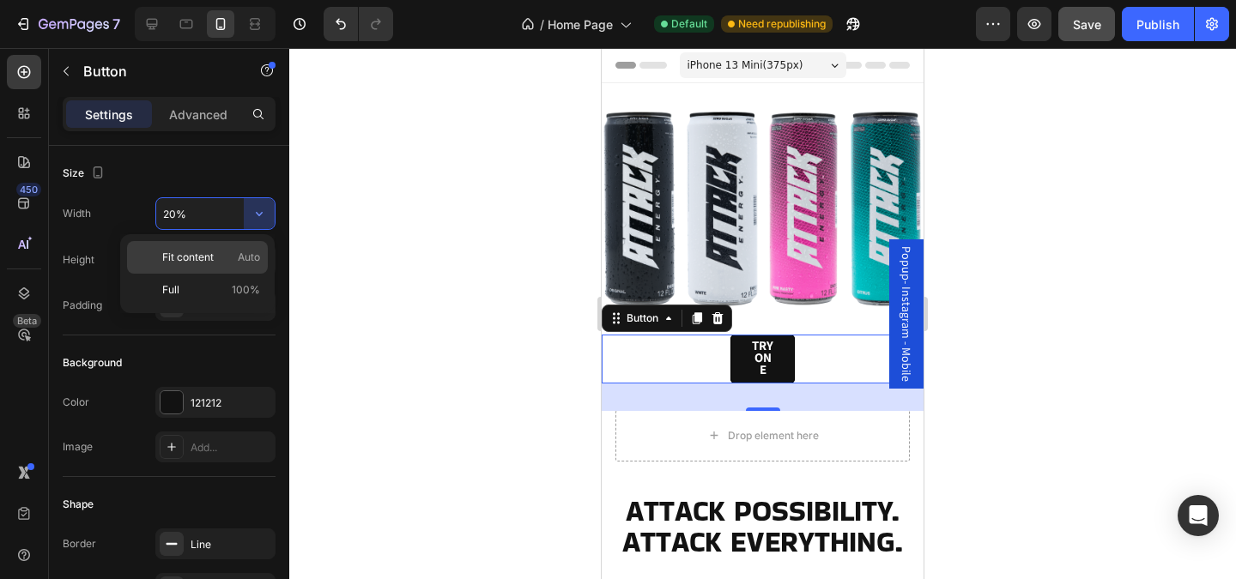
click at [241, 252] on span "Auto" at bounding box center [249, 257] width 22 height 15
type input "Auto"
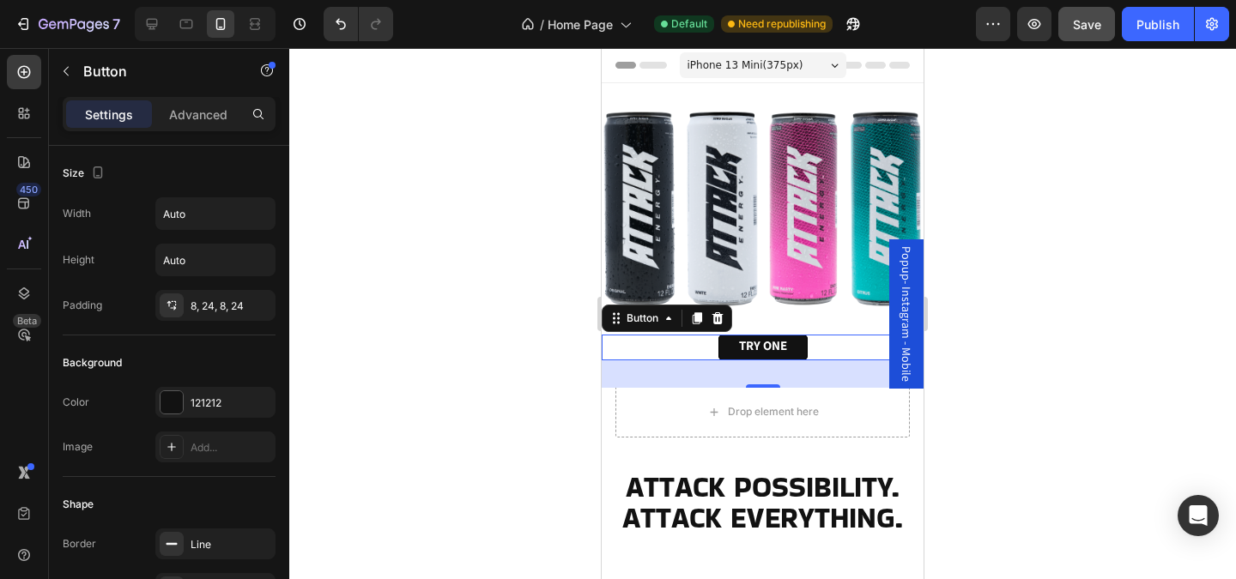
click at [464, 330] on div at bounding box center [762, 313] width 947 height 531
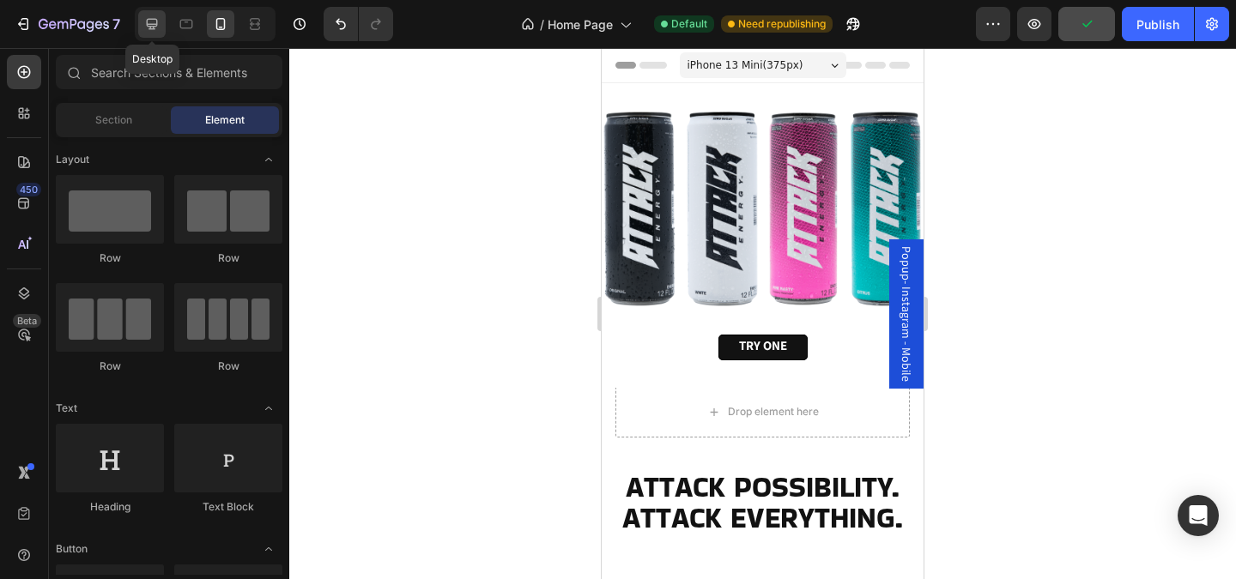
click at [144, 31] on icon at bounding box center [151, 23] width 17 height 17
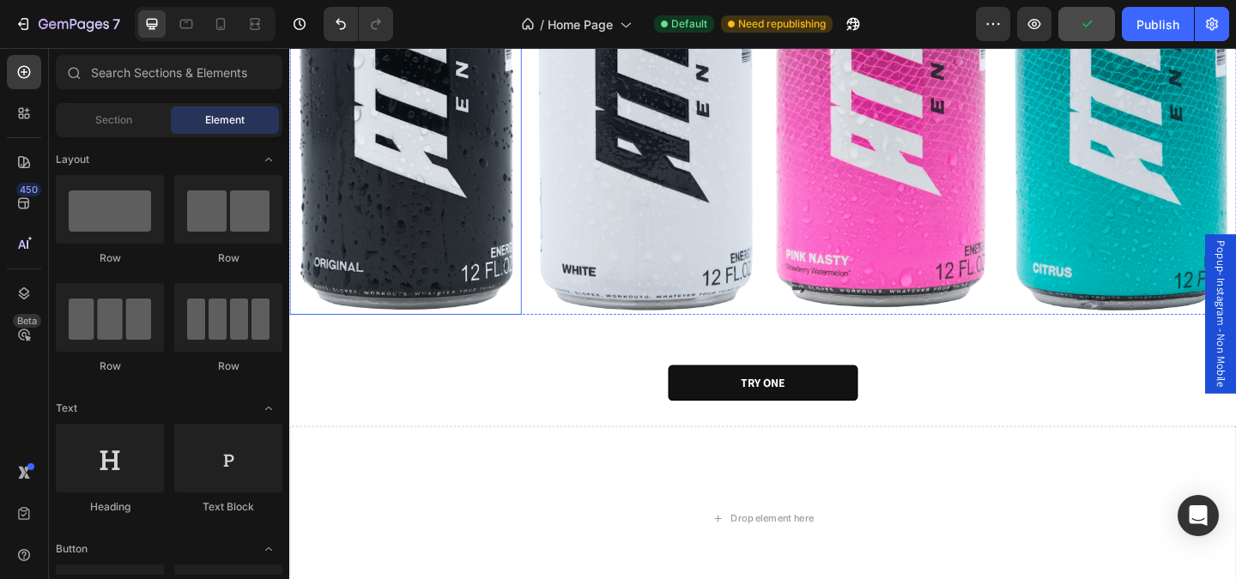
scroll to position [435, 0]
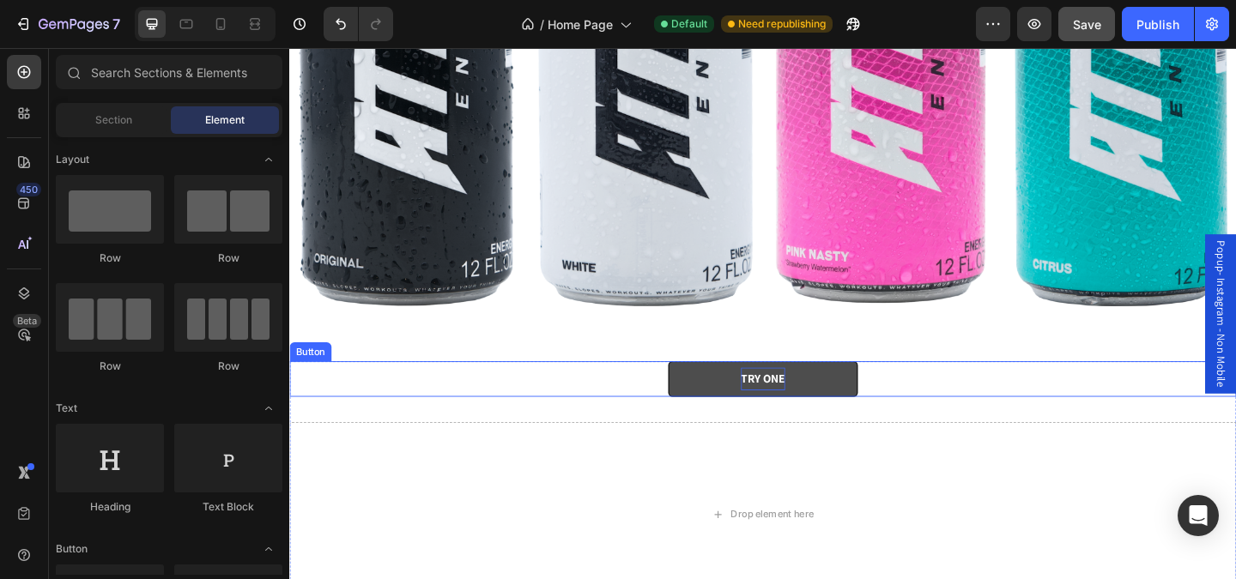
click at [809, 410] on strong "TRY ONE" at bounding box center [804, 407] width 48 height 16
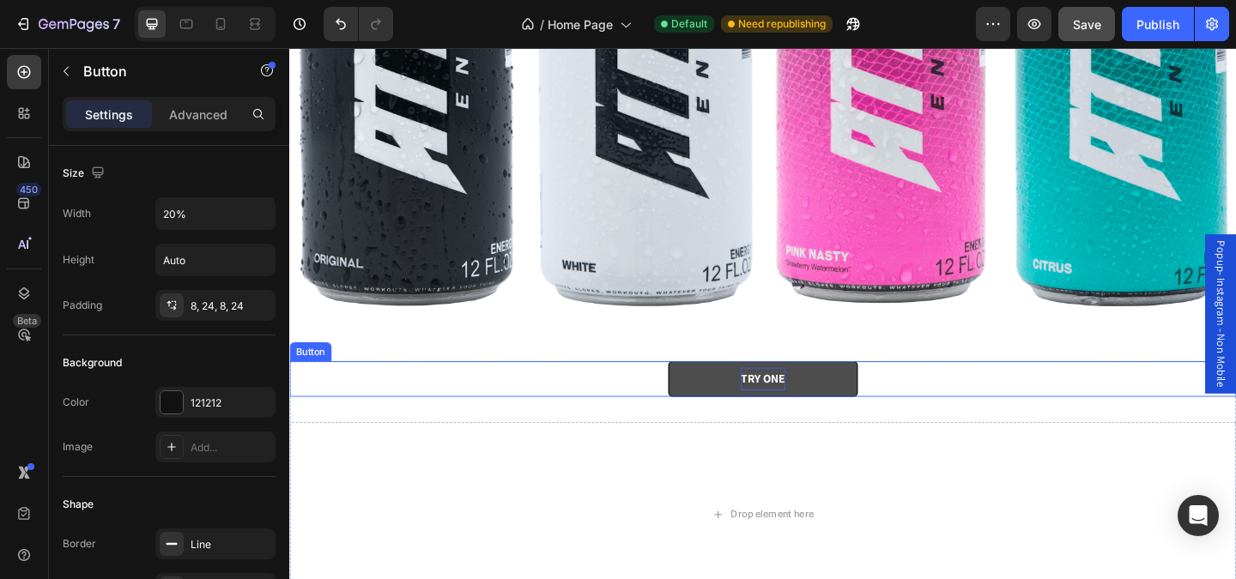
click at [809, 410] on strong "TRY ONE" at bounding box center [804, 407] width 48 height 16
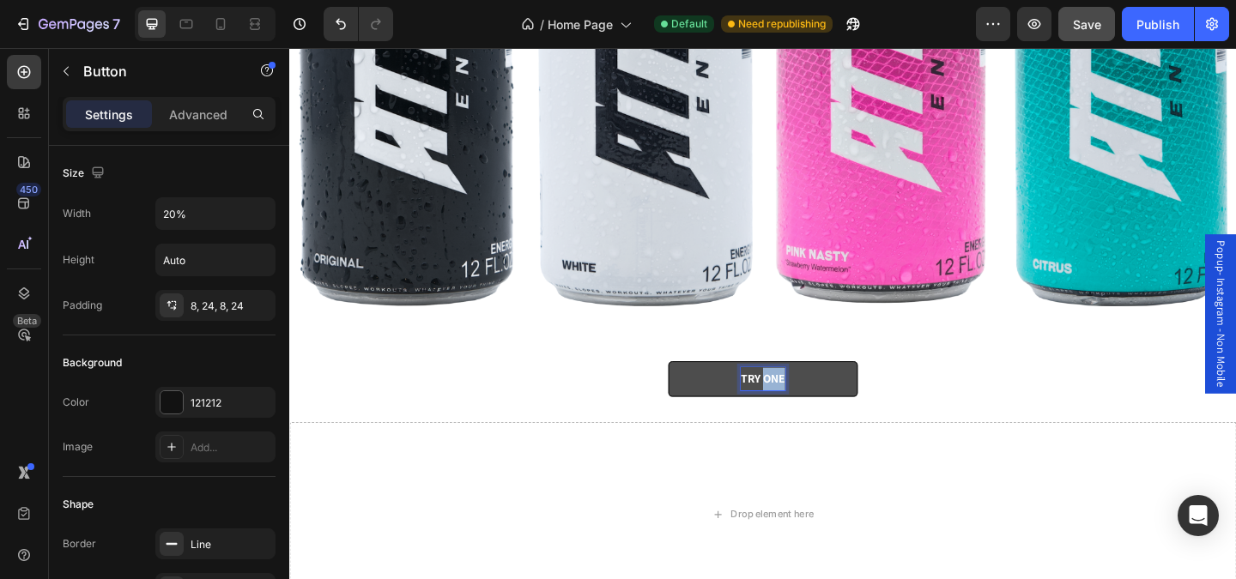
click at [809, 410] on strong "TRY ONE" at bounding box center [804, 407] width 48 height 16
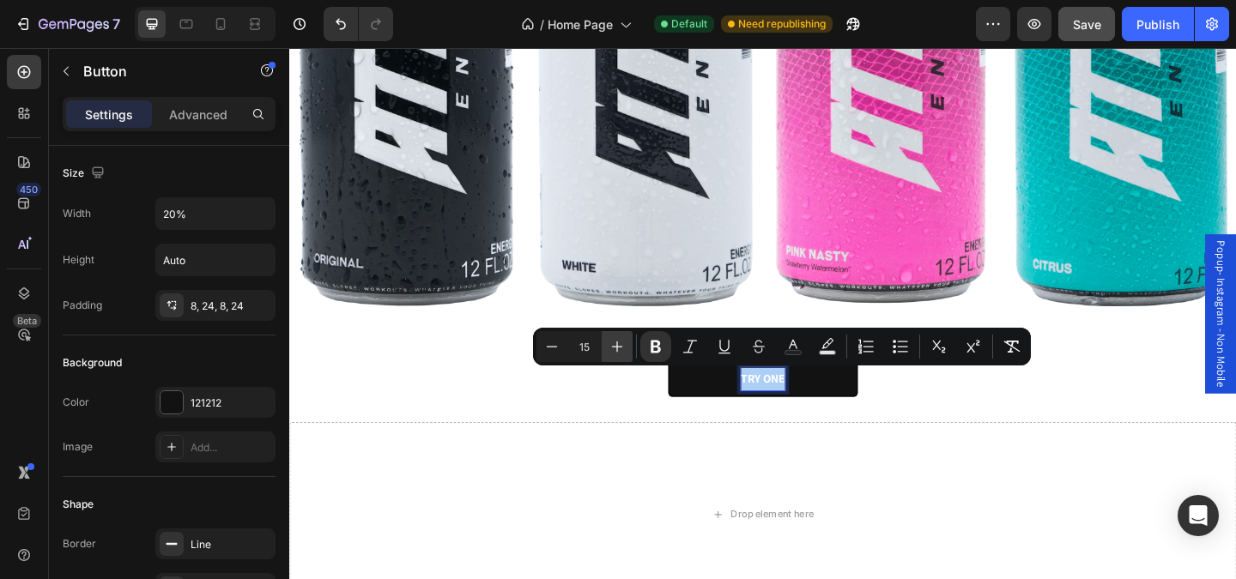
click at [616, 349] on icon "Editor contextual toolbar" at bounding box center [617, 347] width 11 height 11
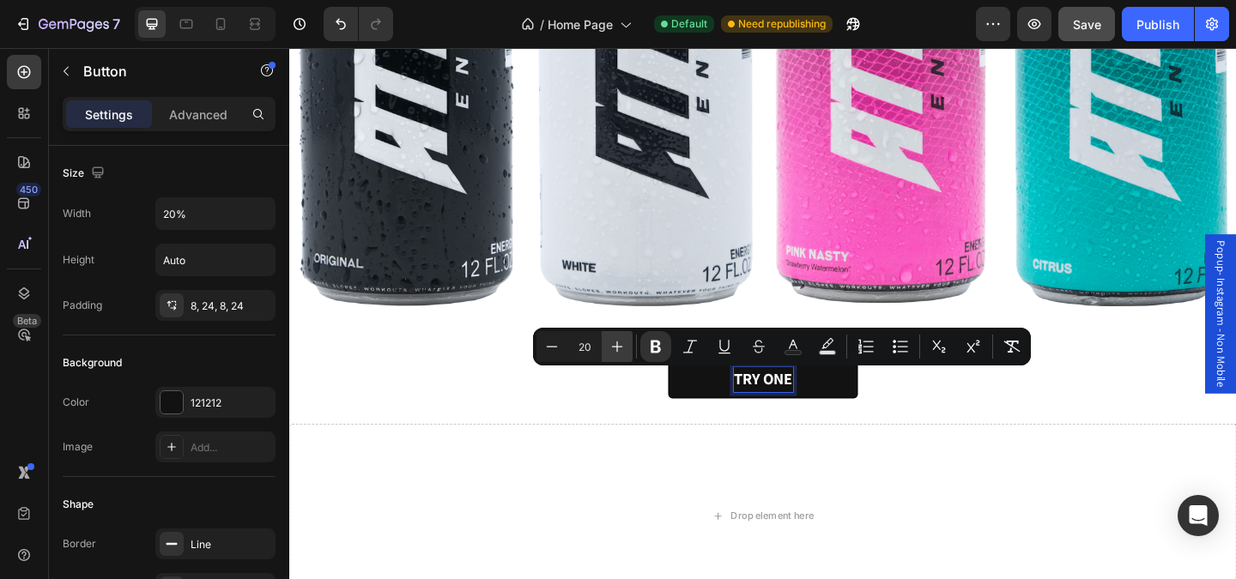
click at [616, 349] on icon "Editor contextual toolbar" at bounding box center [617, 347] width 11 height 11
click at [559, 349] on icon "Editor contextual toolbar" at bounding box center [551, 346] width 17 height 17
click at [546, 351] on icon "Editor contextual toolbar" at bounding box center [551, 346] width 17 height 17
type input "18"
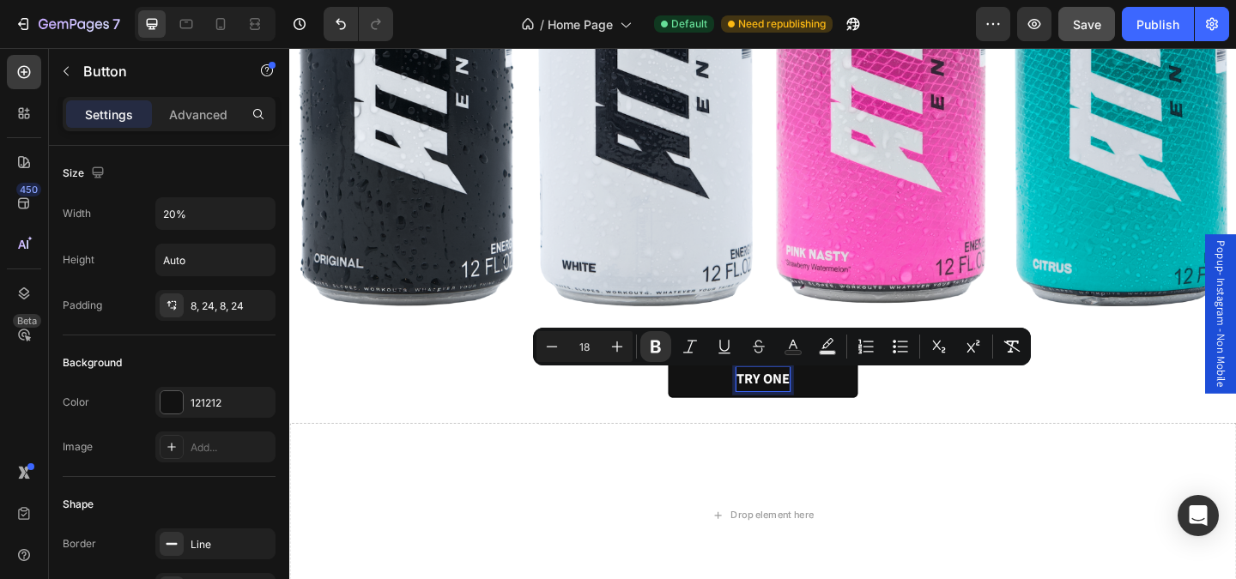
click at [564, 406] on div "TRY ONE Button 32" at bounding box center [804, 408] width 1030 height 39
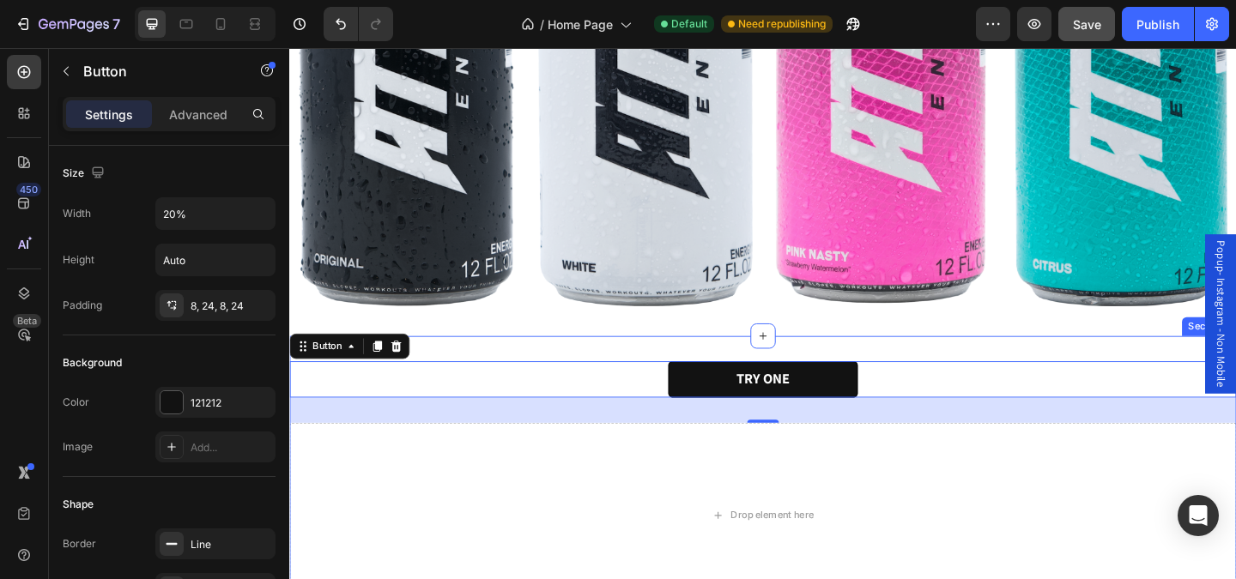
click at [595, 361] on div "TRY ONE Button 32 Drop element here Hero Banner Row Section 2" at bounding box center [804, 523] width 1030 height 324
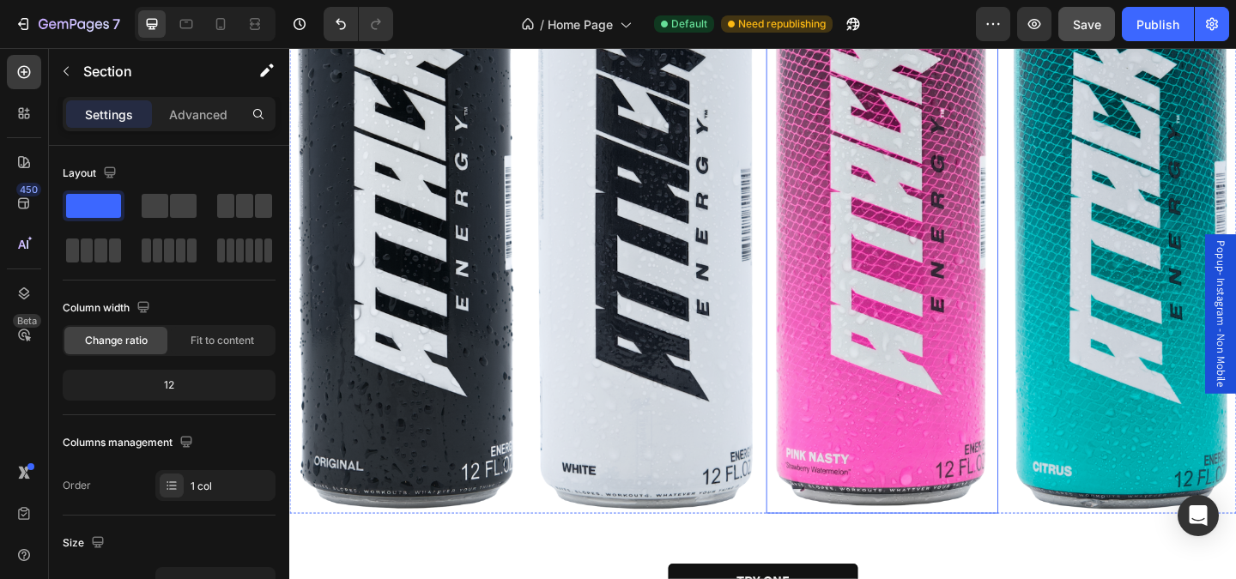
scroll to position [343, 0]
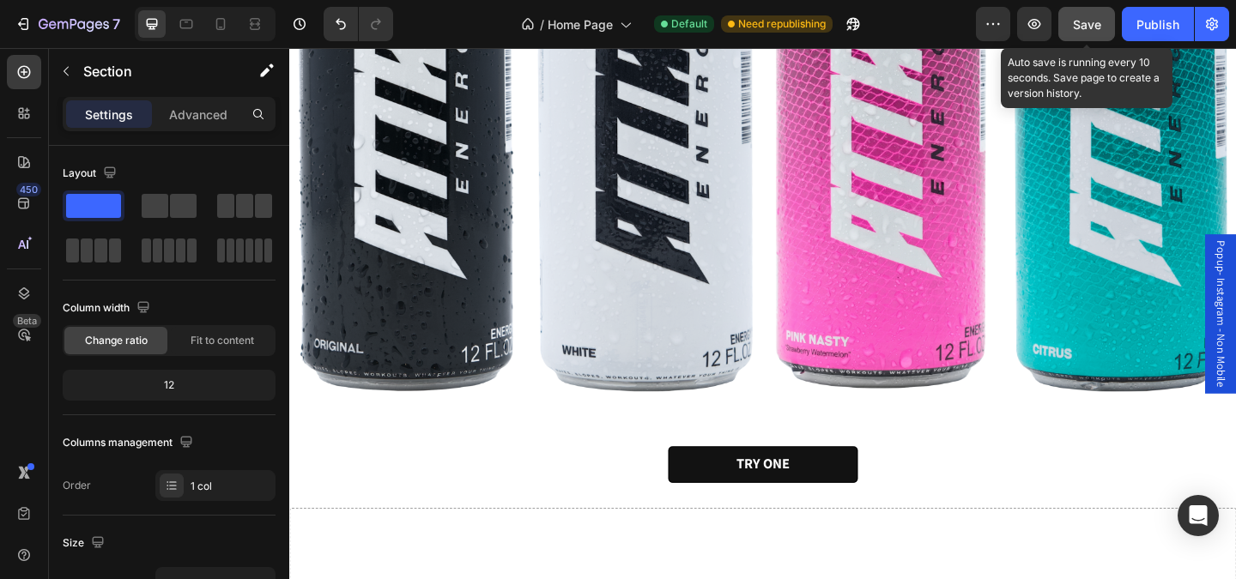
click at [1091, 33] on button "Save" at bounding box center [1086, 24] width 57 height 34
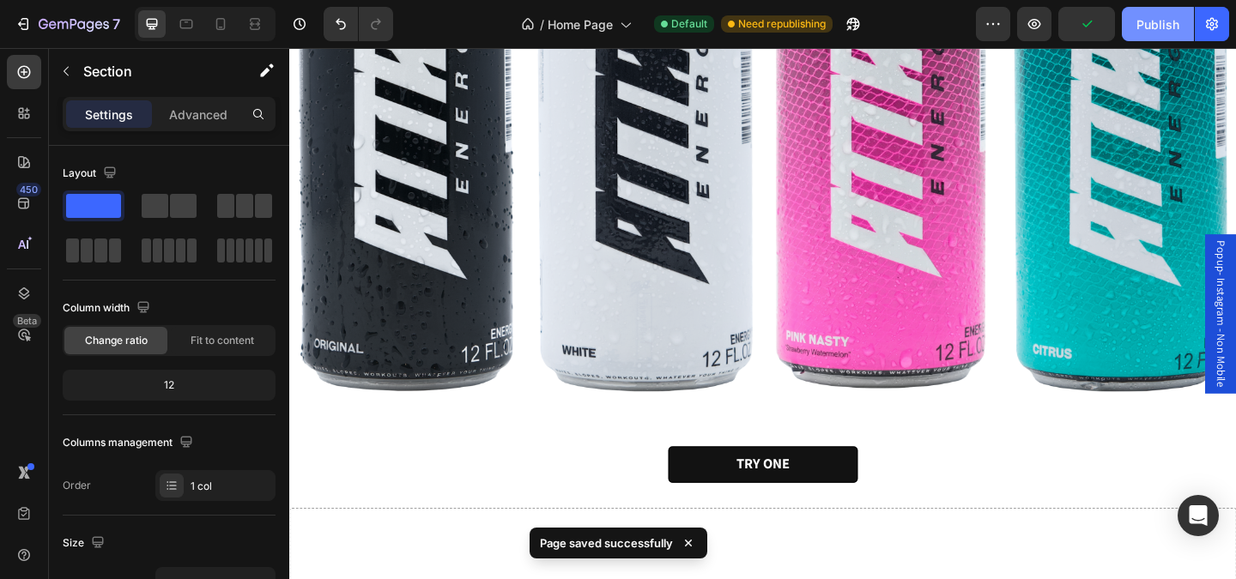
click at [1164, 33] on button "Publish" at bounding box center [1158, 24] width 72 height 34
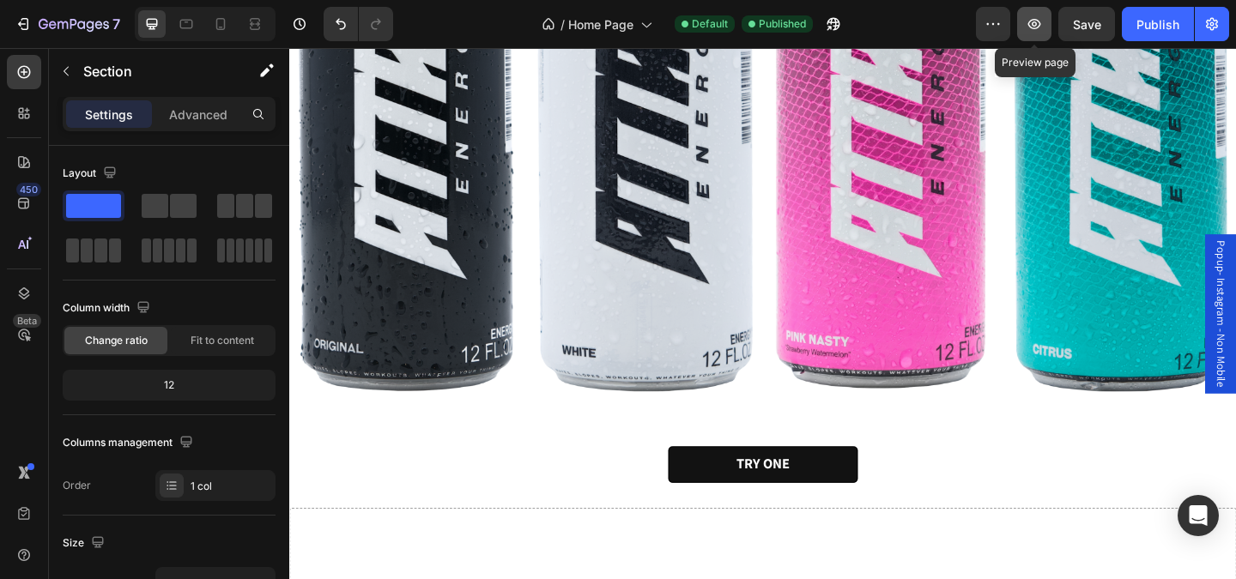
click at [1034, 34] on button "button" at bounding box center [1034, 24] width 34 height 34
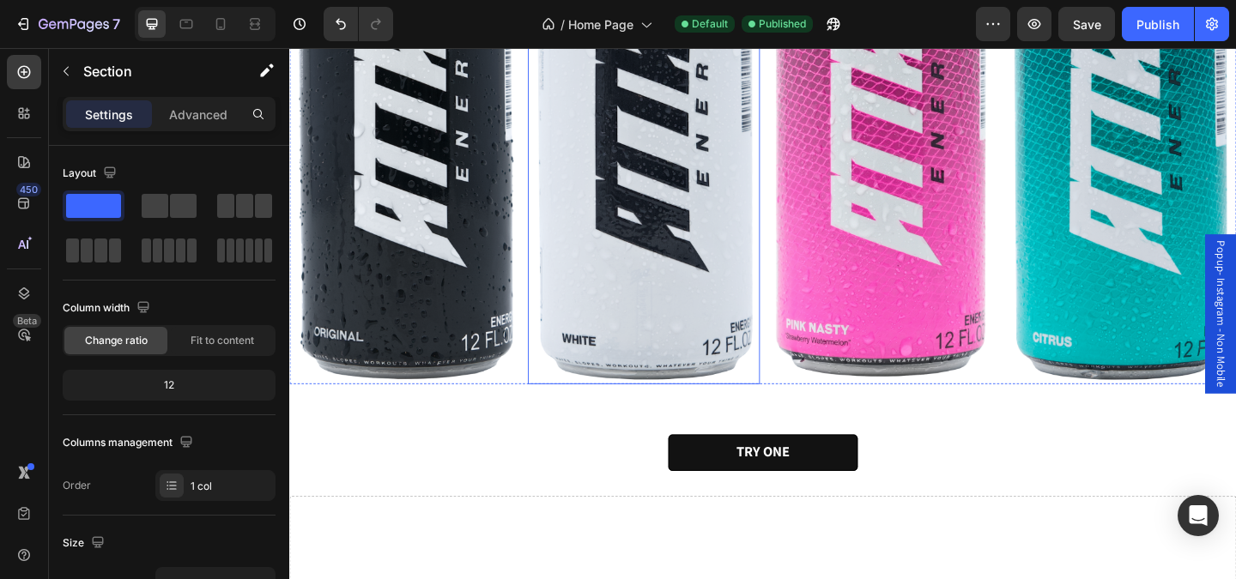
scroll to position [367, 0]
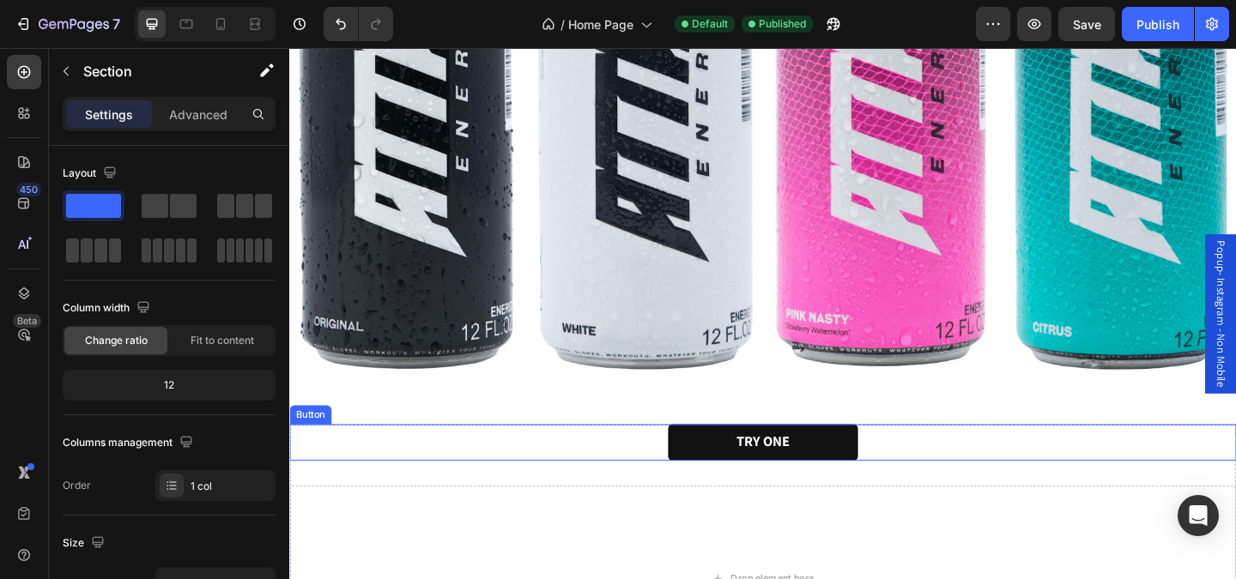
click at [603, 470] on div "TRY ONE Button" at bounding box center [804, 477] width 1030 height 39
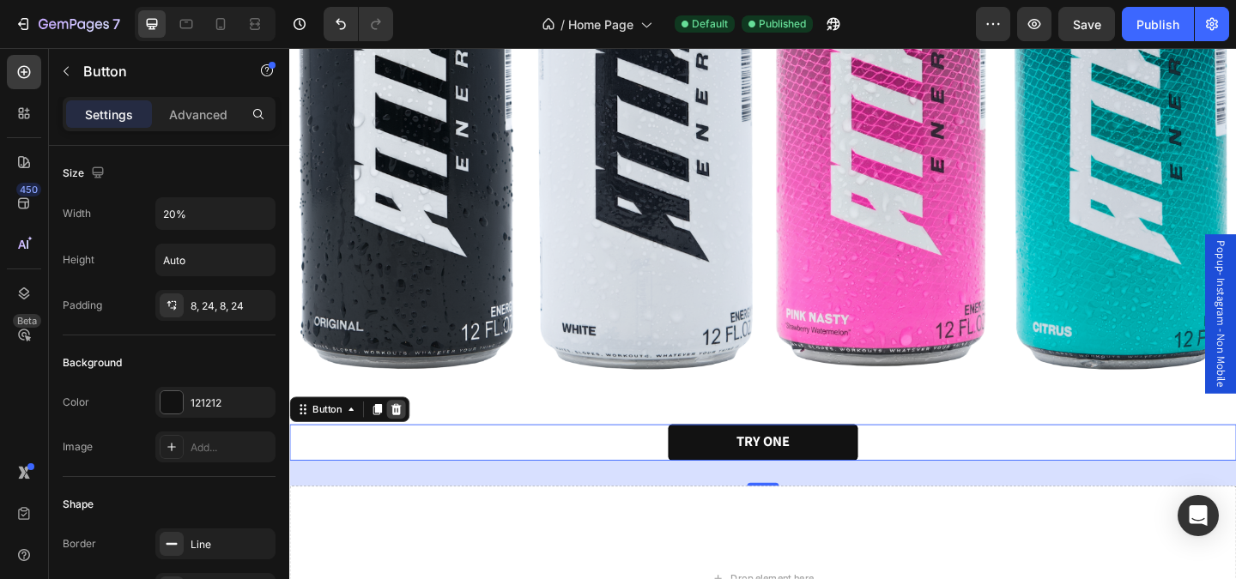
click at [407, 442] on icon at bounding box center [405, 441] width 14 height 14
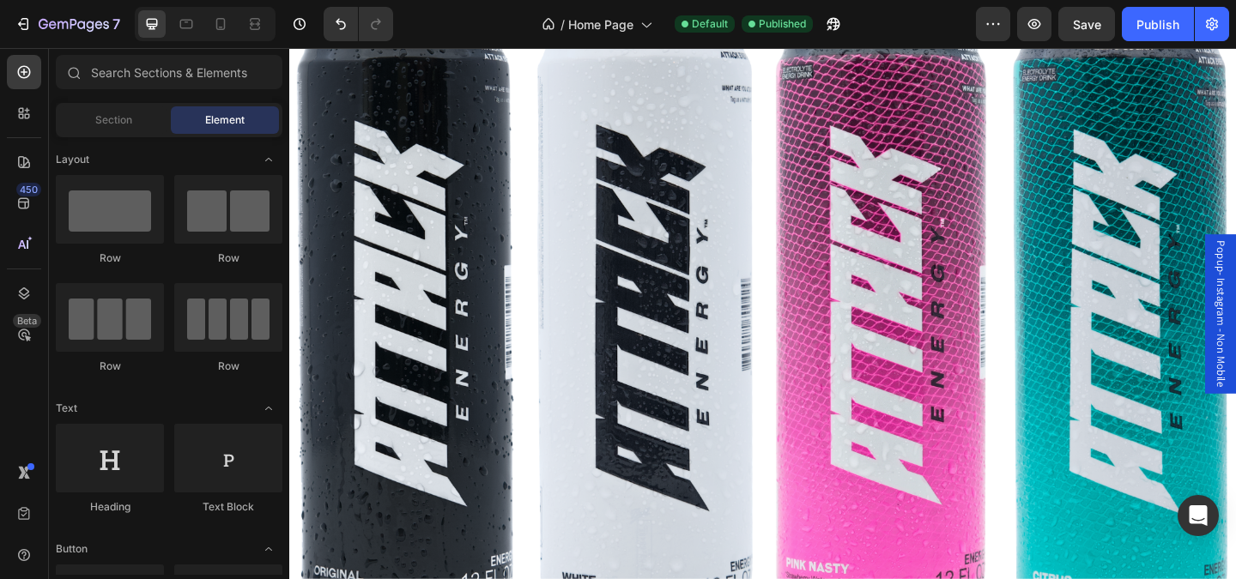
scroll to position [82, 0]
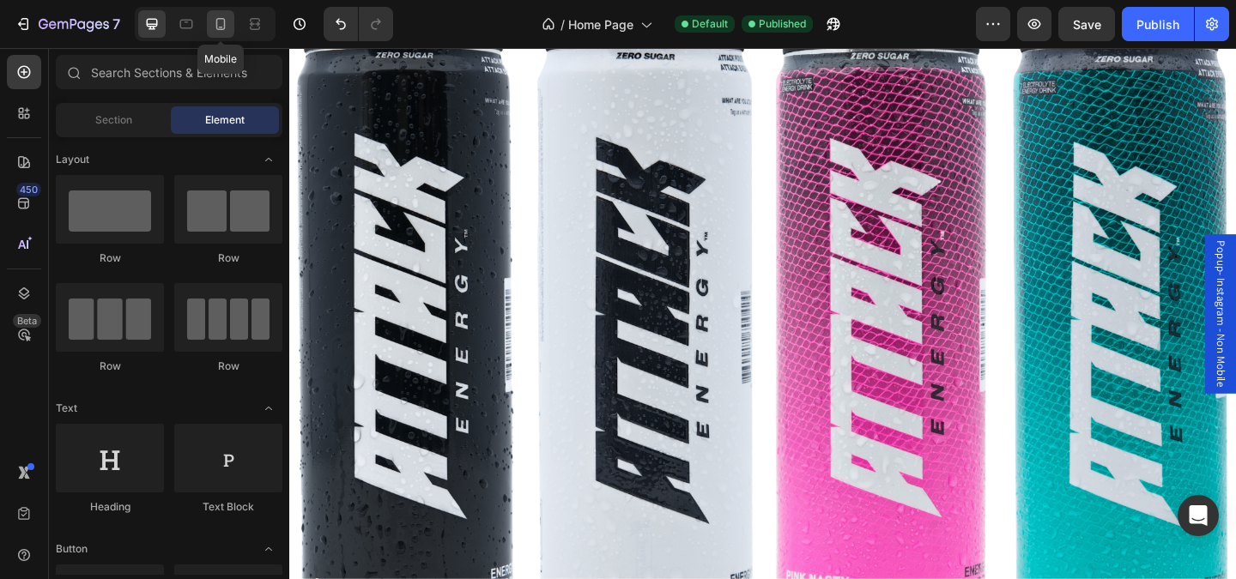
click at [219, 30] on icon at bounding box center [220, 23] width 17 height 17
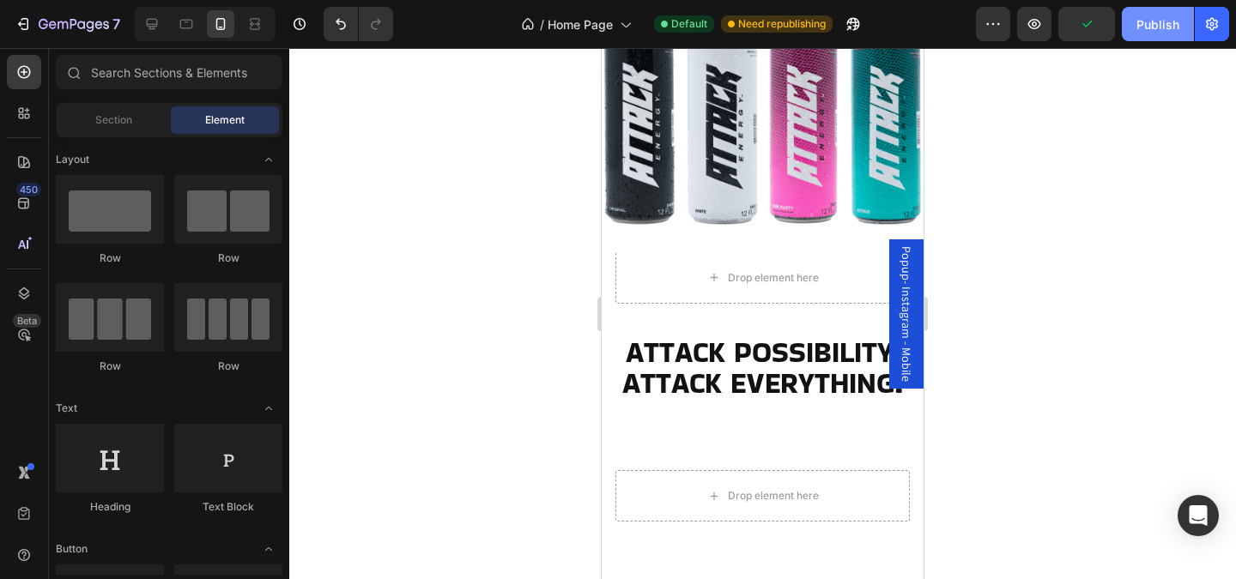
click at [1138, 29] on div "Publish" at bounding box center [1158, 24] width 43 height 18
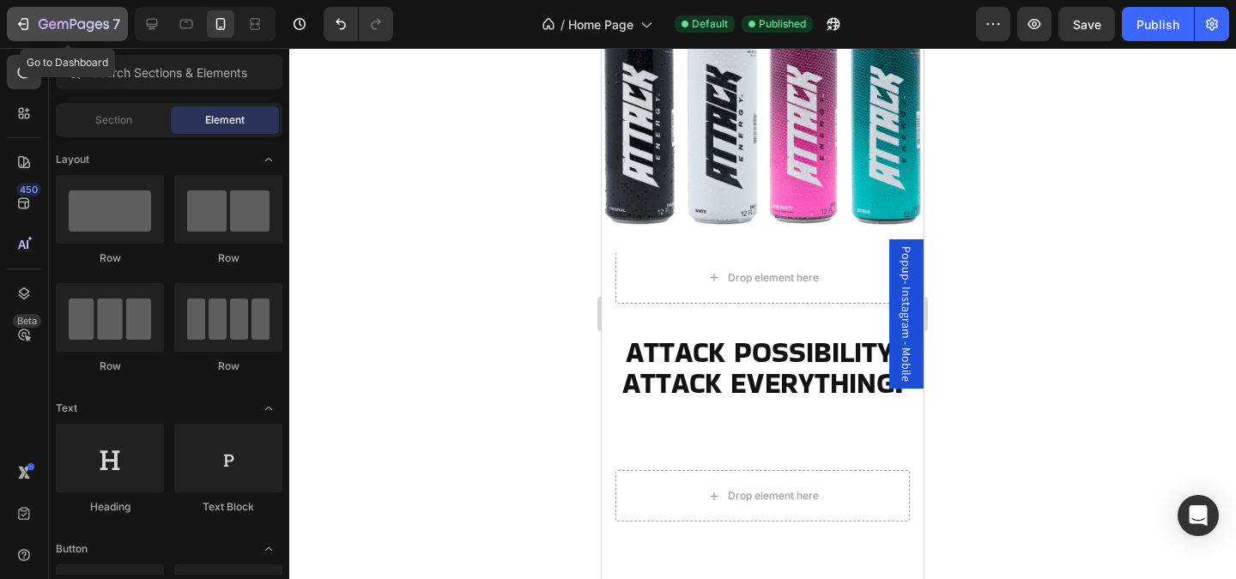
click at [97, 30] on icon "button" at bounding box center [74, 25] width 70 height 15
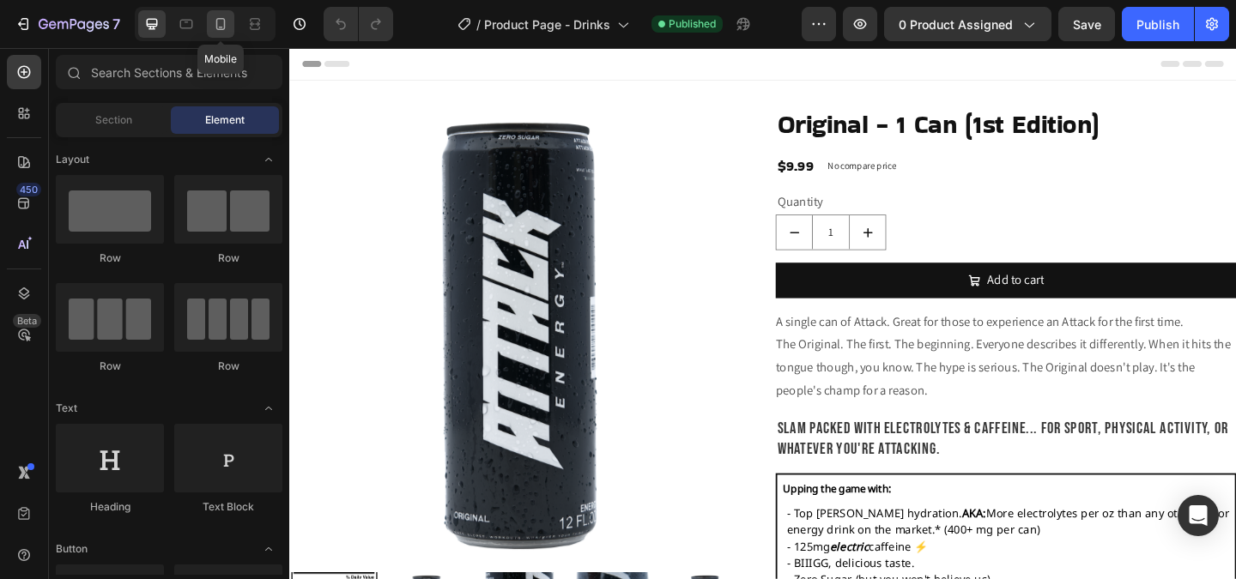
click at [229, 29] on div at bounding box center [220, 23] width 27 height 27
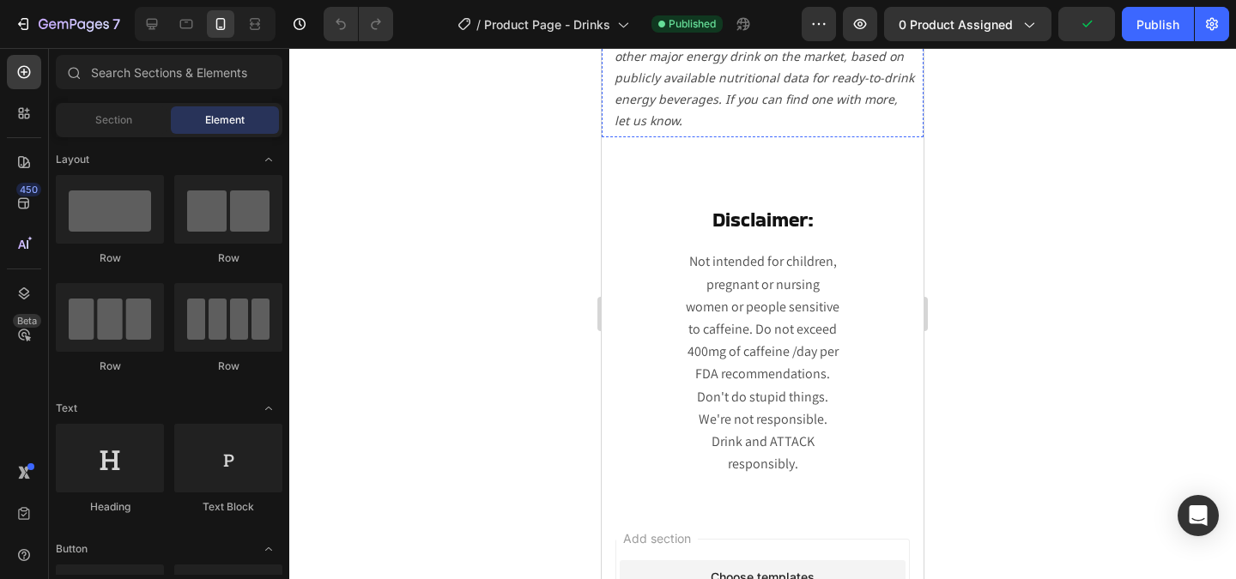
scroll to position [1274, 0]
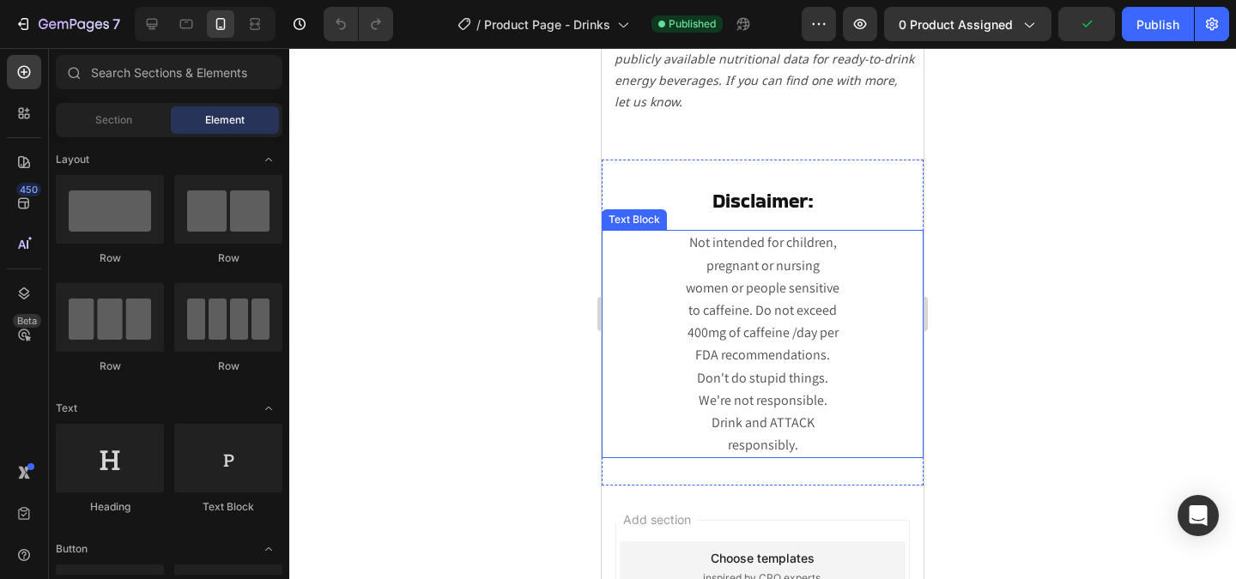
click at [711, 316] on span "Not intended for children, pregnant or nursing women or people sensitive to caf…" at bounding box center [763, 343] width 154 height 221
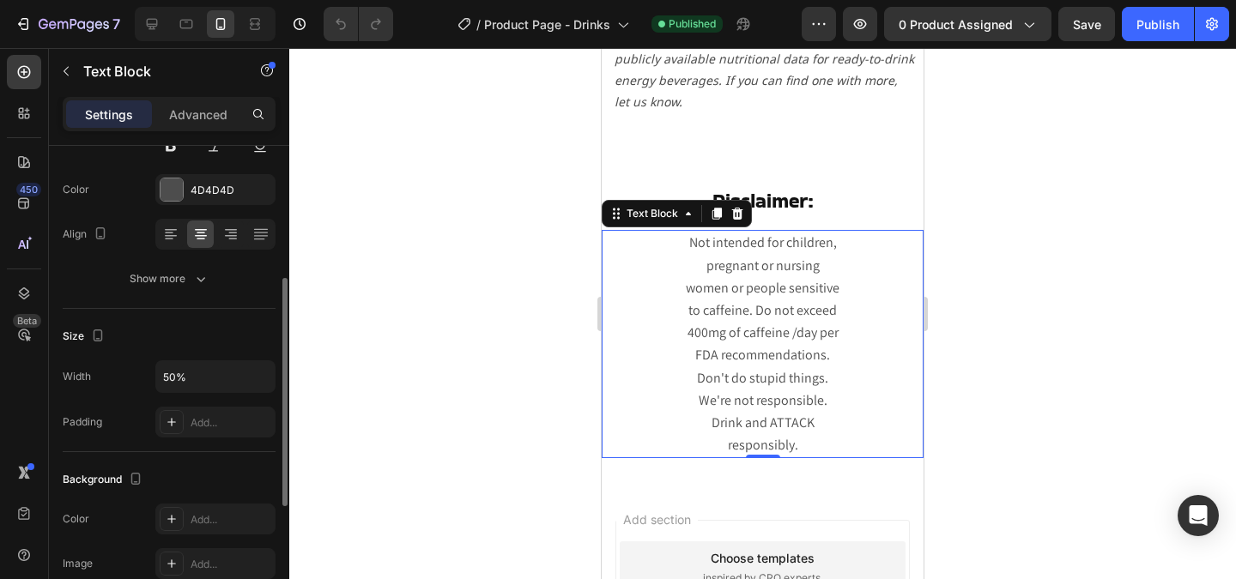
scroll to position [252, 0]
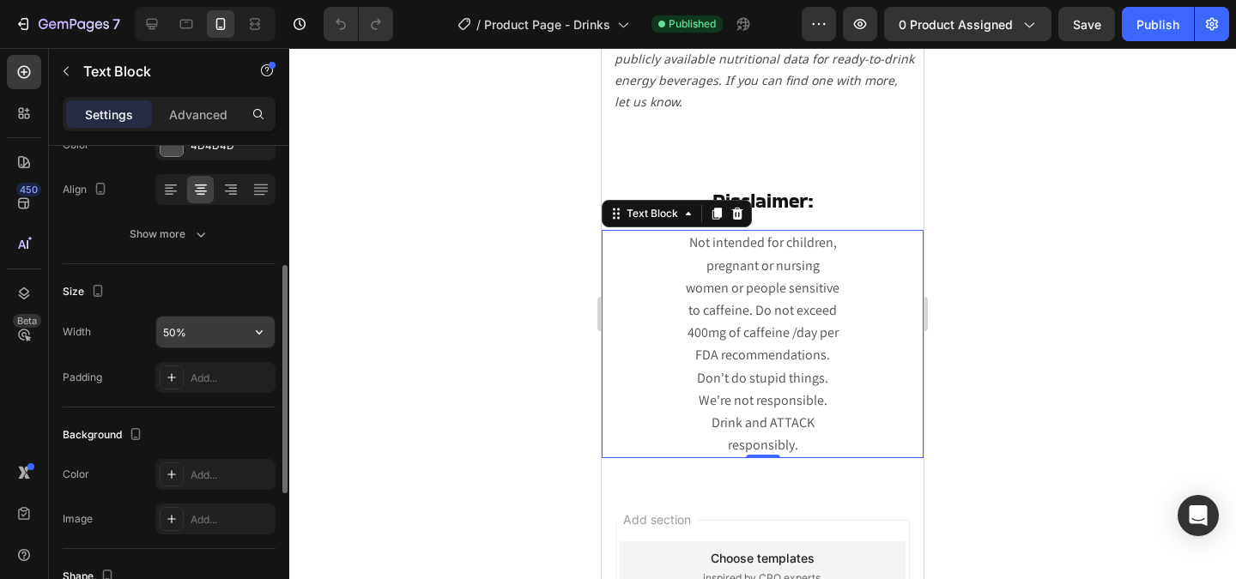
click at [202, 344] on input "50%" at bounding box center [215, 332] width 118 height 31
click at [261, 333] on icon "button" at bounding box center [259, 332] width 17 height 17
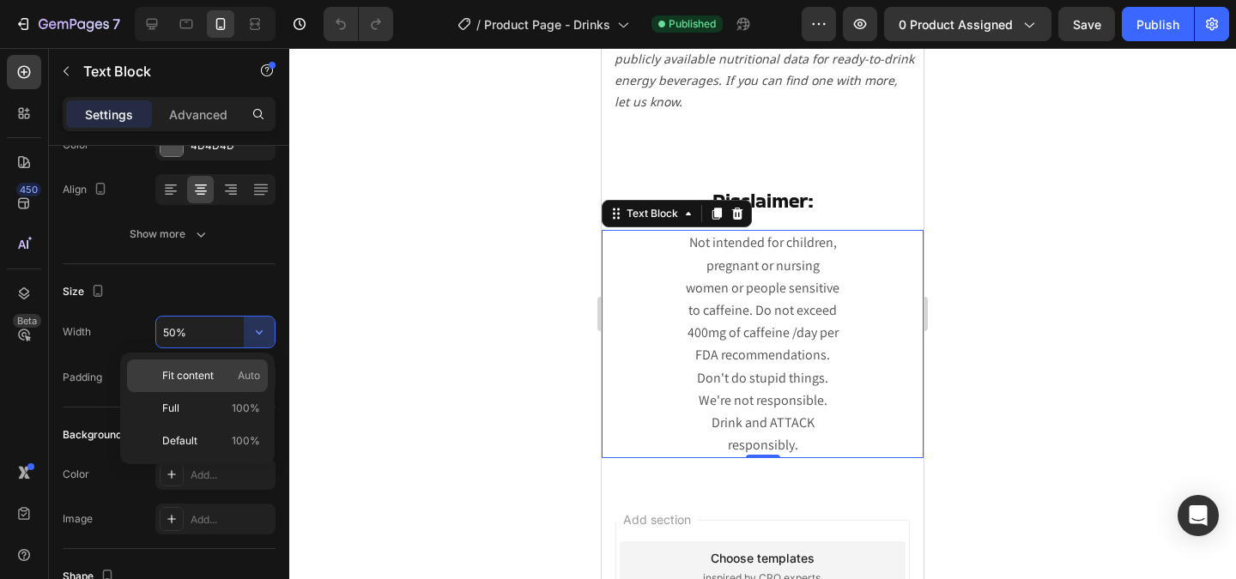
click at [228, 383] on p "Fit content Auto" at bounding box center [211, 375] width 98 height 15
type input "Auto"
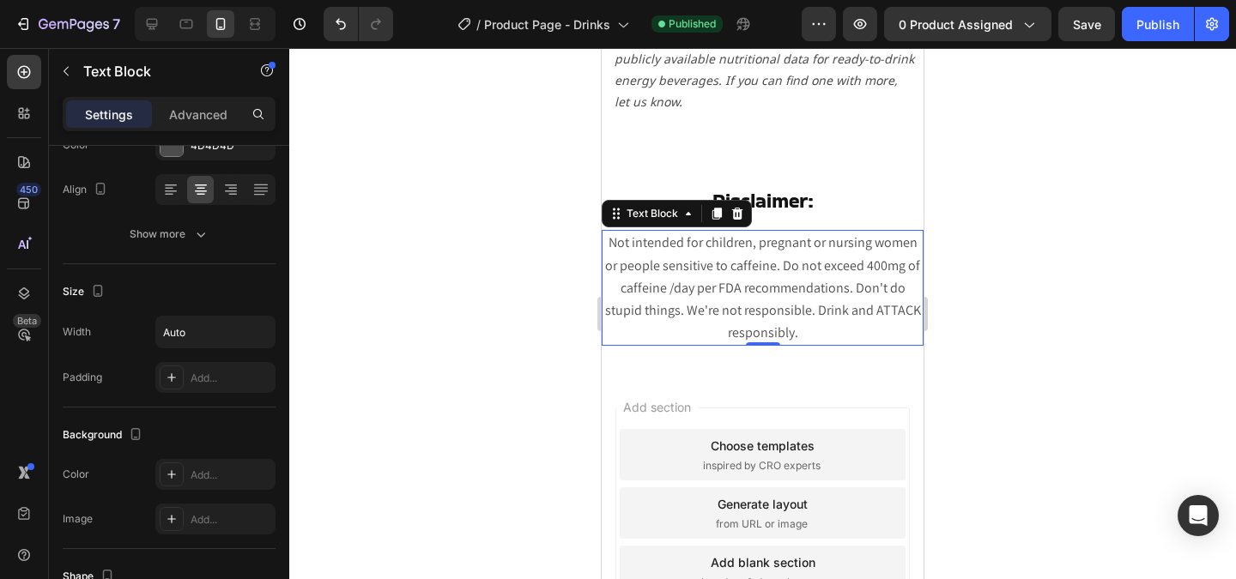
click at [491, 349] on div at bounding box center [762, 313] width 947 height 531
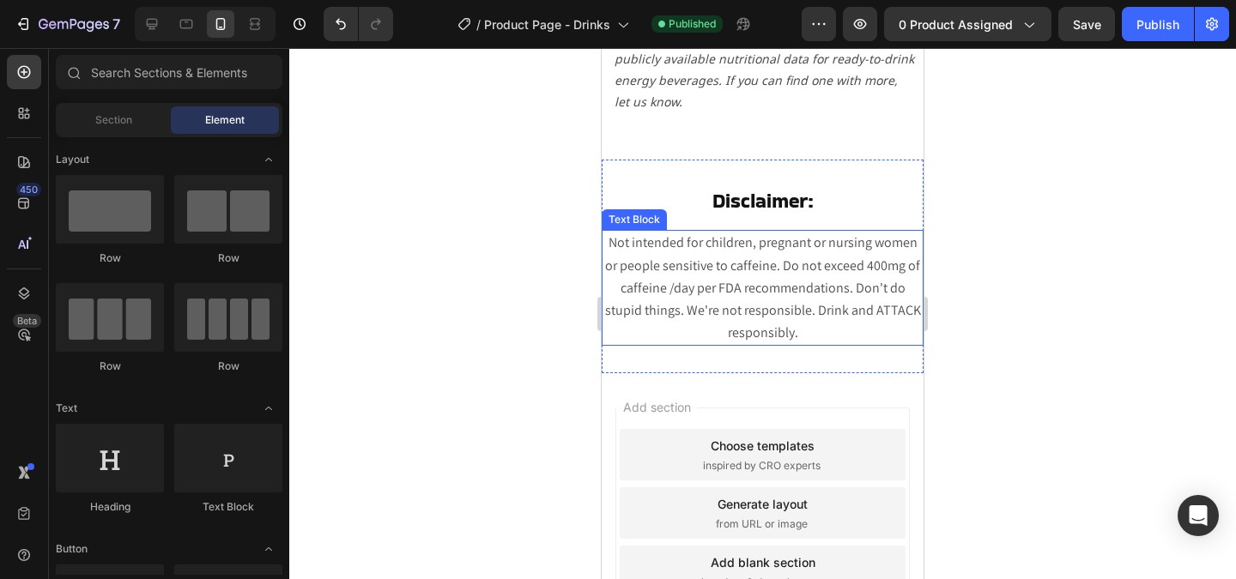
click at [631, 290] on span "Not intended for children, pregnant or nursing women or people sensitive to caf…" at bounding box center [763, 287] width 316 height 108
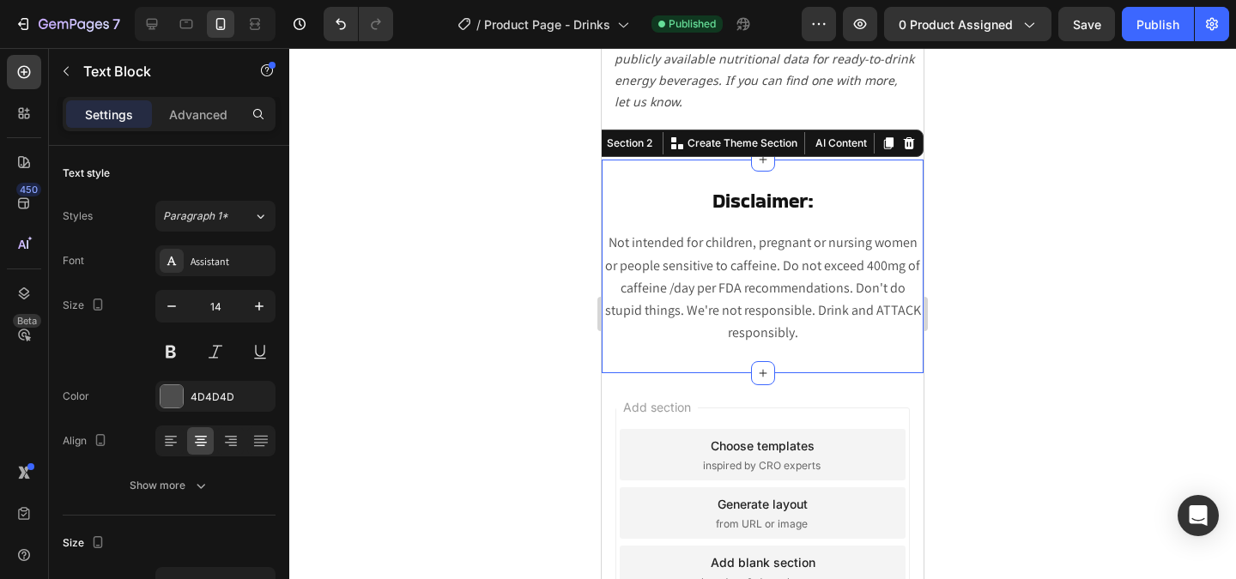
click at [631, 357] on div "Disclaimer: Heading Row Not intended for children, pregnant or nursing women or…" at bounding box center [763, 267] width 322 height 214
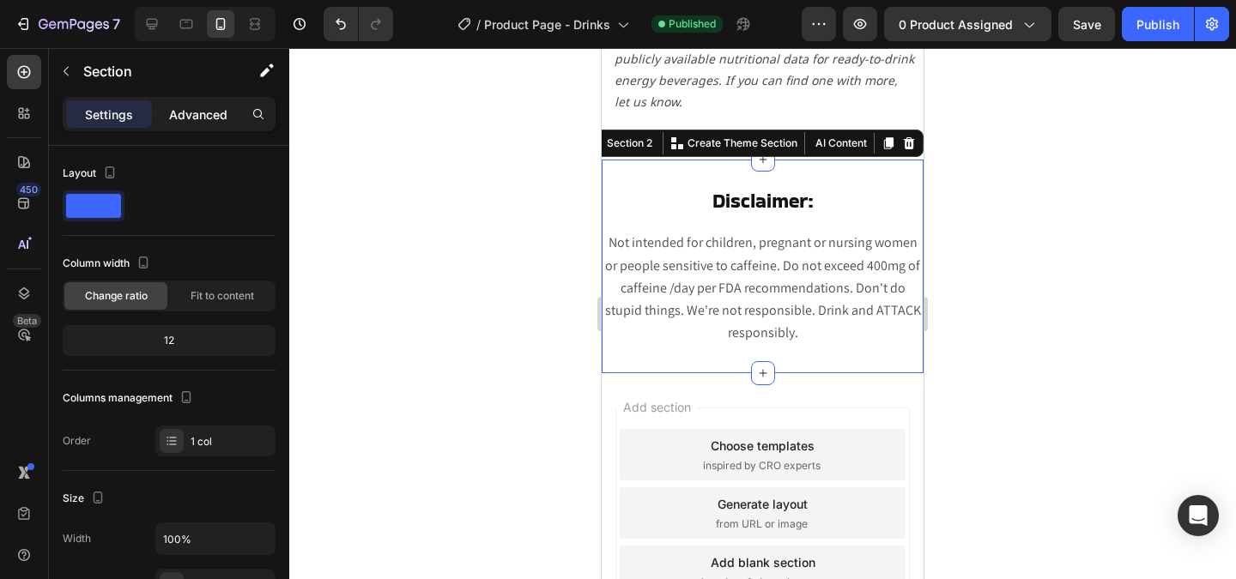
click at [203, 126] on div "Advanced" at bounding box center [198, 113] width 86 height 27
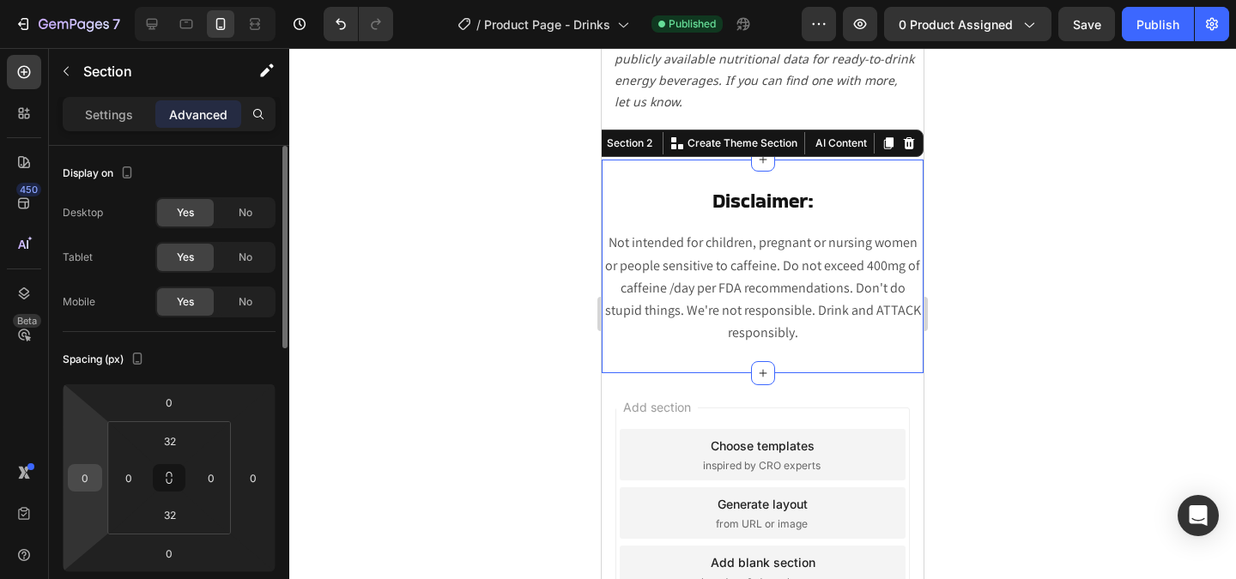
click at [87, 474] on input "0" at bounding box center [85, 478] width 26 height 26
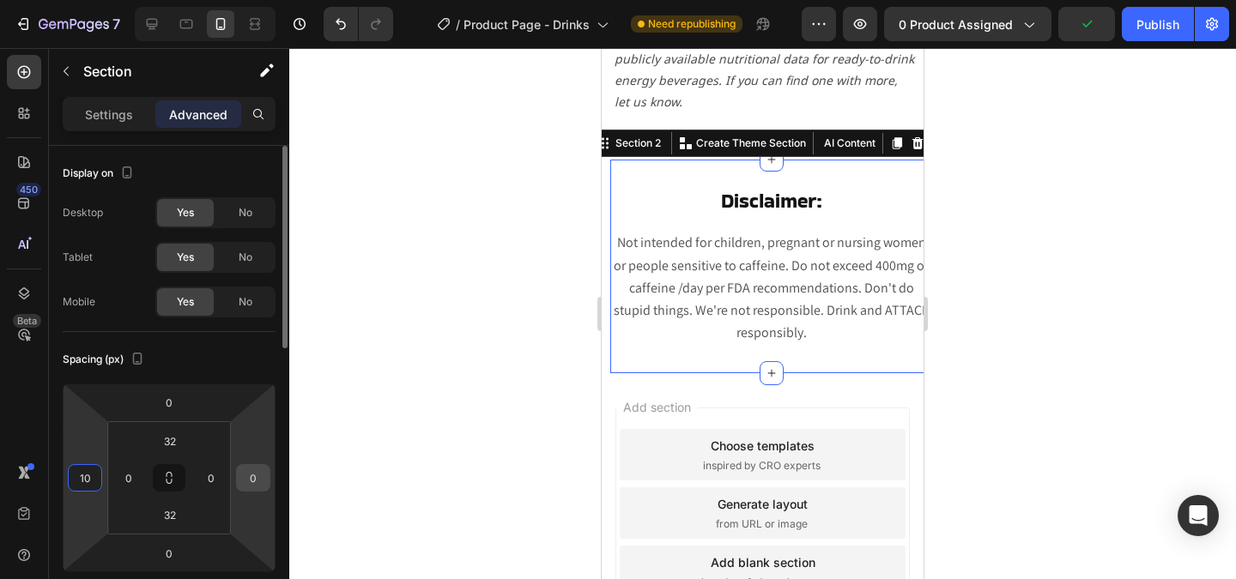
type input "10"
click at [251, 478] on input "0" at bounding box center [253, 478] width 26 height 26
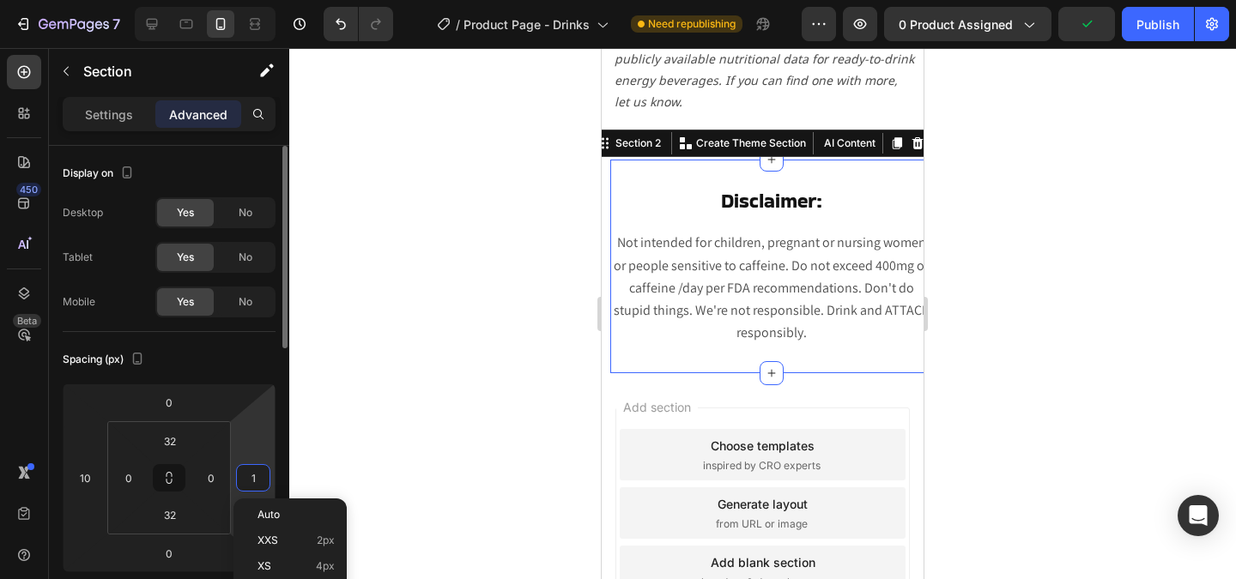
type input "10"
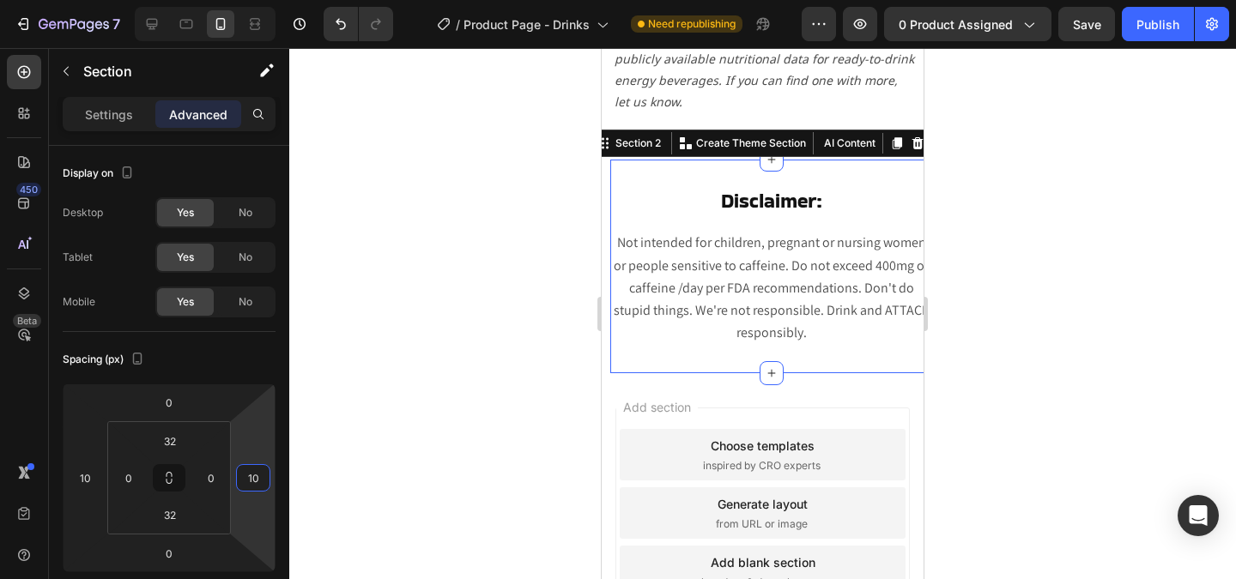
click at [420, 479] on div at bounding box center [762, 313] width 947 height 531
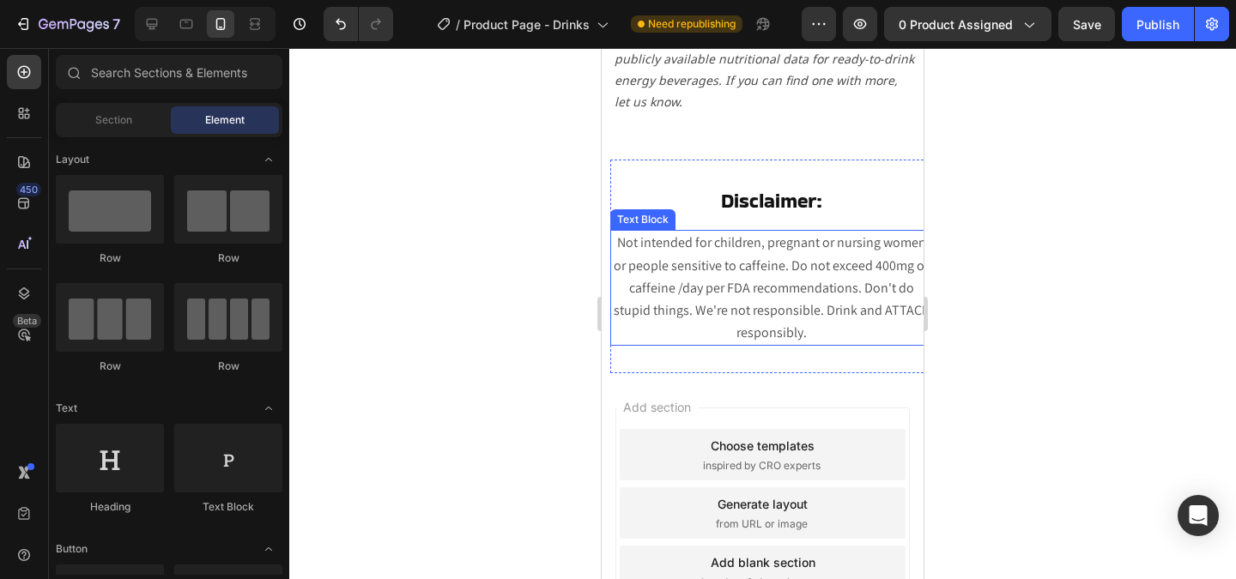
click at [706, 276] on span "Not intended for children, pregnant or nursing women or people sensitive to caf…" at bounding box center [772, 287] width 316 height 108
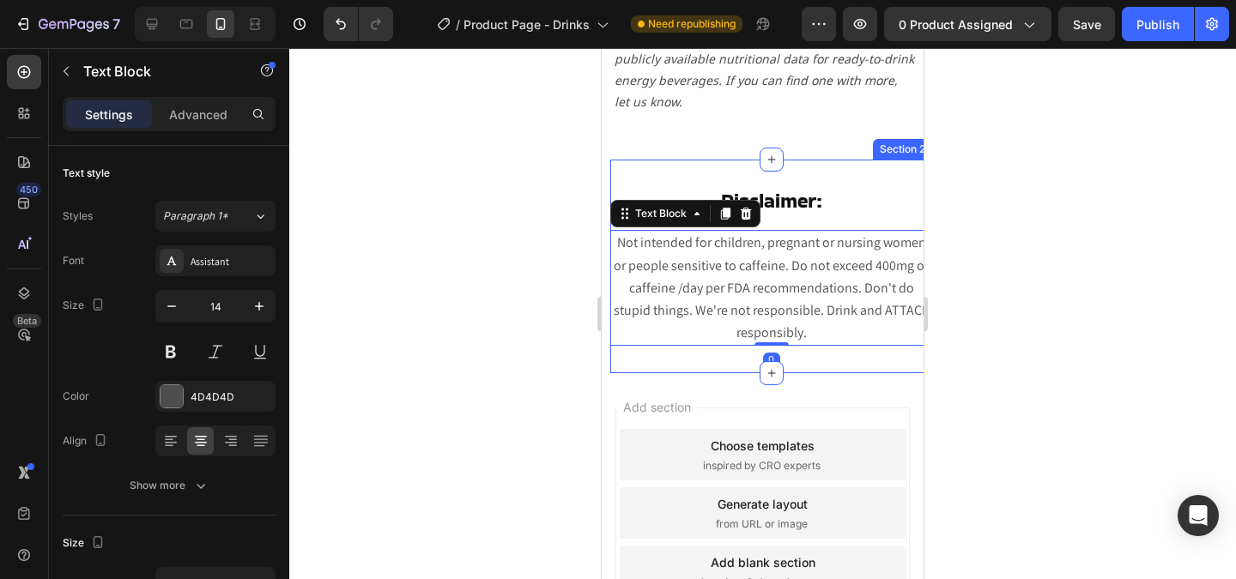
click at [663, 360] on div "Disclaimer: Heading Row Not intended for children, pregnant or nursing women or…" at bounding box center [771, 267] width 322 height 214
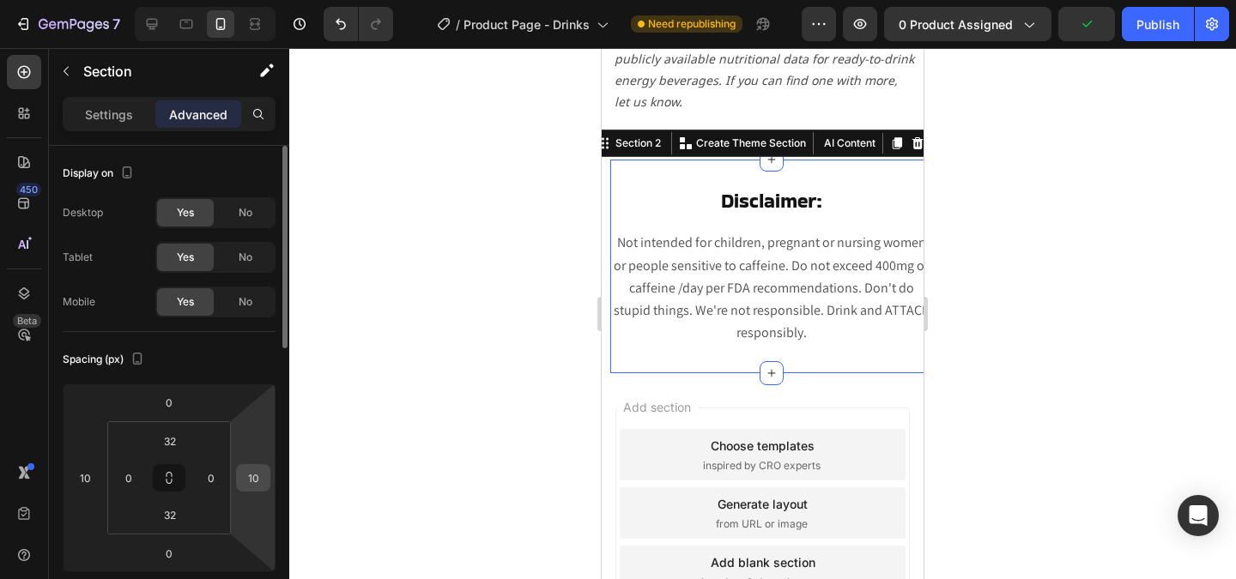
click at [259, 476] on input "10" at bounding box center [253, 478] width 26 height 26
type input "0"
click at [221, 482] on input "0" at bounding box center [211, 478] width 26 height 26
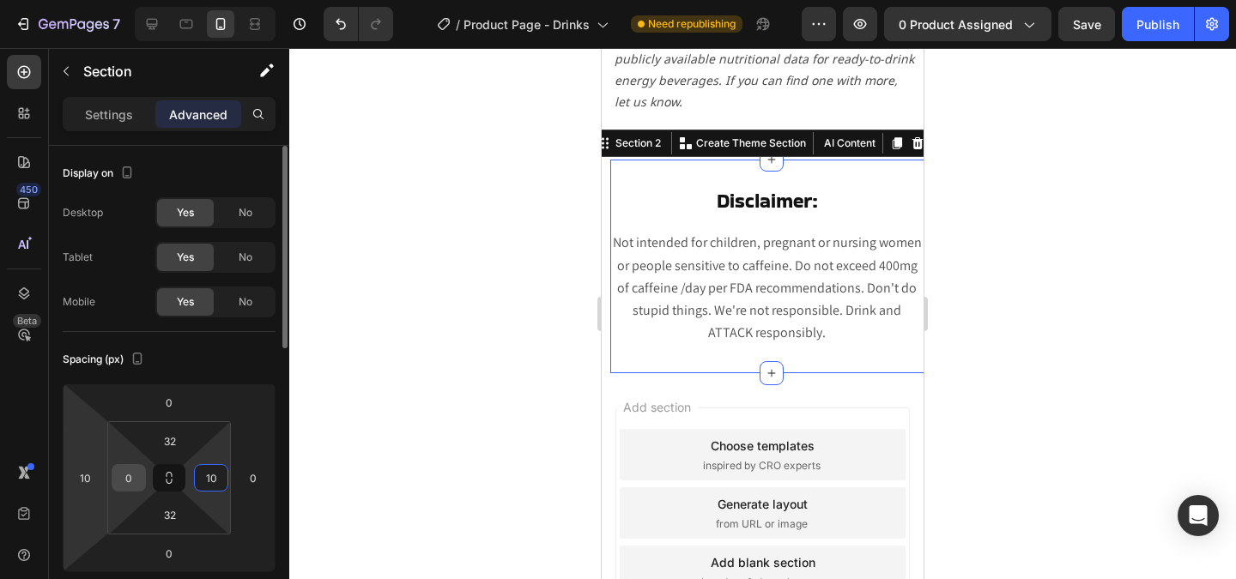
type input "10"
click at [125, 482] on input "0" at bounding box center [129, 478] width 26 height 26
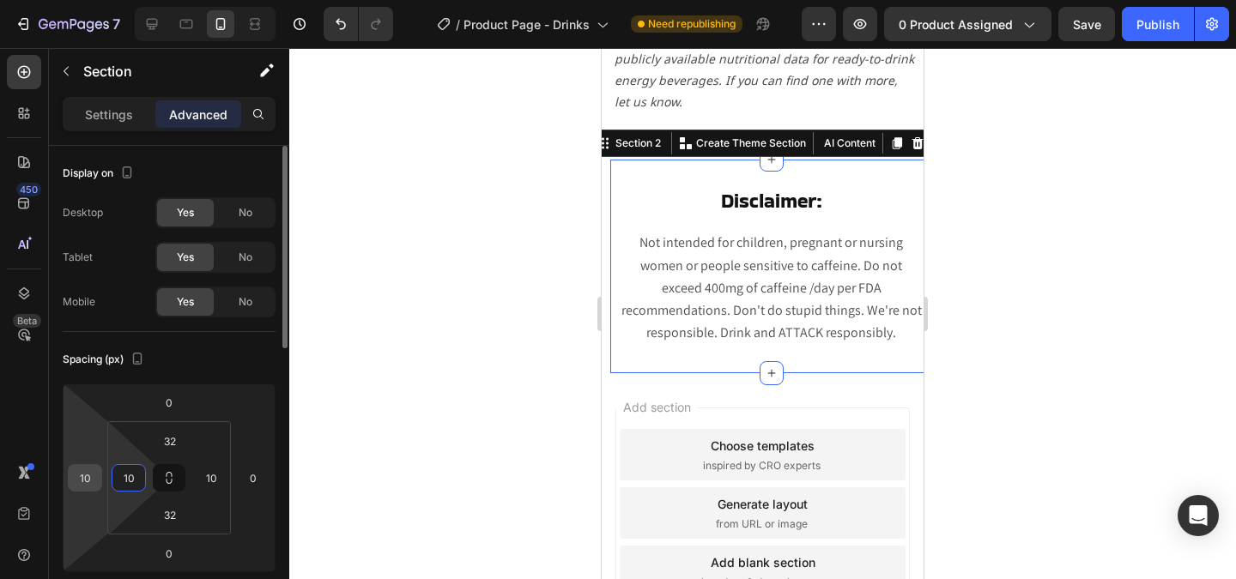
type input "10"
click at [82, 482] on input "10" at bounding box center [85, 478] width 26 height 26
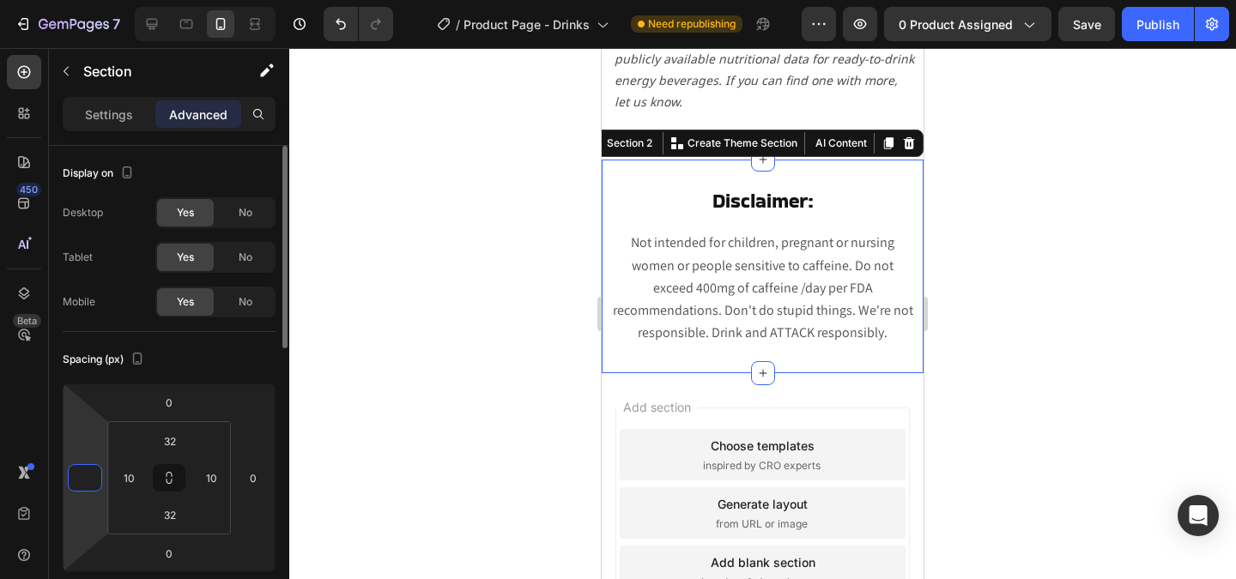
type input "0"
click at [184, 367] on div "Spacing (px)" at bounding box center [169, 359] width 213 height 27
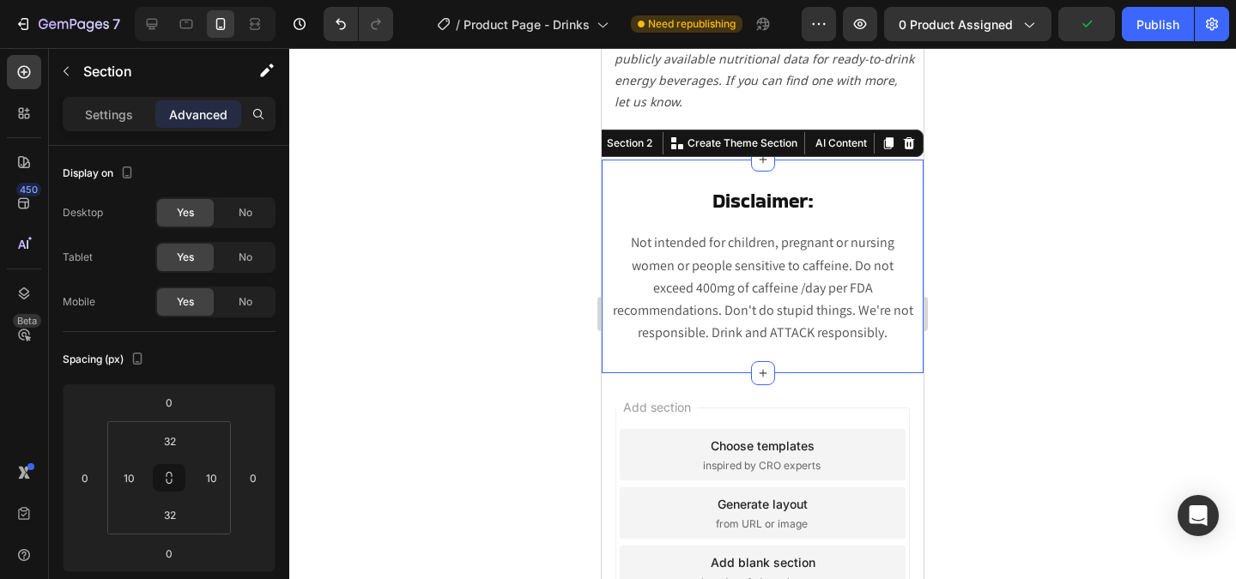
click at [977, 240] on div at bounding box center [762, 313] width 947 height 531
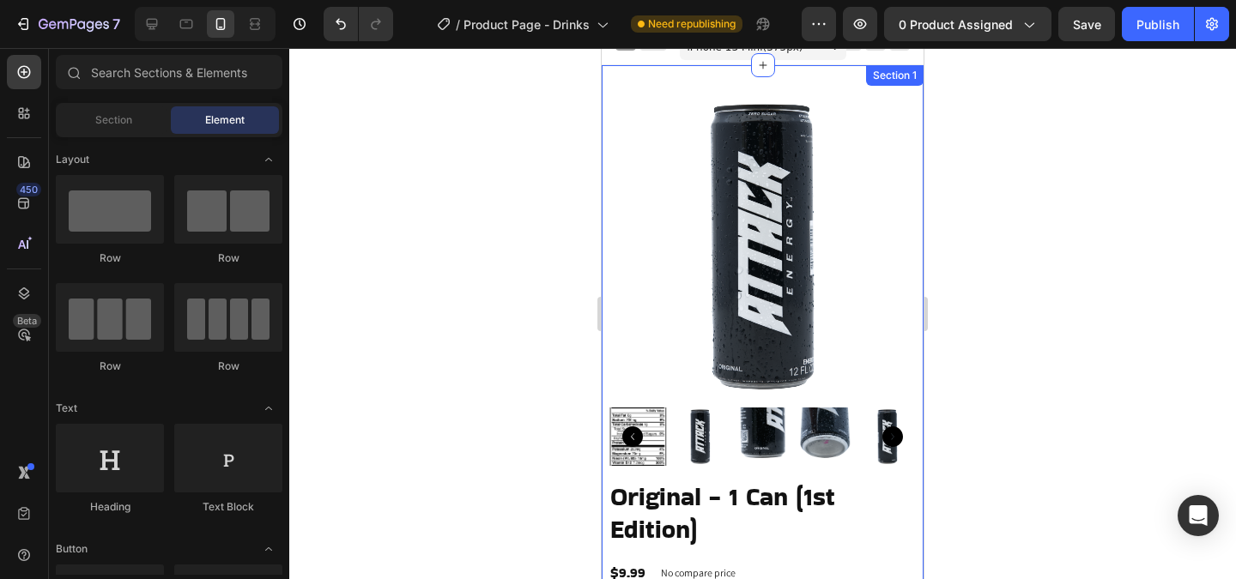
scroll to position [0, 0]
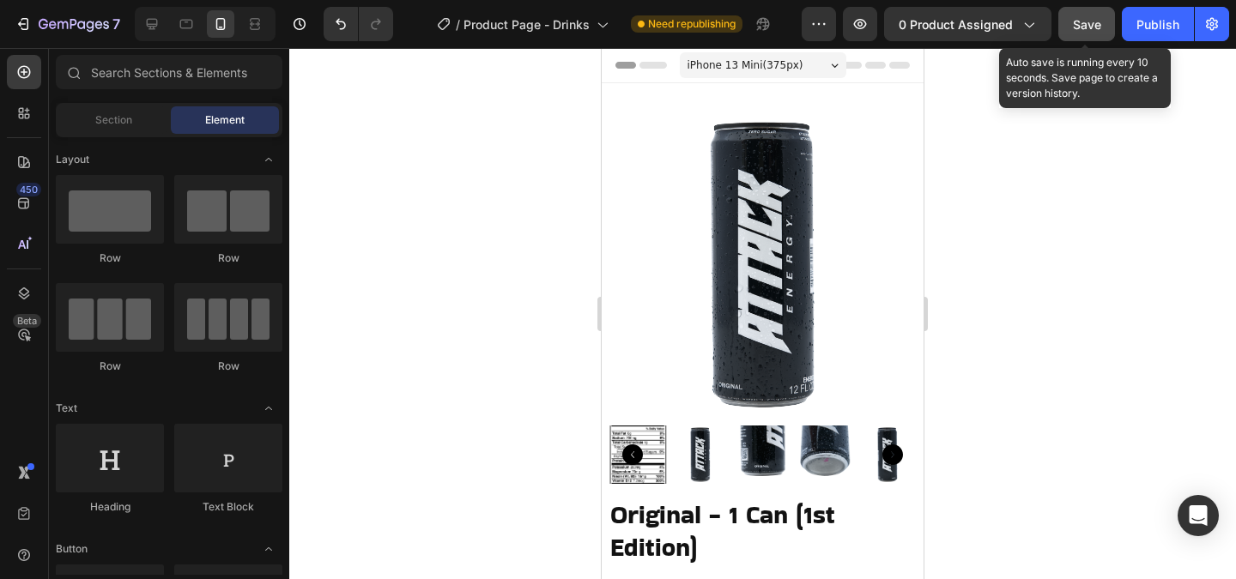
click at [1084, 37] on button "Save" at bounding box center [1086, 24] width 57 height 34
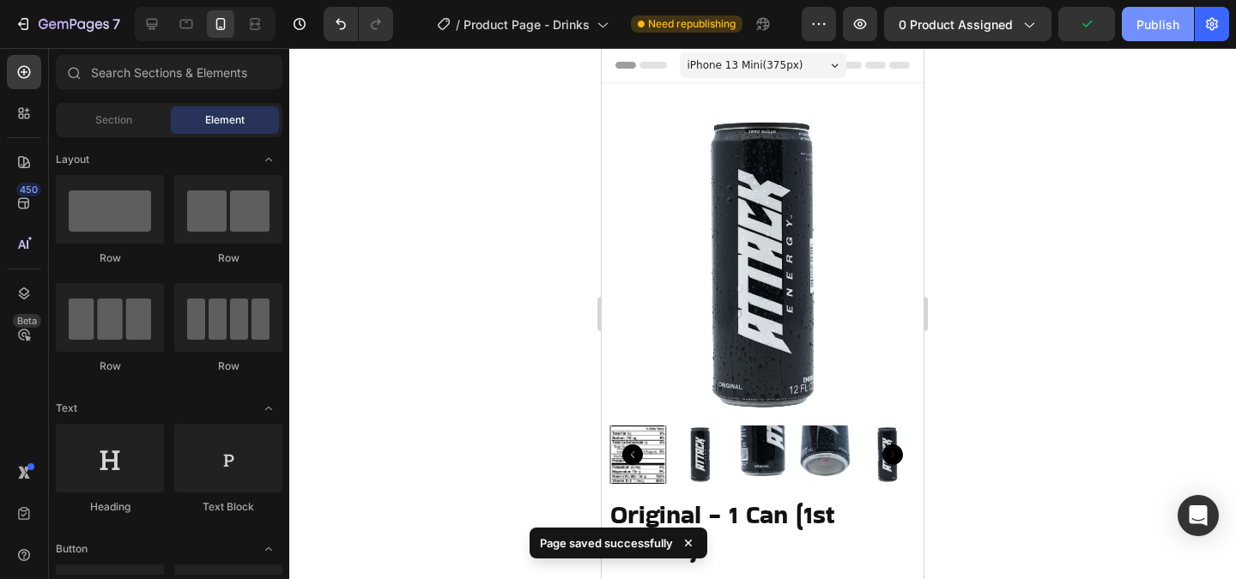
click at [1160, 26] on div "Publish" at bounding box center [1158, 24] width 43 height 18
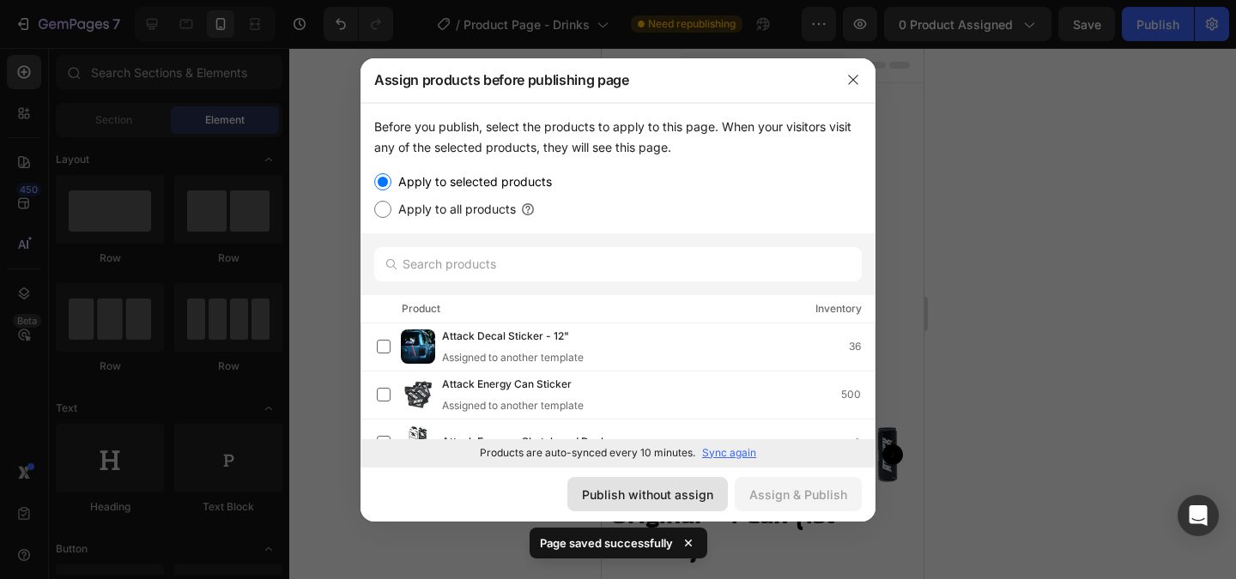
click at [658, 496] on div "Publish without assign" at bounding box center [647, 495] width 131 height 18
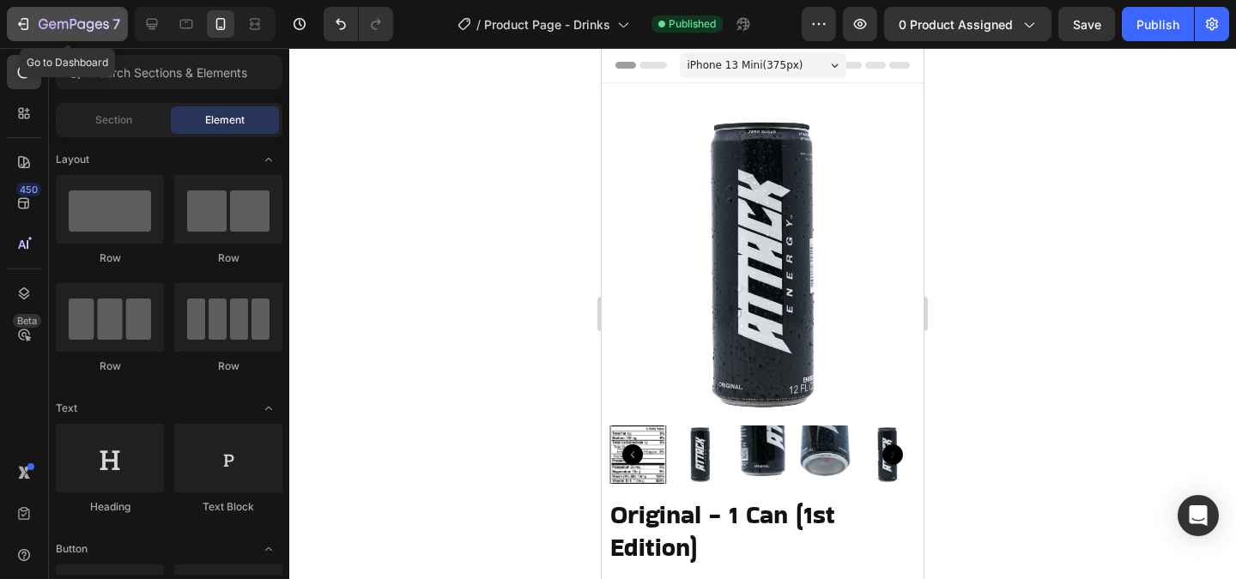
click at [101, 33] on div "7" at bounding box center [80, 24] width 82 height 21
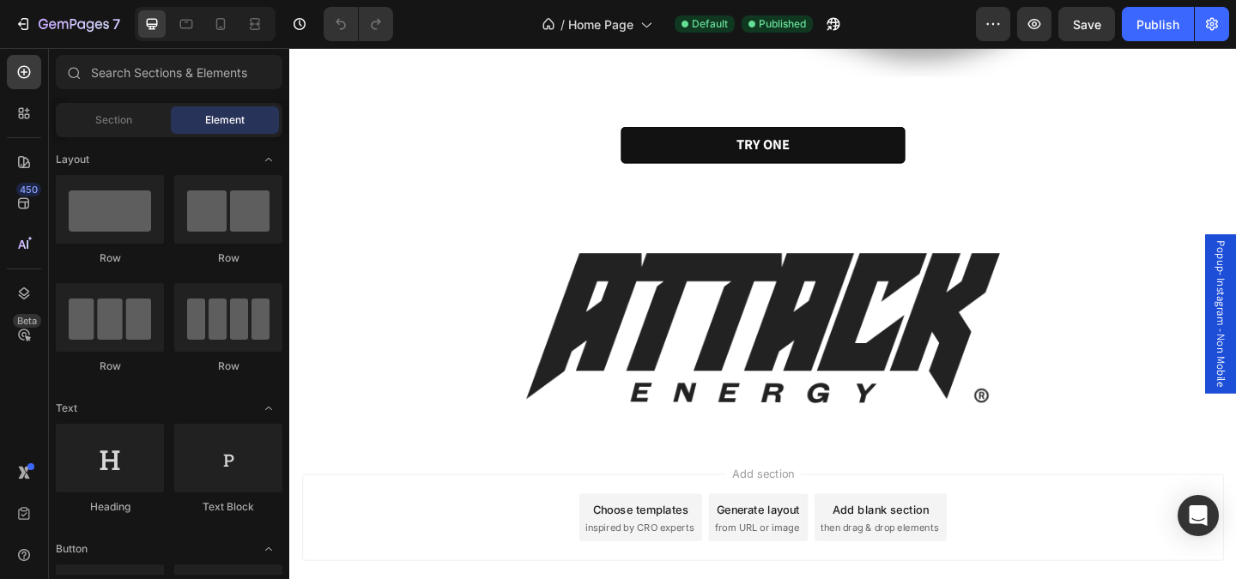
scroll to position [4034, 0]
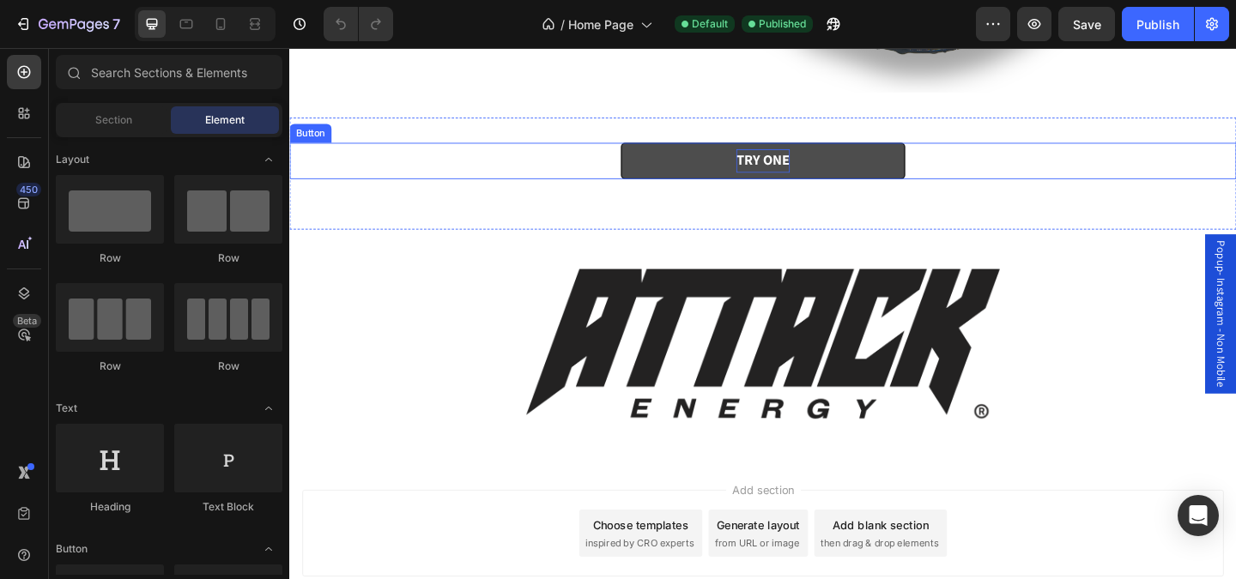
click at [819, 176] on strong "TRY ONE" at bounding box center [804, 170] width 58 height 20
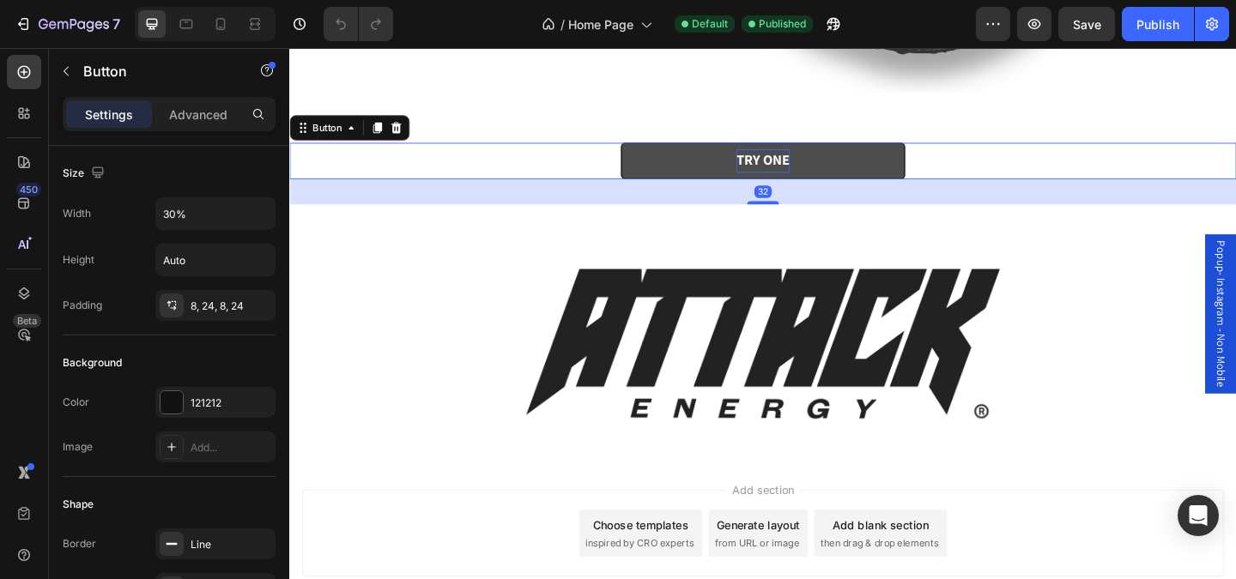
click at [819, 176] on strong "TRY ONE" at bounding box center [804, 170] width 58 height 20
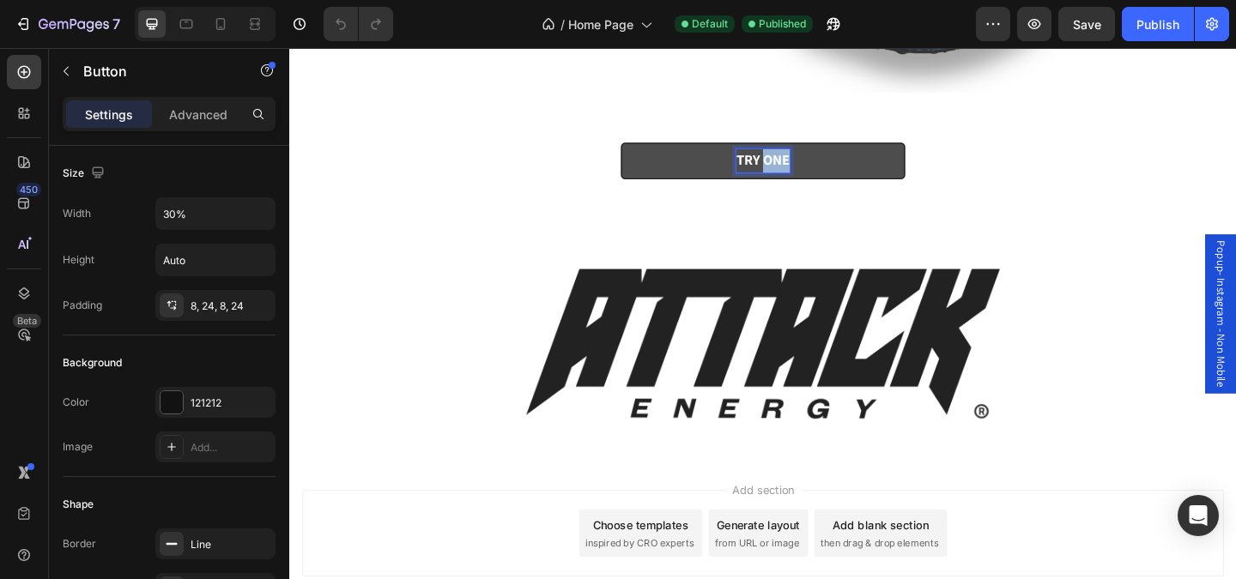
click at [819, 176] on strong "TRY ONE" at bounding box center [804, 170] width 58 height 20
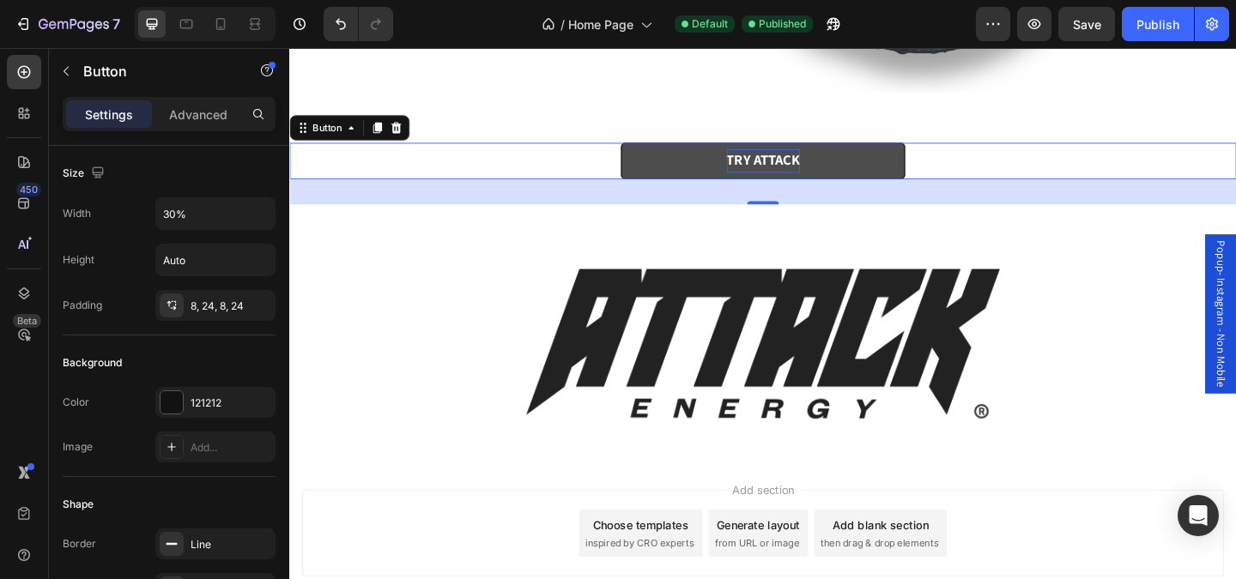
click at [1224, 179] on div "TRY ATTACK Button 32" at bounding box center [804, 170] width 1030 height 39
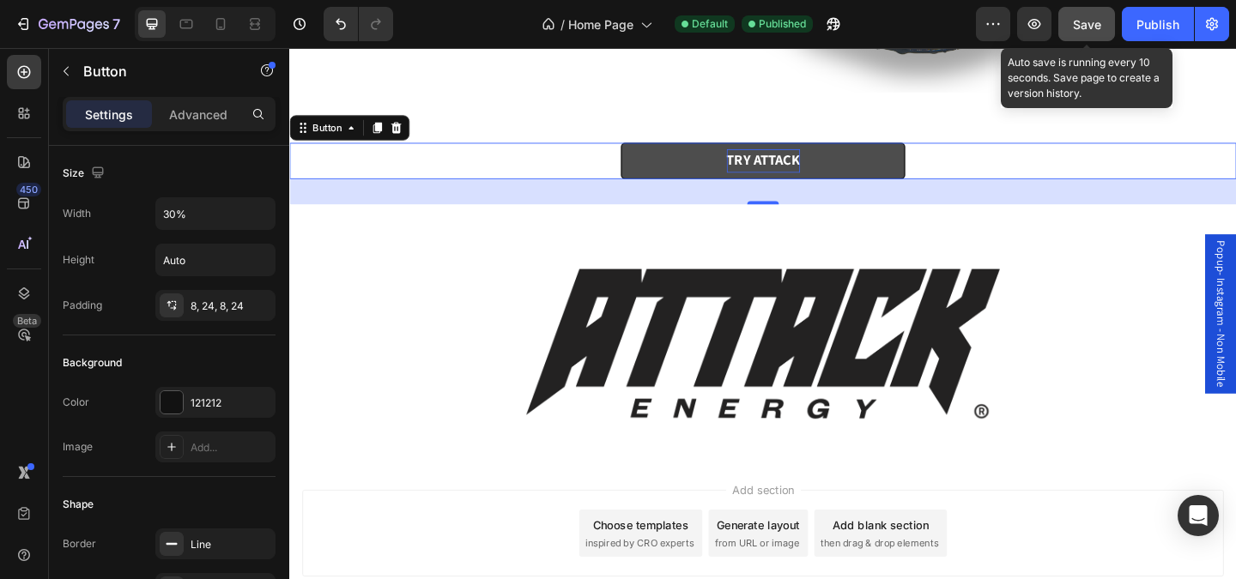
click at [1072, 29] on button "Save" at bounding box center [1086, 24] width 57 height 34
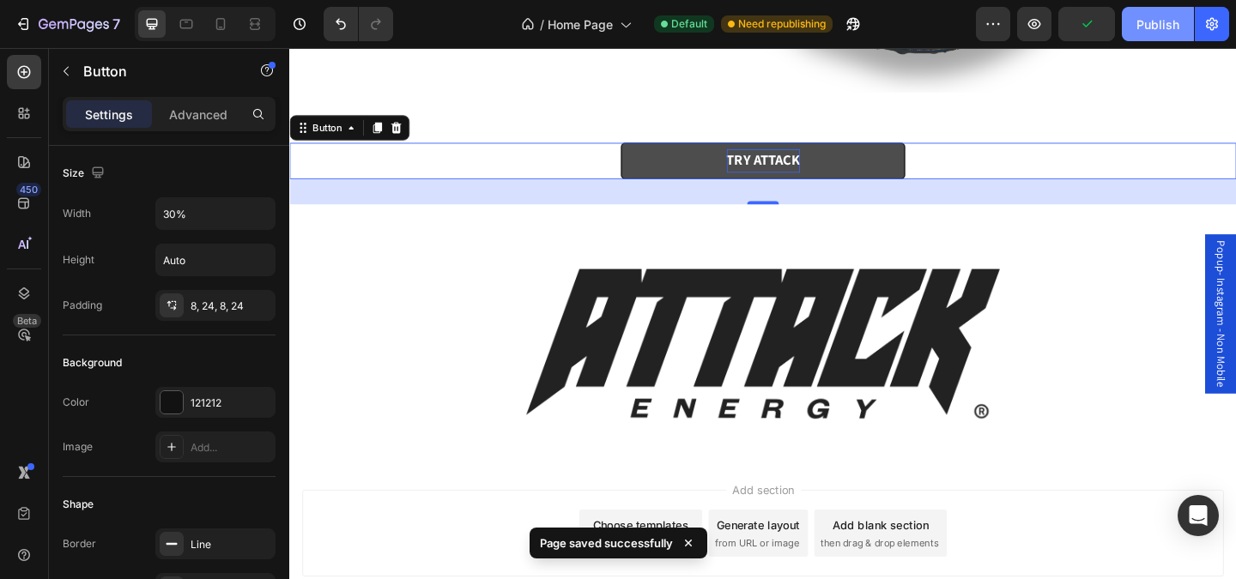
click at [1156, 28] on div "Publish" at bounding box center [1158, 24] width 43 height 18
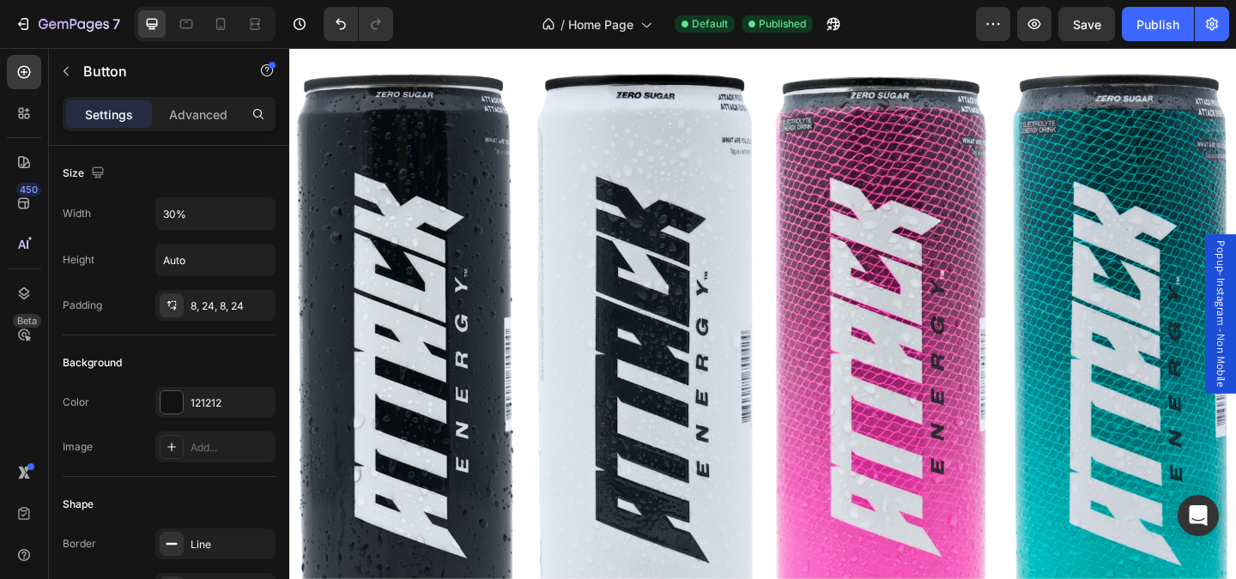
scroll to position [0, 0]
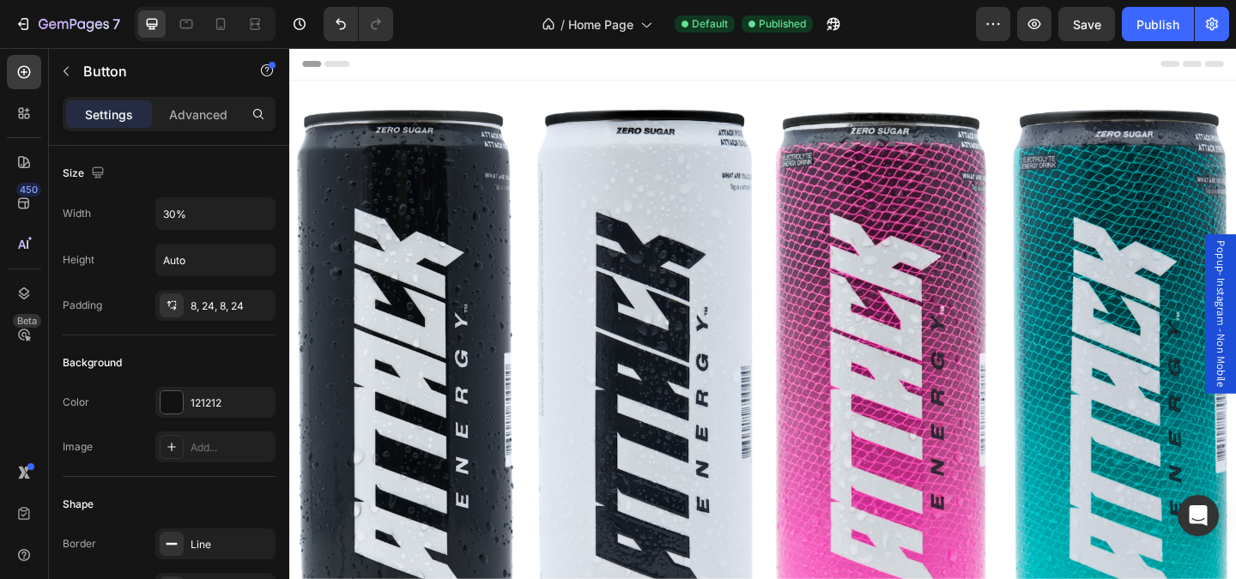
click at [1176, 0] on div "7 Version history / Home Page Default Published Preview Save Publish" at bounding box center [618, 24] width 1236 height 49
click at [1167, 15] on div "Publish" at bounding box center [1158, 24] width 43 height 18
